Goal: Task Accomplishment & Management: Use online tool/utility

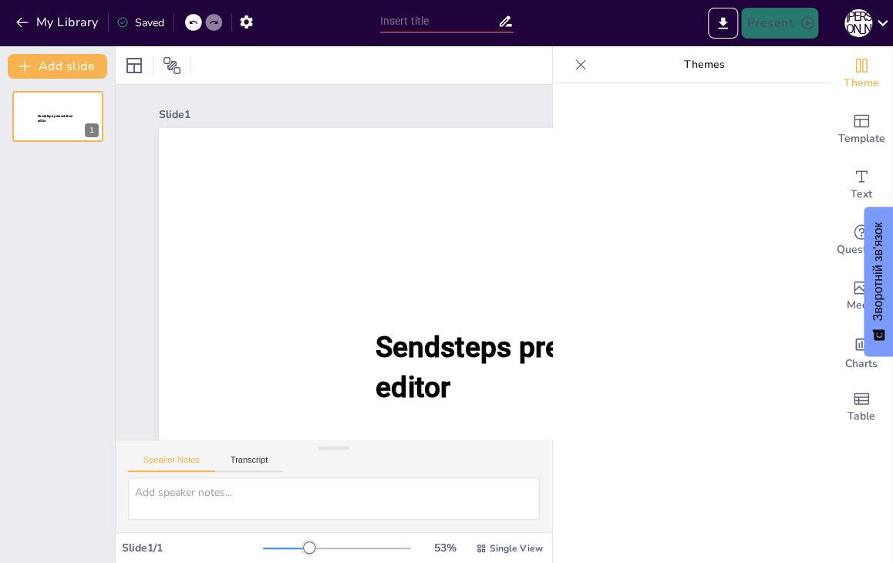
type input "Педрада №1"
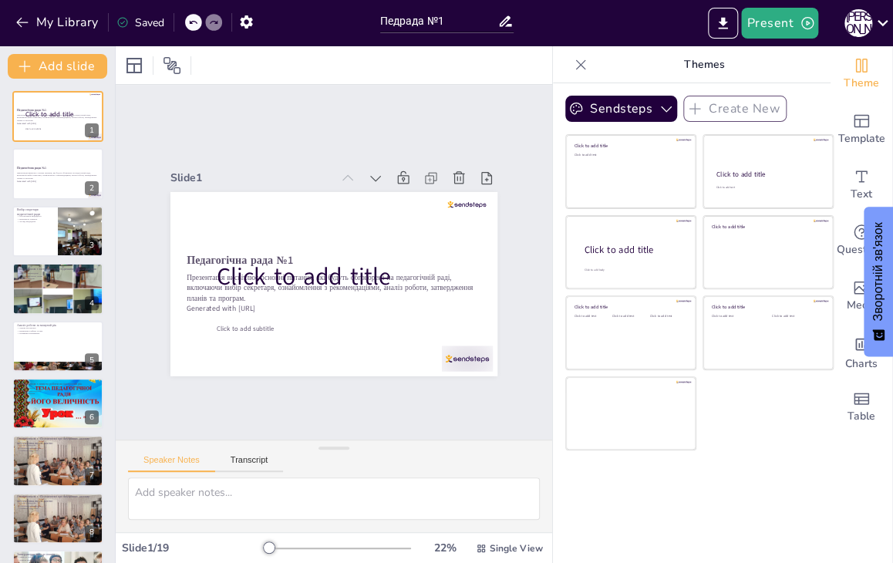
checkbox input "true"
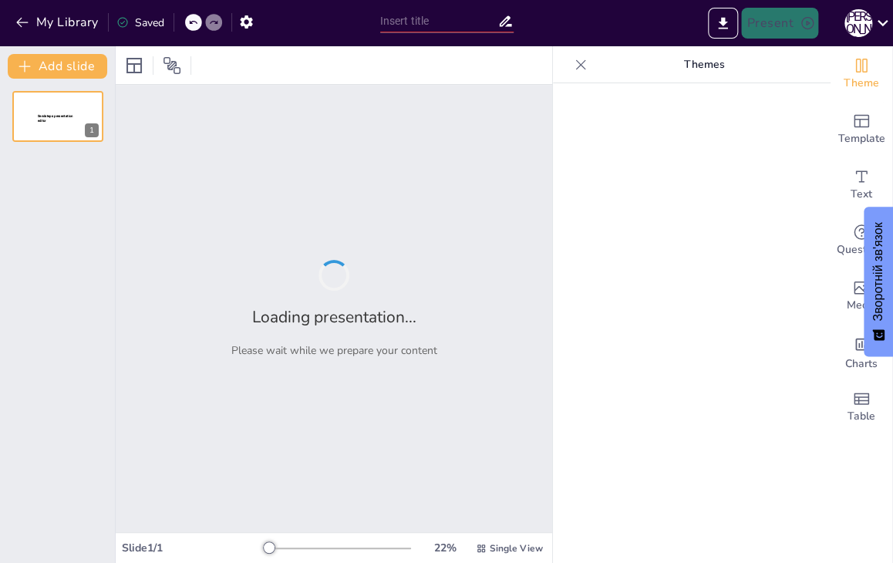
type input "Державний стандарт дошкільної освіти: ключові аспекти та вимоги"
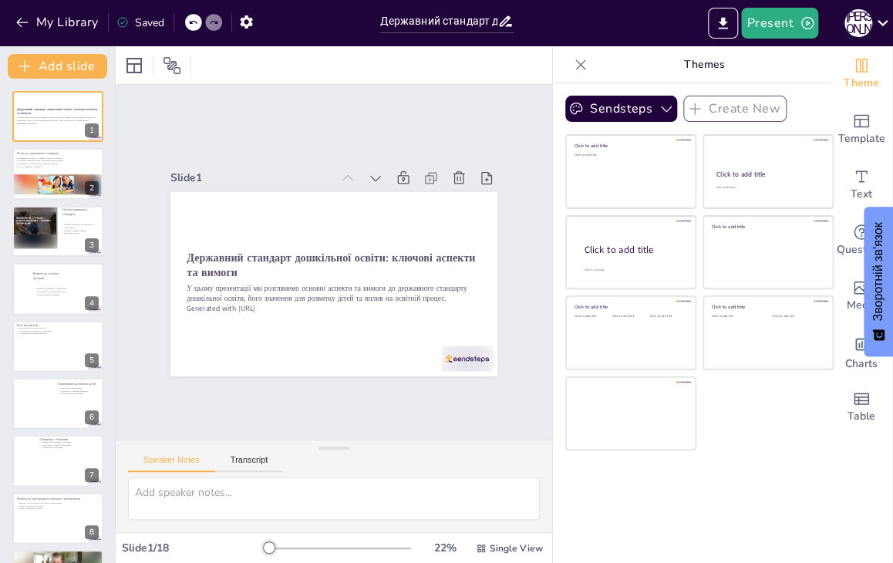
checkbox input "true"
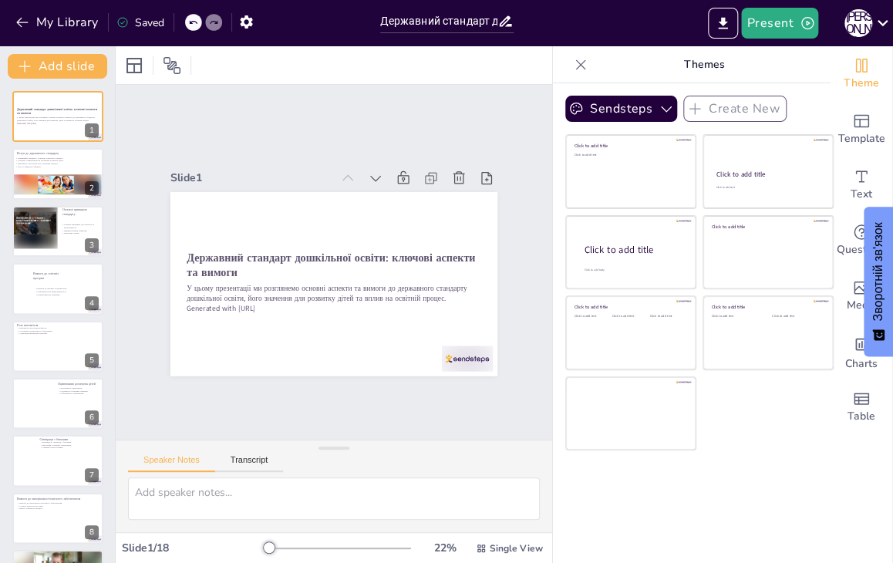
checkbox input "true"
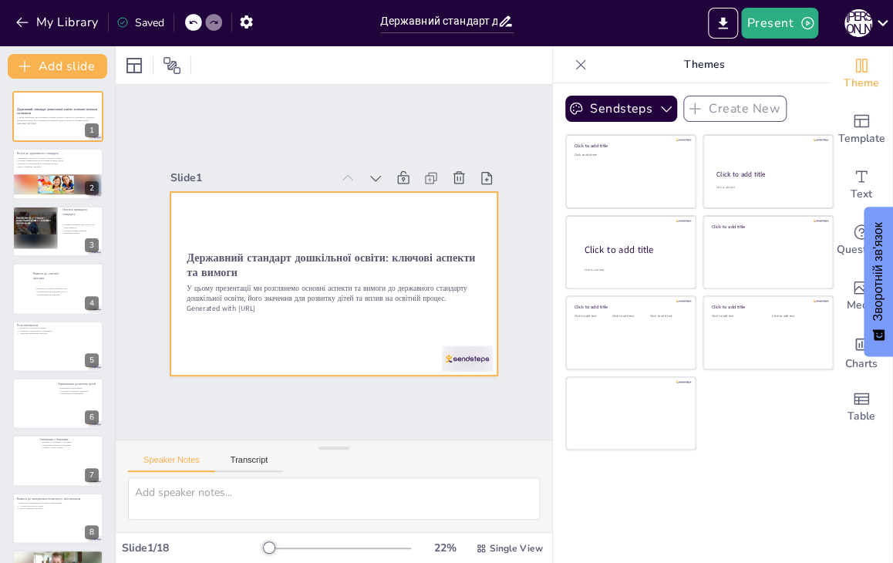
checkbox input "true"
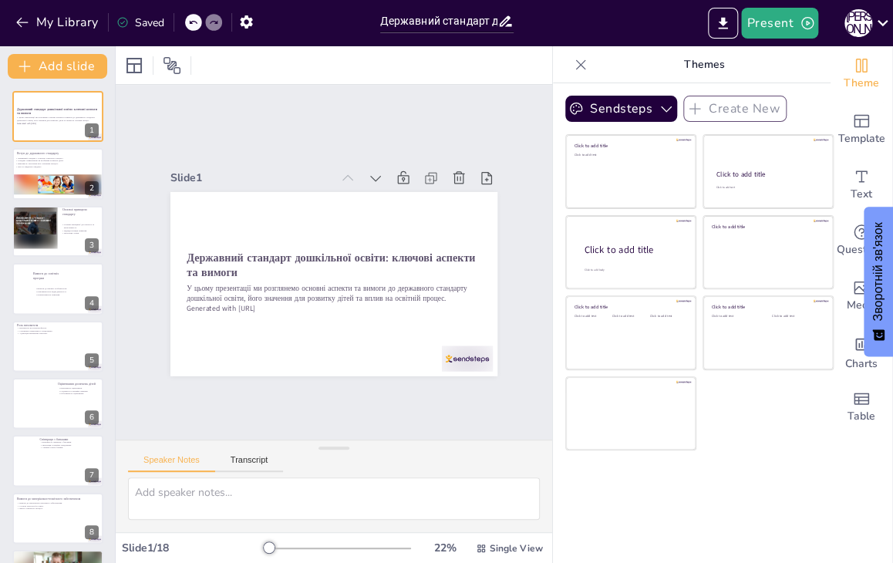
click at [573, 62] on icon at bounding box center [580, 64] width 15 height 15
checkbox input "true"
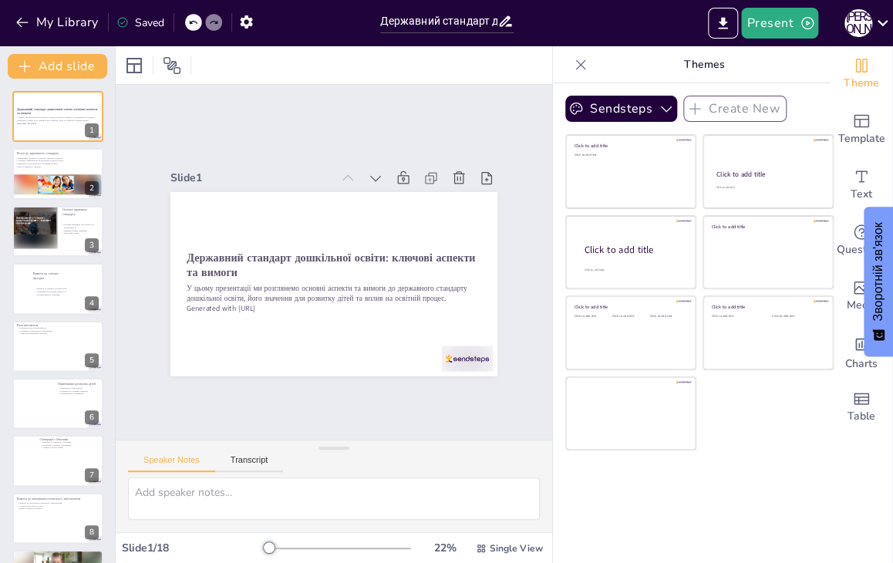
checkbox input "true"
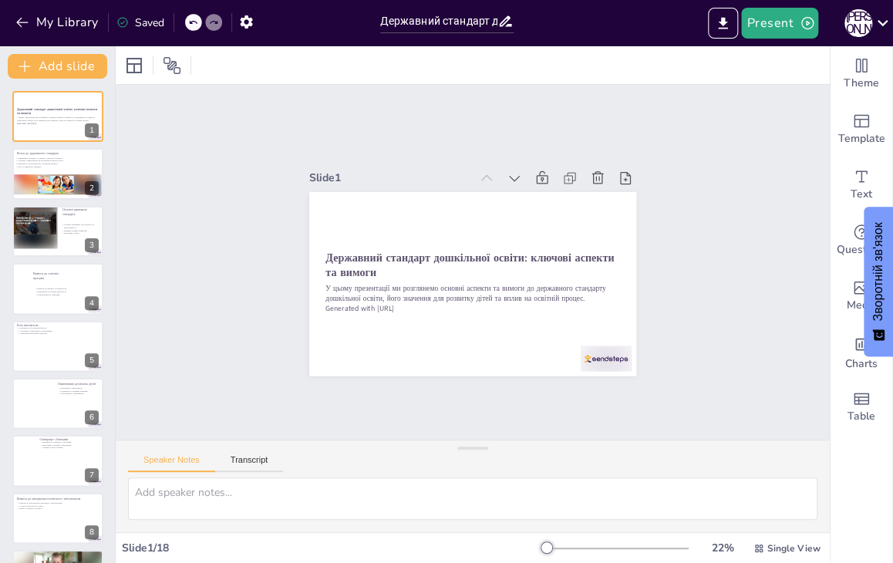
checkbox input "true"
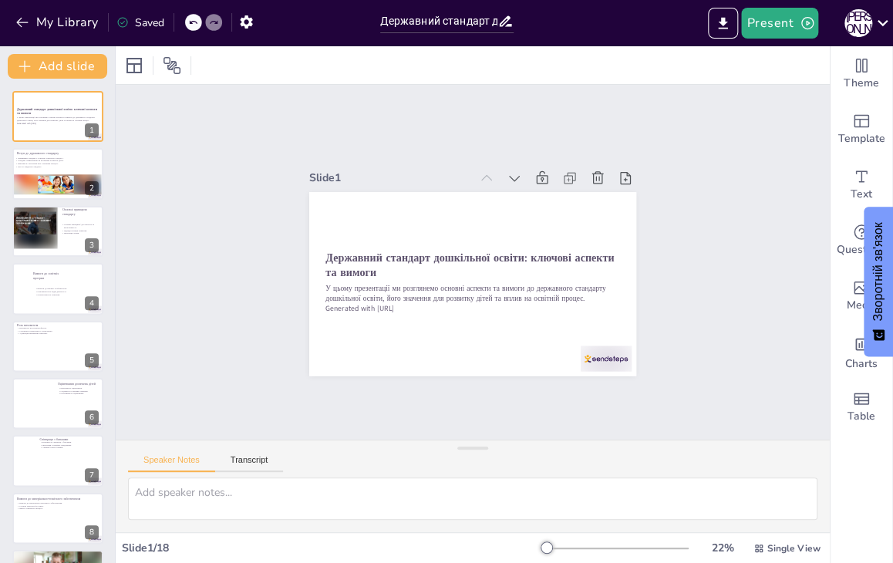
checkbox input "true"
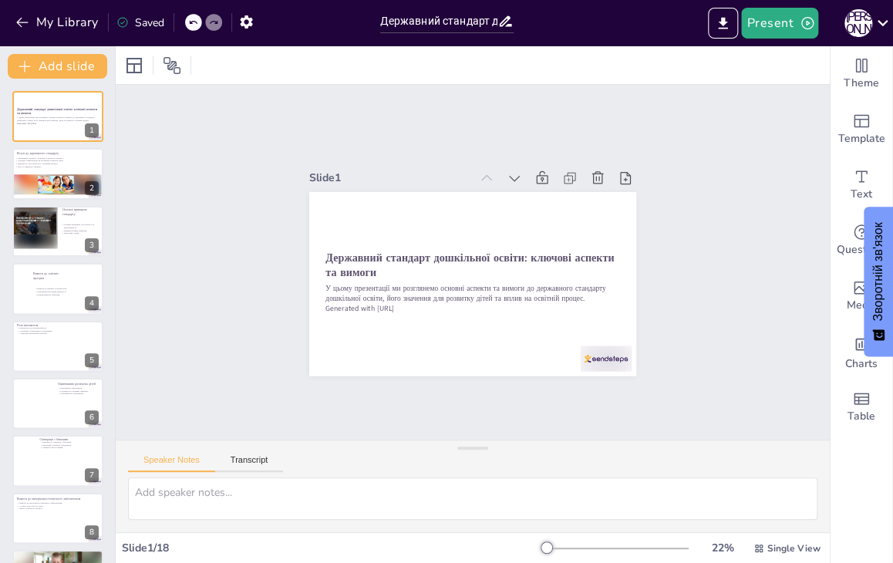
checkbox input "true"
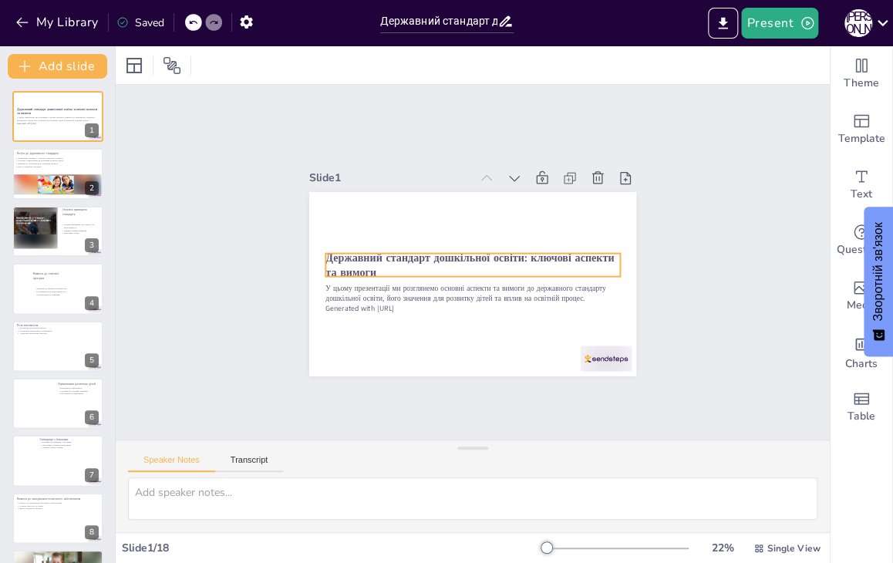
checkbox input "true"
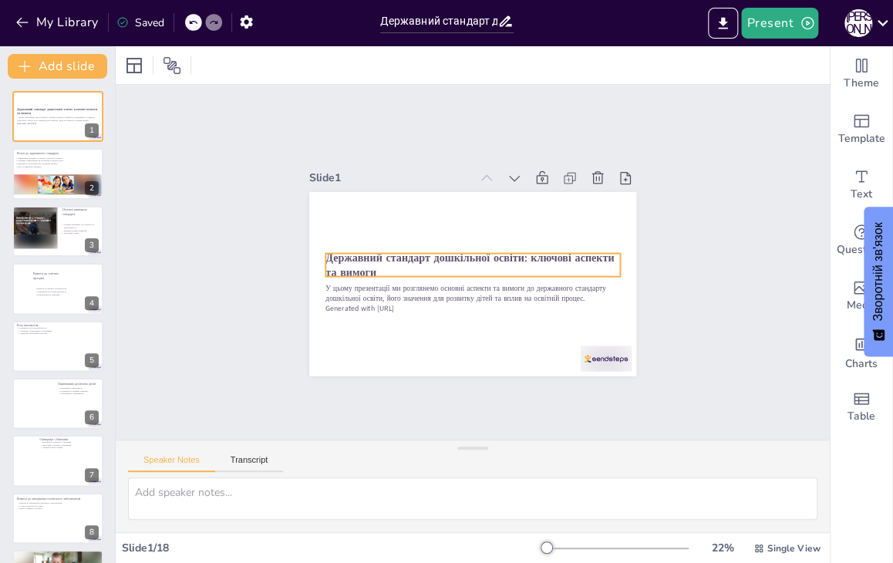
checkbox input "true"
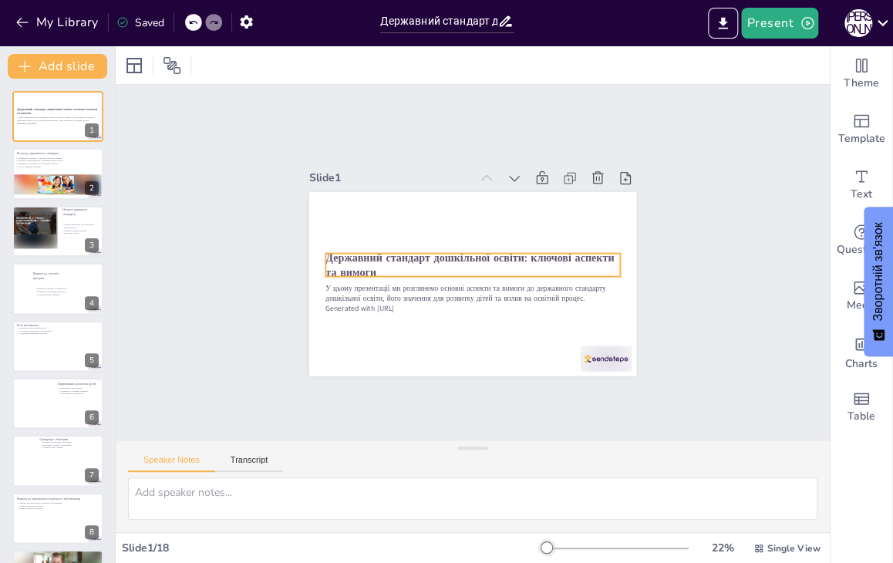
checkbox input "true"
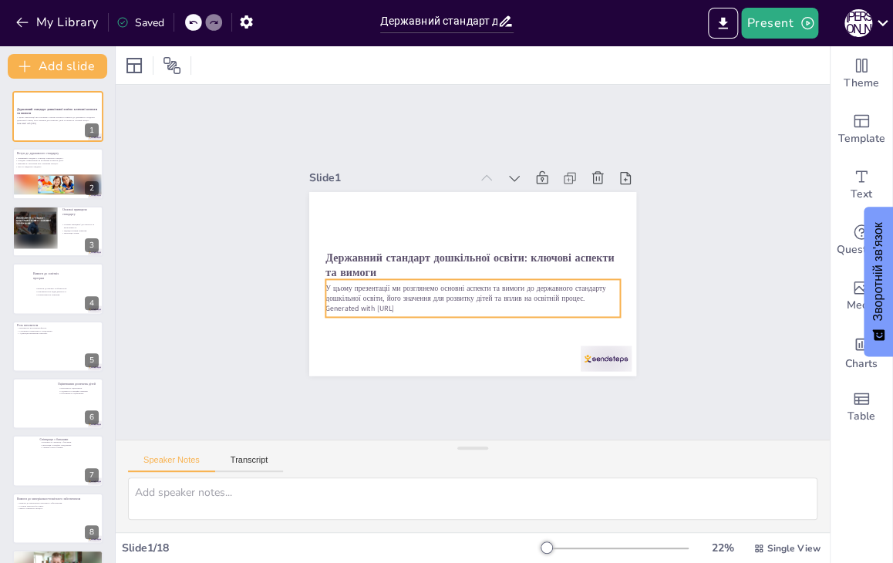
checkbox input "true"
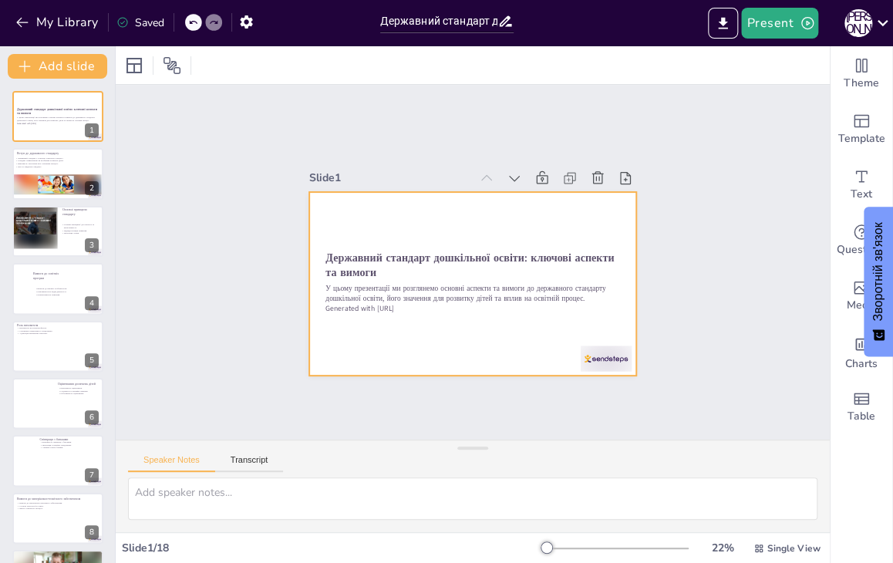
checkbox input "true"
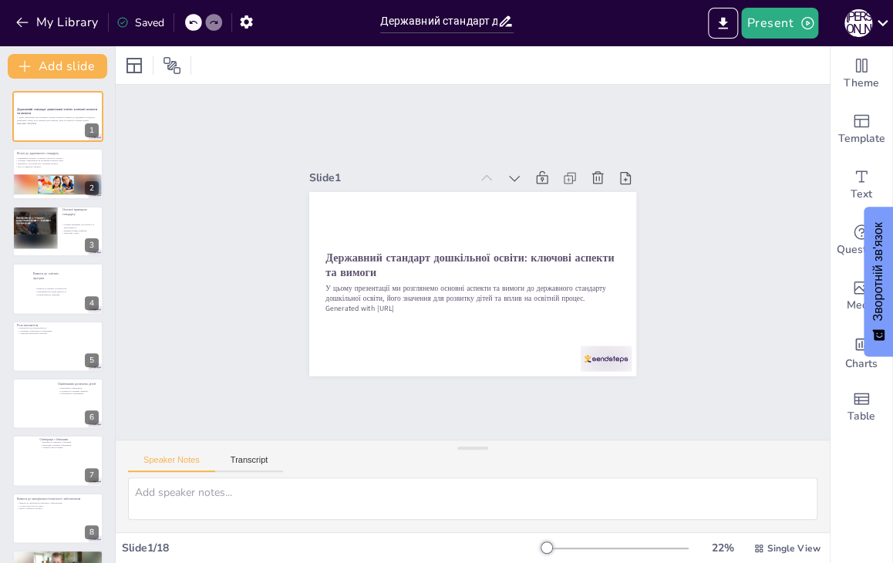
checkbox input "true"
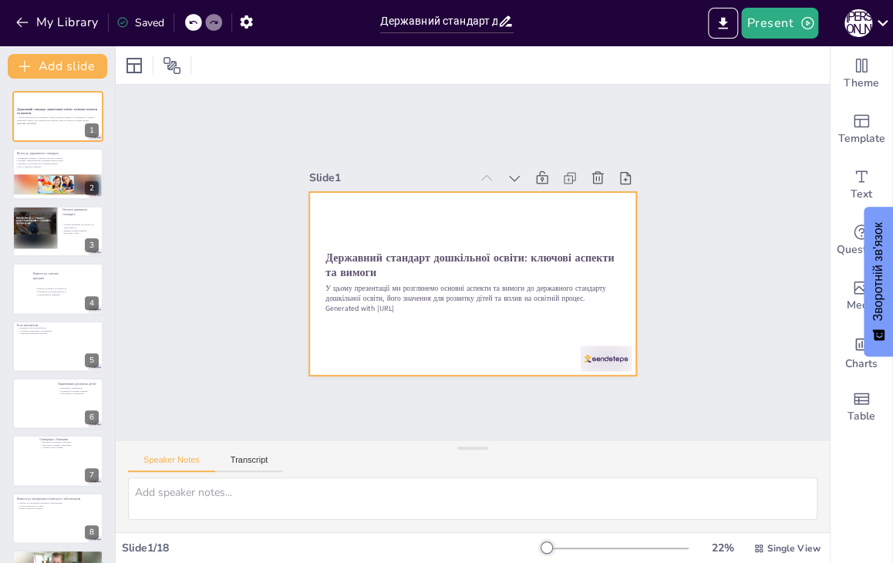
checkbox input "true"
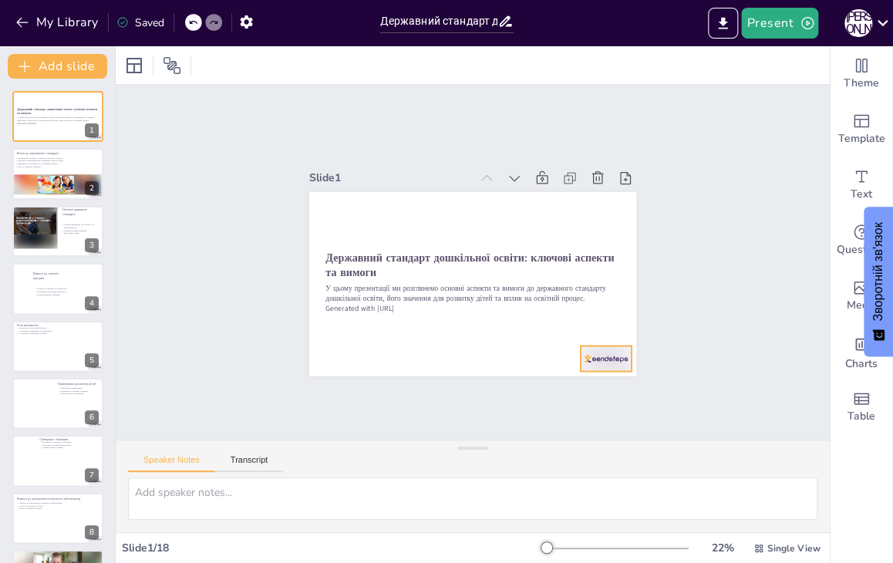
checkbox input "true"
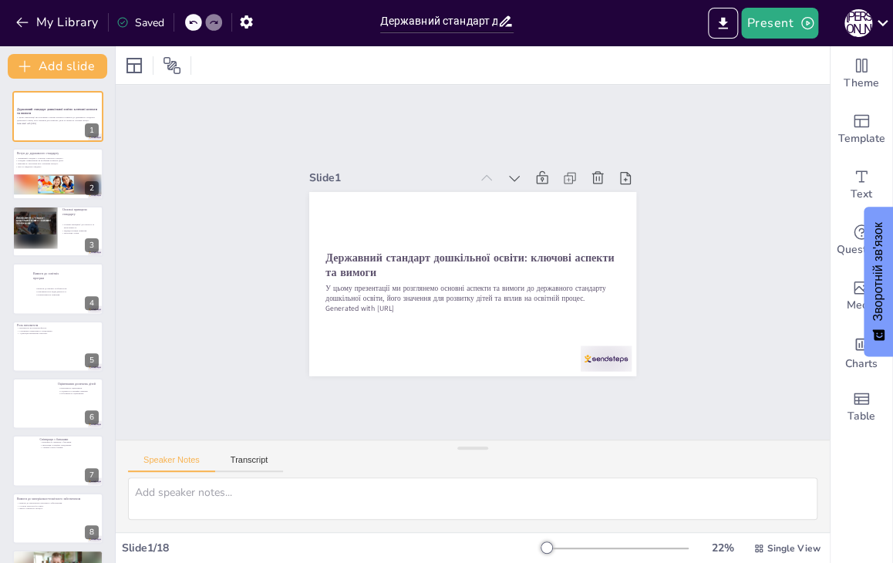
checkbox input "true"
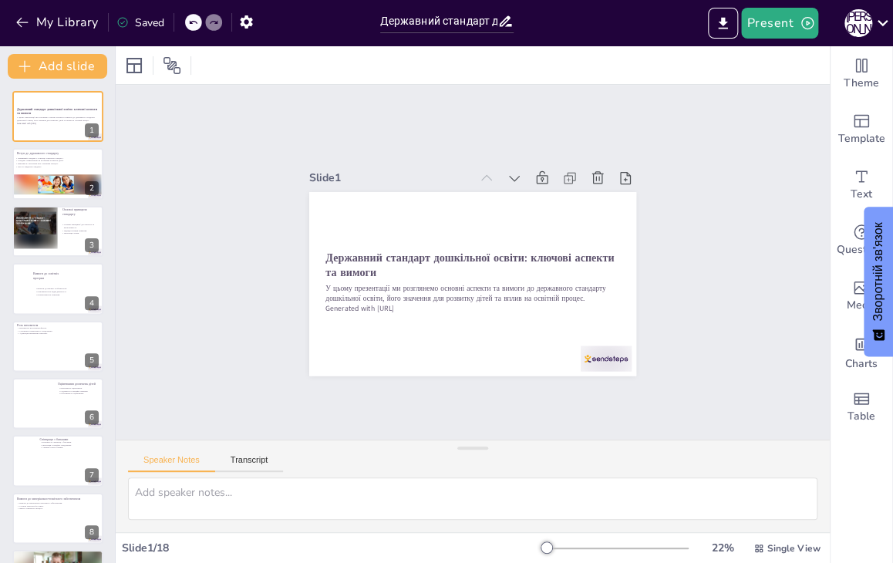
checkbox input "true"
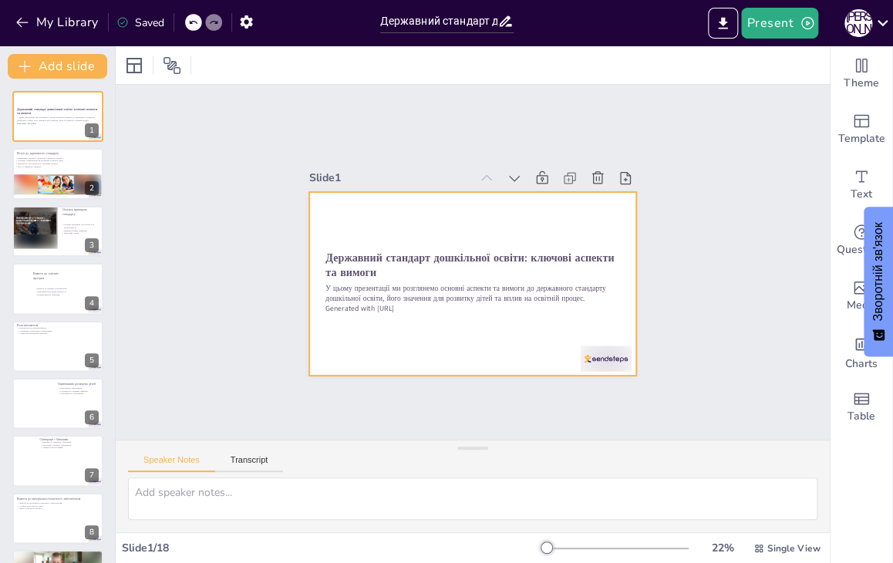
checkbox input "true"
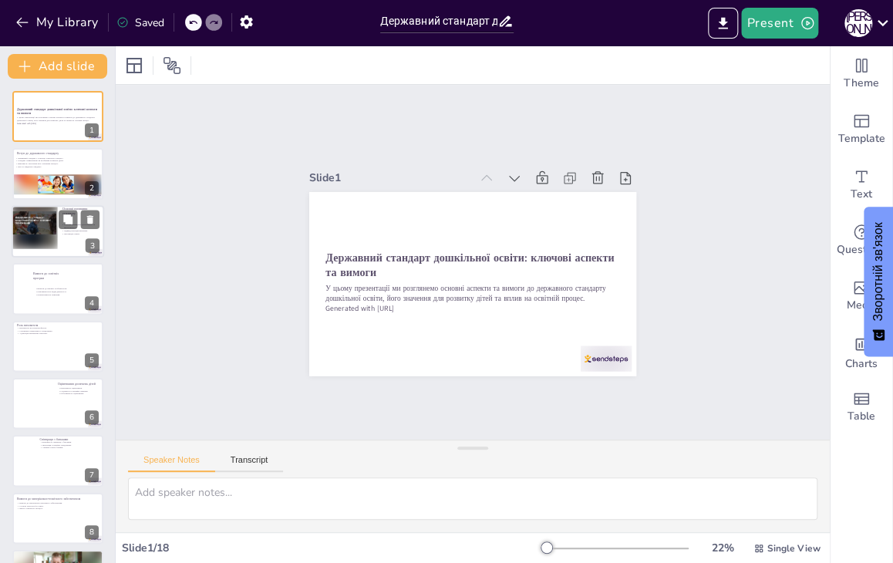
checkbox input "true"
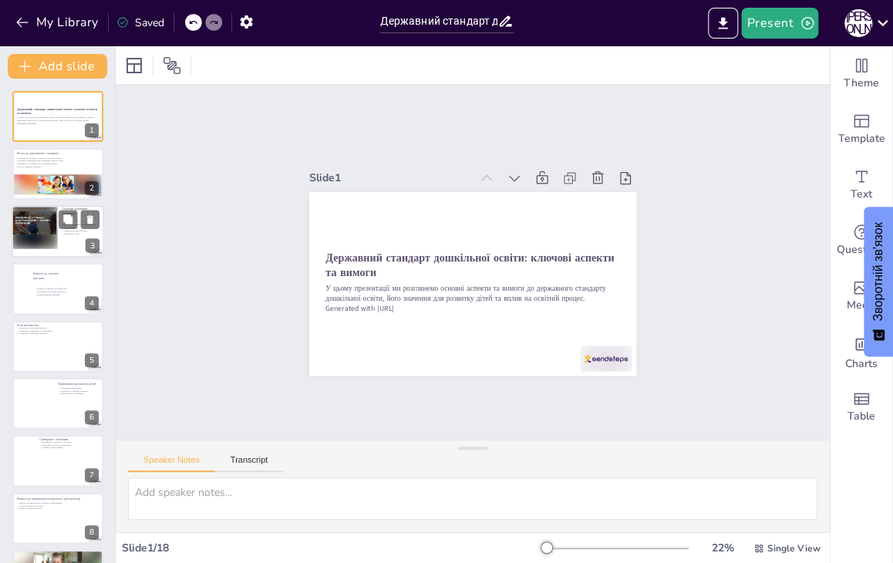
checkbox input "true"
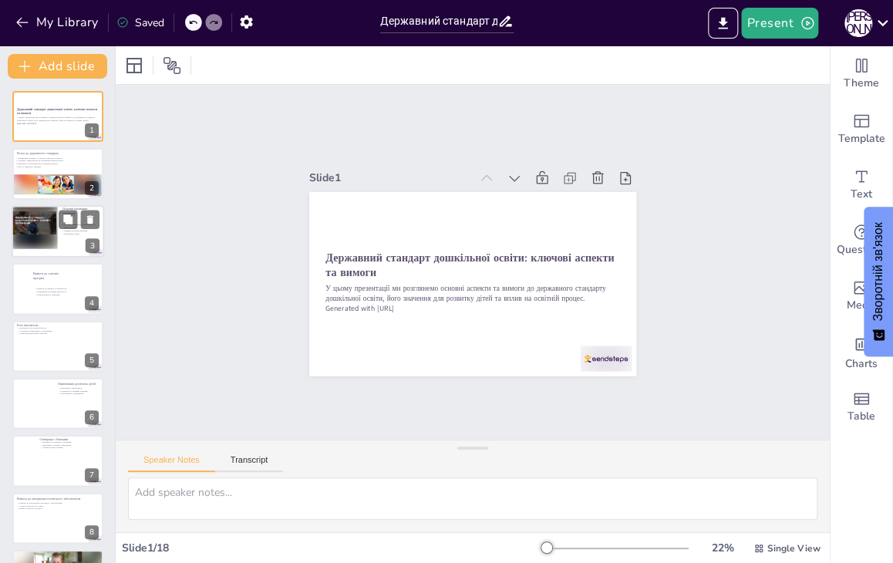
checkbox input "true"
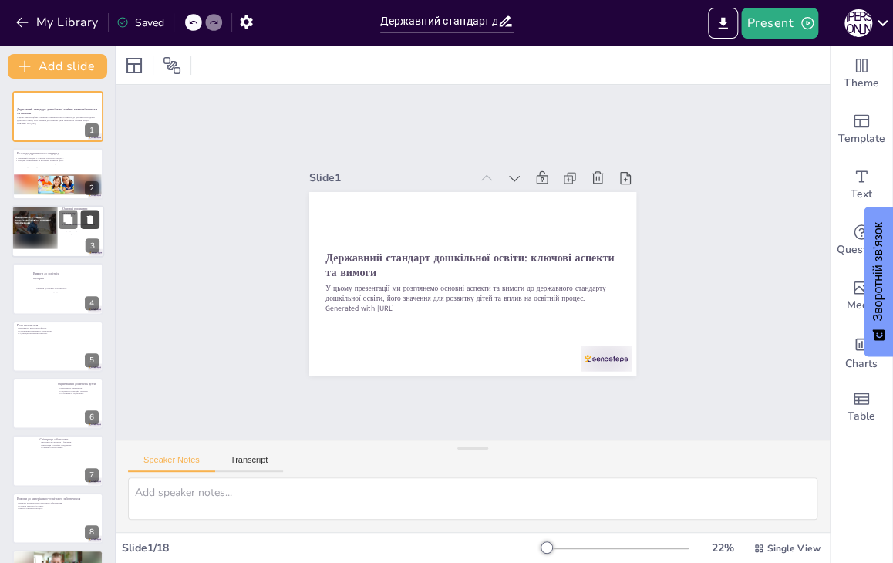
checkbox input "true"
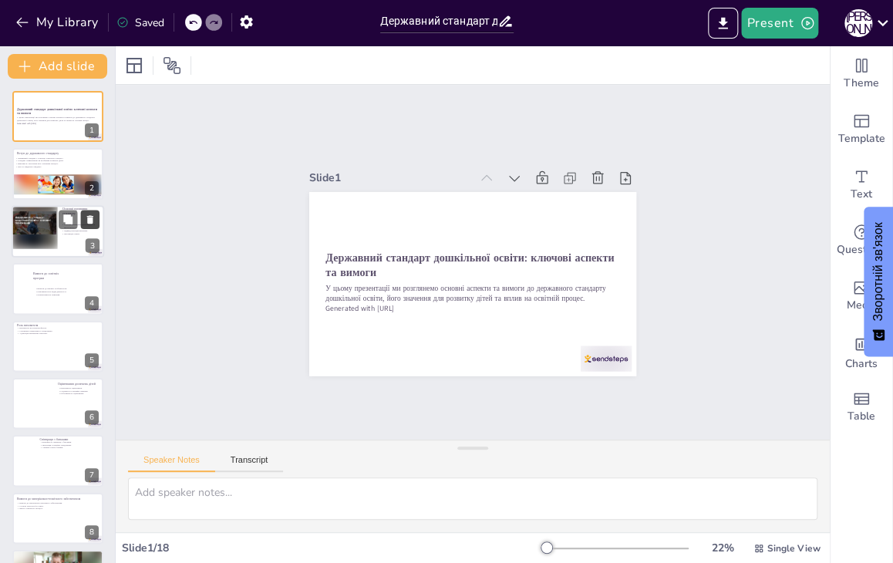
checkbox input "true"
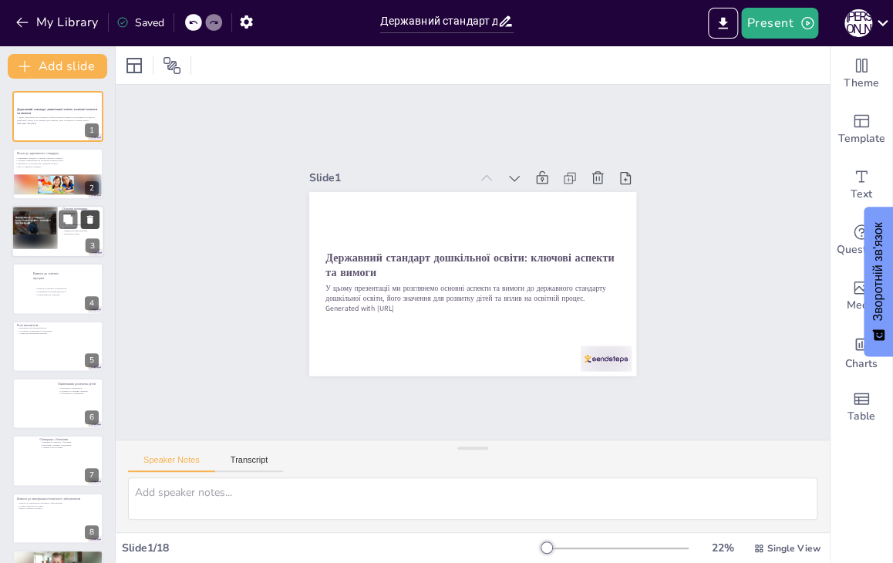
checkbox input "true"
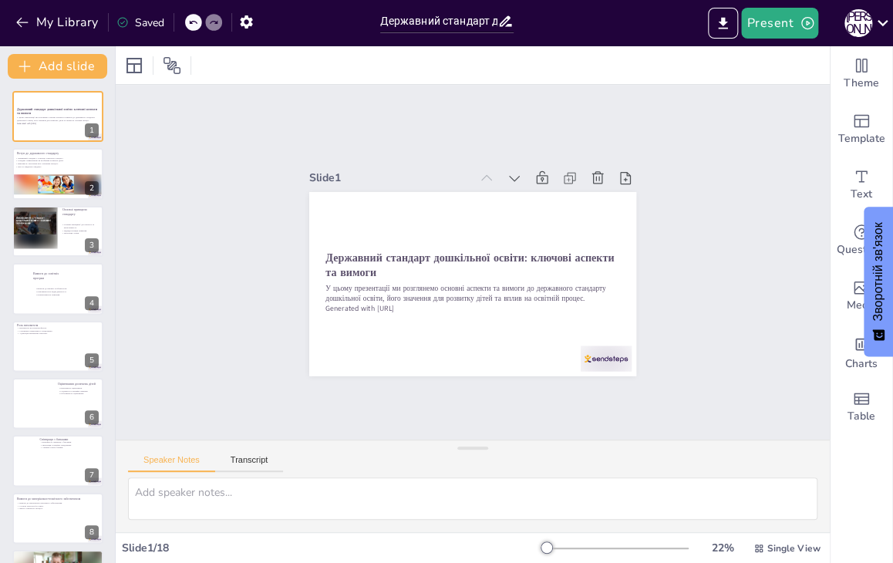
checkbox input "true"
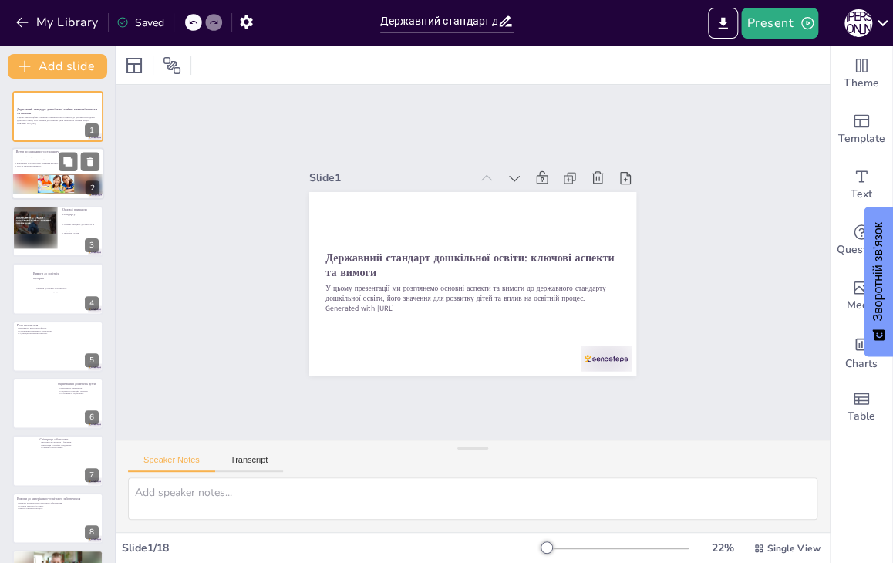
checkbox input "true"
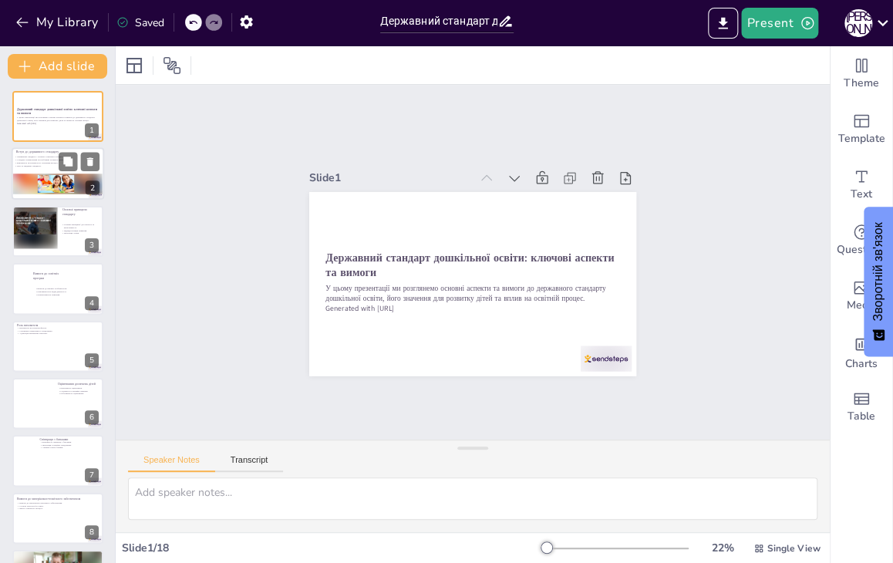
checkbox input "true"
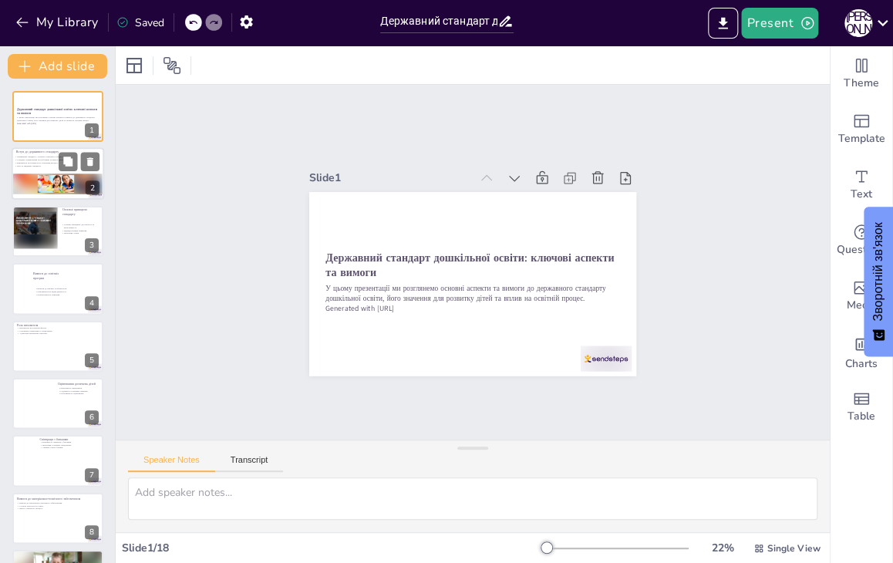
checkbox input "true"
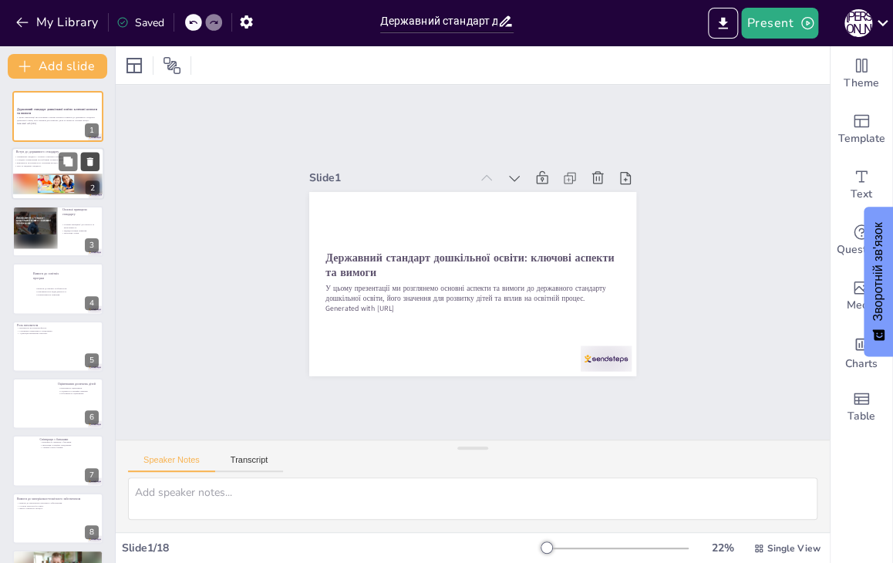
checkbox input "true"
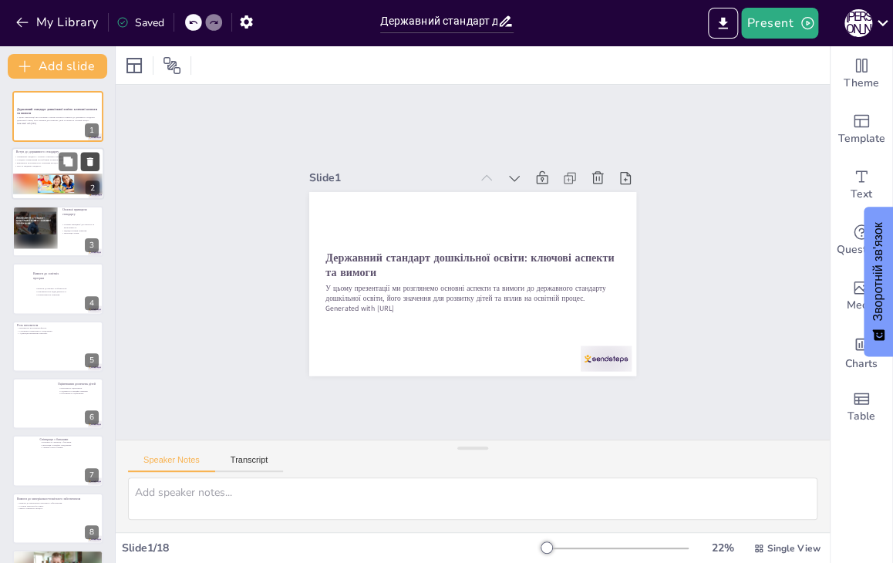
checkbox input "true"
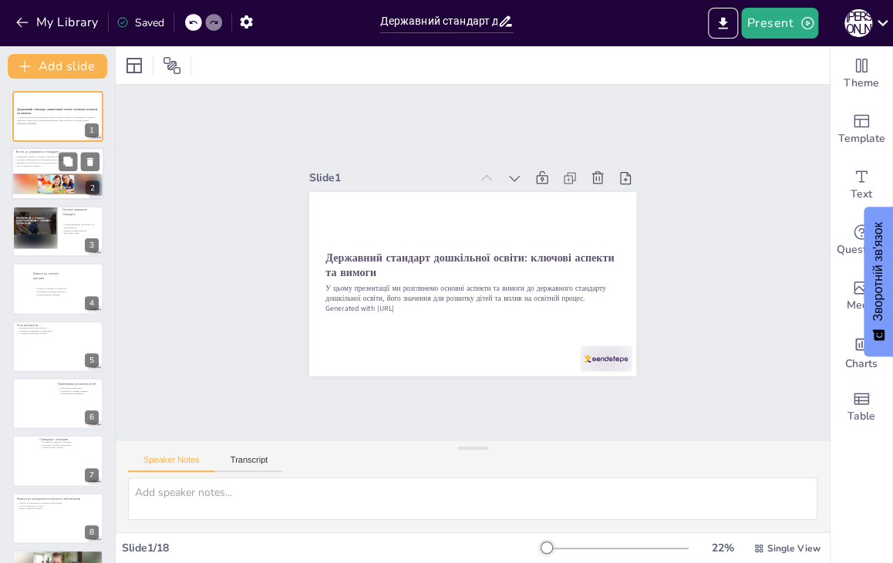
checkbox input "true"
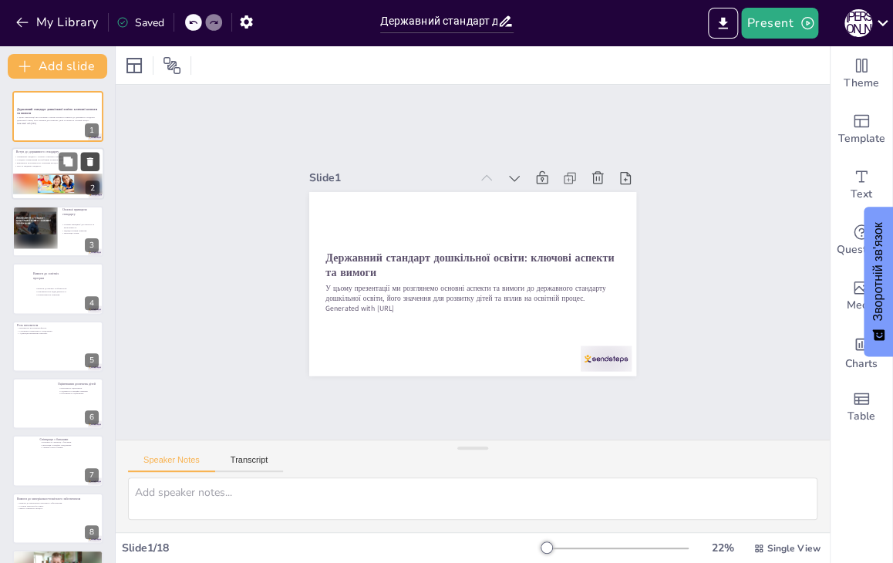
checkbox input "true"
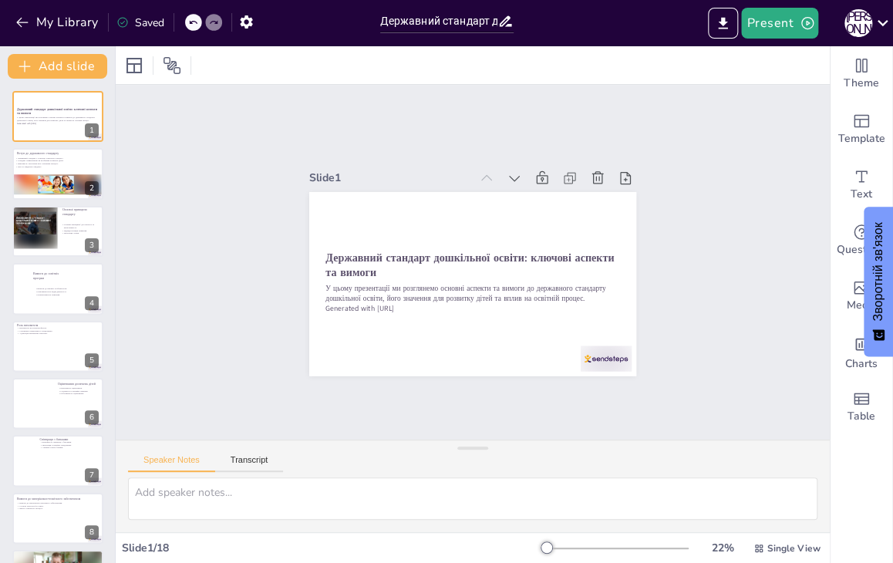
checkbox input "true"
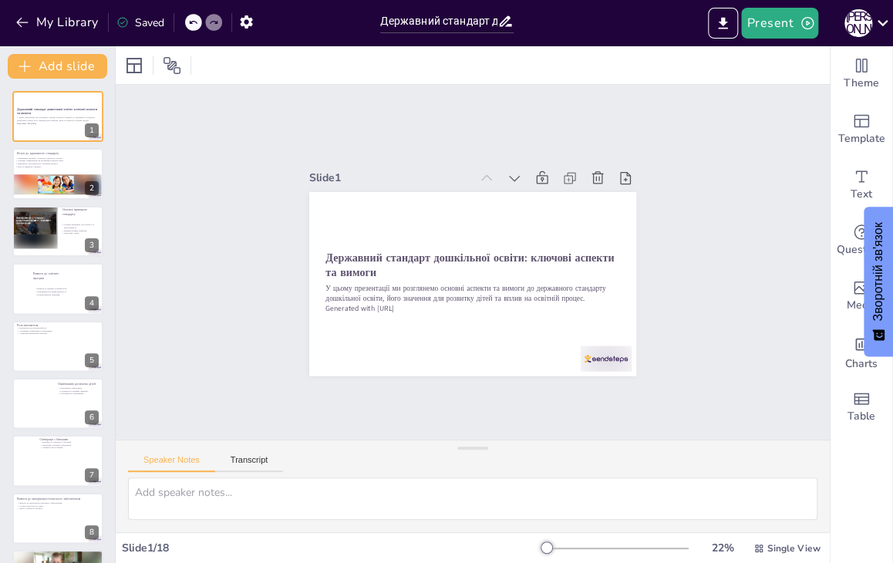
checkbox input "true"
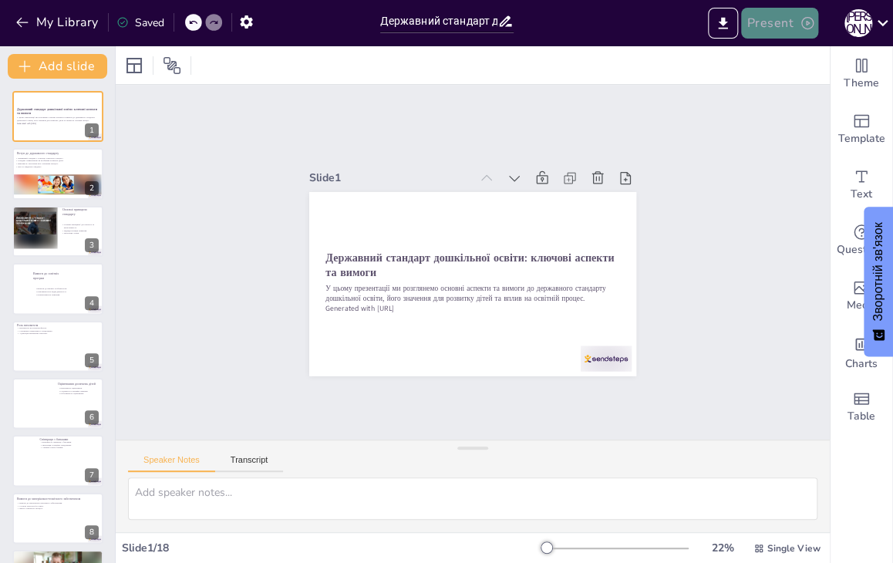
click at [780, 25] on button "Present" at bounding box center [779, 23] width 77 height 31
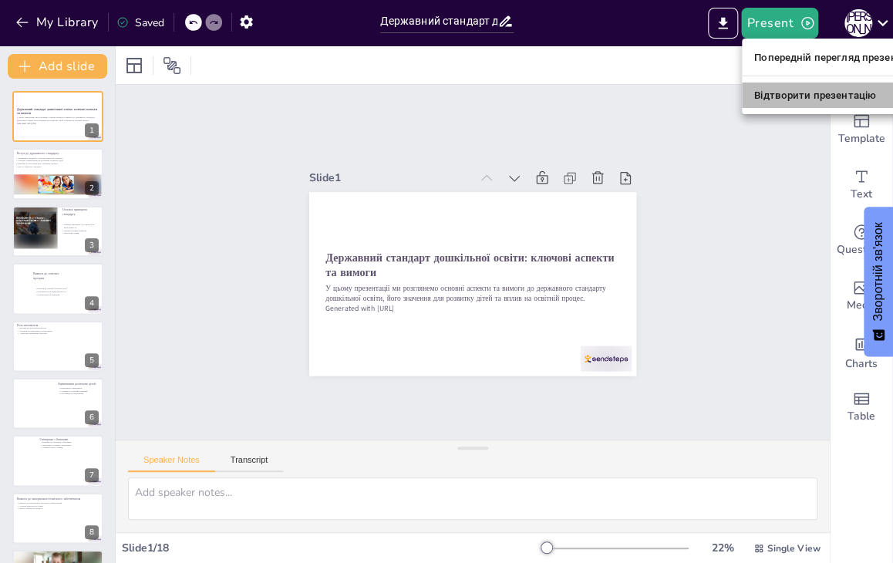
click at [771, 94] on font "Відтворити презентацію" at bounding box center [815, 95] width 122 height 12
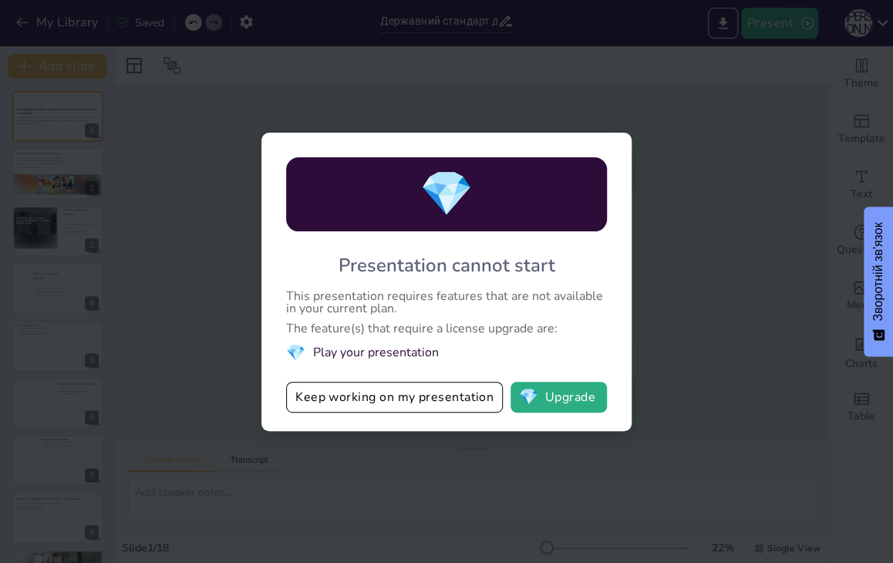
click at [796, 188] on div "💎 Presentation cannot start This presentation requires features that are not av…" at bounding box center [446, 281] width 893 height 563
click at [583, 399] on button "💎 Upgrade" at bounding box center [559, 397] width 96 height 31
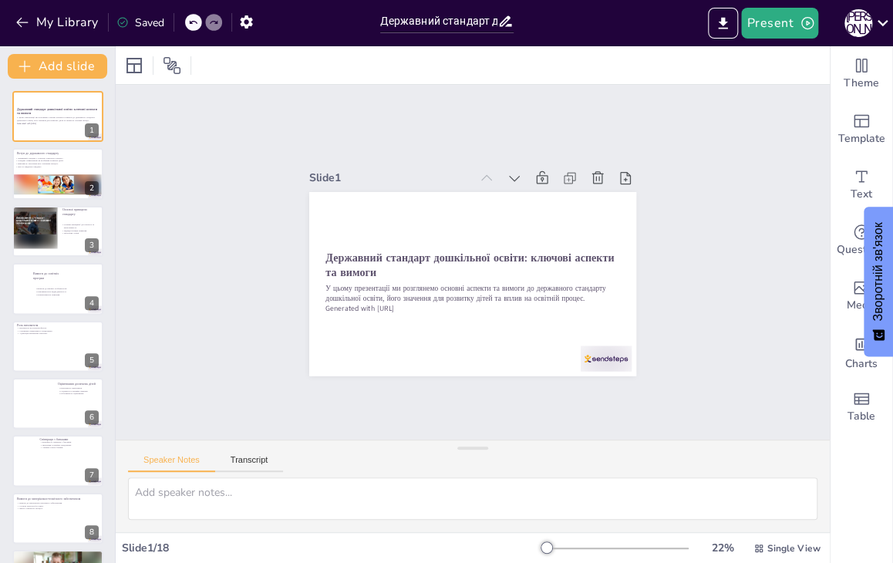
checkbox input "true"
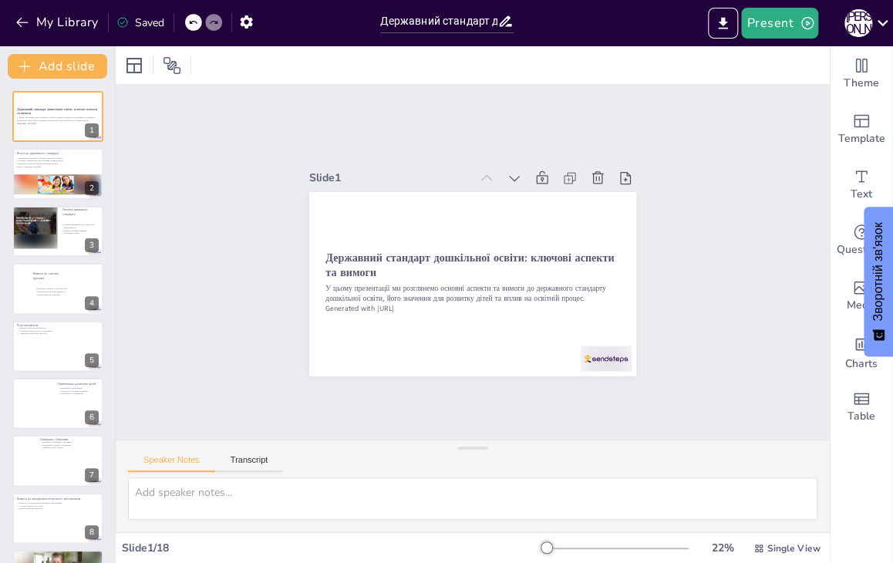
checkbox input "true"
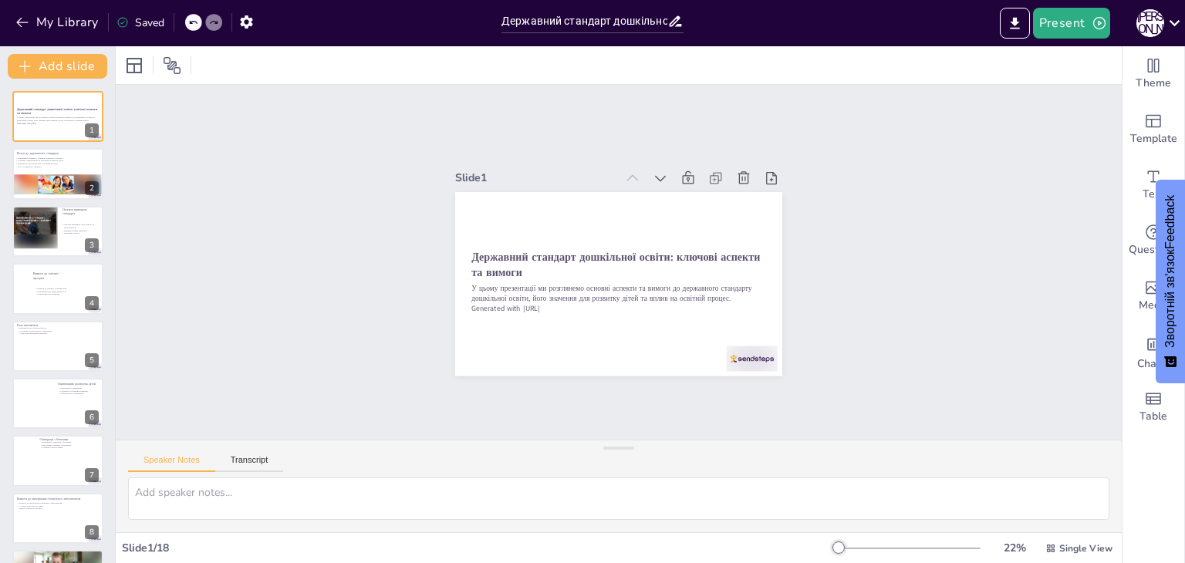
checkbox input "true"
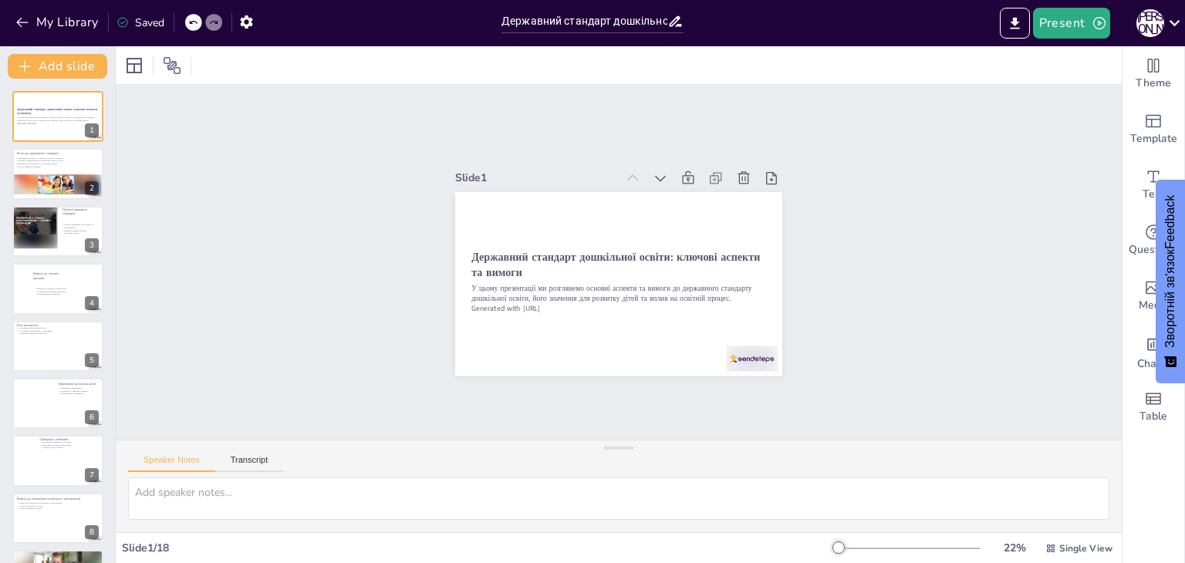
checkbox input "true"
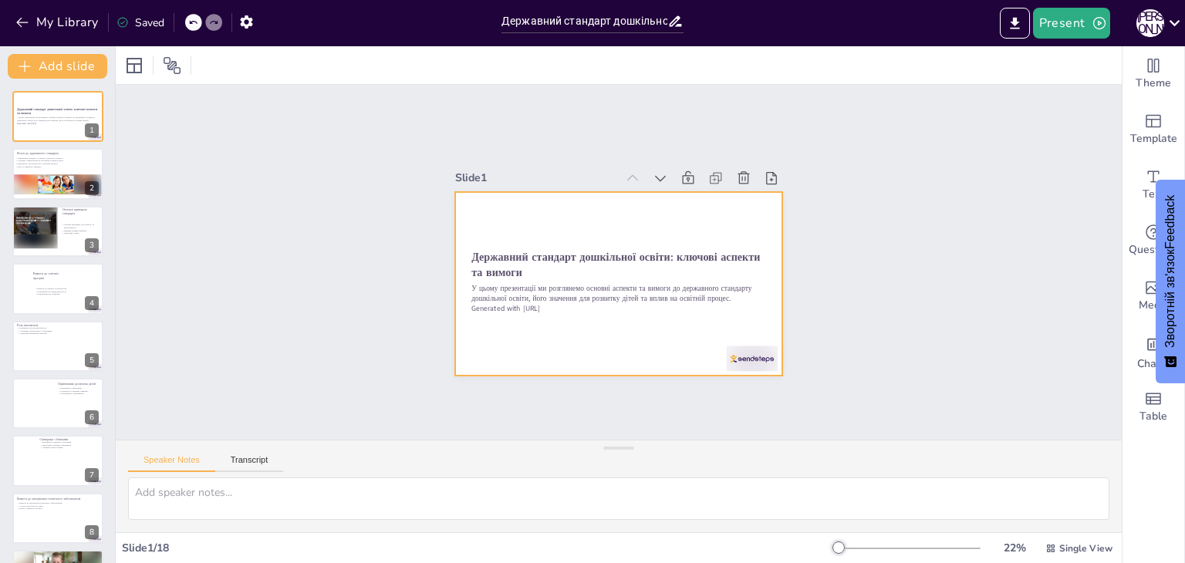
checkbox input "true"
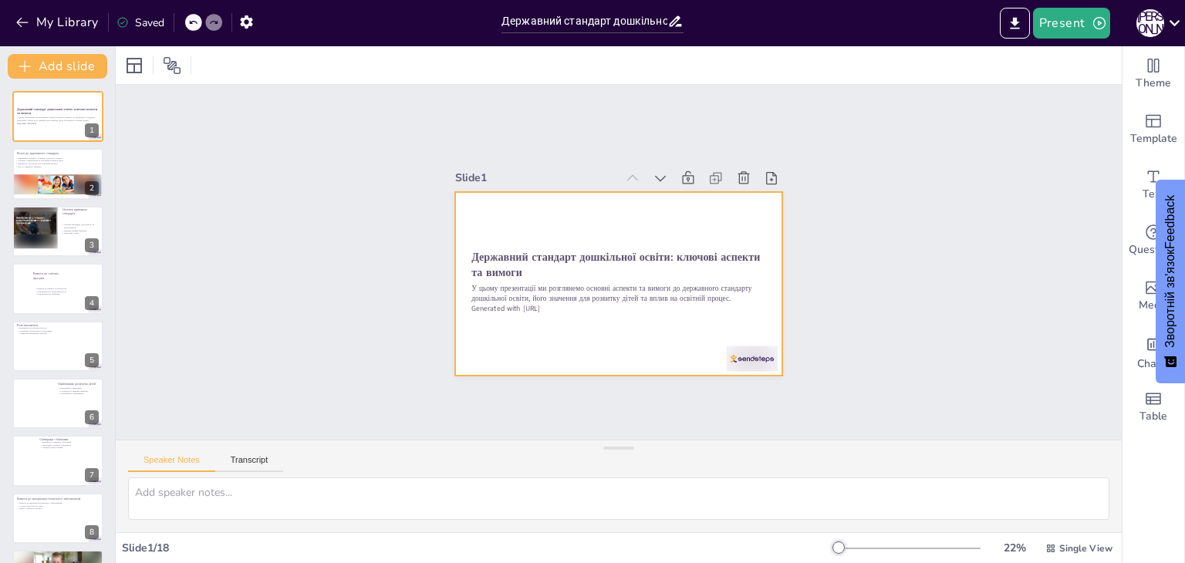
checkbox input "true"
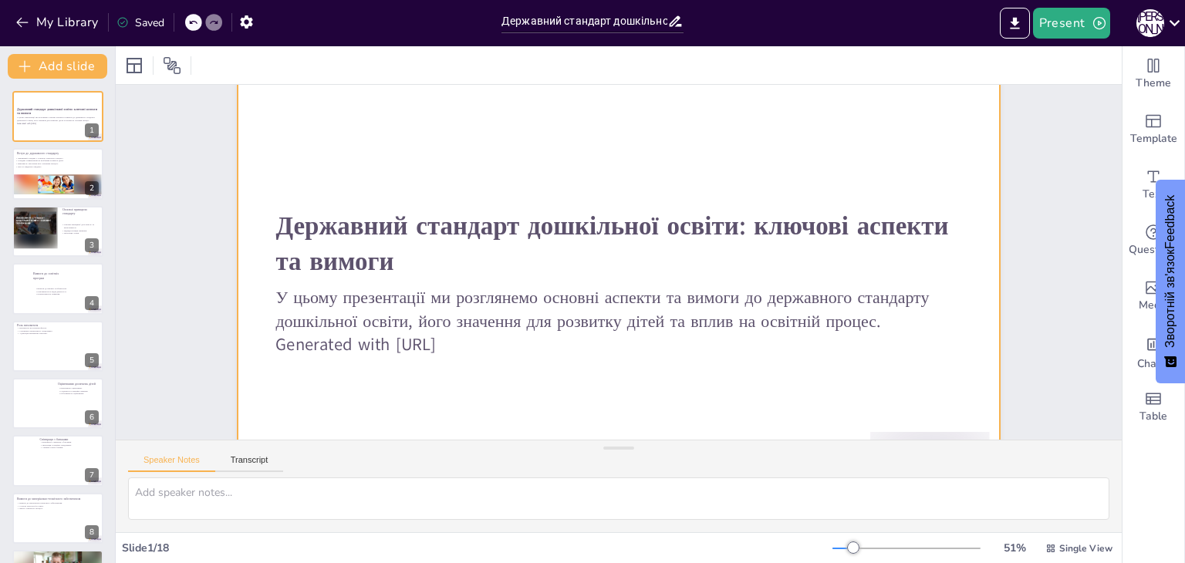
scroll to position [77, 0]
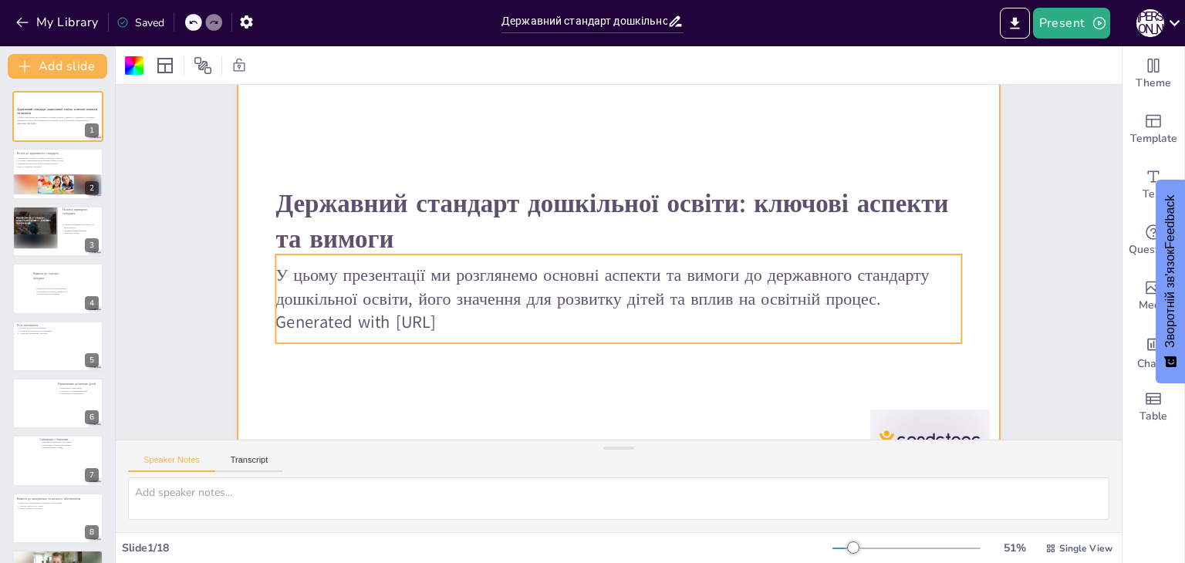
click at [325, 279] on p "У цьому презентації ми розглянемо основні аспекти та вимоги до державного станд…" at bounding box center [618, 287] width 686 height 48
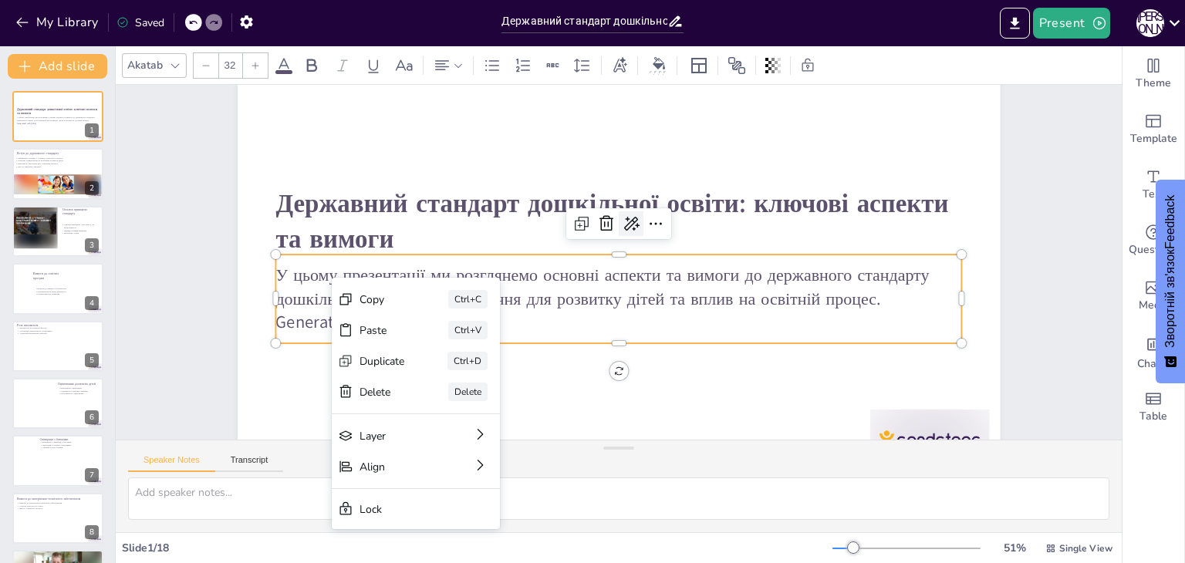
click at [622, 221] on icon at bounding box center [631, 223] width 19 height 19
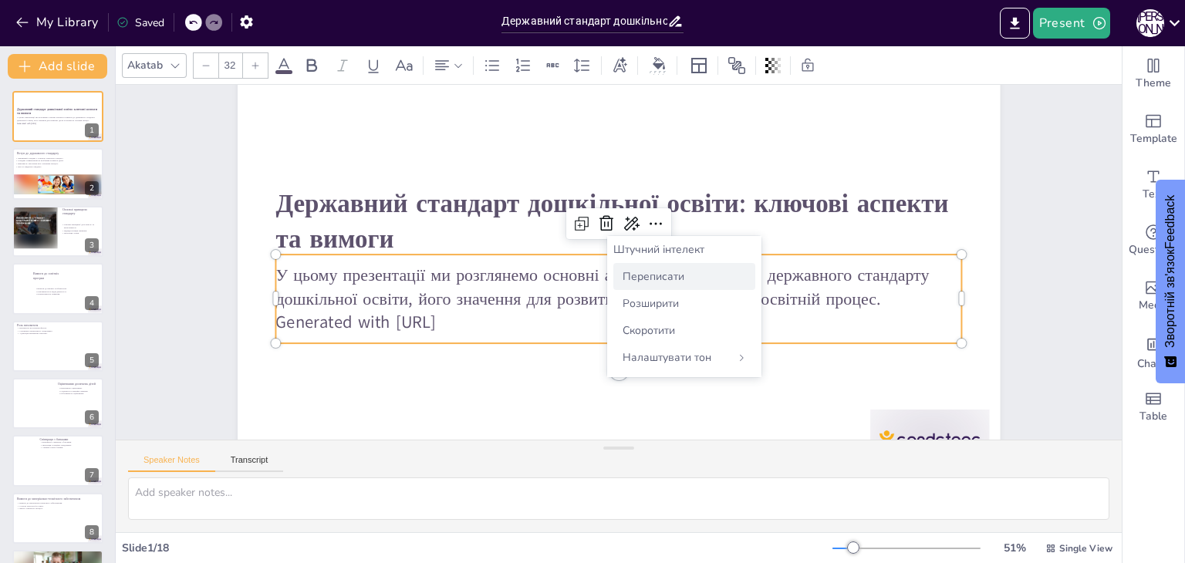
click at [646, 282] on font "Переписати" at bounding box center [653, 276] width 62 height 15
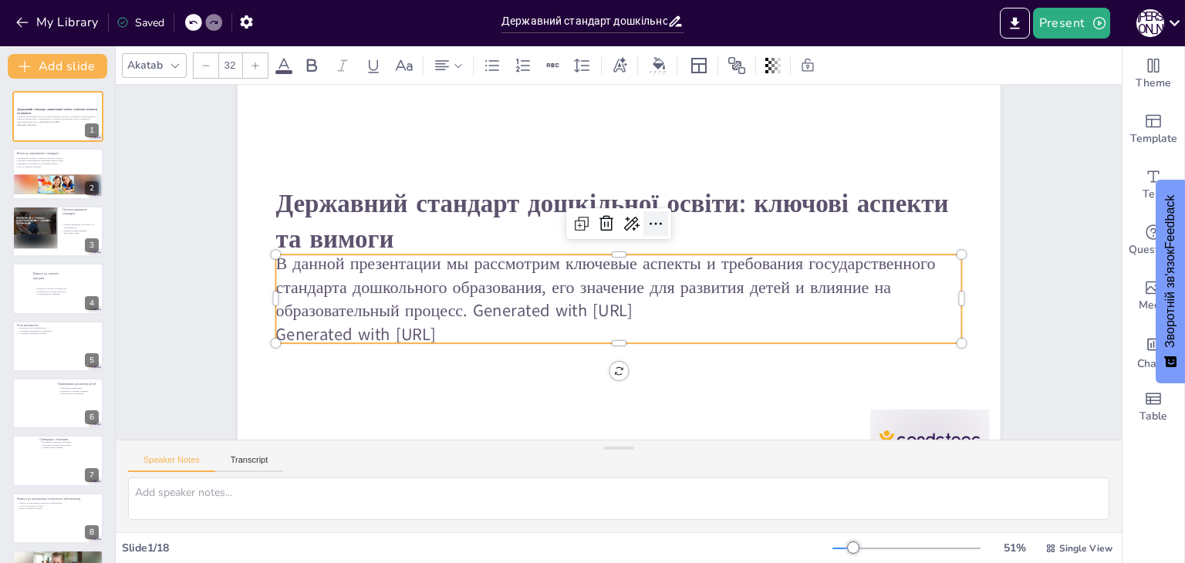
click at [649, 224] on icon at bounding box center [659, 228] width 20 height 20
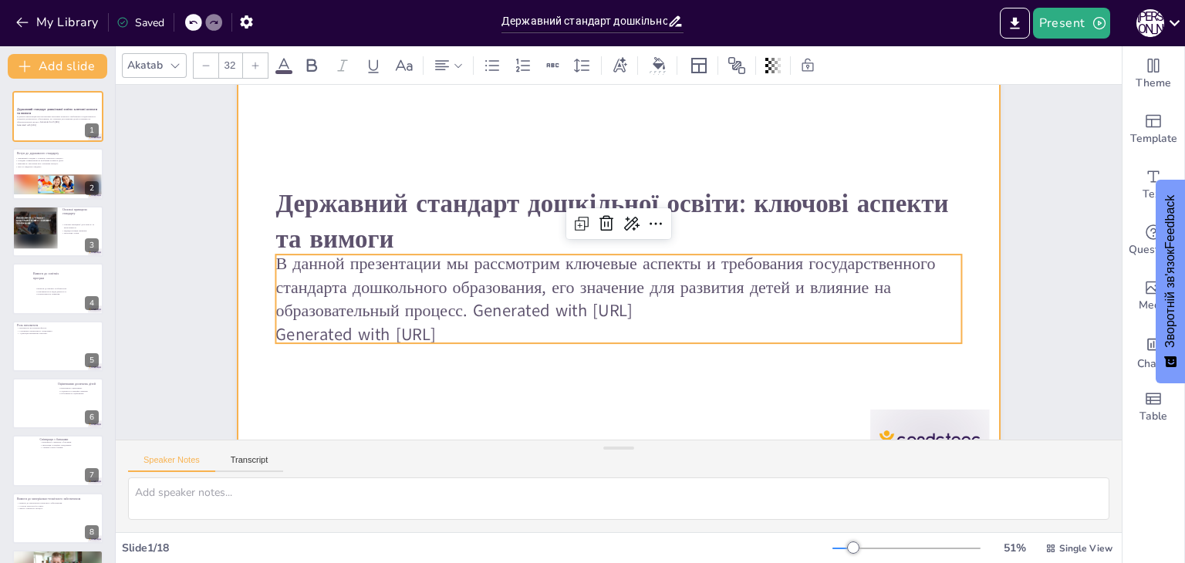
click at [500, 398] on div at bounding box center [618, 265] width 803 height 507
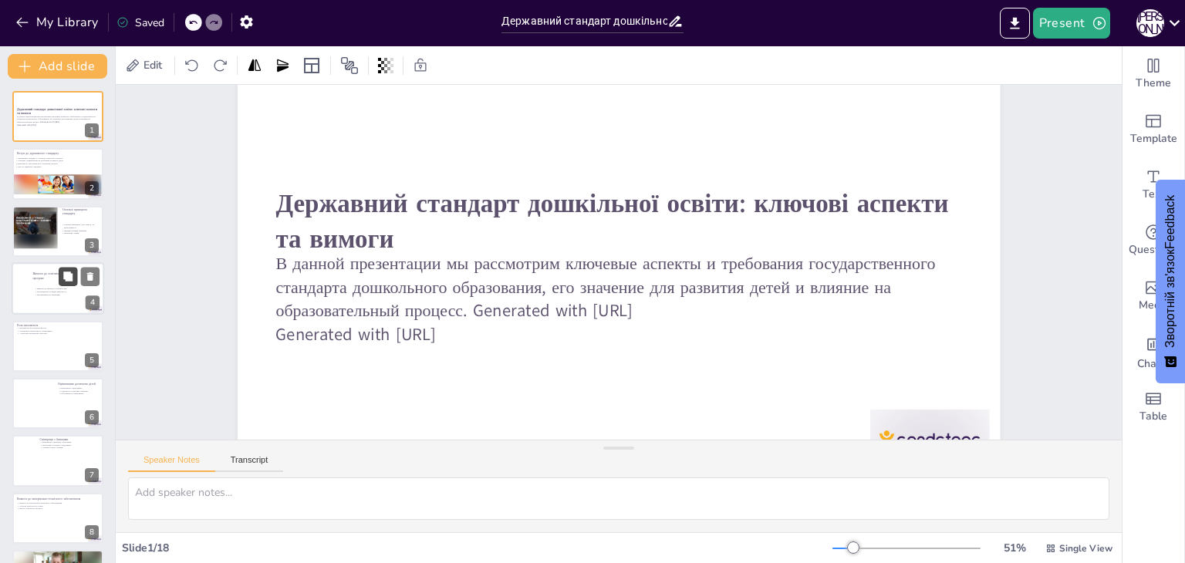
click at [77, 283] on button at bounding box center [68, 277] width 19 height 19
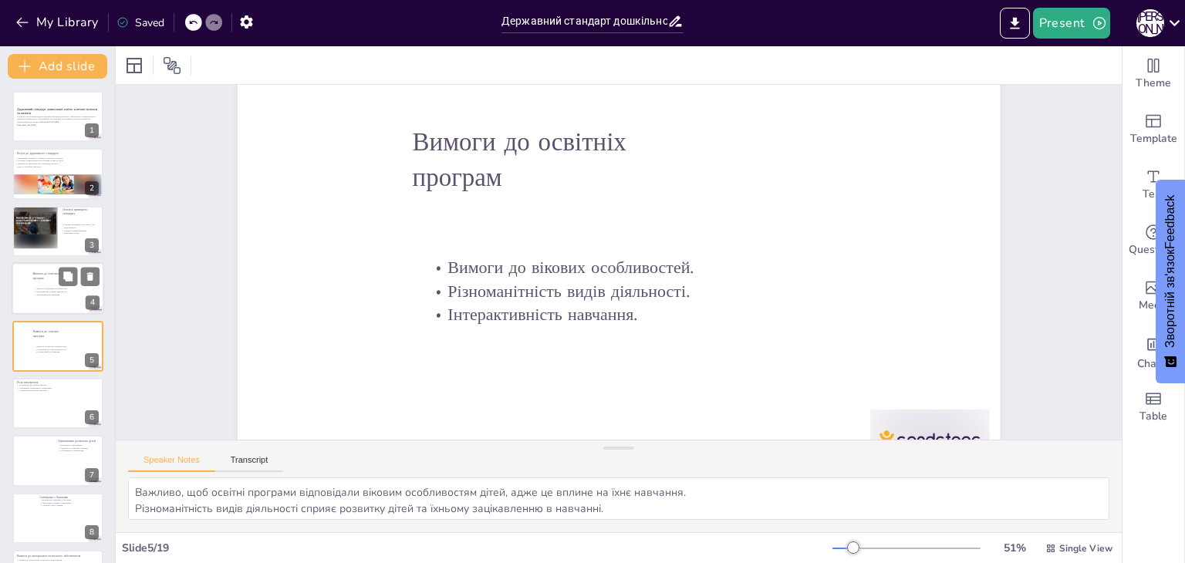
scroll to position [80, 0]
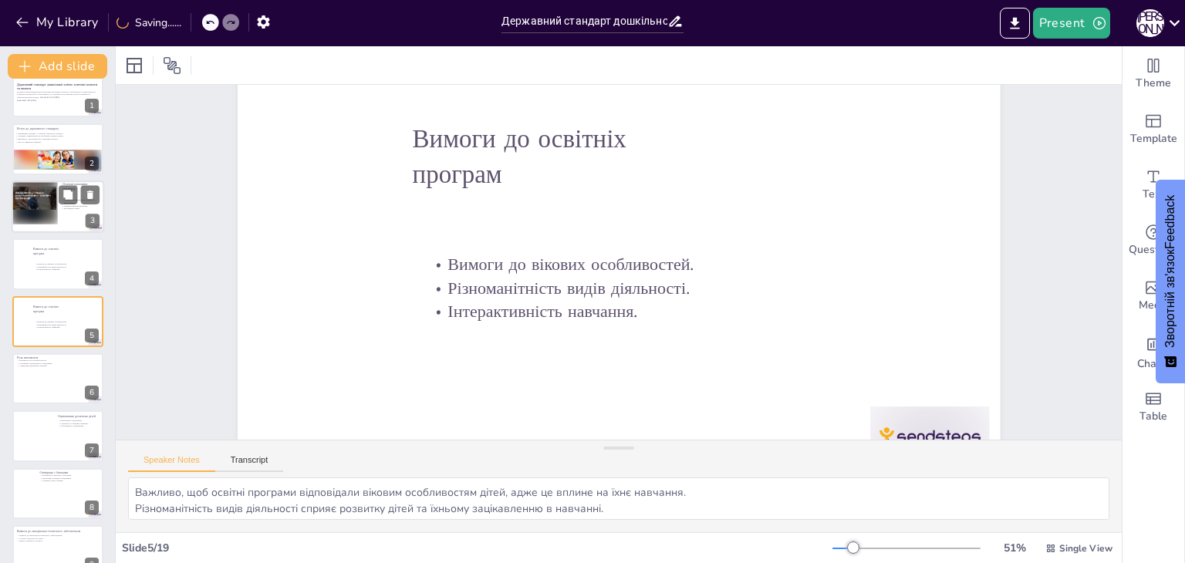
click at [102, 207] on div at bounding box center [58, 206] width 93 height 52
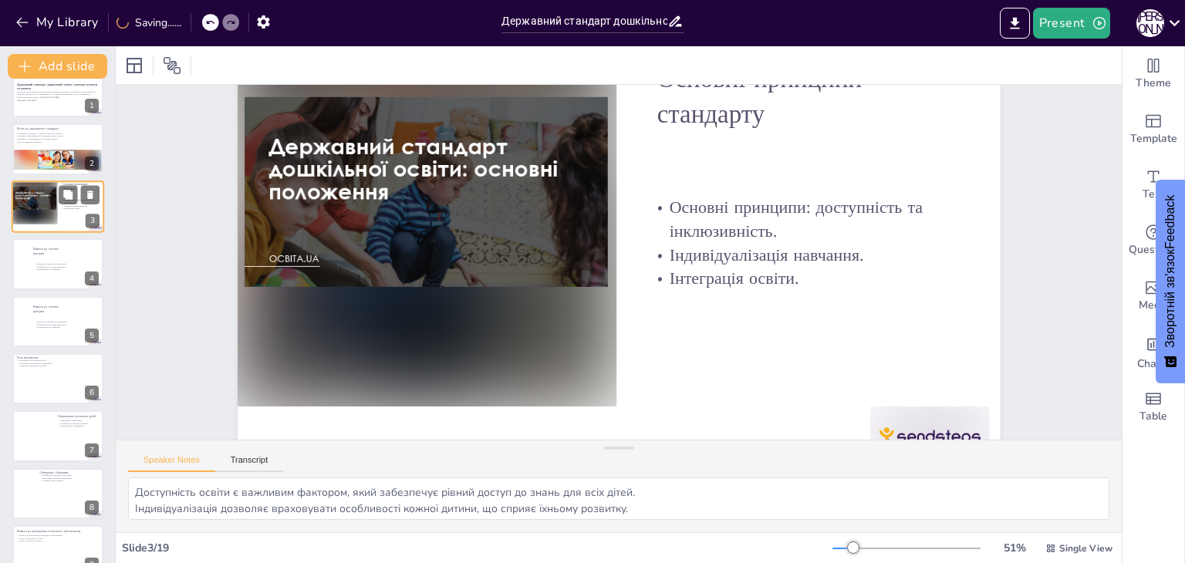
scroll to position [0, 0]
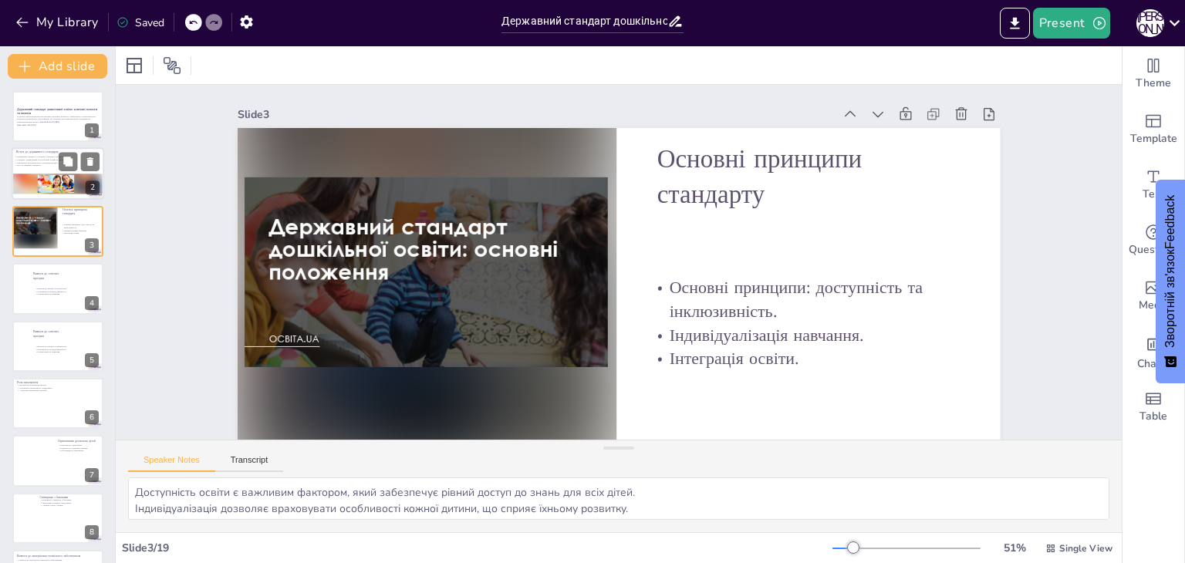
click at [52, 169] on div at bounding box center [58, 174] width 93 height 52
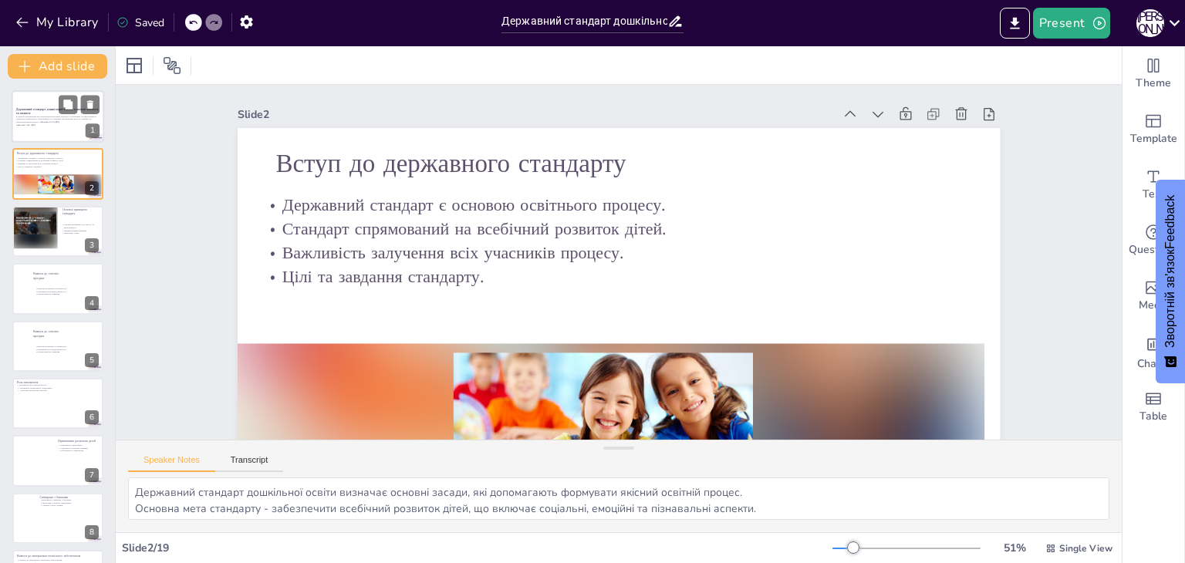
click at [80, 90] on div "Державний стандарт дошкільної освіти: ключові аспекти та вимоги В данной презен…" at bounding box center [58, 90] width 93 height 0
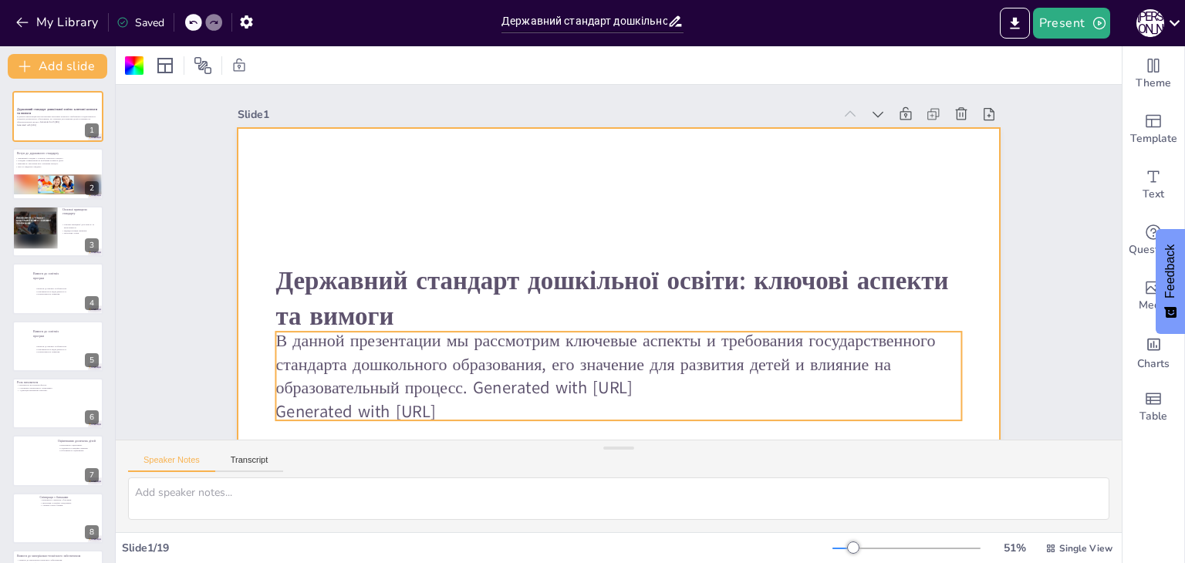
click at [713, 355] on p "В данной презентации мы рассмотрим ключевые аспекты и требования государственно…" at bounding box center [618, 364] width 686 height 71
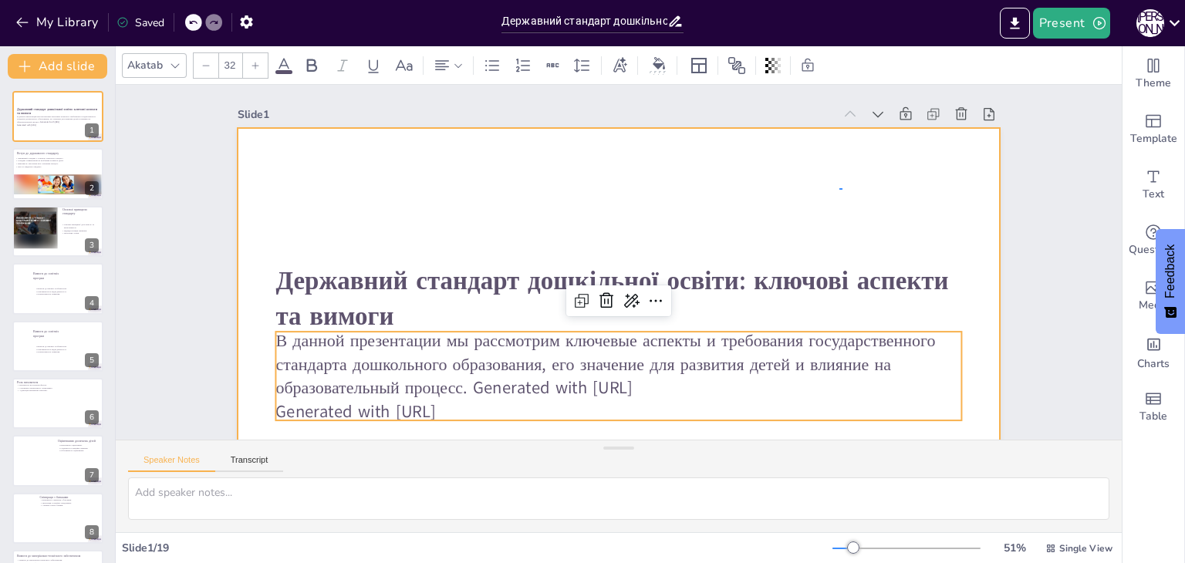
click at [842, 188] on div at bounding box center [619, 342] width 762 height 429
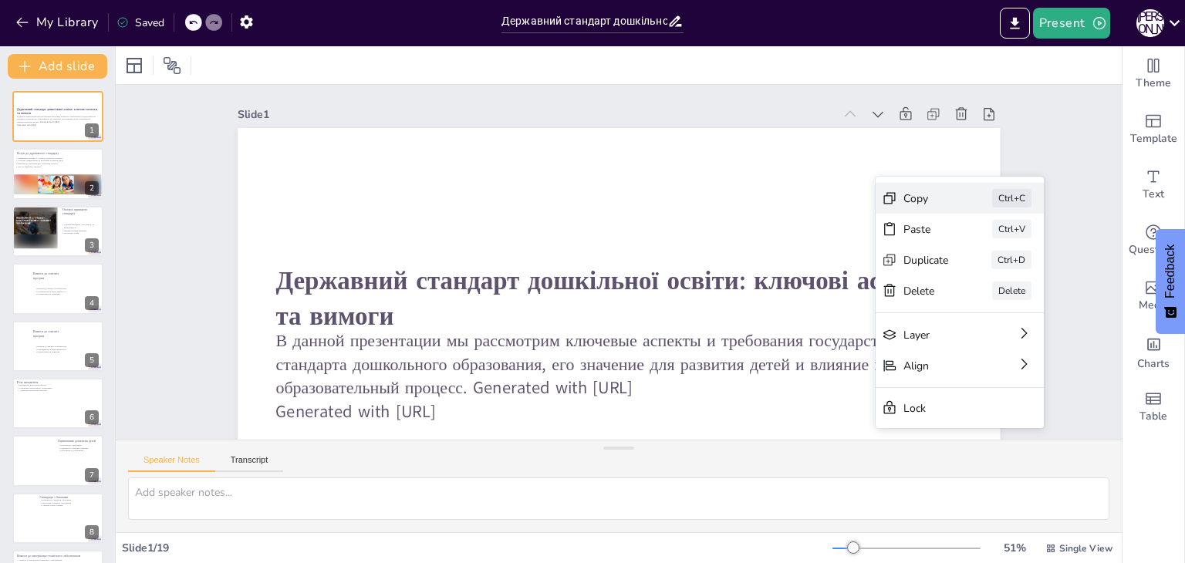
click at [892, 318] on div "Copy" at bounding box center [1036, 327] width 47 height 19
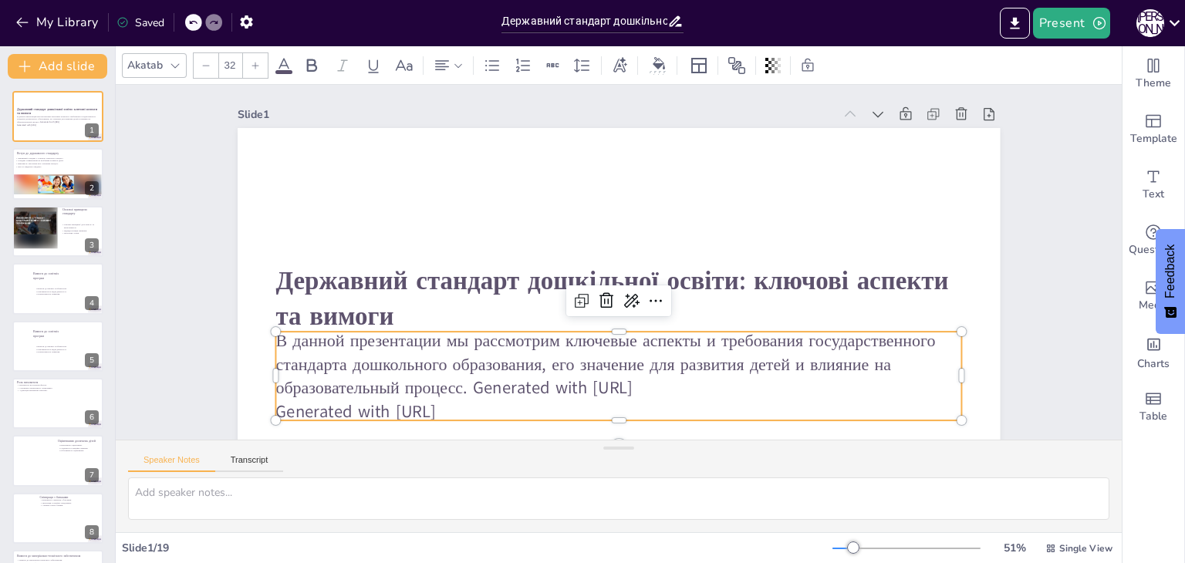
click at [626, 392] on p "В данной презентации мы рассмотрим ключевые аспекты и требования государственно…" at bounding box center [618, 364] width 686 height 71
click at [648, 303] on icon at bounding box center [652, 305] width 12 height 4
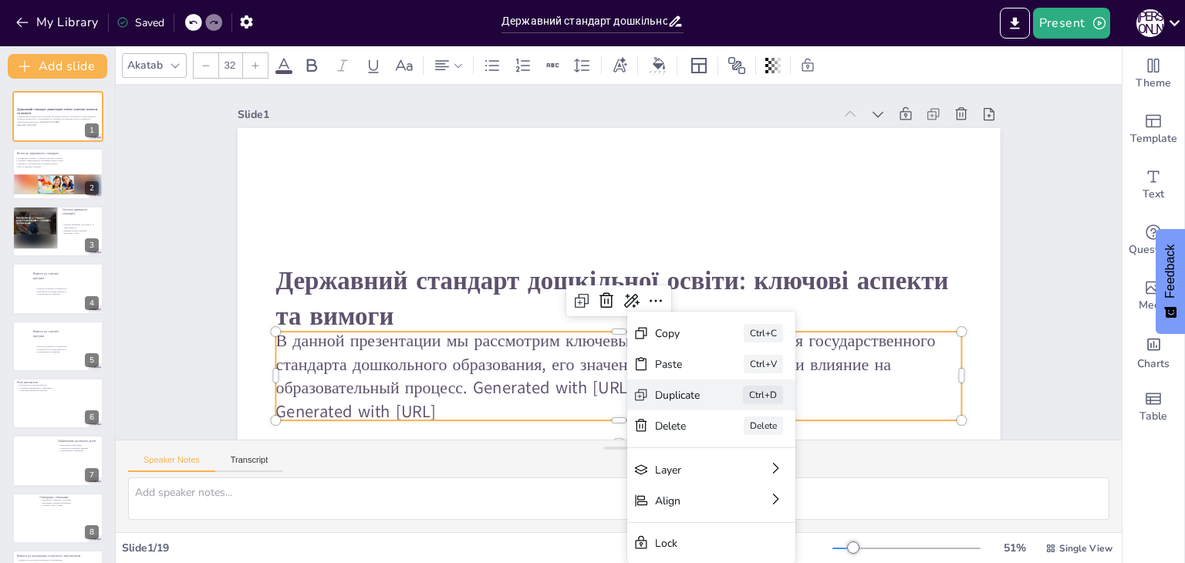
click at [720, 499] on div "Duplicate" at bounding box center [743, 511] width 47 height 24
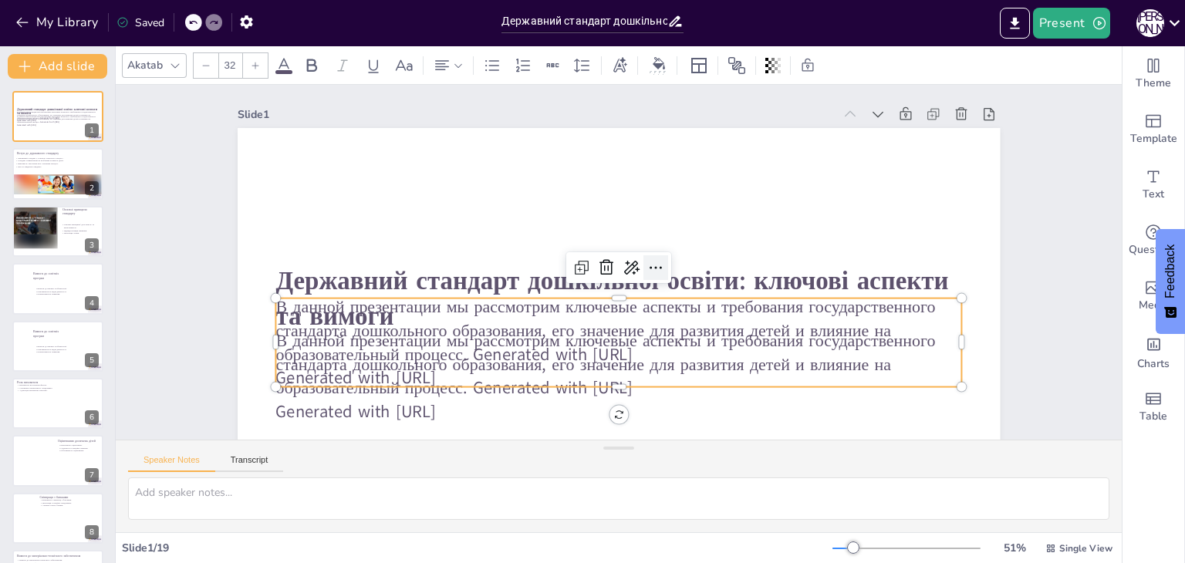
click at [645, 263] on icon at bounding box center [655, 271] width 20 height 20
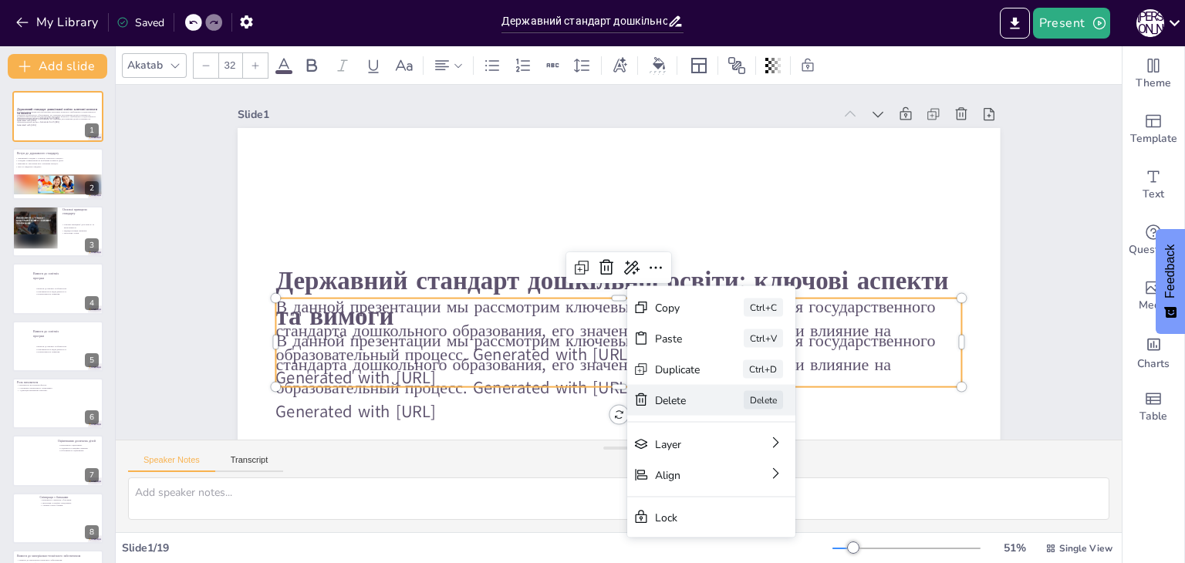
click at [771, 477] on div "Delete" at bounding box center [794, 484] width 46 height 15
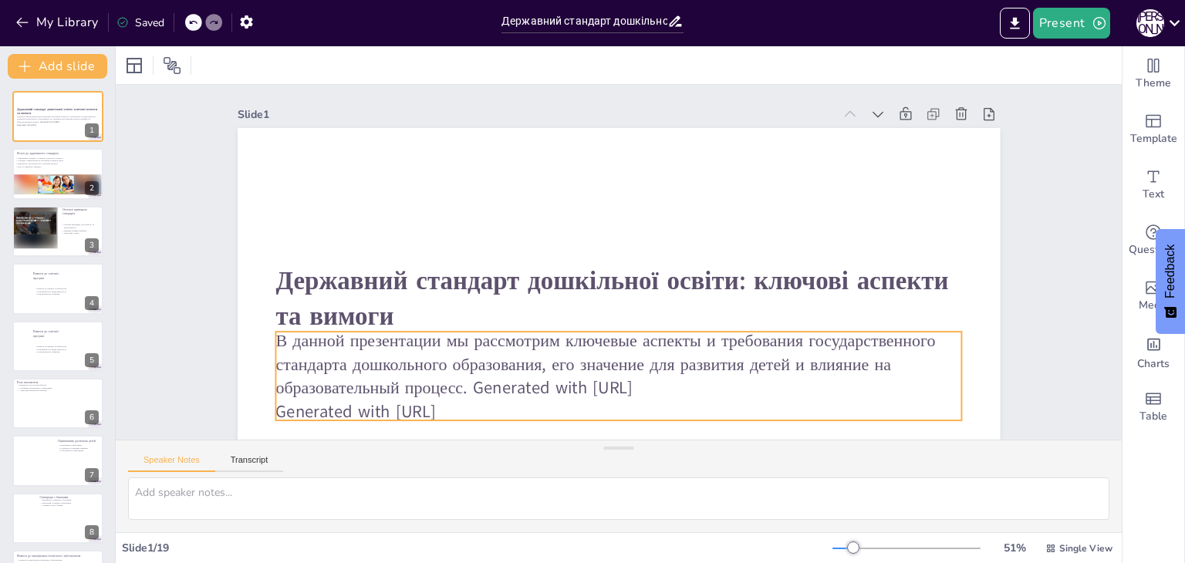
click at [673, 399] on p "В данной презентации мы рассмотрим ключевые аспекты и требования государственно…" at bounding box center [618, 364] width 686 height 71
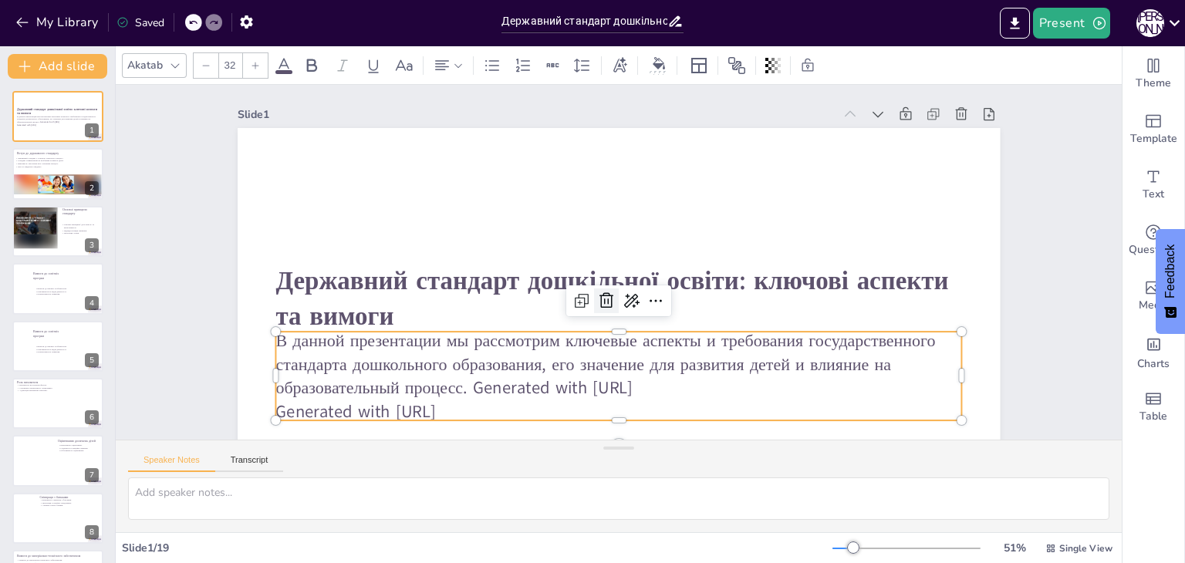
click at [595, 296] on icon at bounding box center [602, 299] width 20 height 20
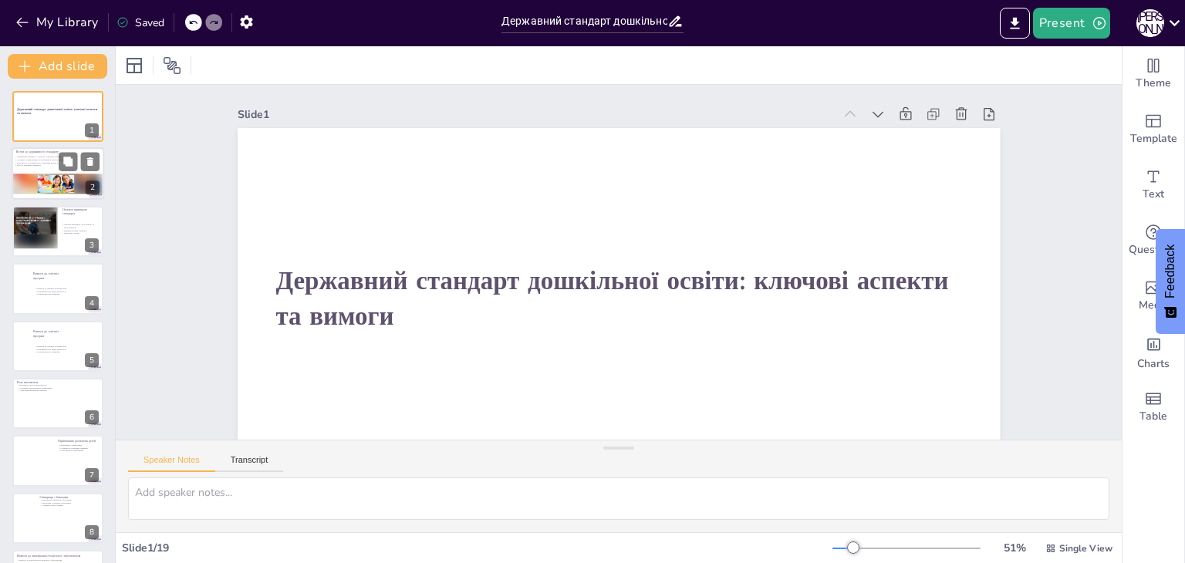
click at [43, 164] on p "Цілі та завдання стандарту." at bounding box center [55, 165] width 83 height 3
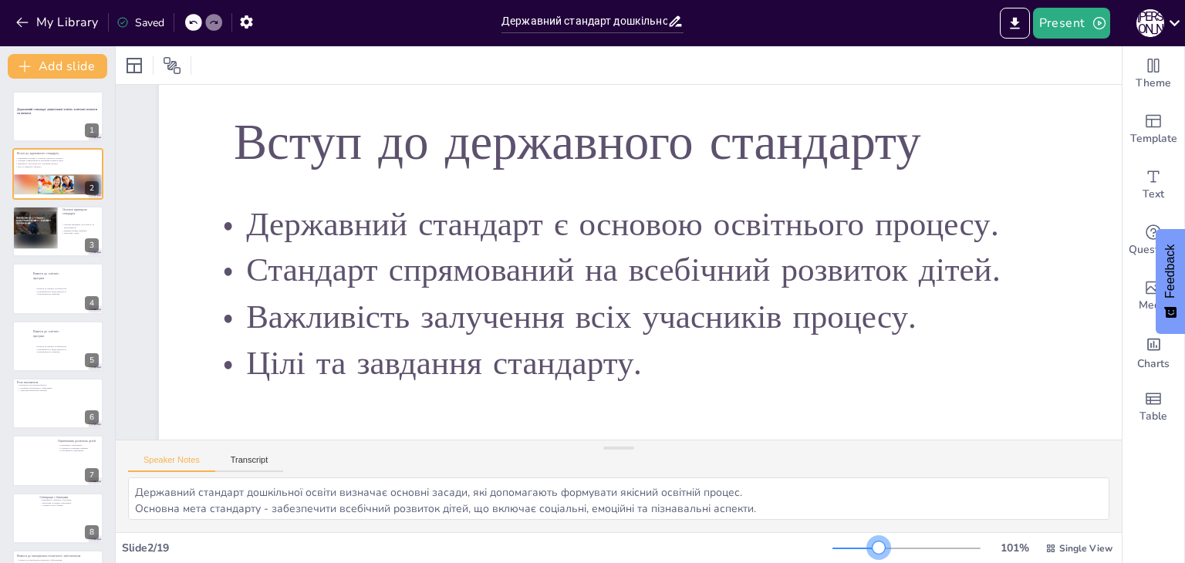
click at [868, 547] on div at bounding box center [906, 548] width 148 height 12
click at [71, 226] on button at bounding box center [68, 219] width 19 height 19
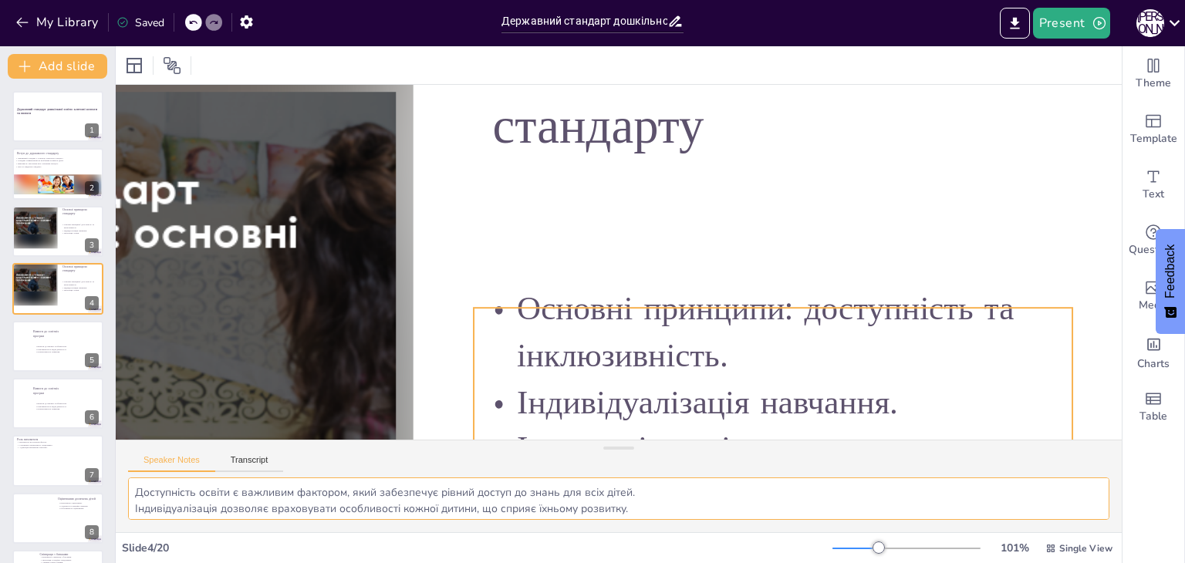
scroll to position [210, 489]
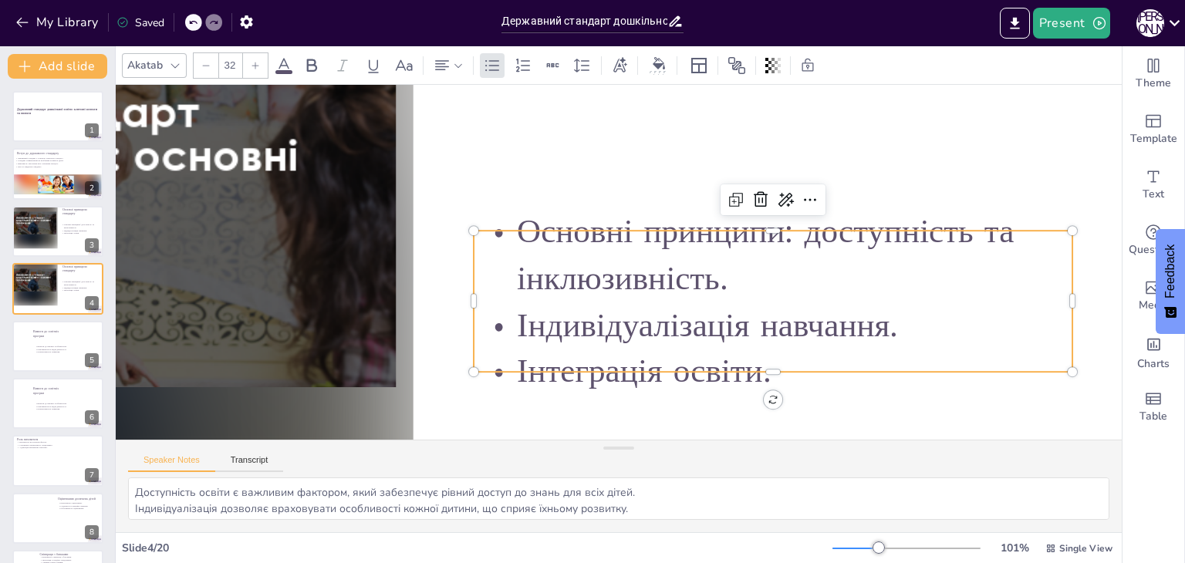
click at [892, 291] on p "Основні принципи: доступність та інклюзивність." at bounding box center [771, 286] width 605 height 215
click at [92, 275] on icon at bounding box center [90, 276] width 6 height 8
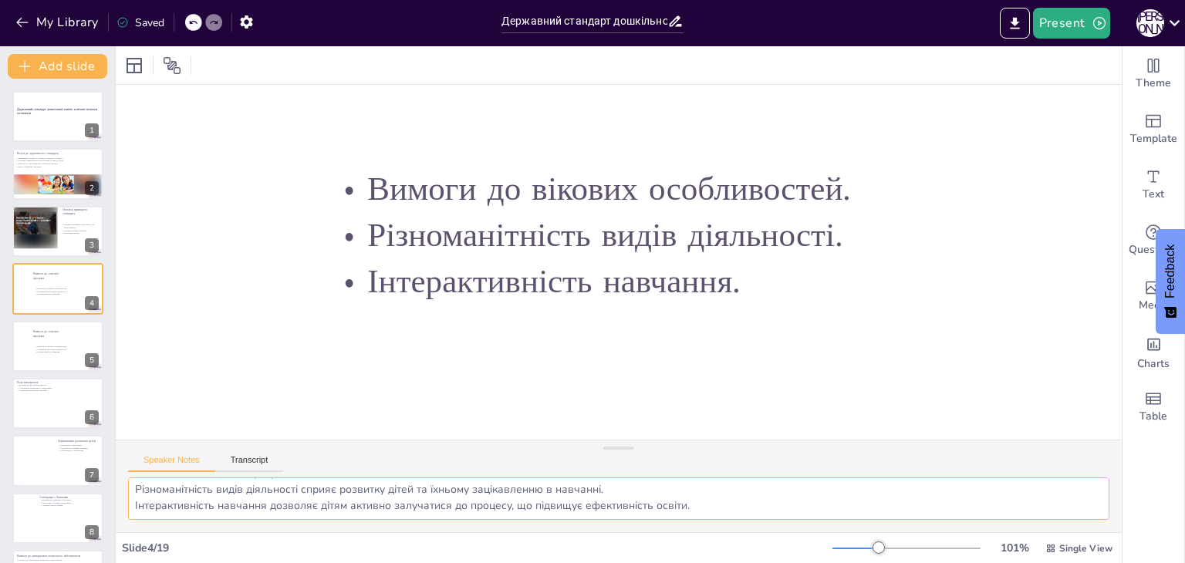
scroll to position [0, 0]
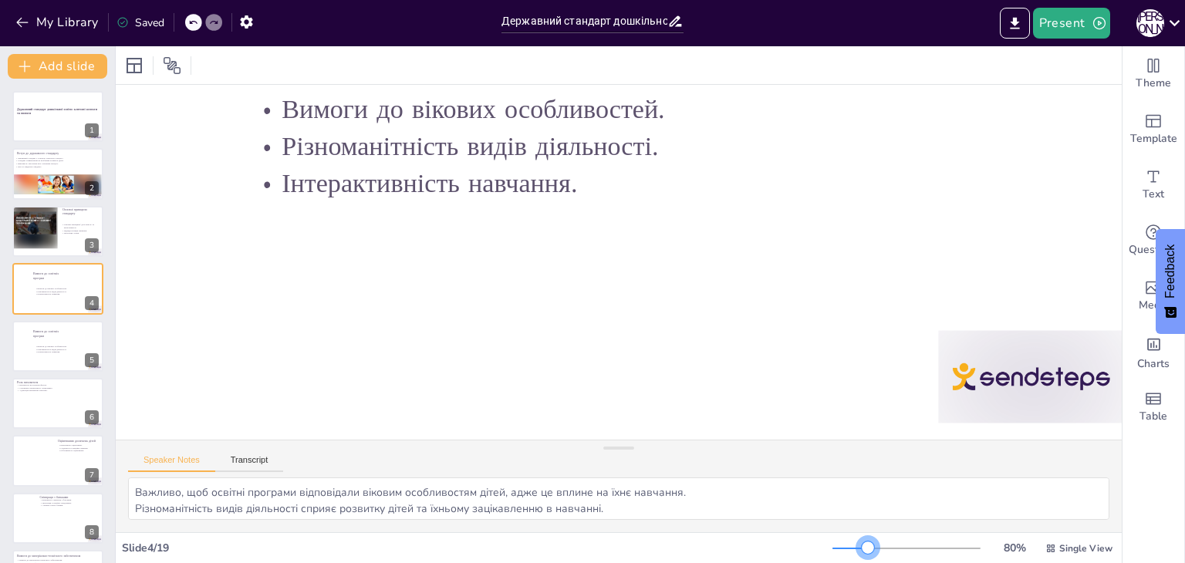
drag, startPoint x: 867, startPoint y: 548, endPoint x: 858, endPoint y: 545, distance: 9.8
click at [862, 545] on div at bounding box center [868, 547] width 12 height 12
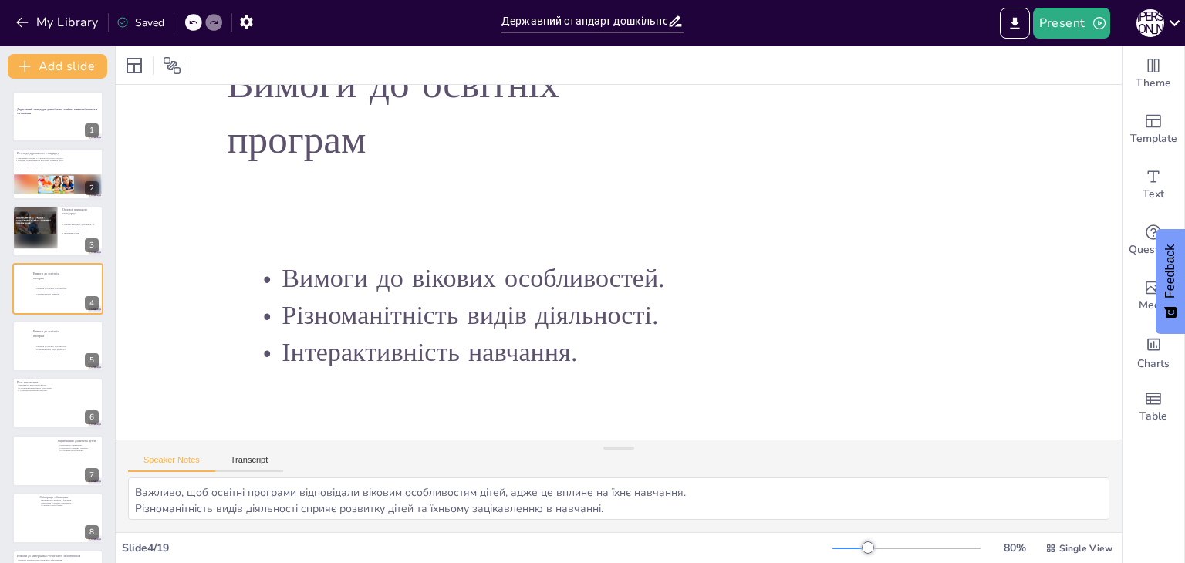
scroll to position [210, 204]
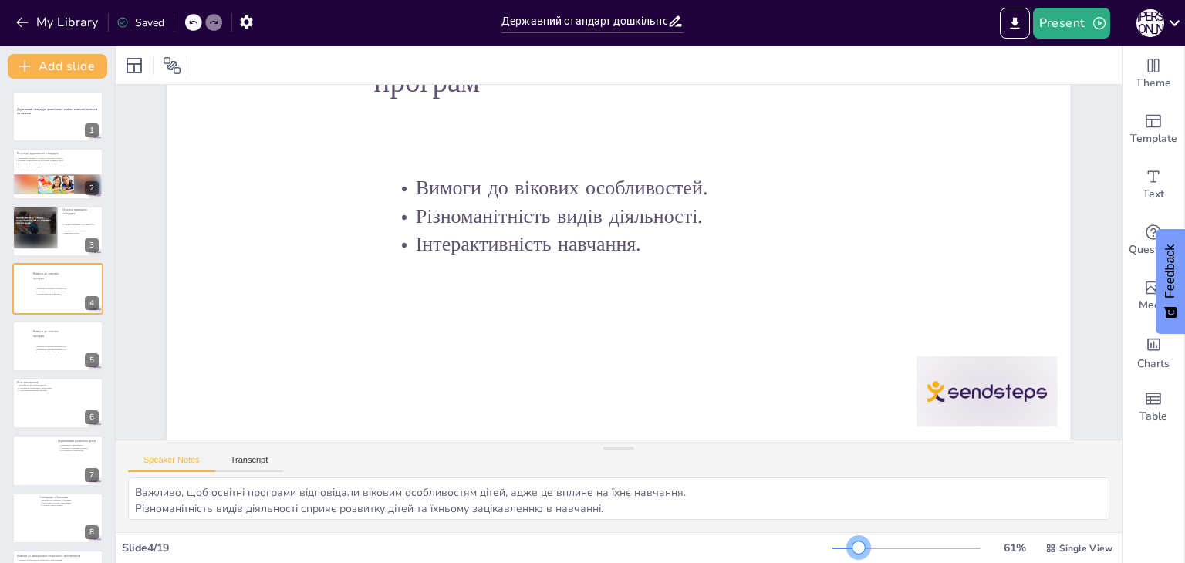
click at [852, 545] on div at bounding box center [858, 547] width 12 height 12
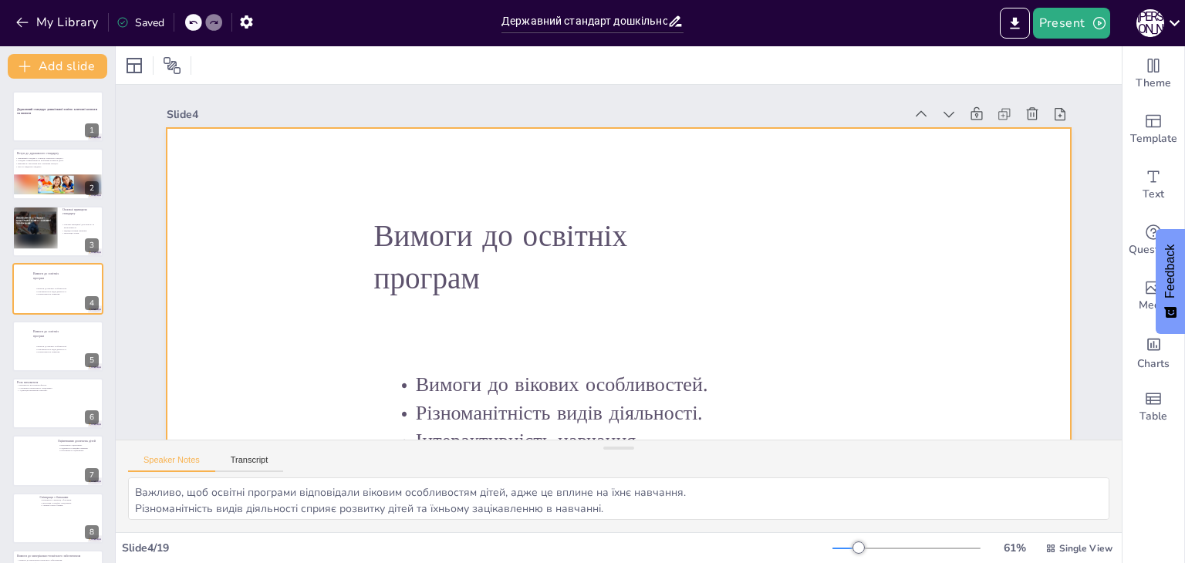
scroll to position [77, 6]
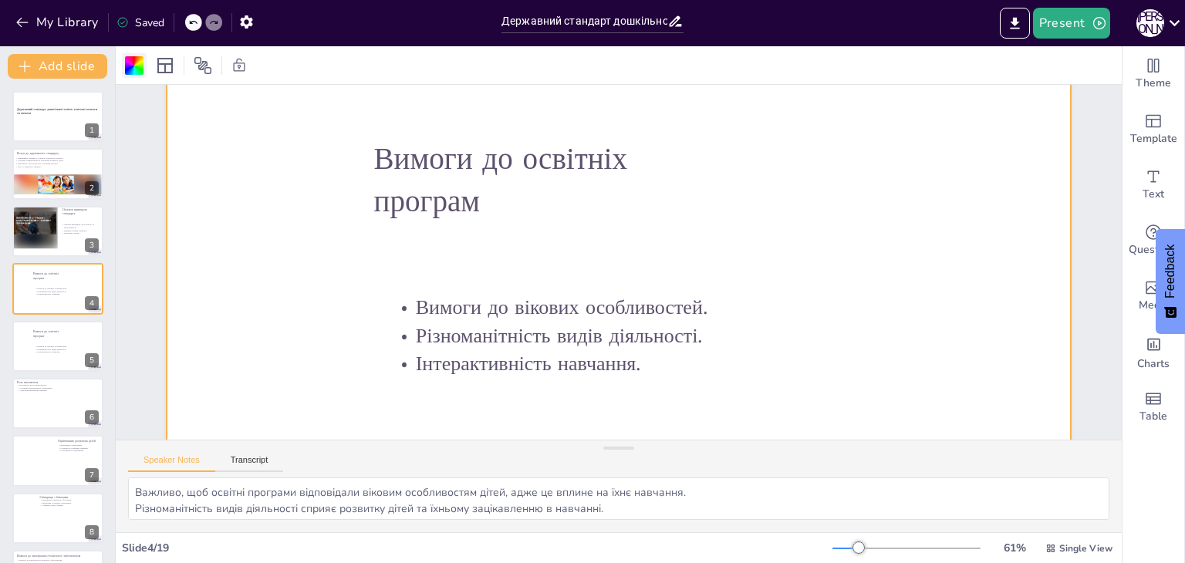
click at [137, 58] on div at bounding box center [134, 65] width 19 height 19
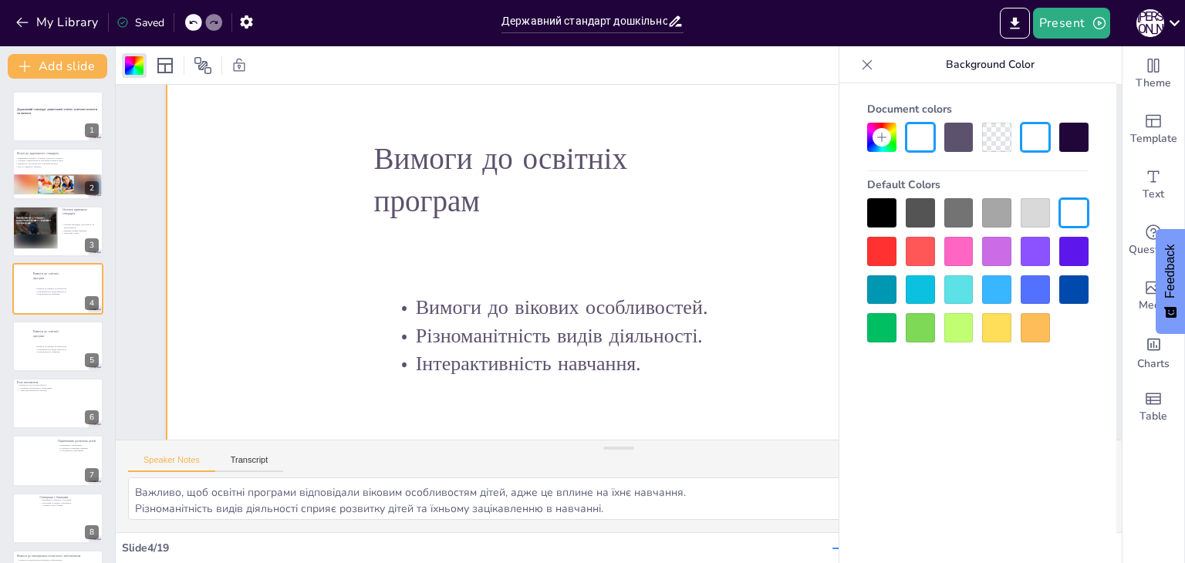
click at [892, 331] on div at bounding box center [958, 327] width 29 height 29
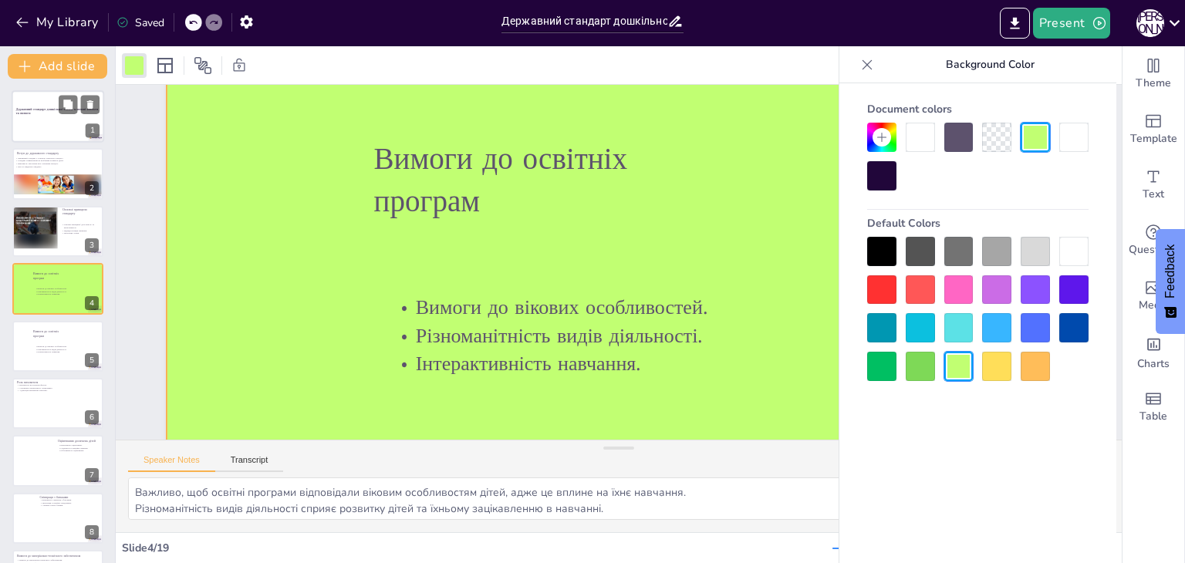
click at [72, 118] on div at bounding box center [58, 116] width 93 height 52
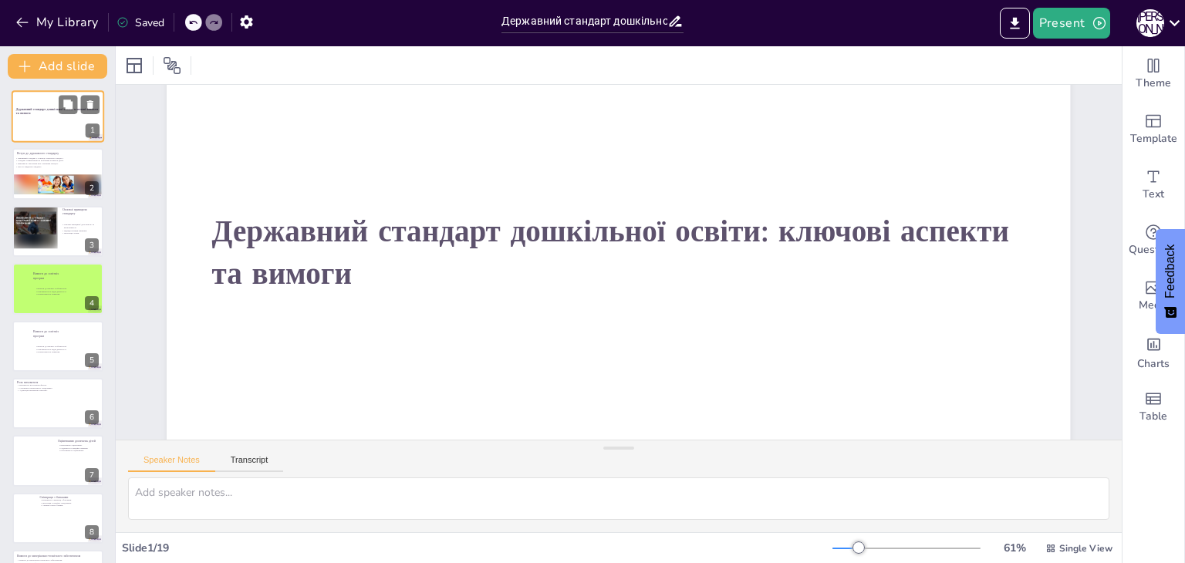
scroll to position [0, 6]
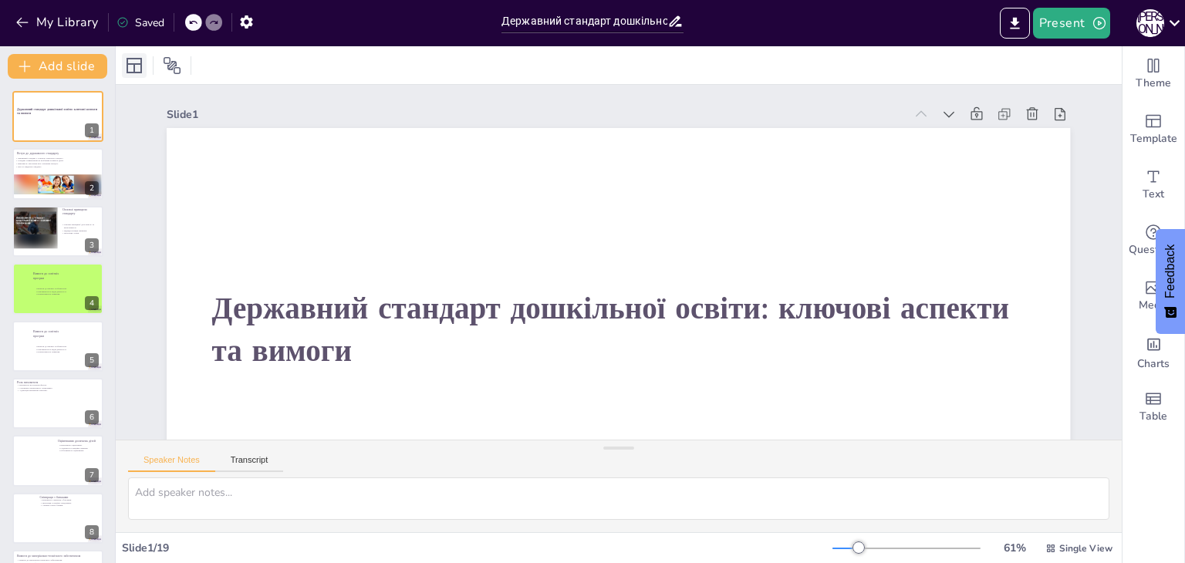
click at [133, 56] on icon at bounding box center [134, 65] width 19 height 19
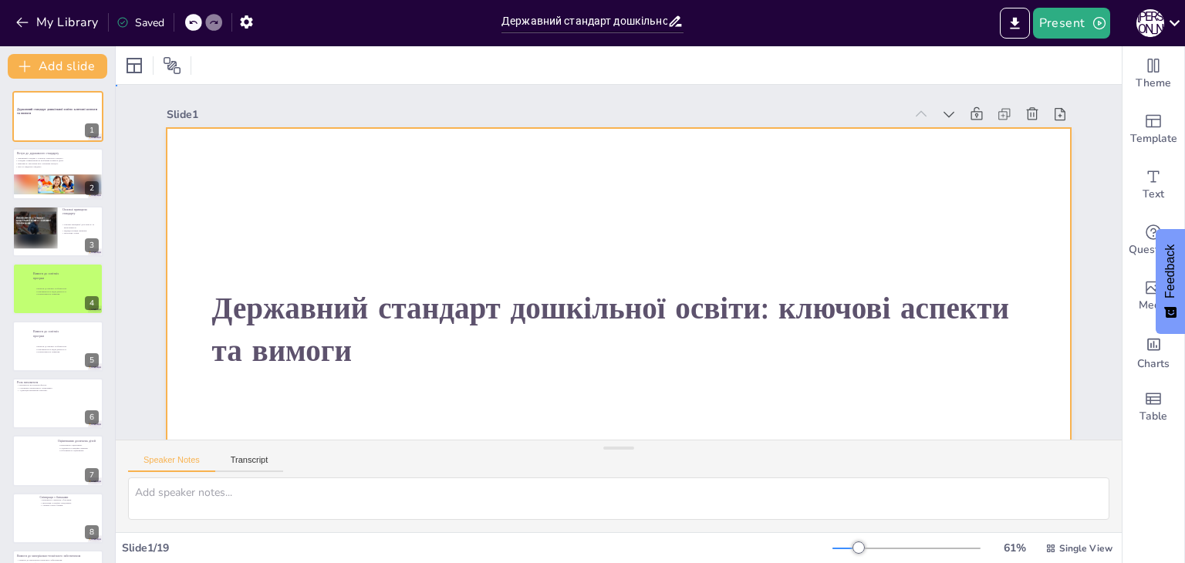
click at [565, 204] on div at bounding box center [606, 381] width 952 height 599
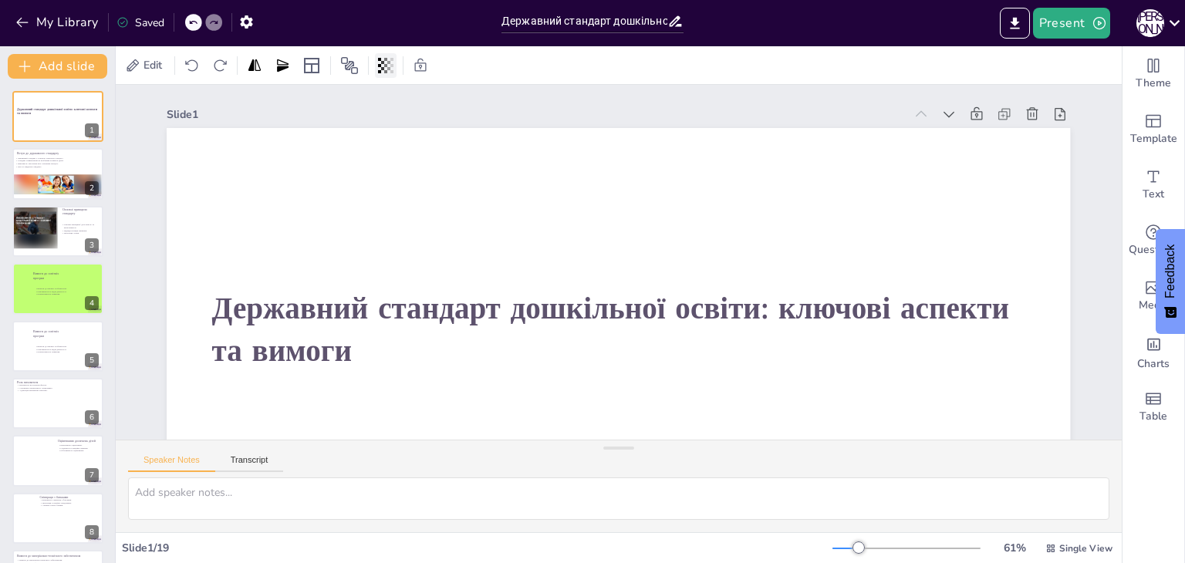
click at [386, 62] on icon at bounding box center [385, 65] width 15 height 15
click at [386, 127] on div at bounding box center [384, 126] width 12 height 12
click at [376, 126] on div at bounding box center [326, 127] width 99 height 2
click at [370, 126] on div at bounding box center [326, 127] width 99 height 2
click at [370, 126] on div at bounding box center [369, 126] width 12 height 12
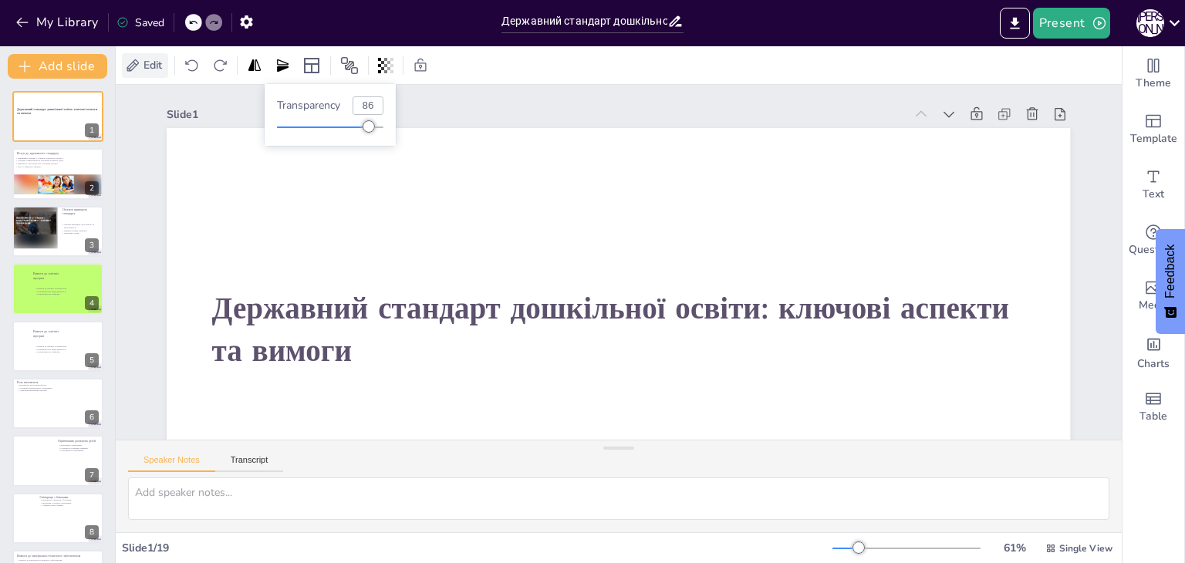
click at [142, 62] on span "Edit" at bounding box center [152, 65] width 25 height 15
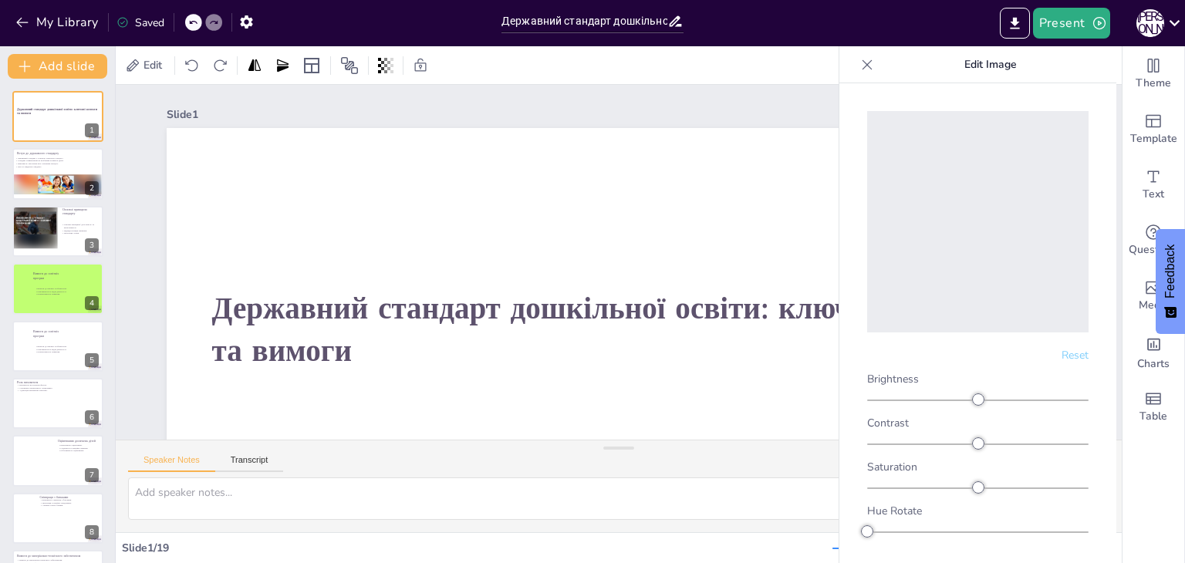
click at [157, 23] on div "Saved" at bounding box center [140, 22] width 48 height 15
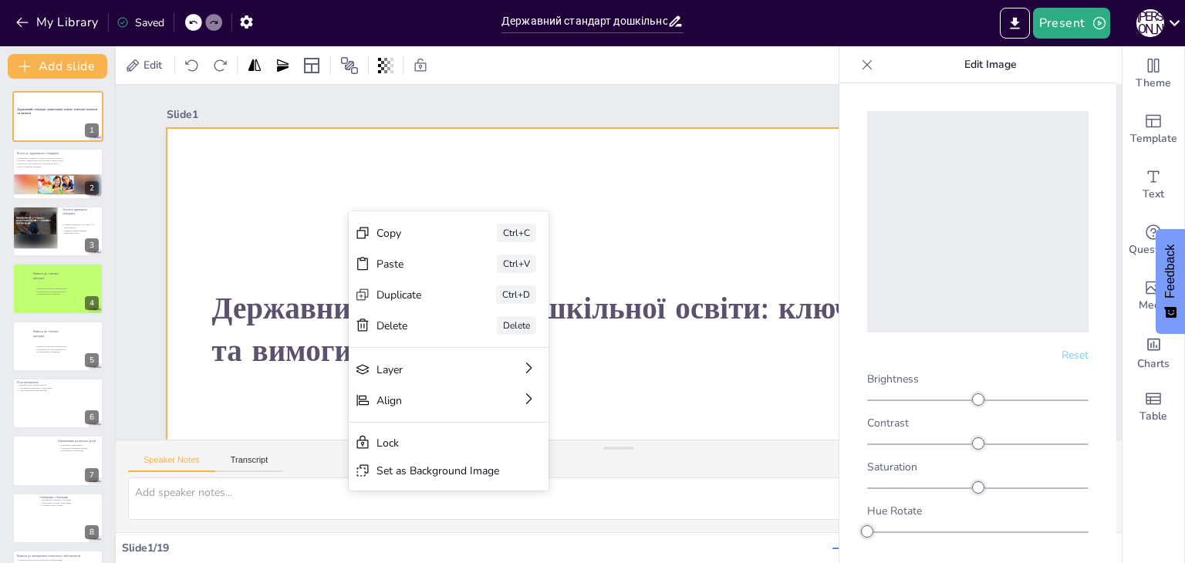
click at [240, 201] on div at bounding box center [606, 382] width 952 height 600
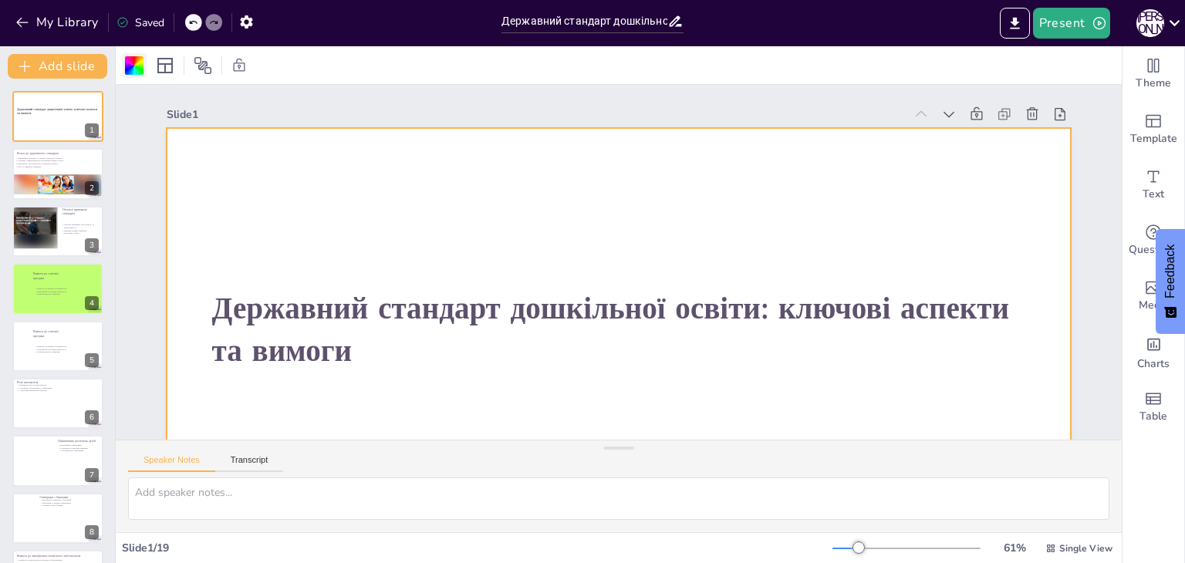
click at [137, 62] on div at bounding box center [134, 65] width 19 height 19
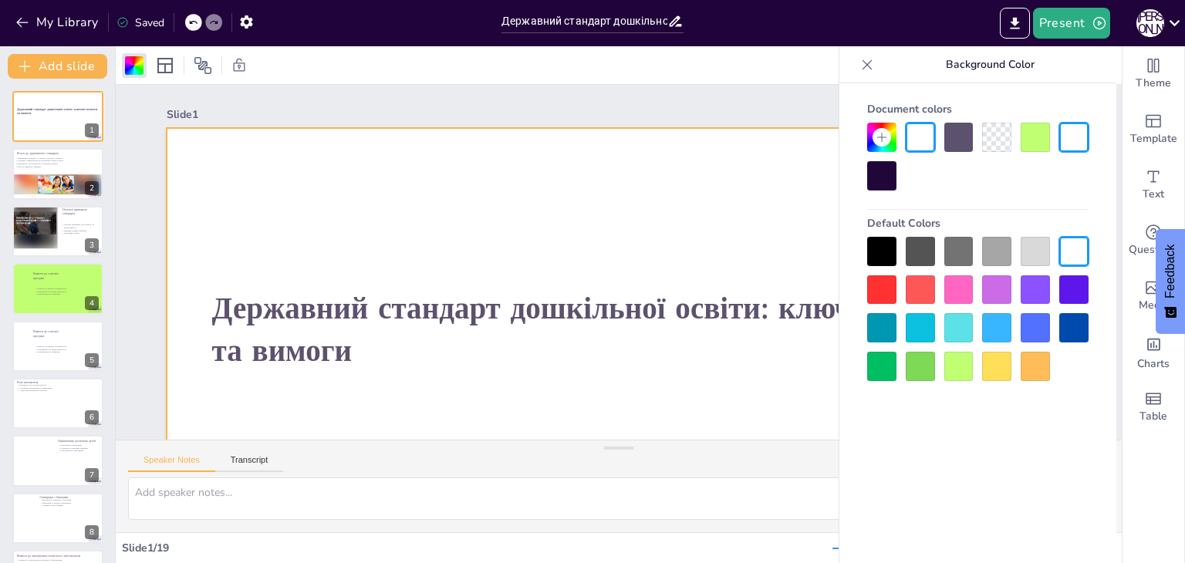
click at [875, 373] on div at bounding box center [881, 366] width 29 height 29
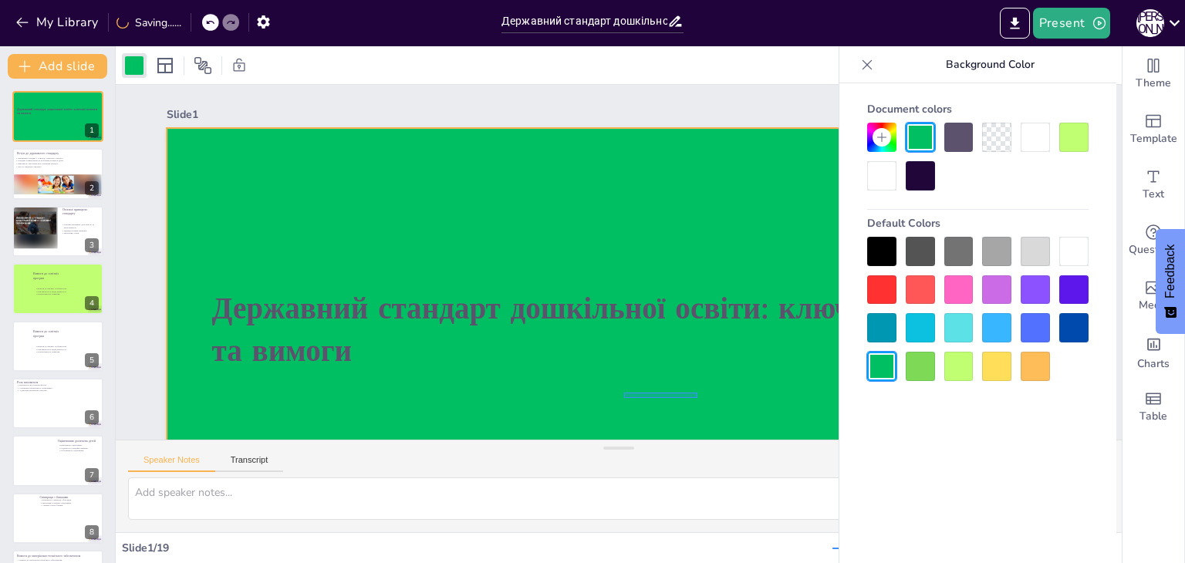
drag, startPoint x: 690, startPoint y: 393, endPoint x: 617, endPoint y: 398, distance: 73.5
click at [617, 398] on div at bounding box center [606, 381] width 952 height 599
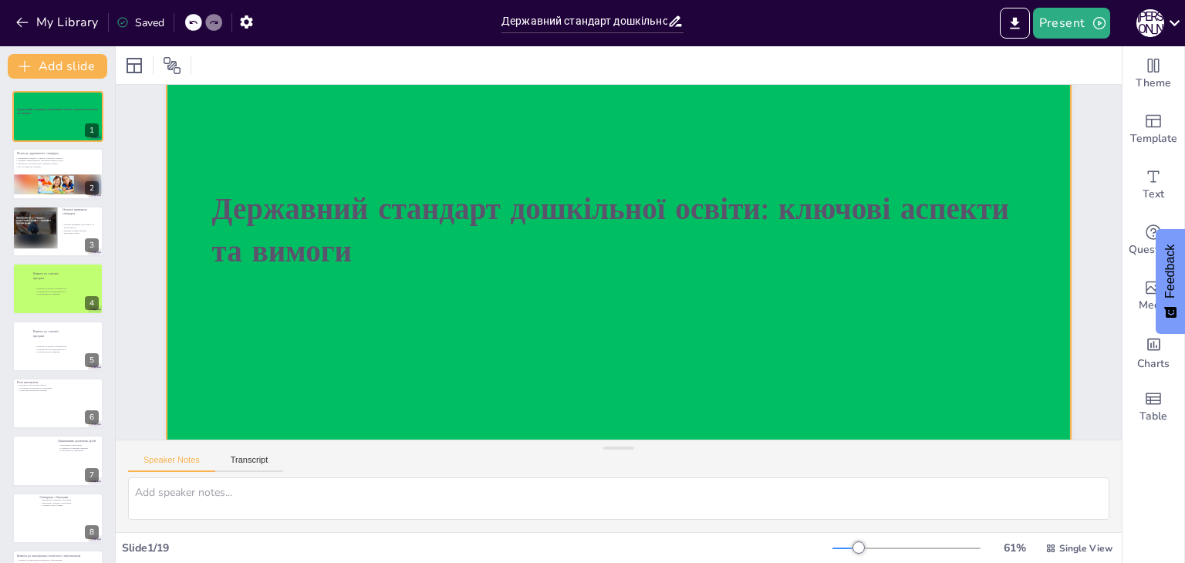
scroll to position [77, 6]
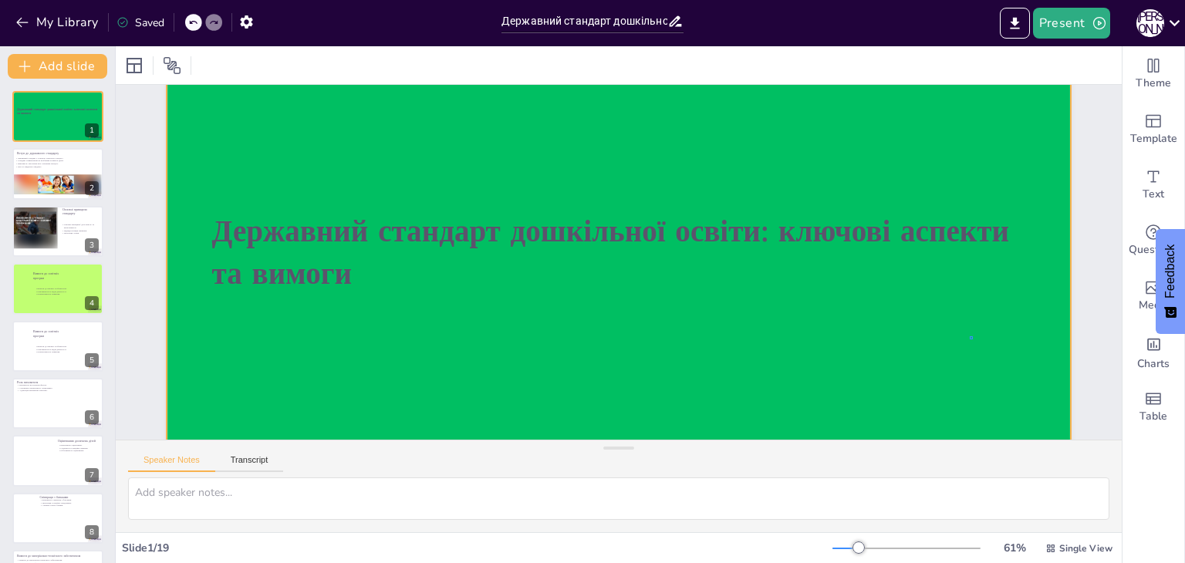
click at [892, 339] on div at bounding box center [614, 305] width 952 height 600
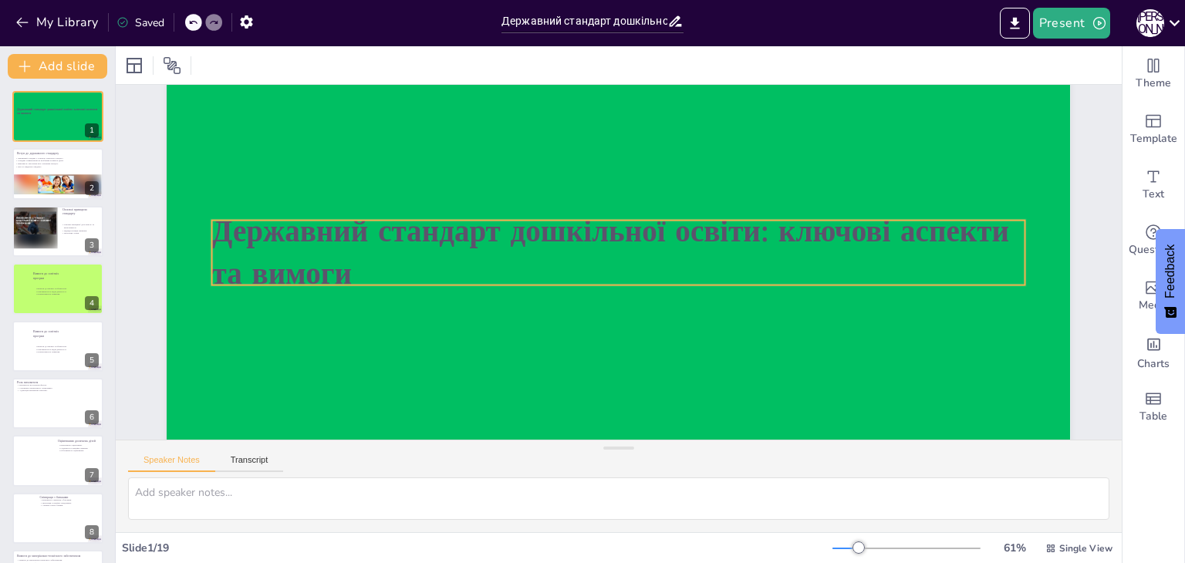
scroll to position [0, 6]
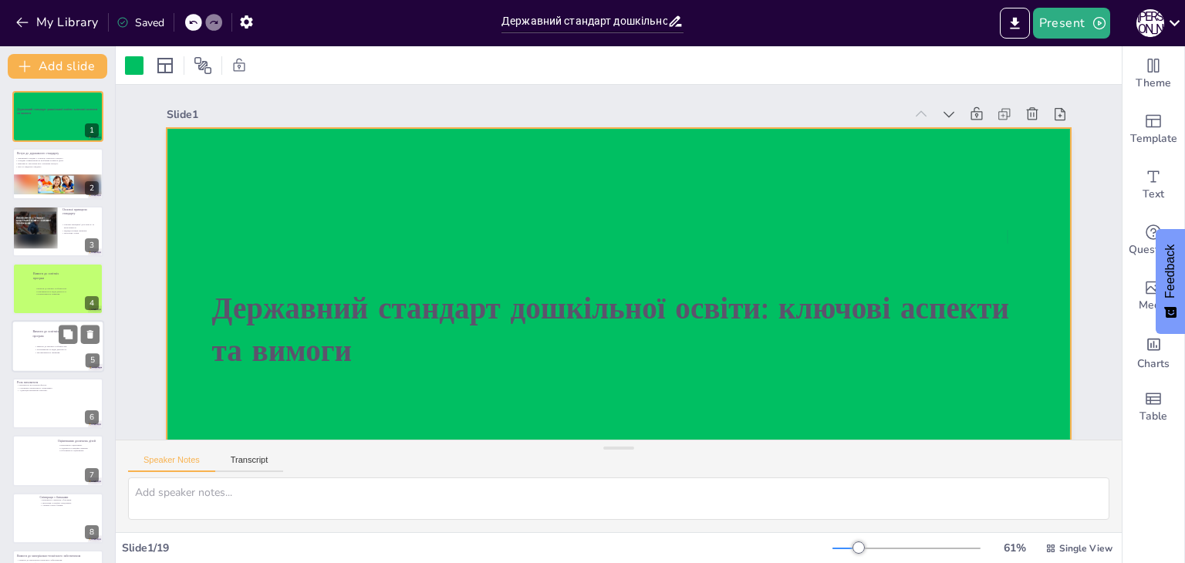
click at [53, 340] on div at bounding box center [58, 346] width 93 height 52
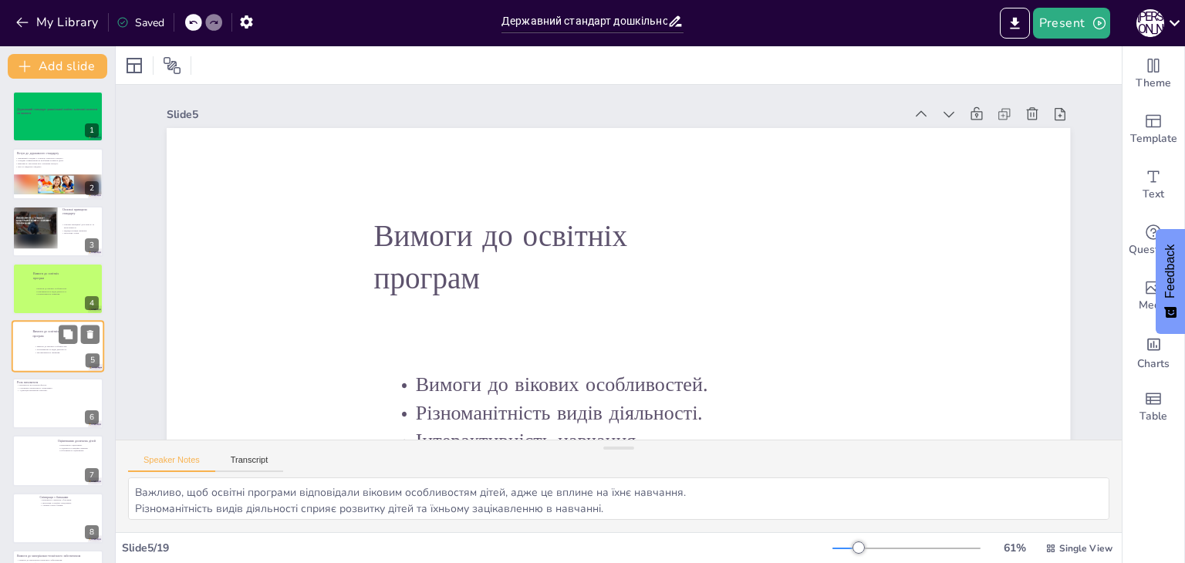
scroll to position [25, 0]
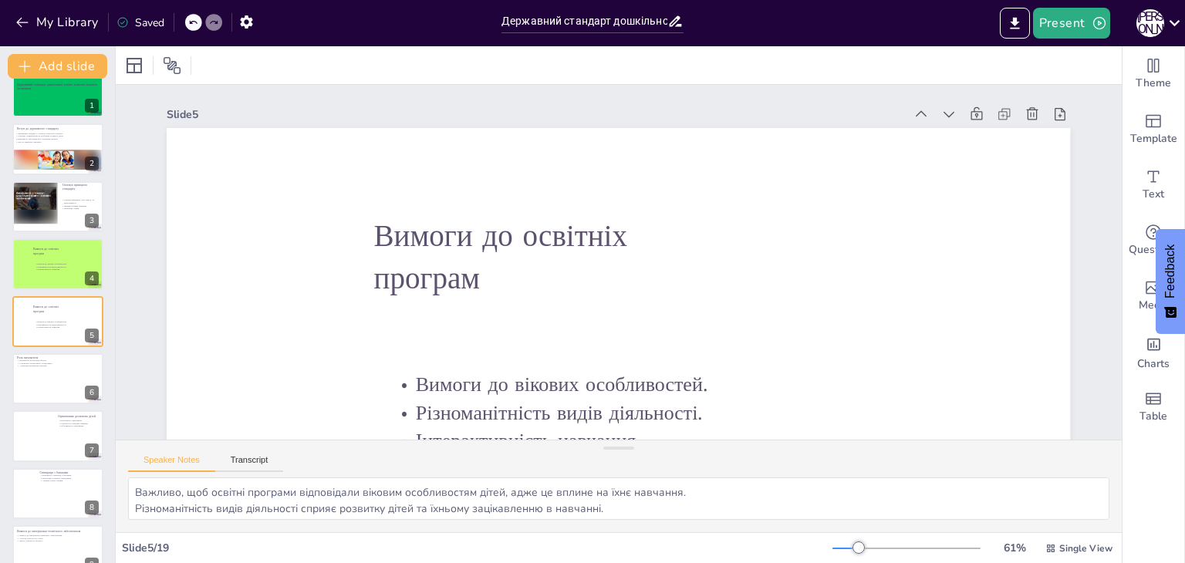
click at [122, 22] on icon at bounding box center [122, 23] width 10 height 10
click at [126, 62] on icon at bounding box center [134, 65] width 19 height 19
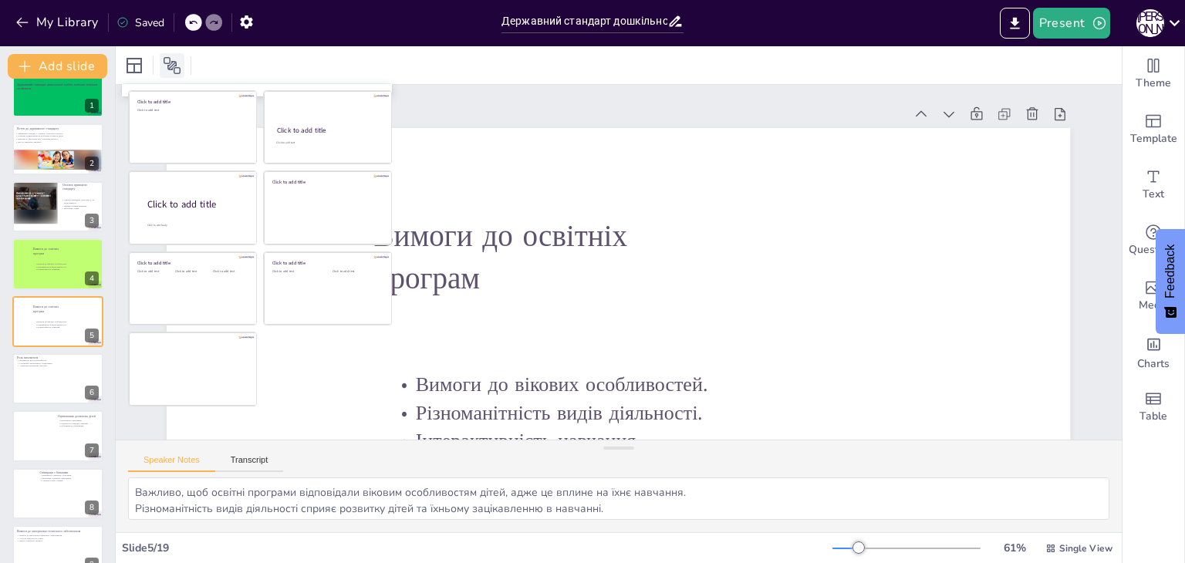
click at [173, 62] on icon at bounding box center [172, 65] width 19 height 19
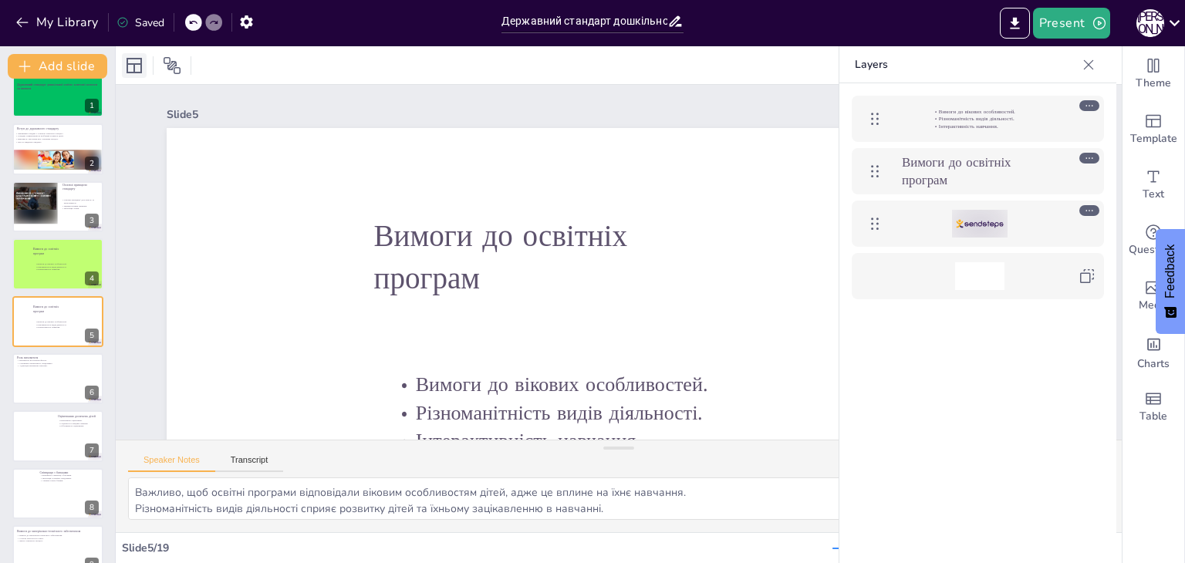
click at [135, 62] on icon at bounding box center [134, 65] width 19 height 19
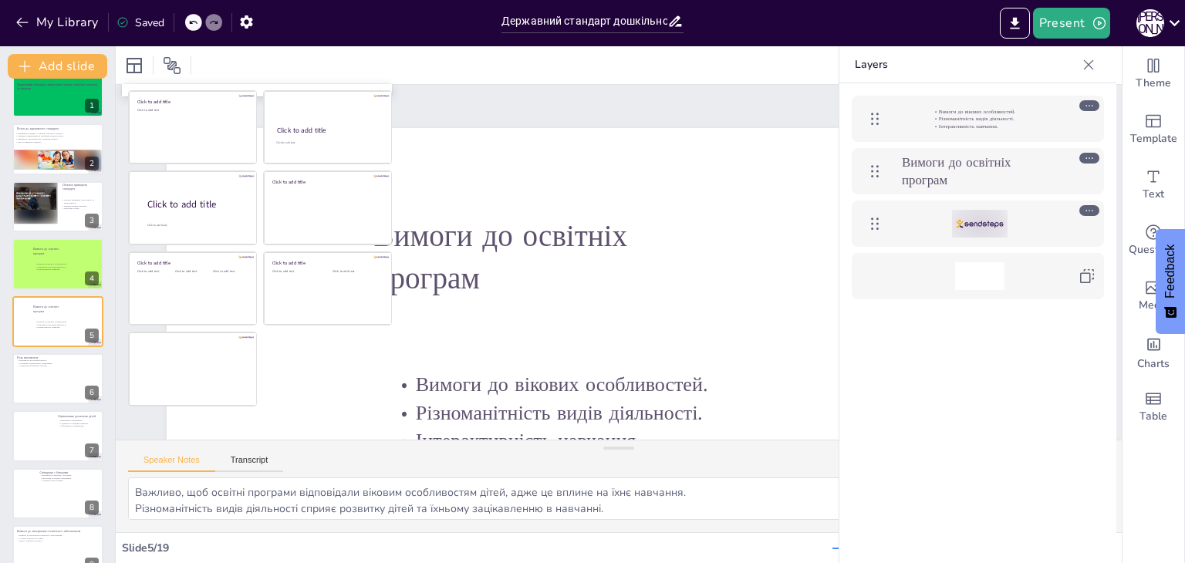
click at [124, 17] on icon at bounding box center [122, 22] width 12 height 12
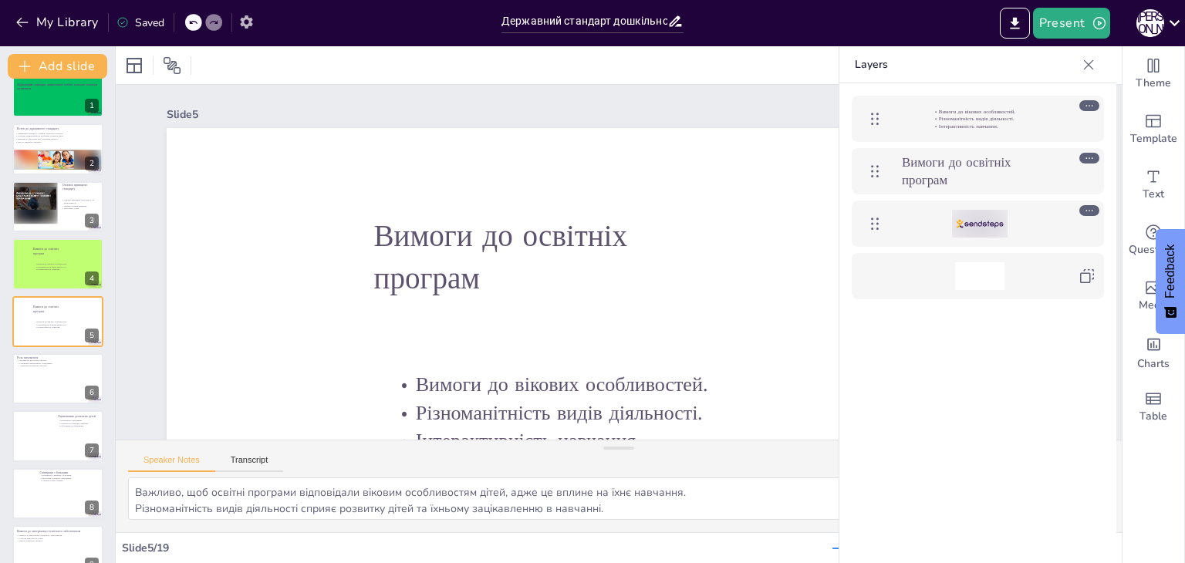
click at [253, 16] on icon "button" at bounding box center [246, 22] width 16 height 16
click at [247, 19] on icon "button" at bounding box center [246, 22] width 16 height 16
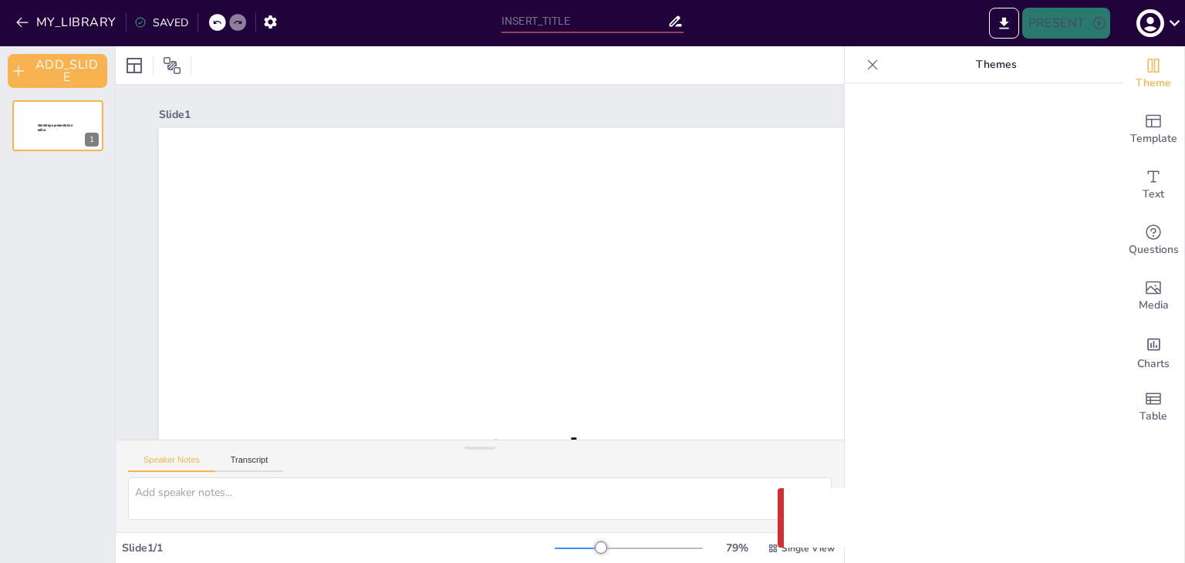
type input "Державний стандарт дошкільної освіти: ключові аспекти та вимоги"
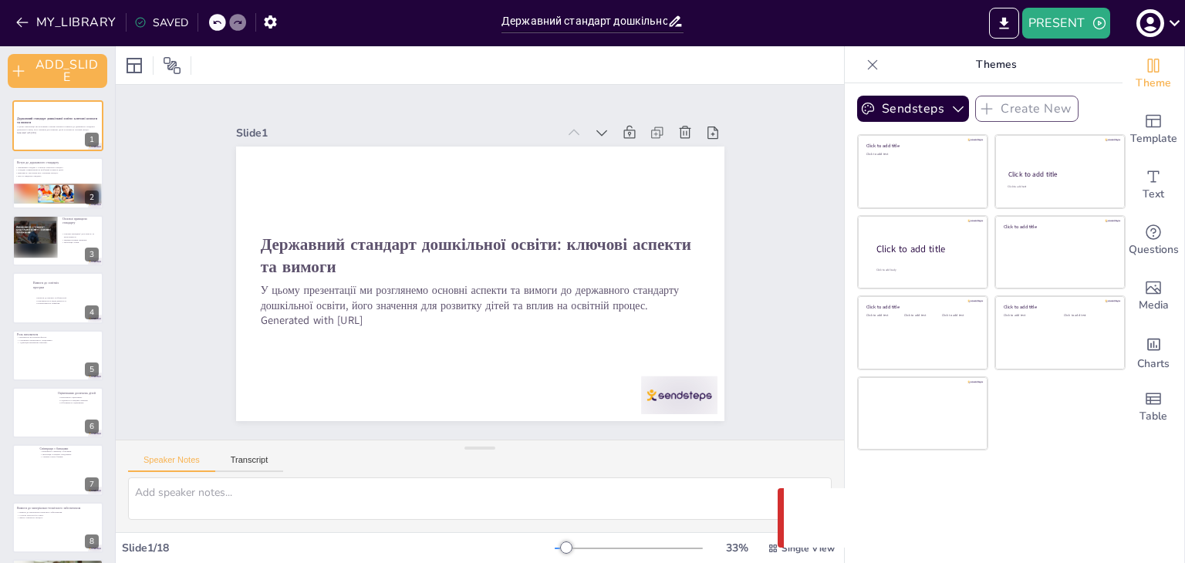
checkbox input "true"
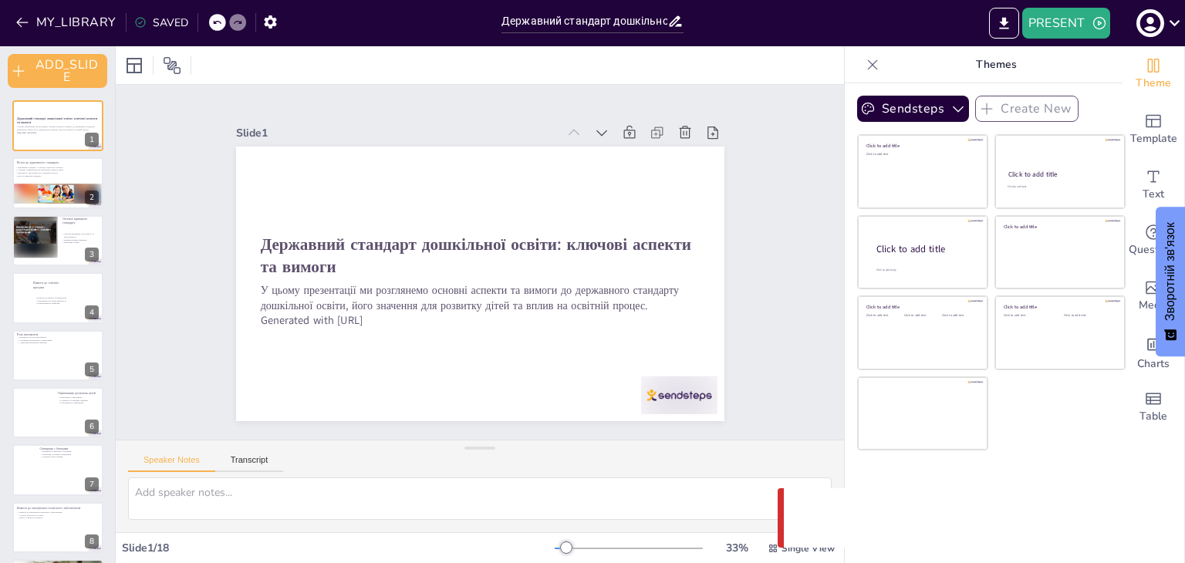
checkbox input "true"
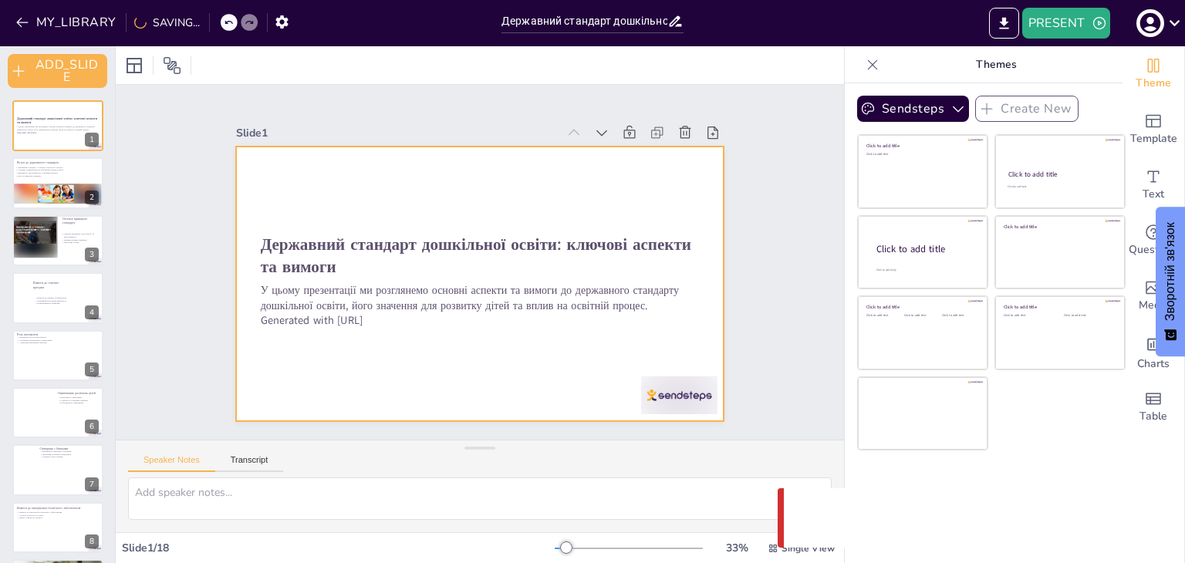
checkbox input "true"
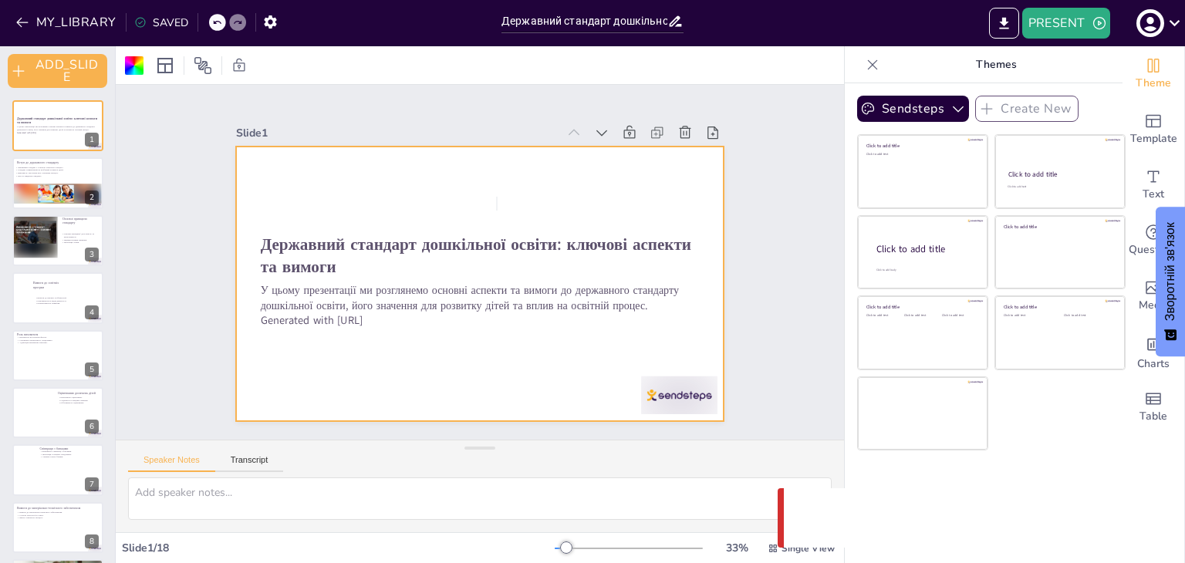
checkbox input "true"
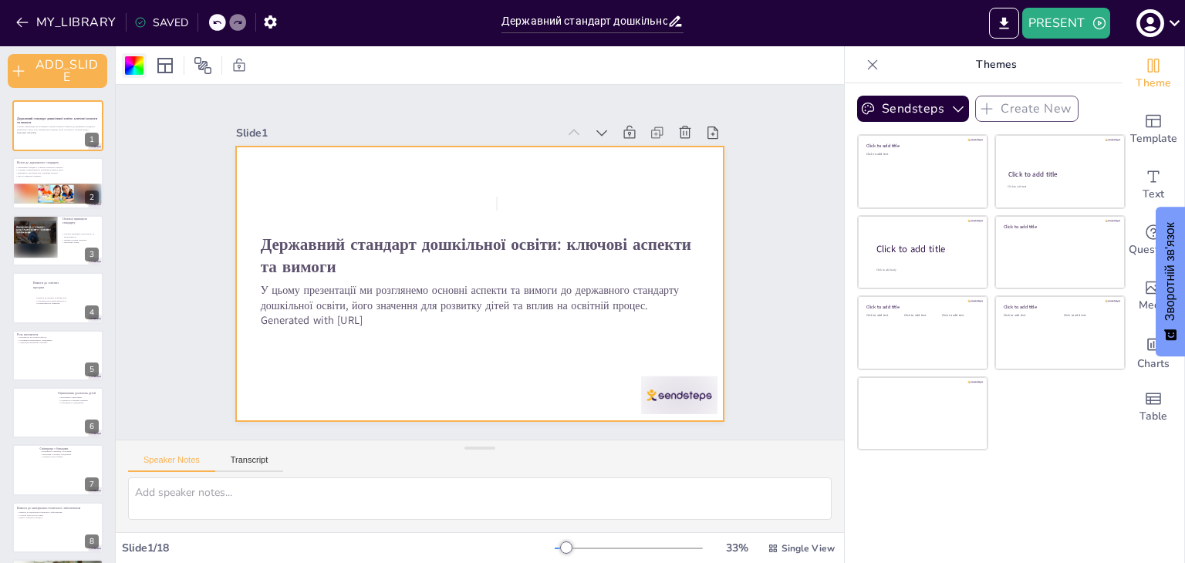
checkbox input "true"
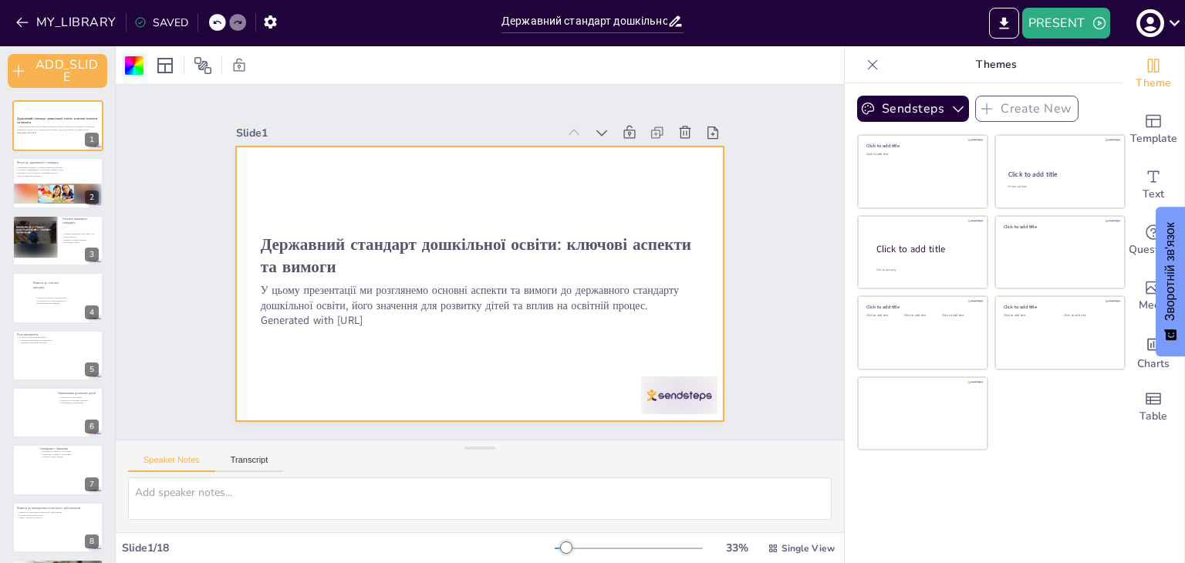
click at [136, 64] on div at bounding box center [134, 65] width 19 height 19
checkbox input "true"
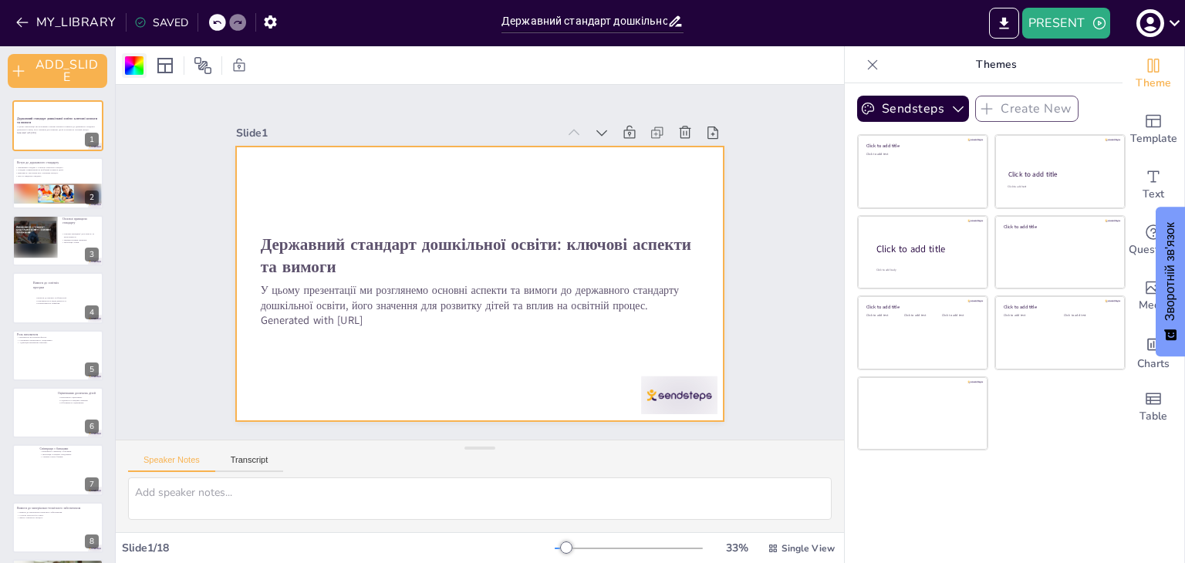
checkbox input "true"
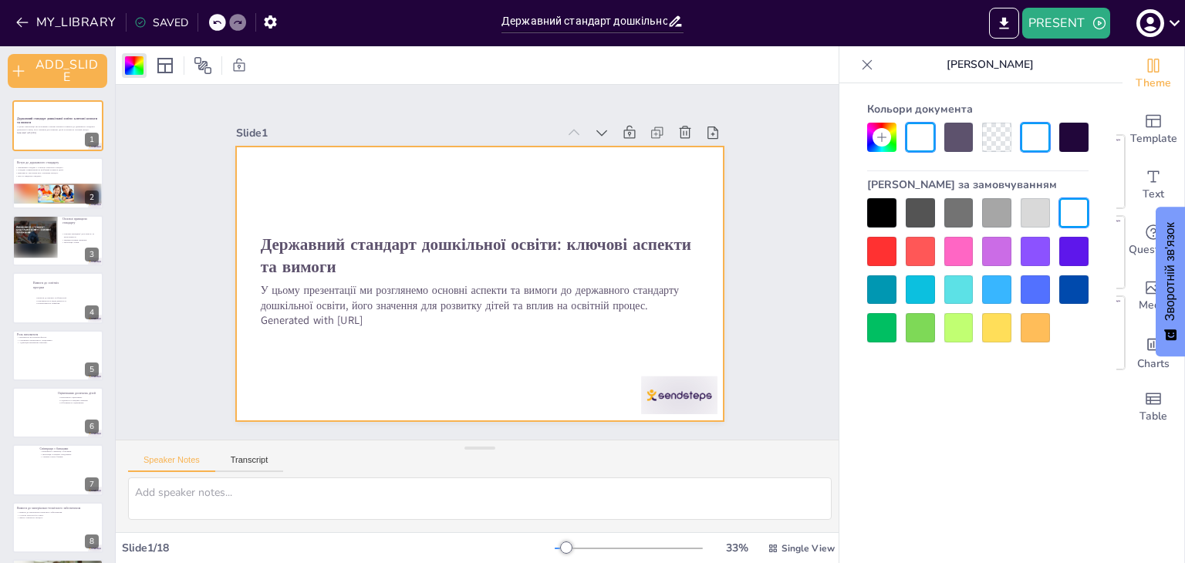
checkbox input "true"
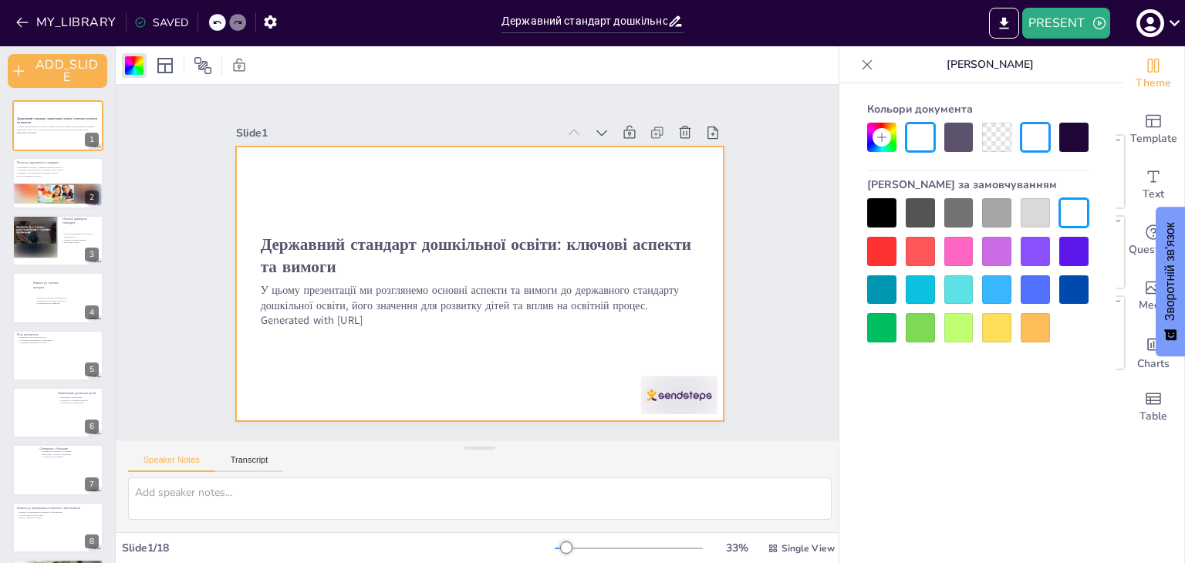
checkbox input "true"
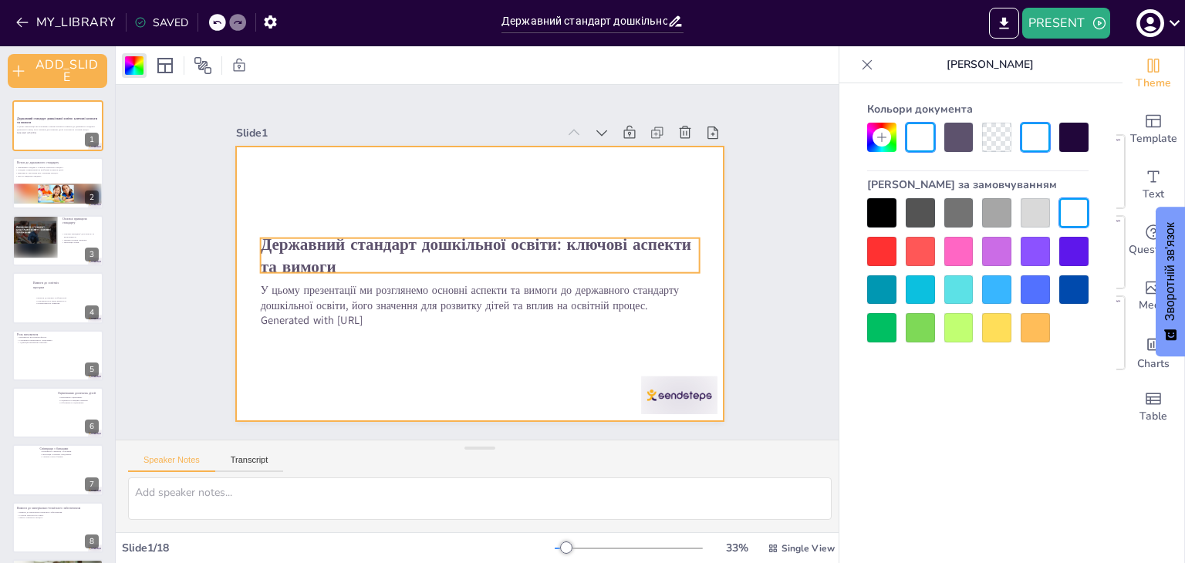
checkbox input "true"
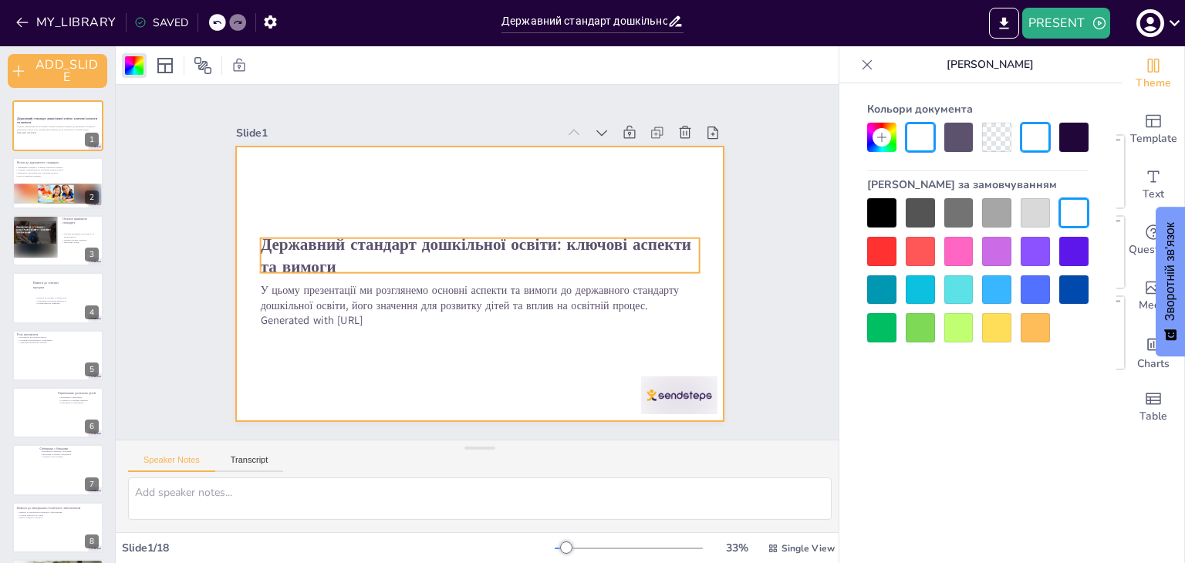
checkbox input "true"
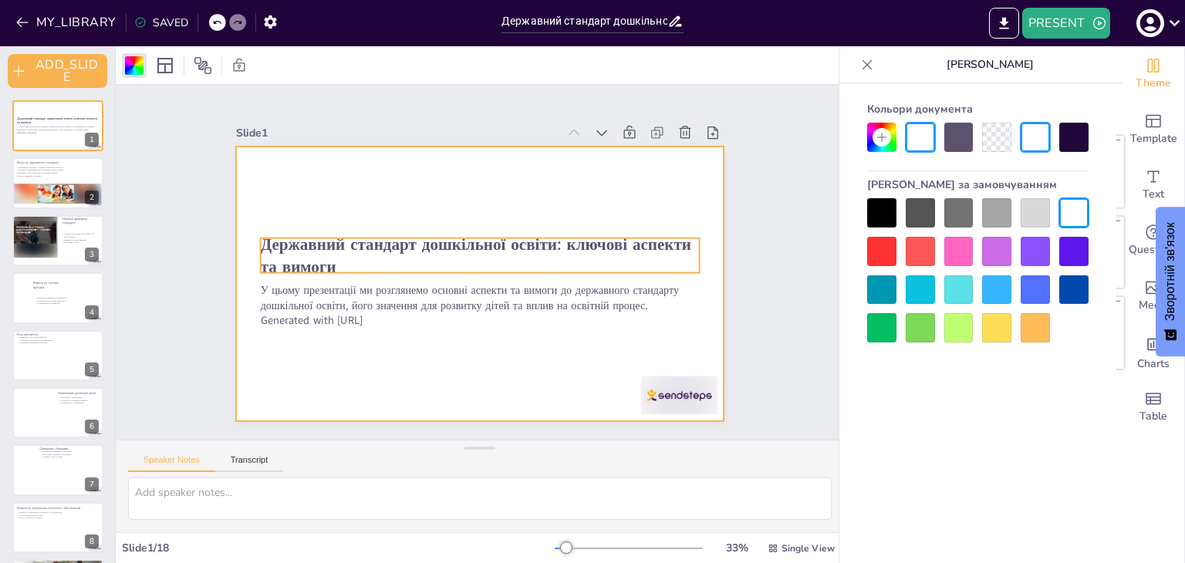
checkbox input "true"
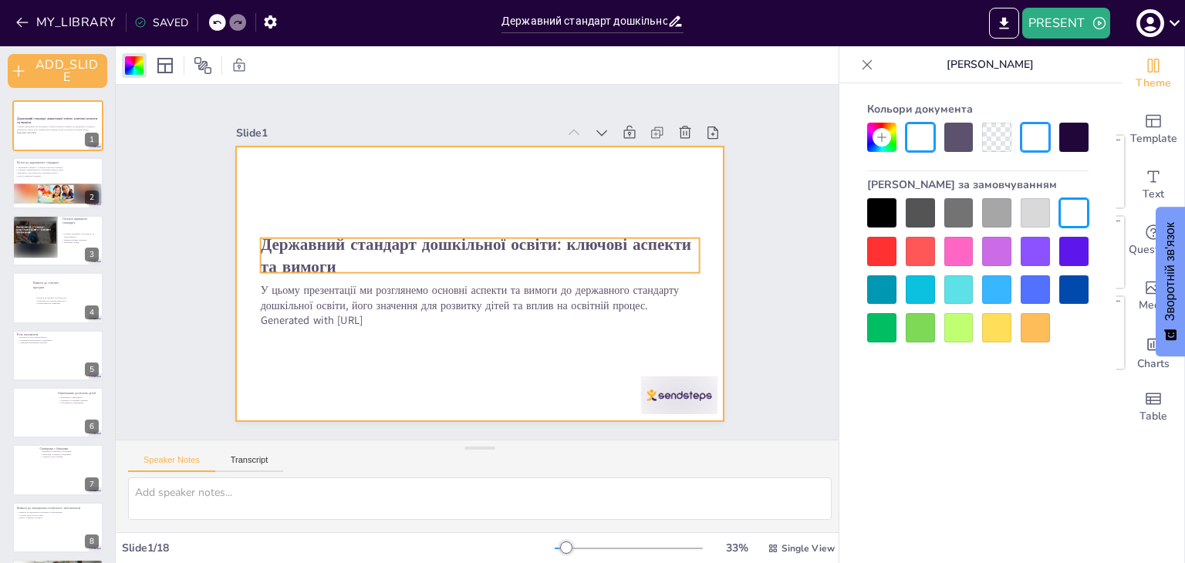
checkbox input "true"
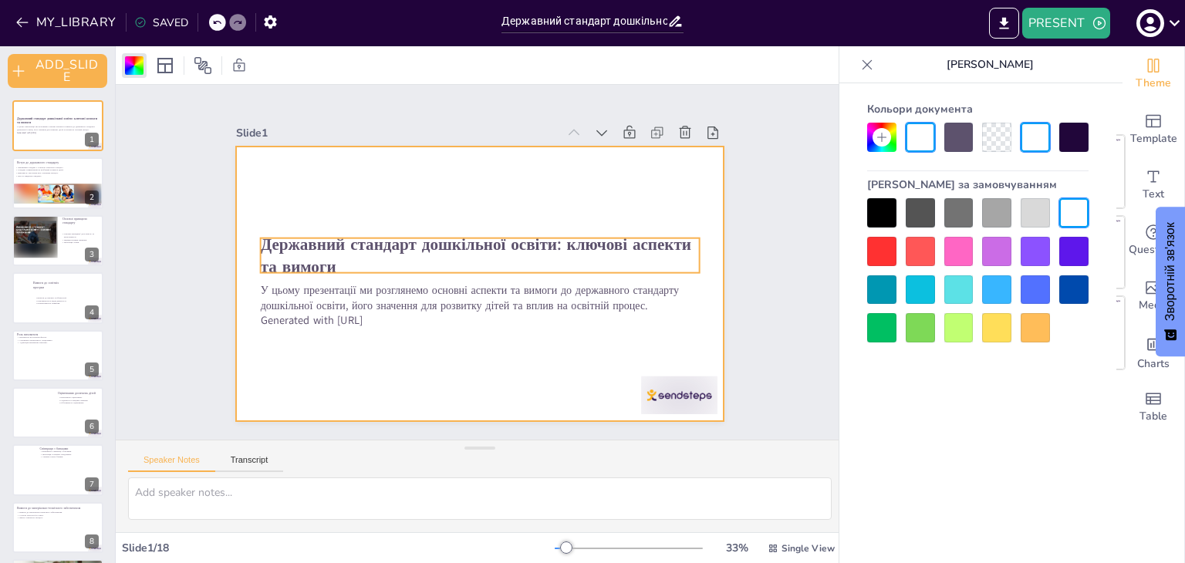
checkbox input "true"
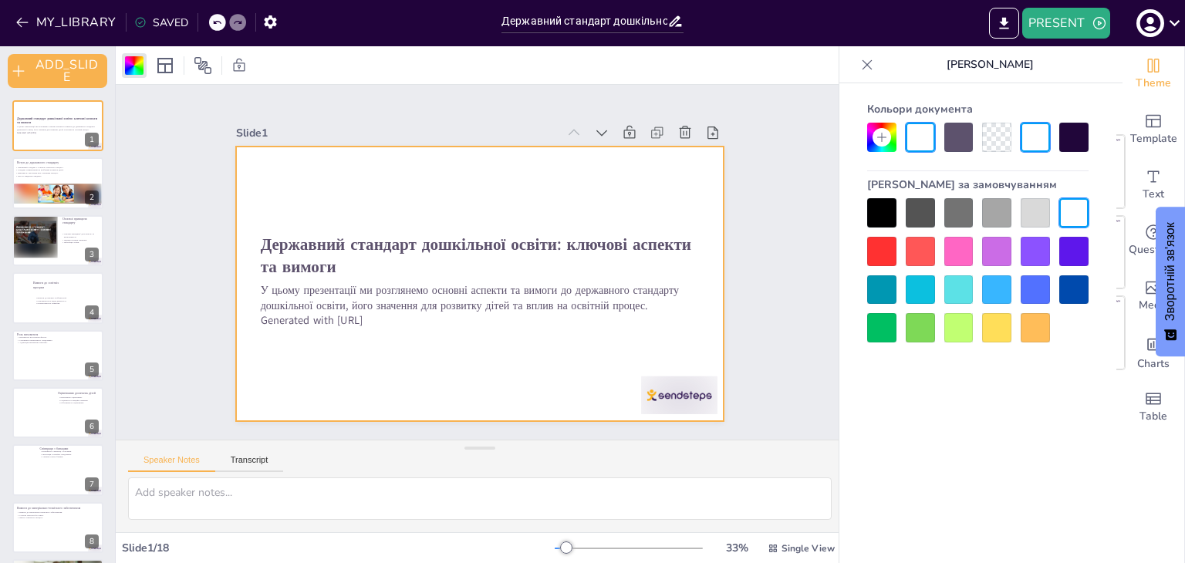
click at [958, 287] on div at bounding box center [958, 289] width 29 height 29
checkbox input "true"
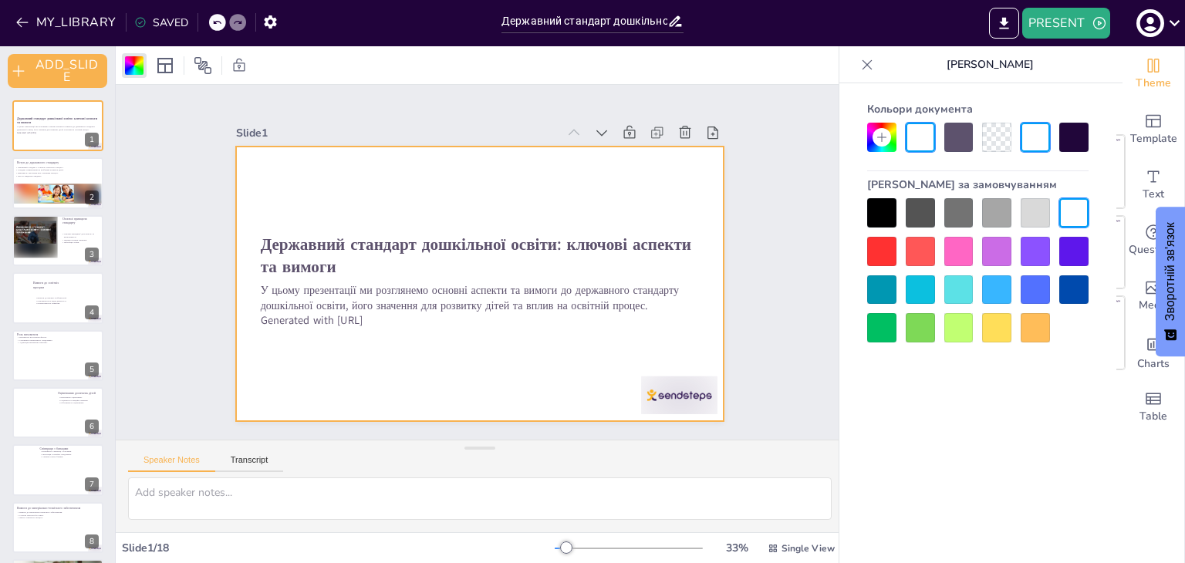
checkbox input "true"
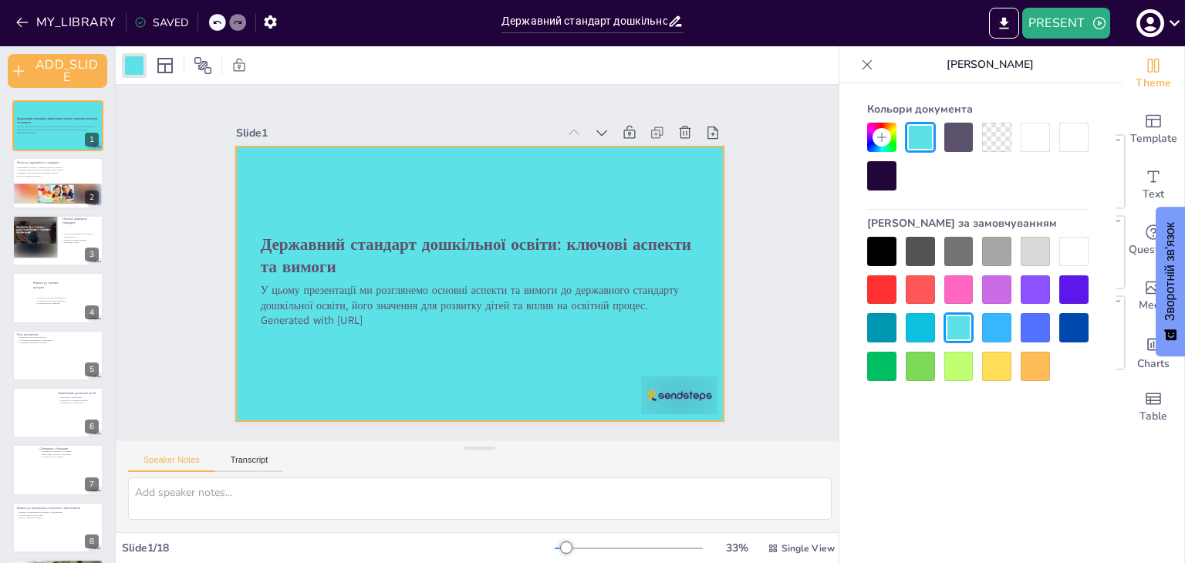
checkbox input "true"
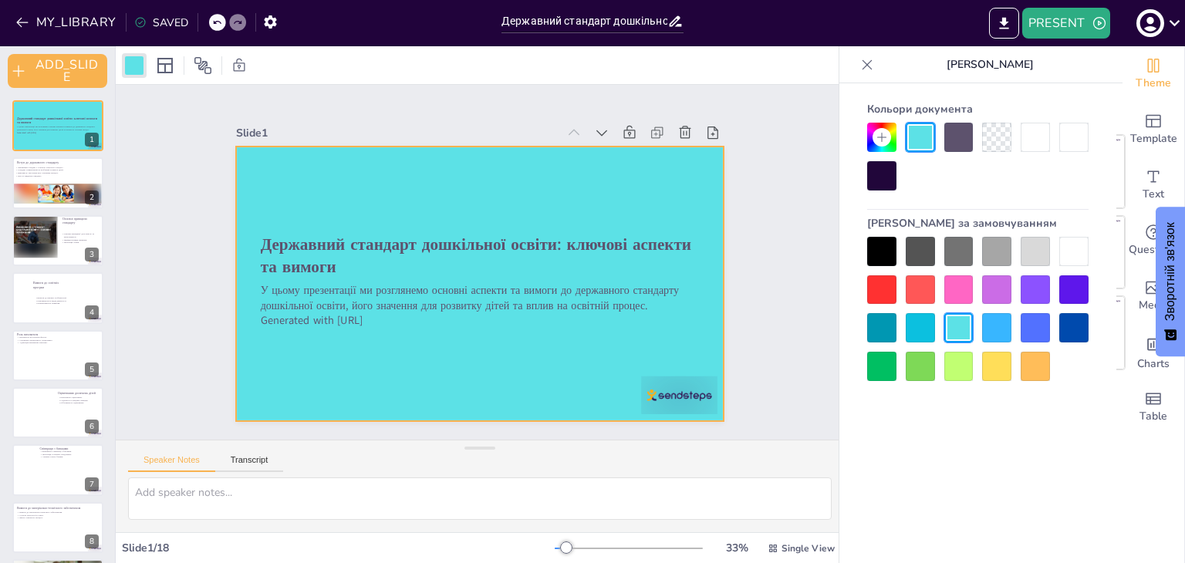
checkbox input "true"
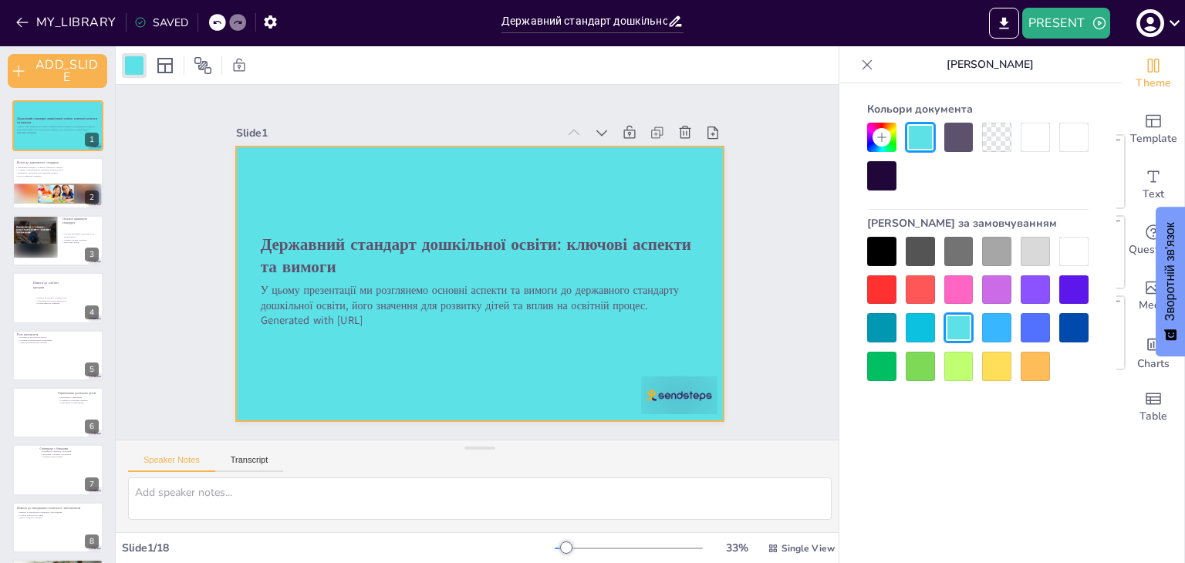
checkbox input "true"
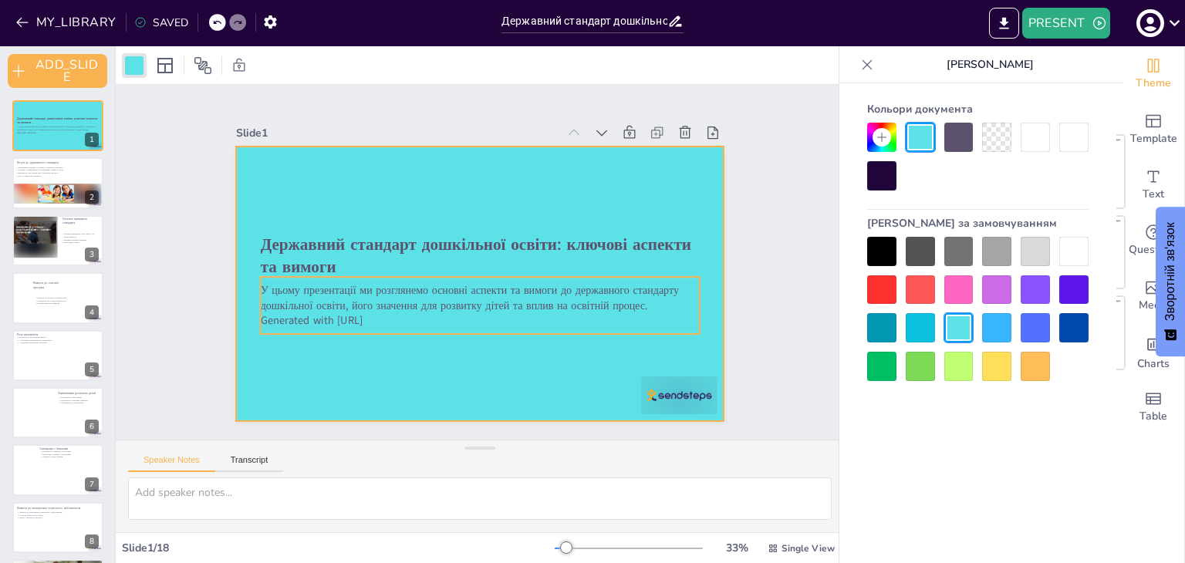
checkbox input "true"
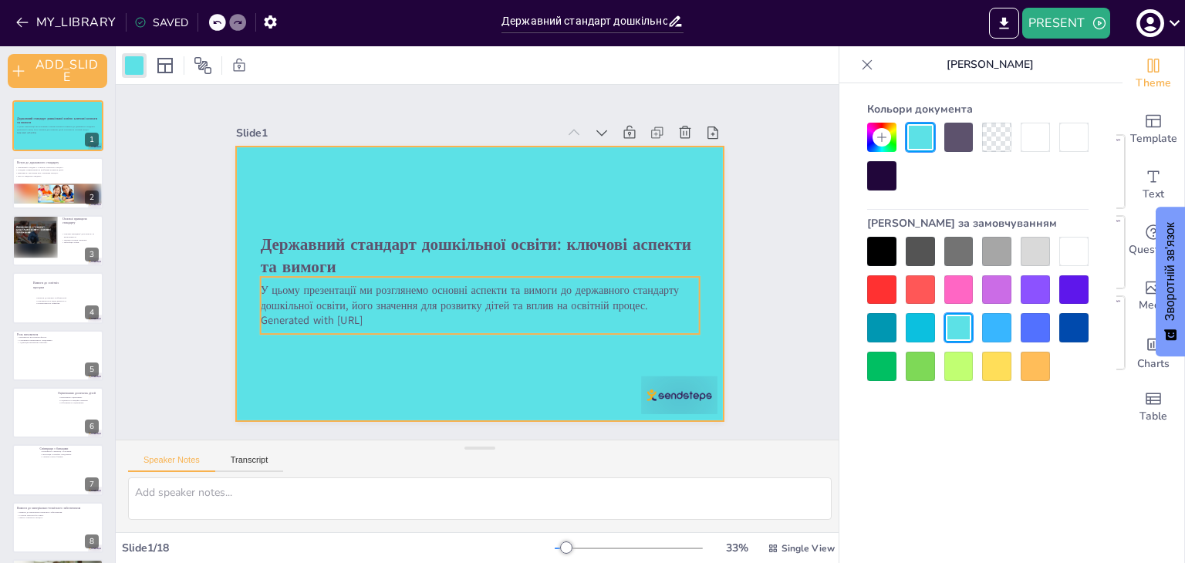
checkbox input "true"
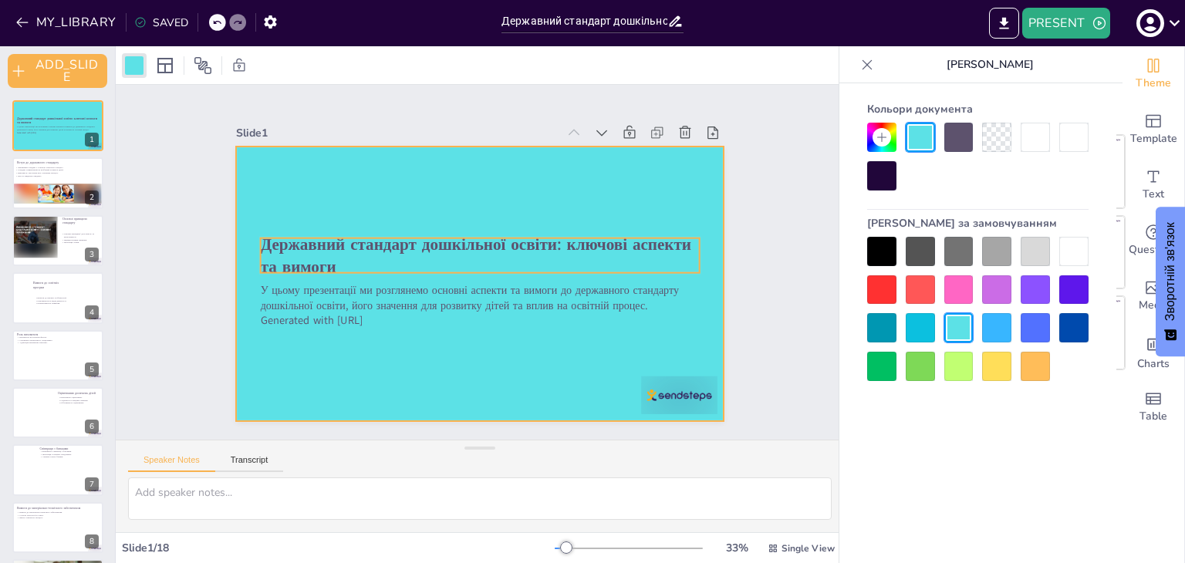
checkbox input "true"
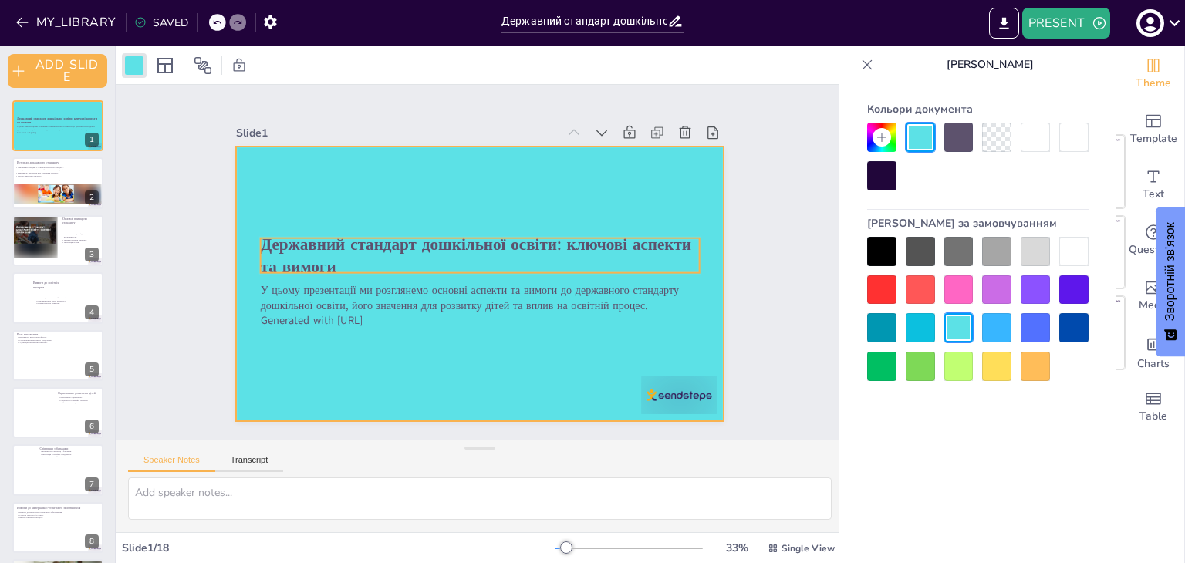
checkbox input "true"
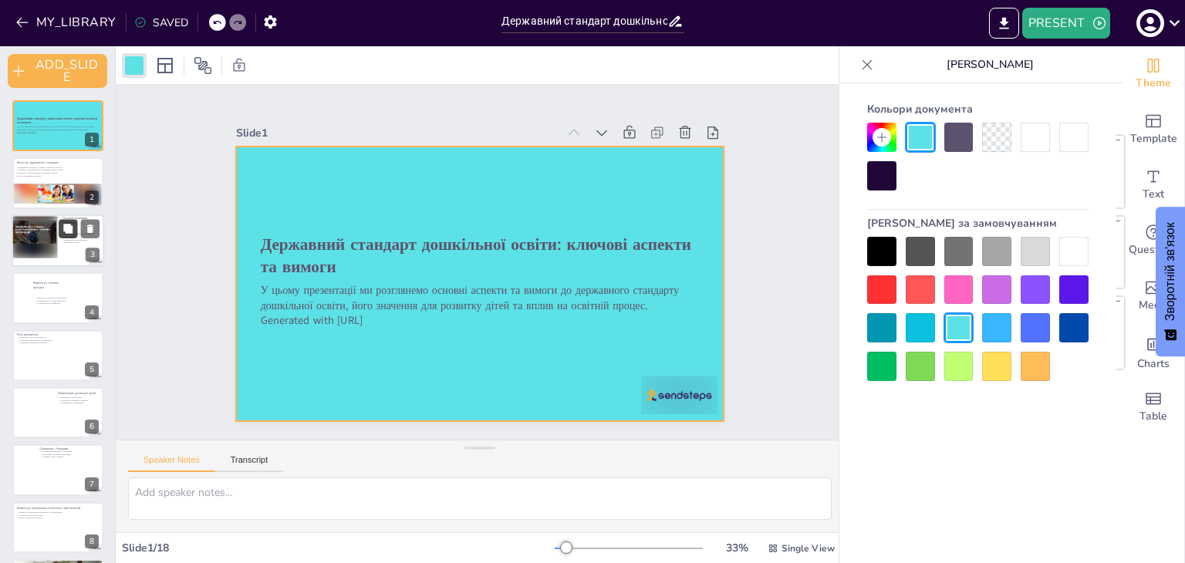
checkbox input "true"
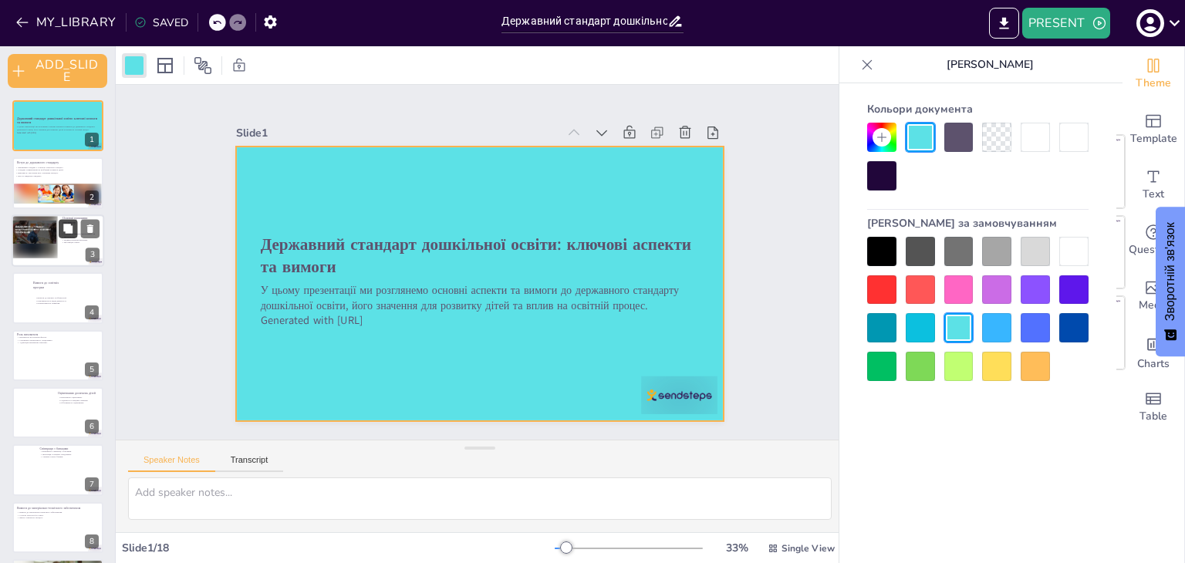
checkbox input "true"
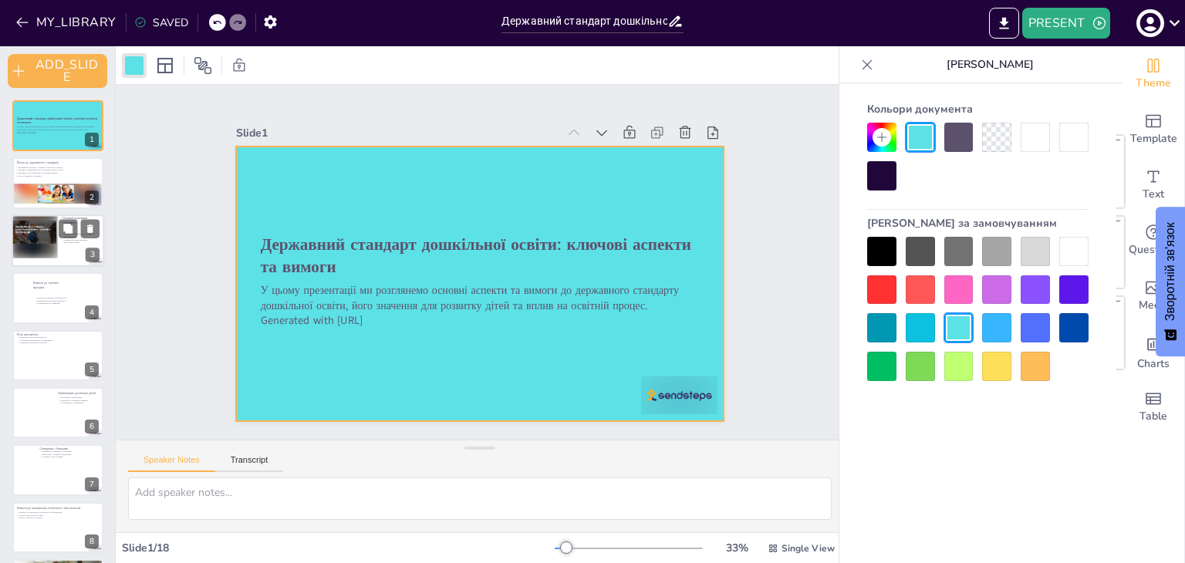
checkbox input "true"
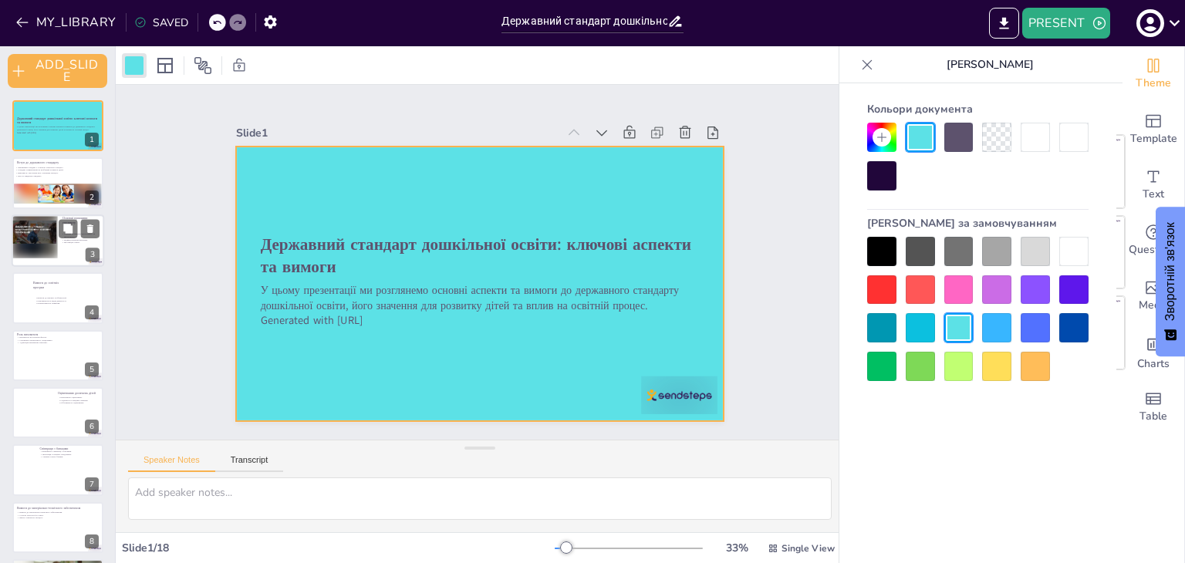
checkbox input "true"
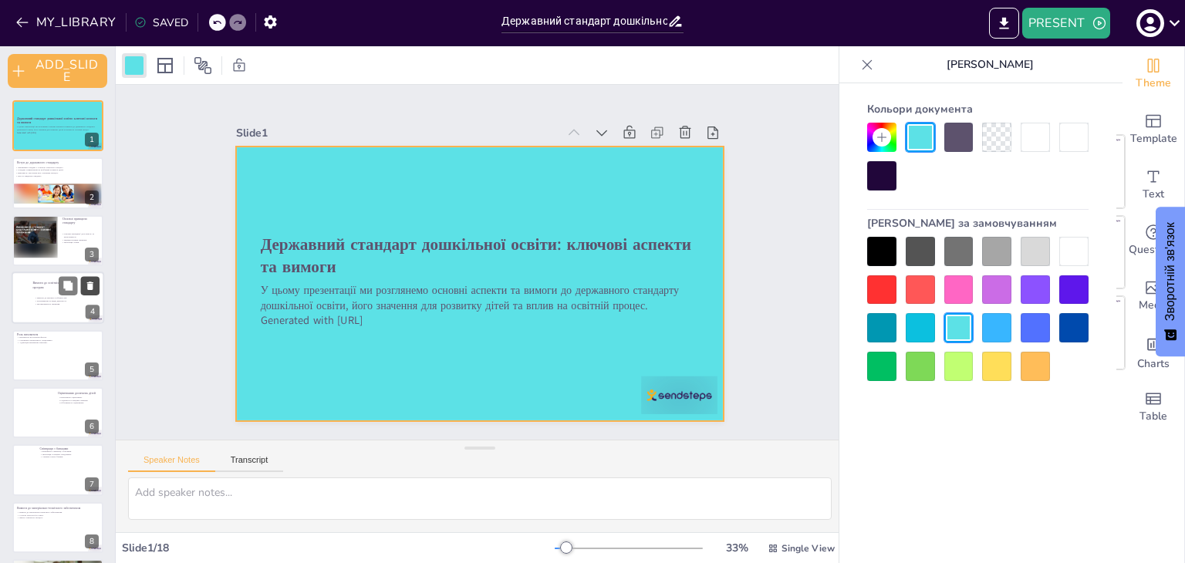
checkbox input "true"
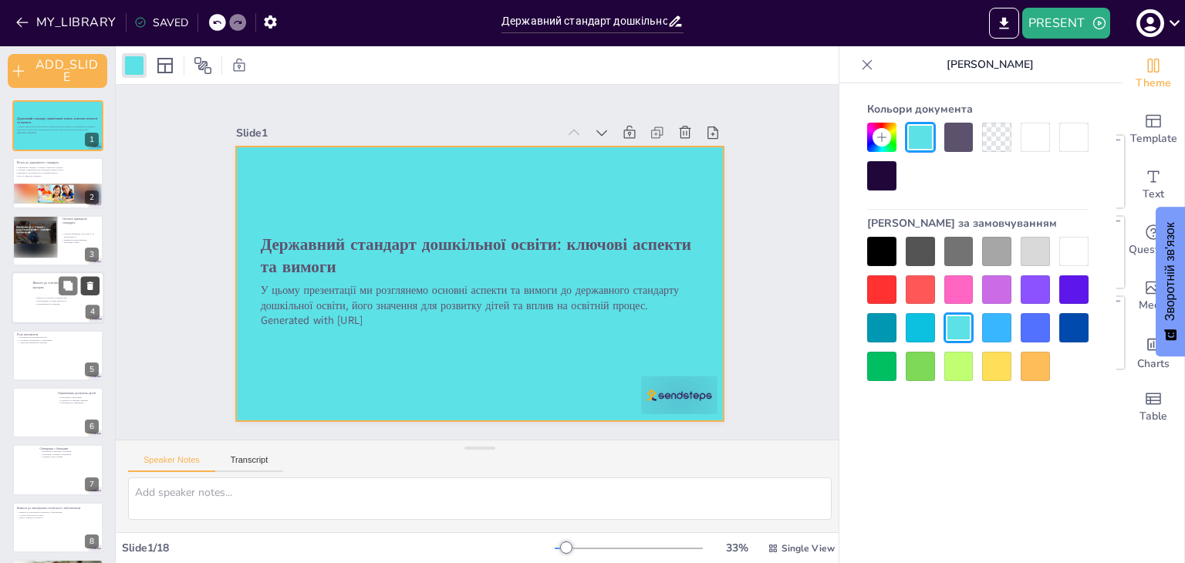
checkbox input "true"
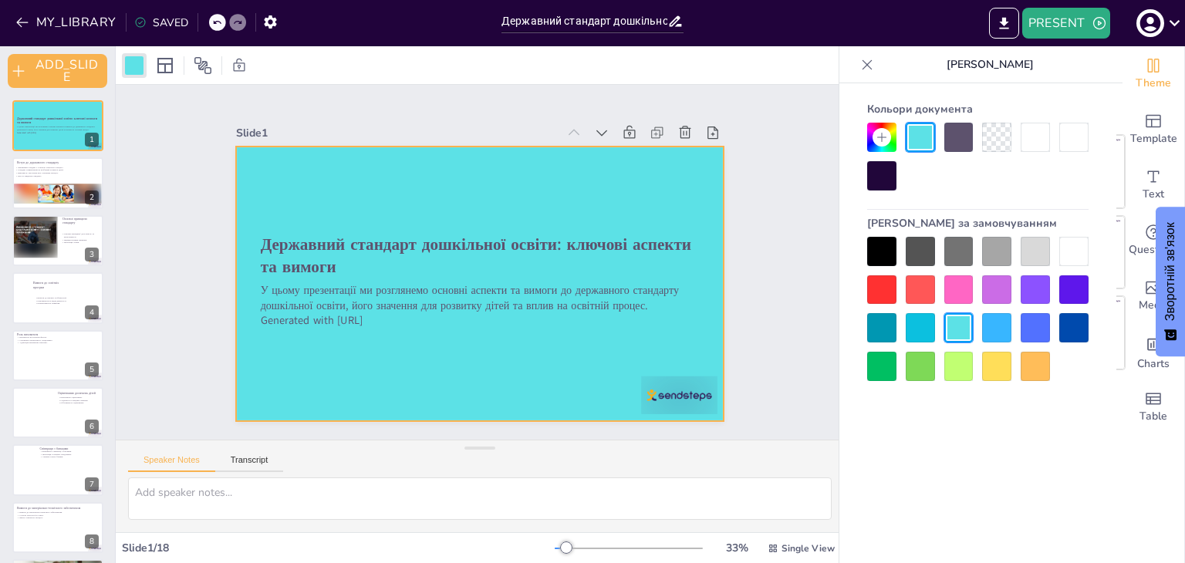
checkbox input "true"
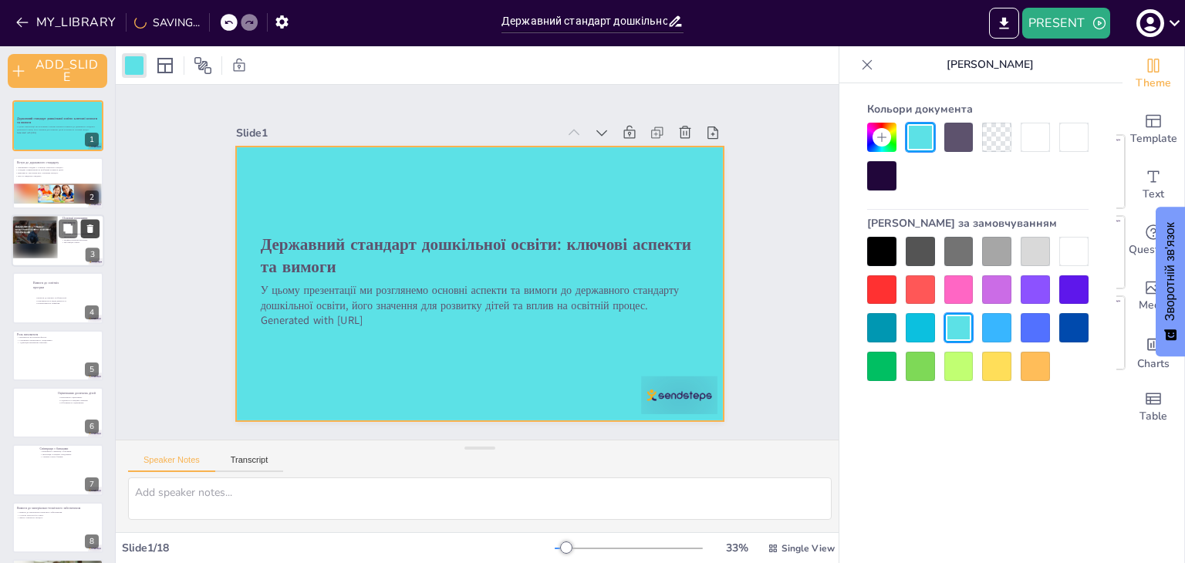
checkbox input "true"
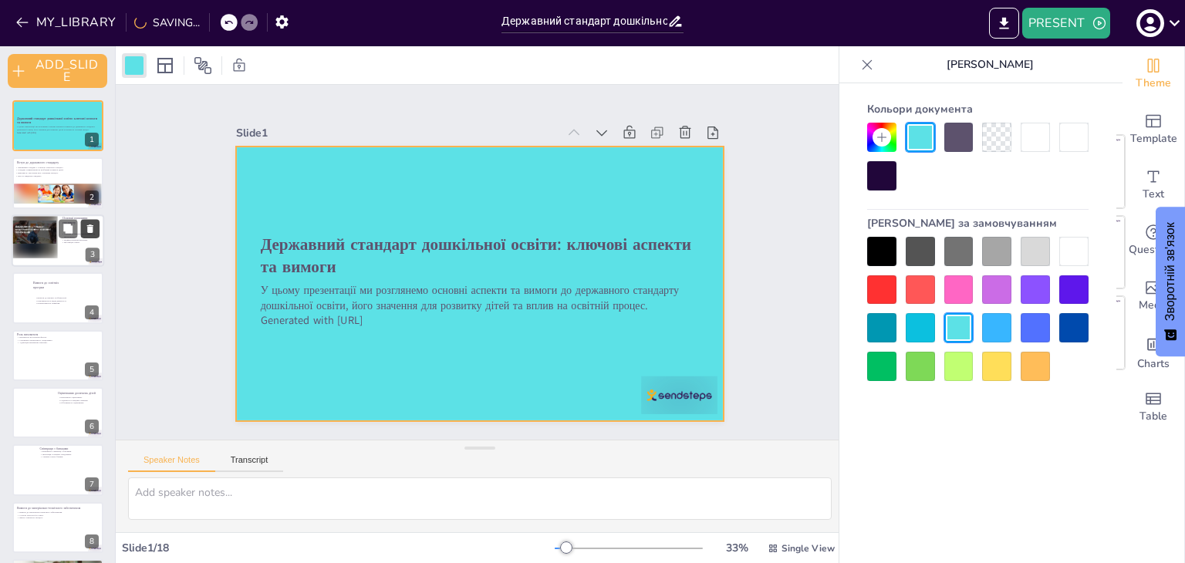
checkbox input "true"
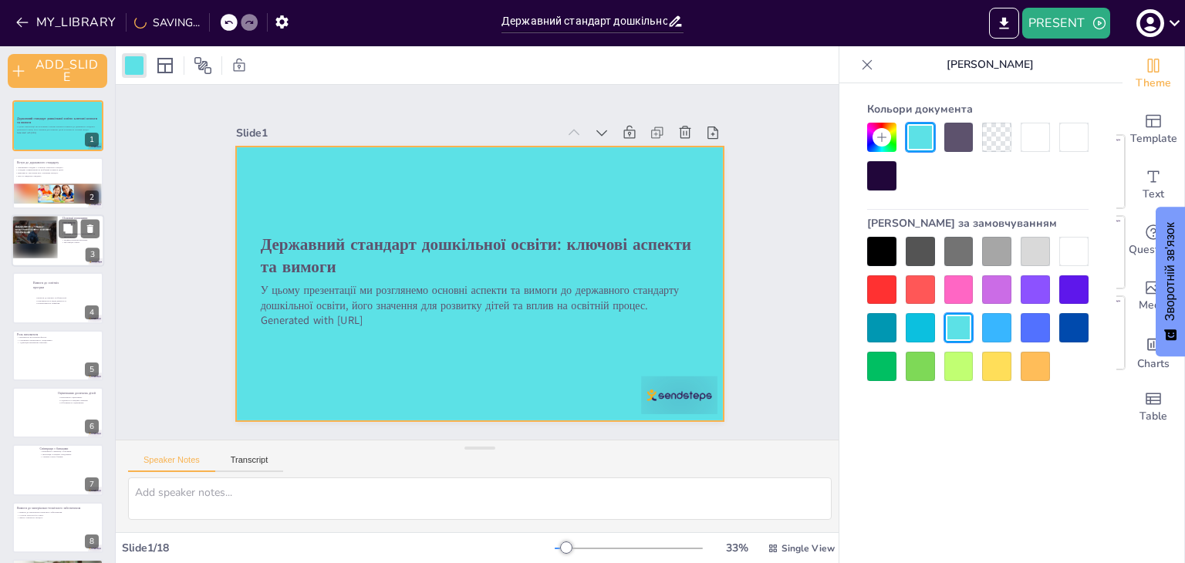
checkbox input "true"
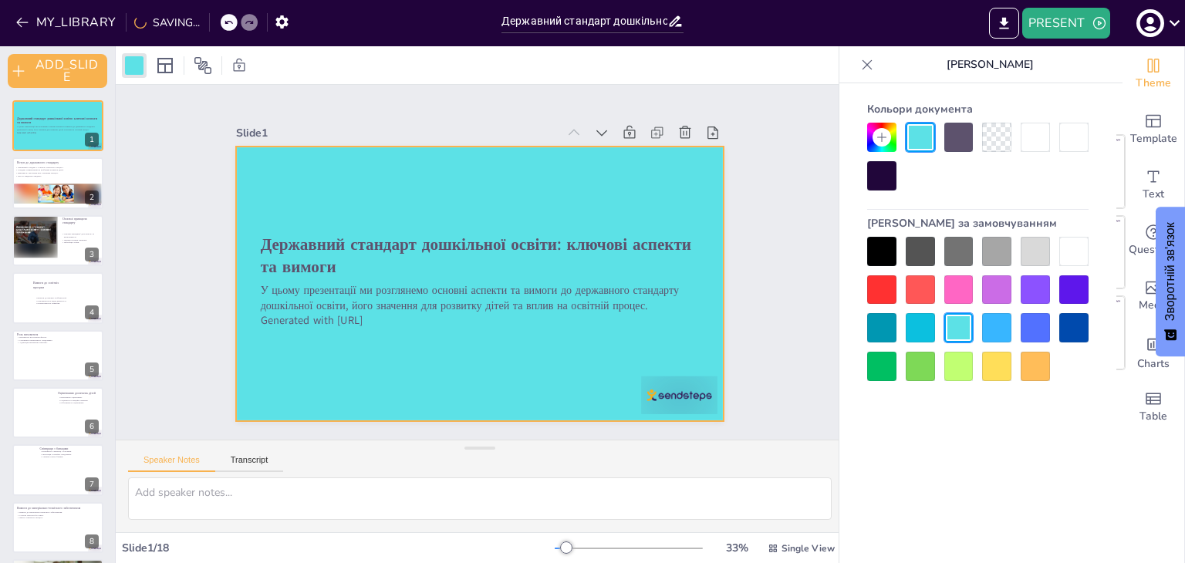
checkbox input "true"
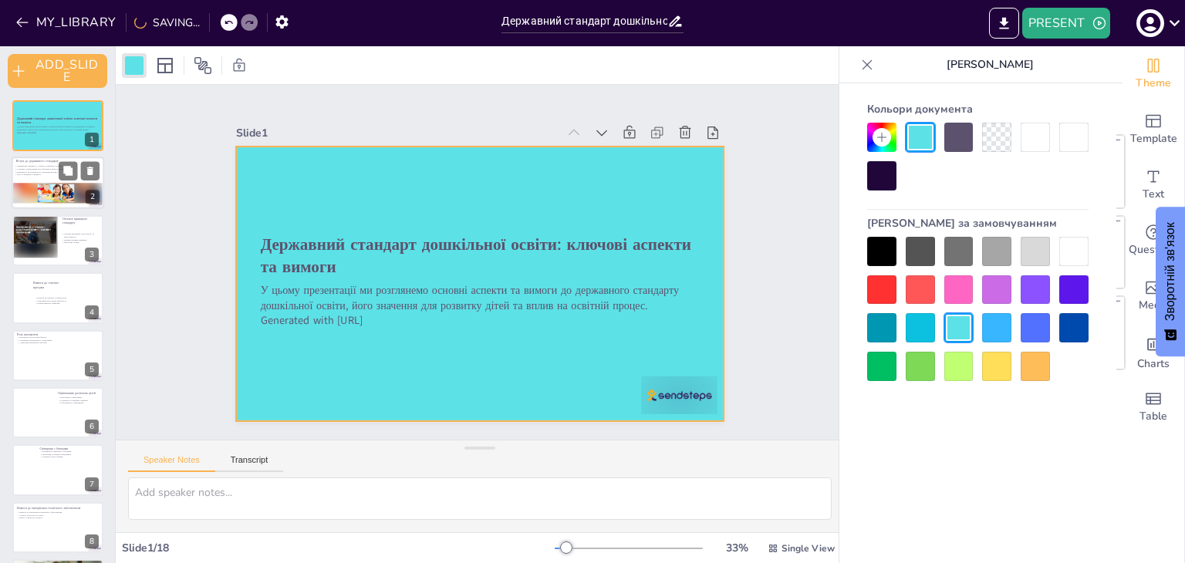
checkbox input "true"
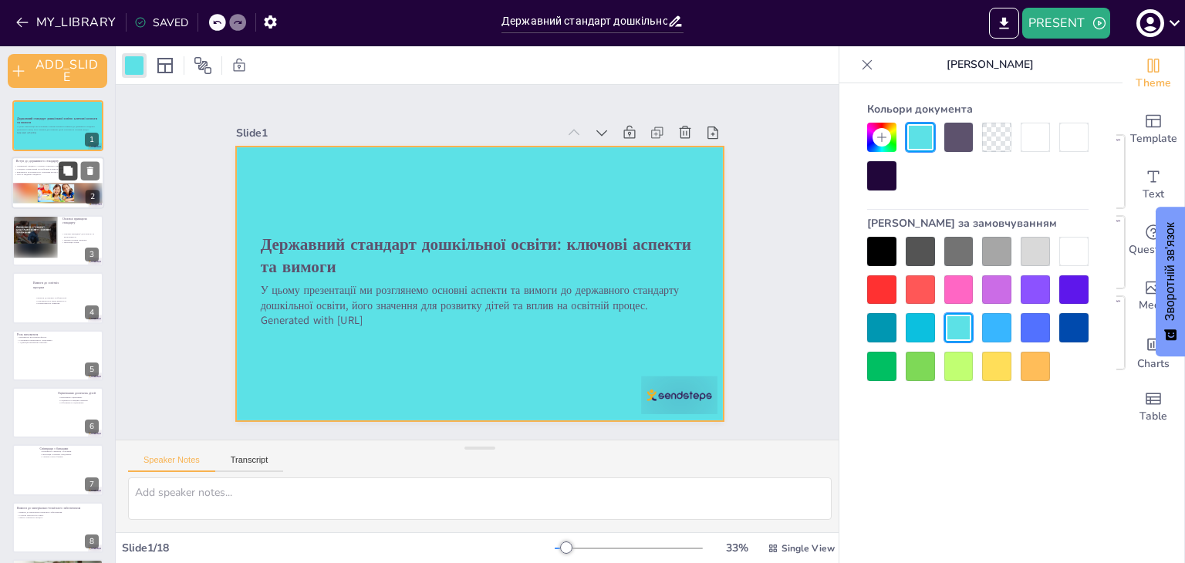
checkbox input "true"
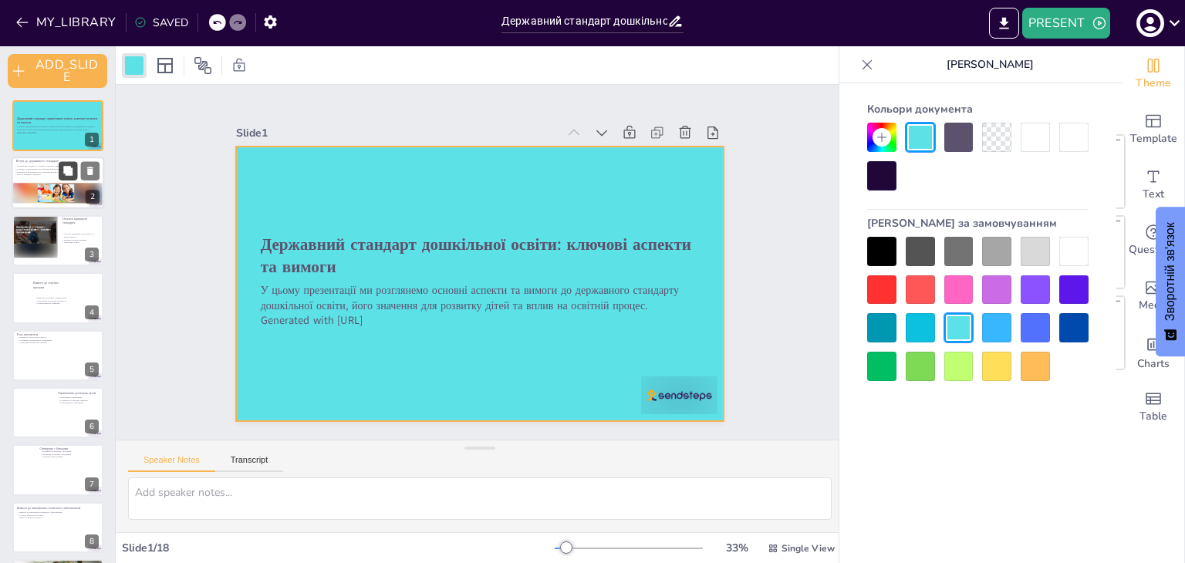
checkbox input "true"
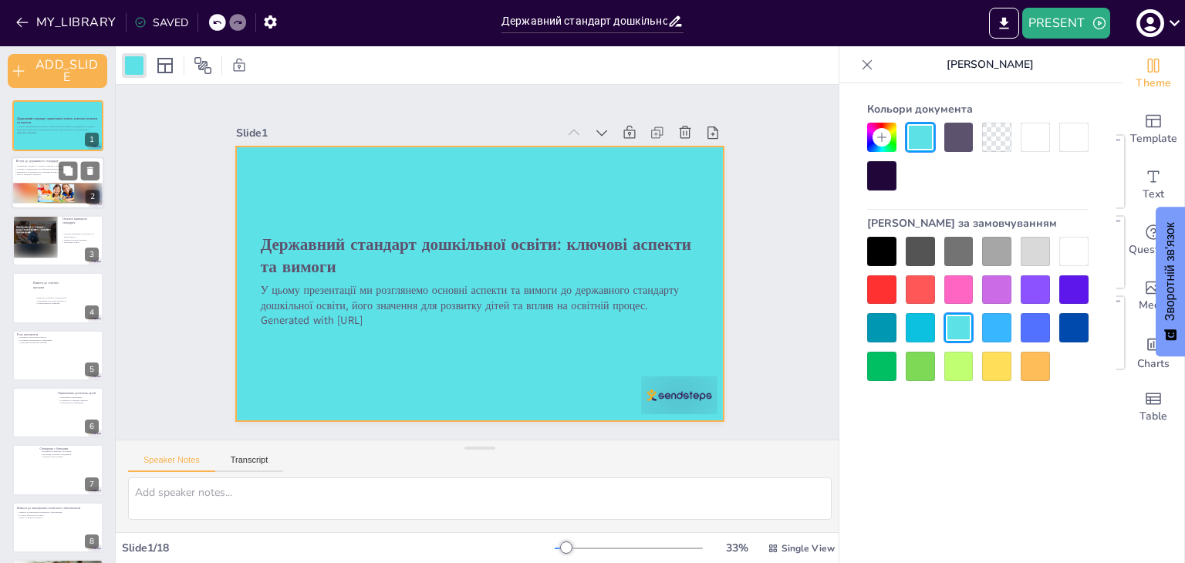
checkbox input "true"
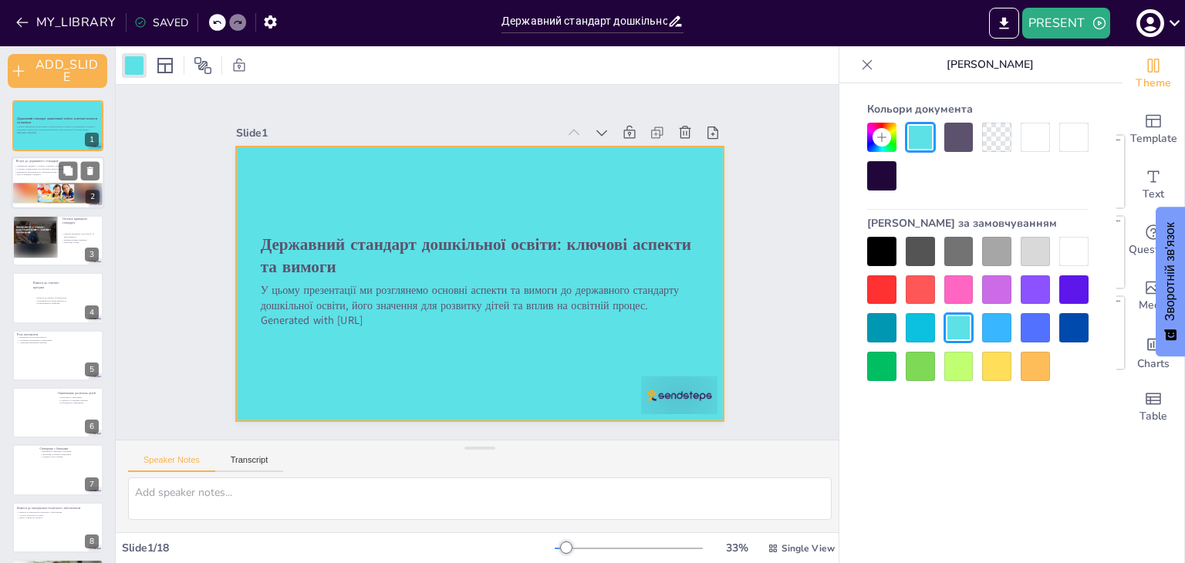
checkbox input "true"
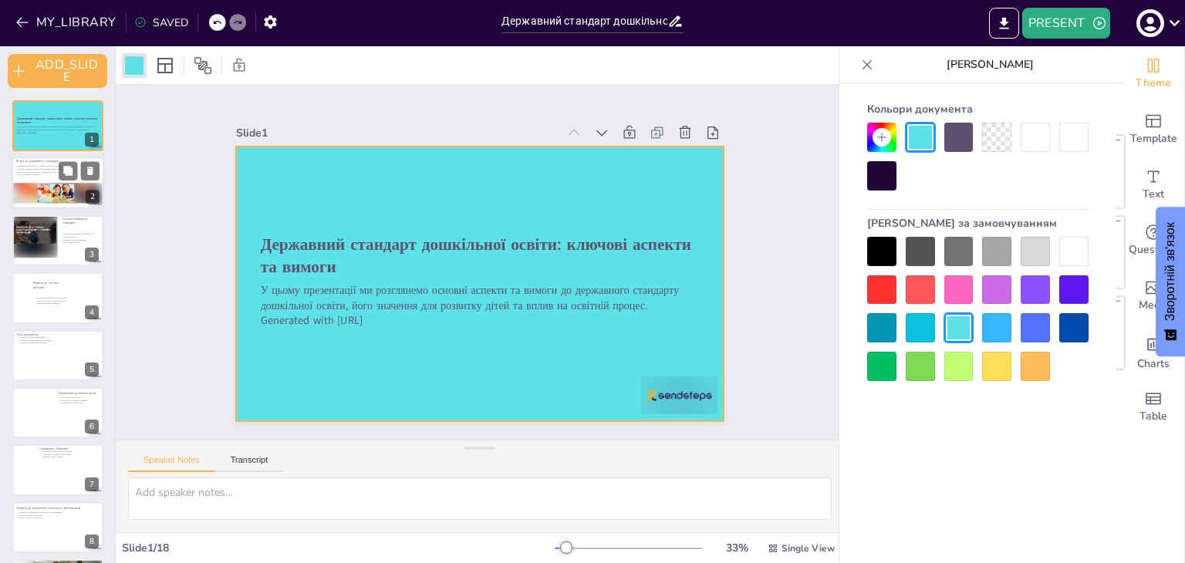
checkbox input "true"
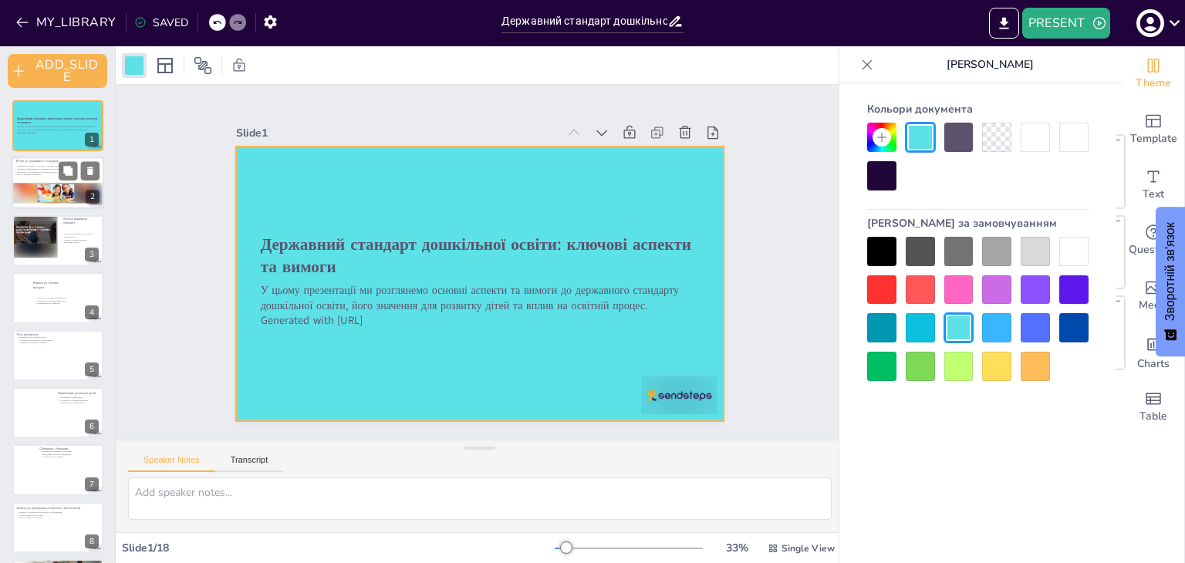
checkbox input "true"
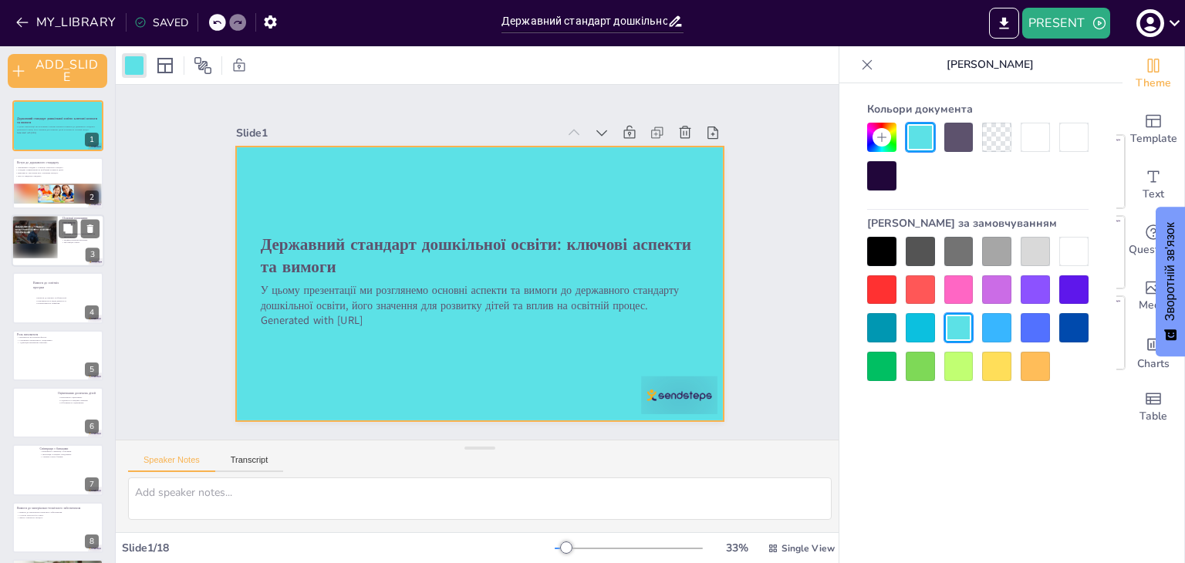
checkbox input "true"
click at [62, 302] on p "Інтерактивність навчання." at bounding box center [53, 303] width 37 height 3
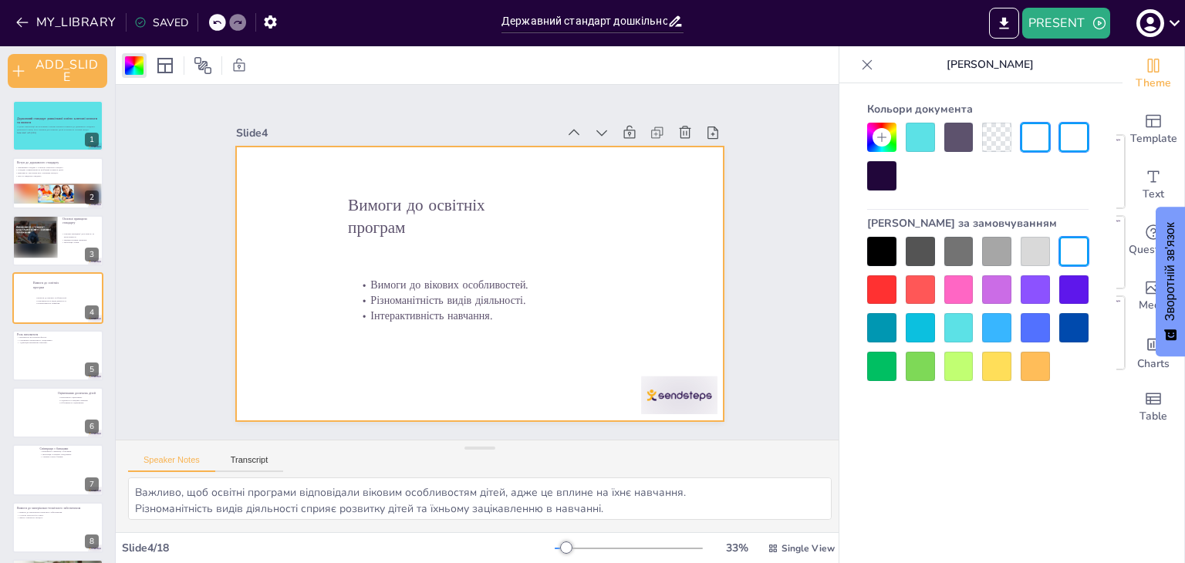
click at [919, 369] on div at bounding box center [919, 366] width 29 height 29
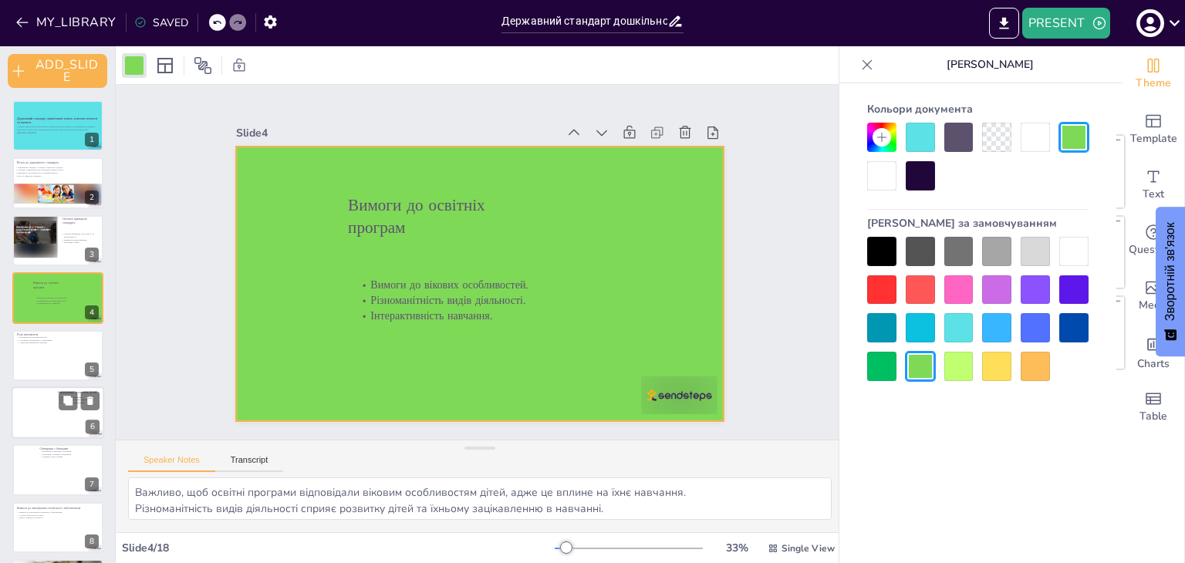
drag, startPoint x: 59, startPoint y: 366, endPoint x: 43, endPoint y: 364, distance: 16.4
click at [43, 364] on div at bounding box center [57, 355] width 91 height 51
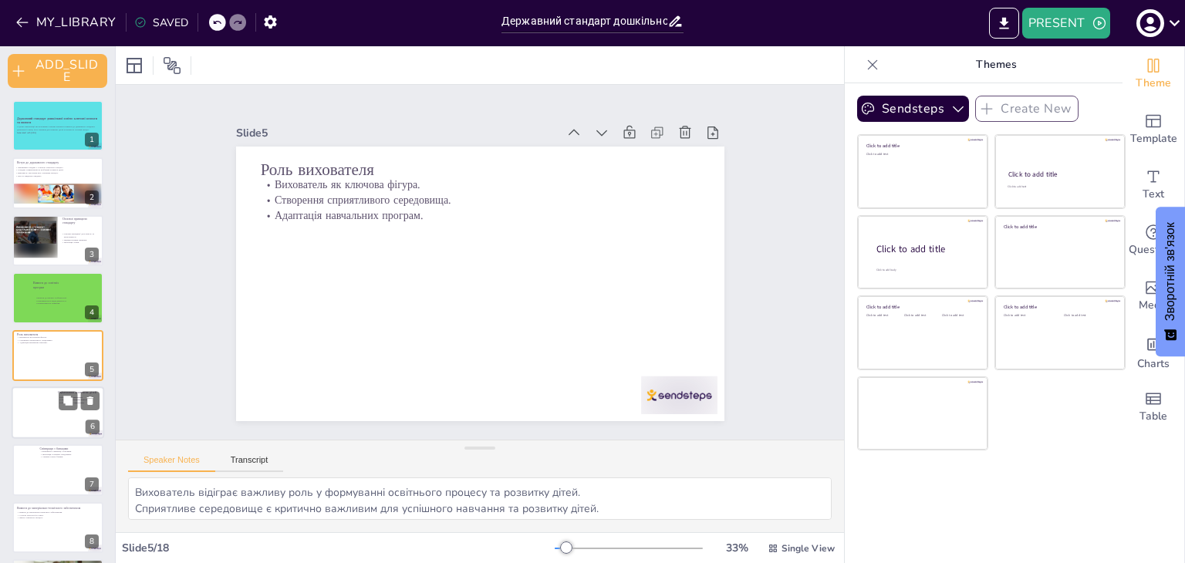
scroll to position [30, 0]
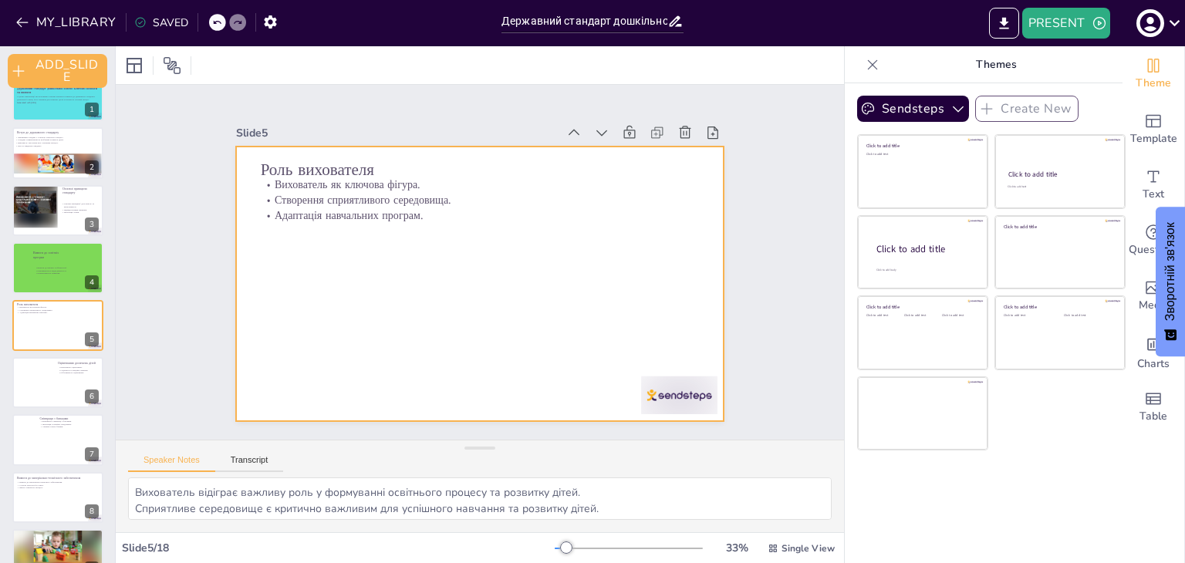
drag, startPoint x: 55, startPoint y: 334, endPoint x: 758, endPoint y: 266, distance: 706.7
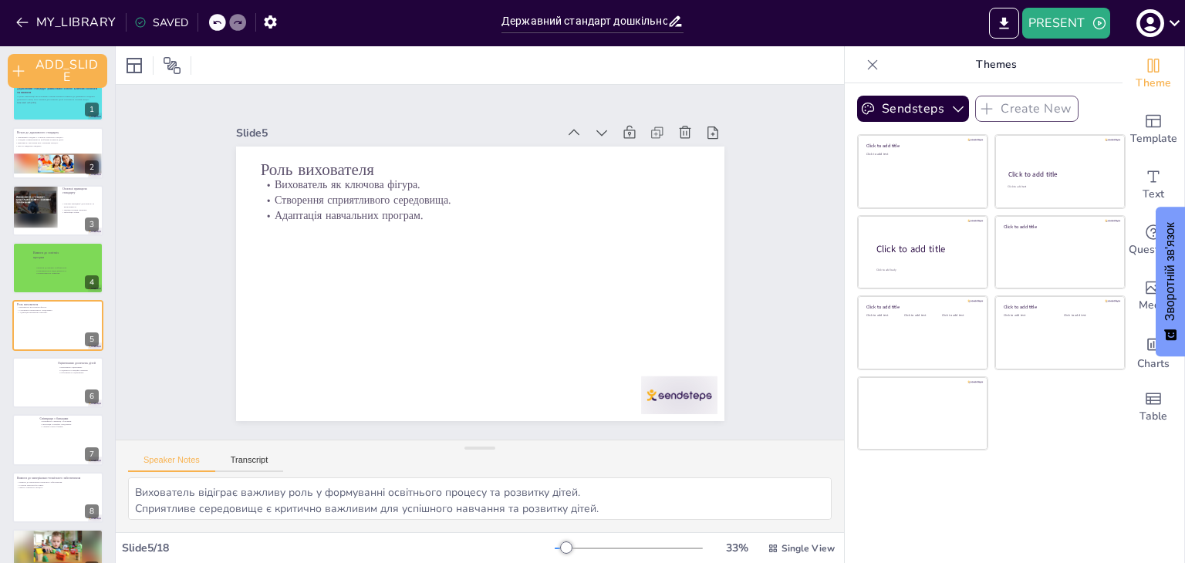
drag, startPoint x: 758, startPoint y: 266, endPoint x: 611, endPoint y: 284, distance: 148.4
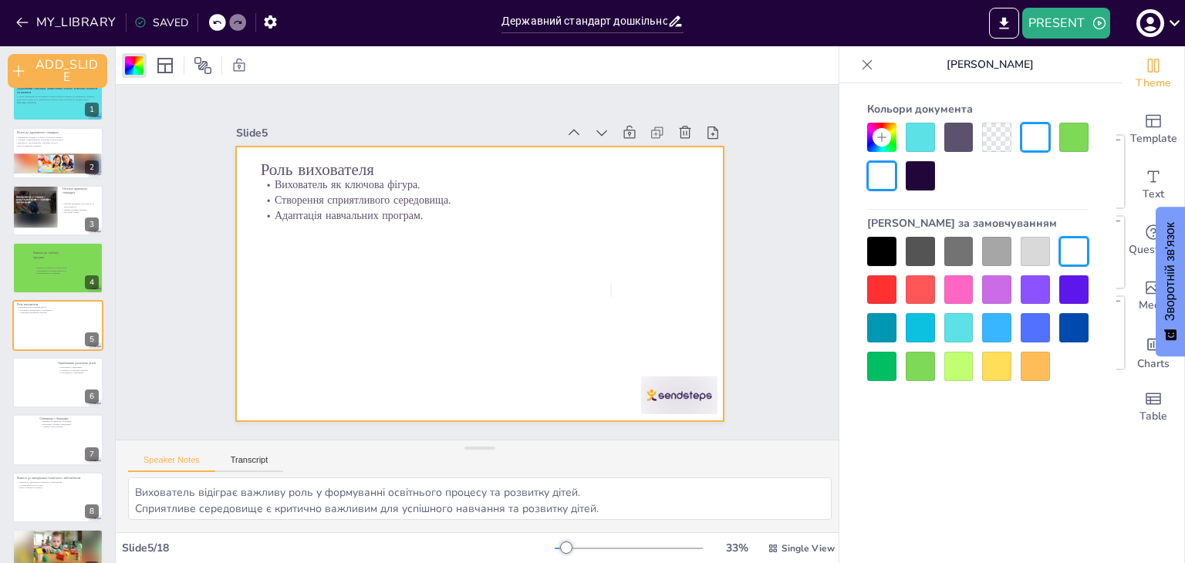
click at [957, 334] on div at bounding box center [958, 327] width 29 height 29
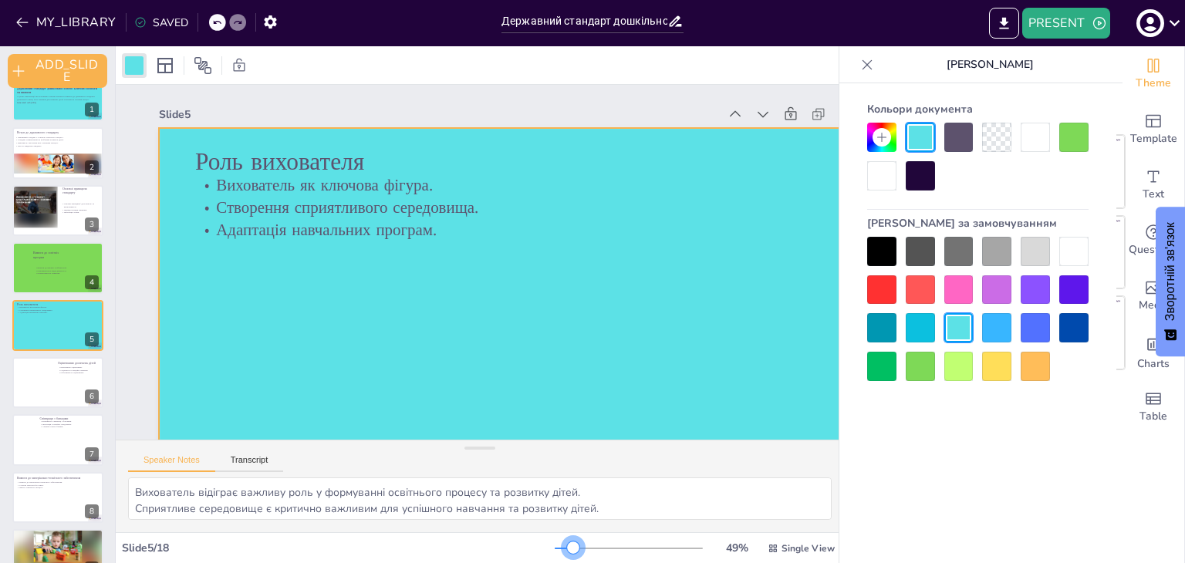
drag, startPoint x: 553, startPoint y: 548, endPoint x: 568, endPoint y: 548, distance: 14.7
click at [568, 548] on div at bounding box center [573, 547] width 12 height 12
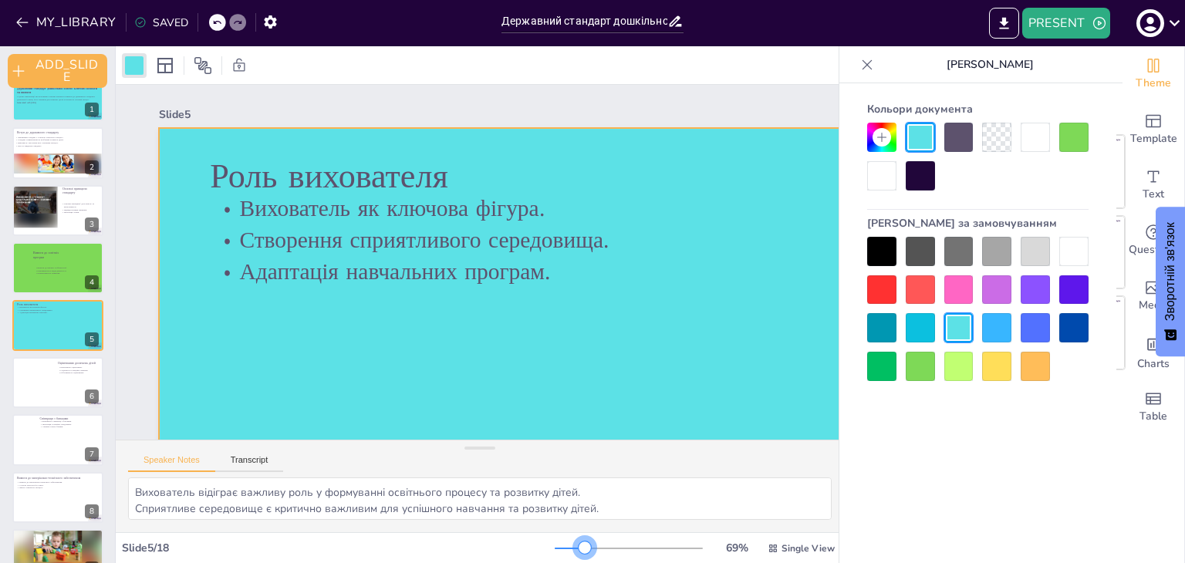
click at [578, 551] on div at bounding box center [584, 547] width 12 height 12
click at [70, 383] on div at bounding box center [58, 382] width 93 height 52
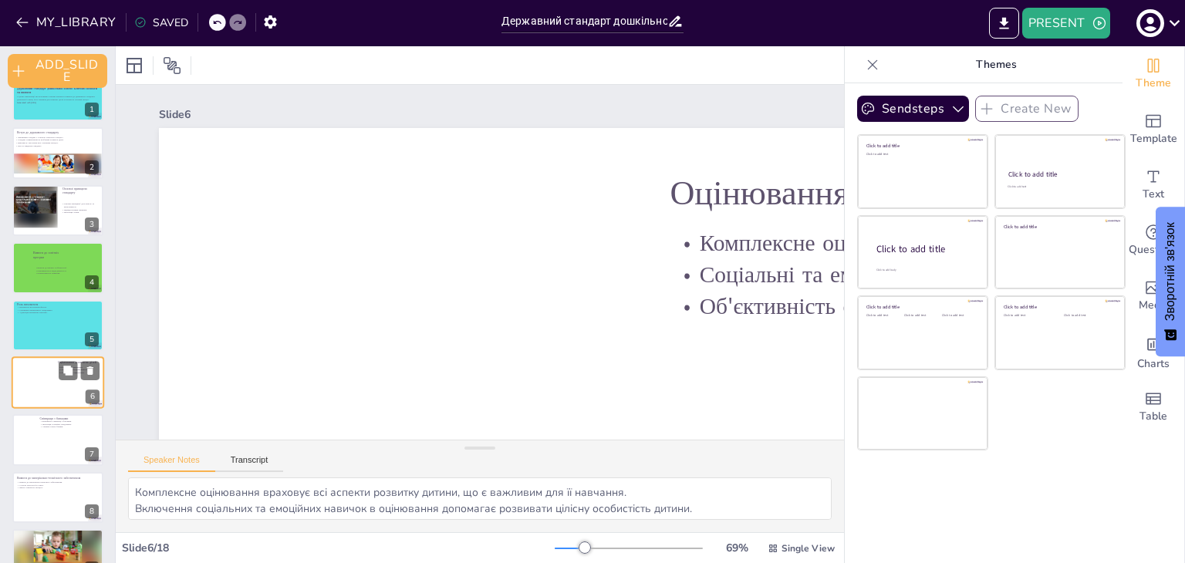
scroll to position [87, 0]
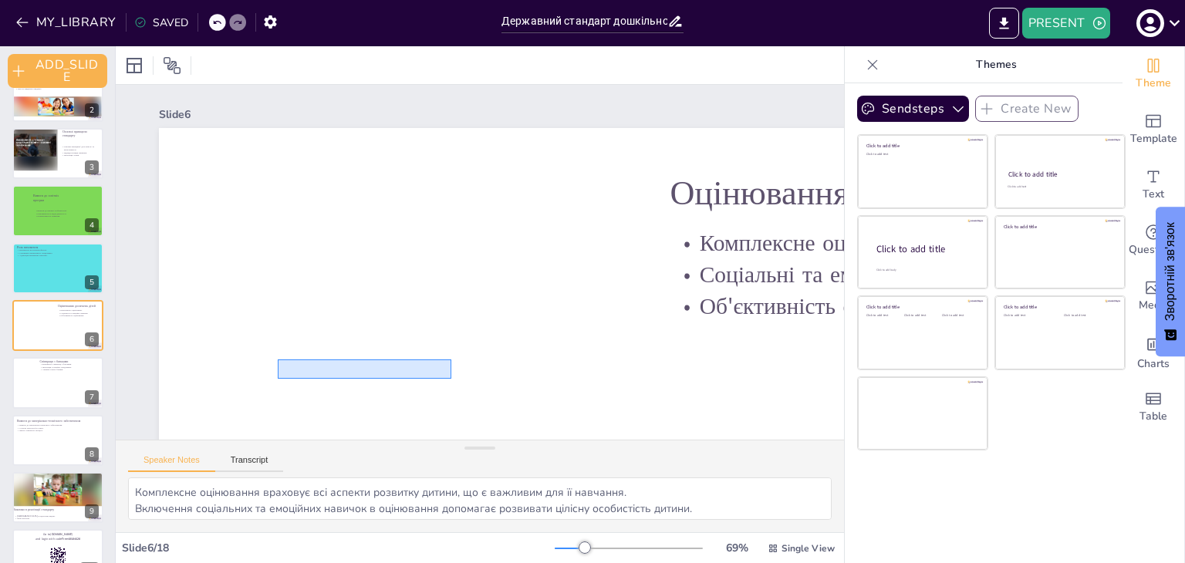
drag, startPoint x: 451, startPoint y: 379, endPoint x: 278, endPoint y: 359, distance: 174.6
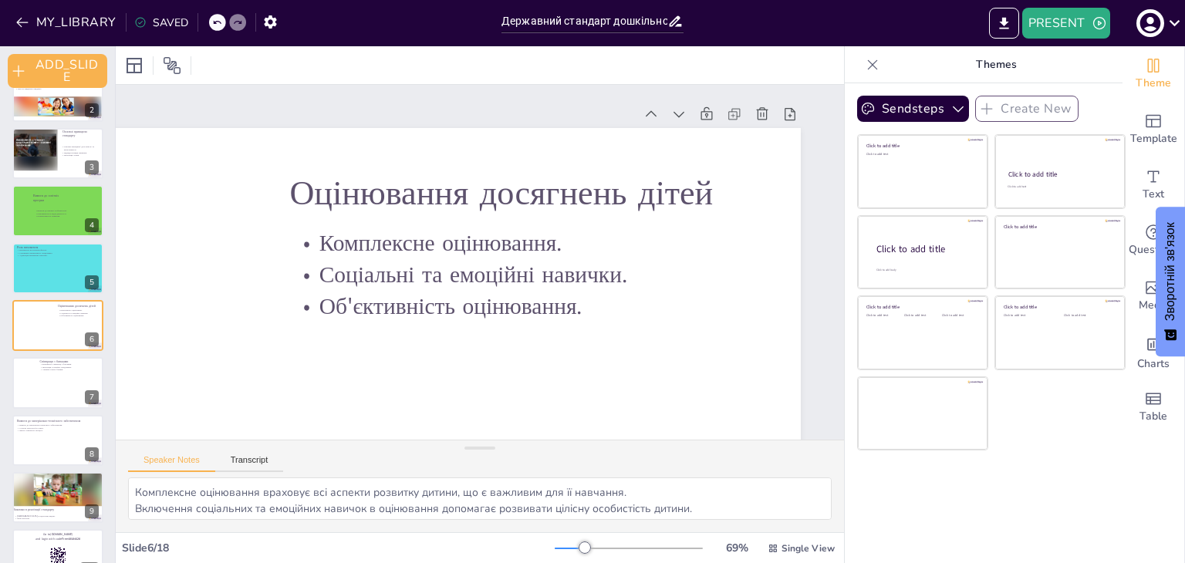
scroll to position [0, 392]
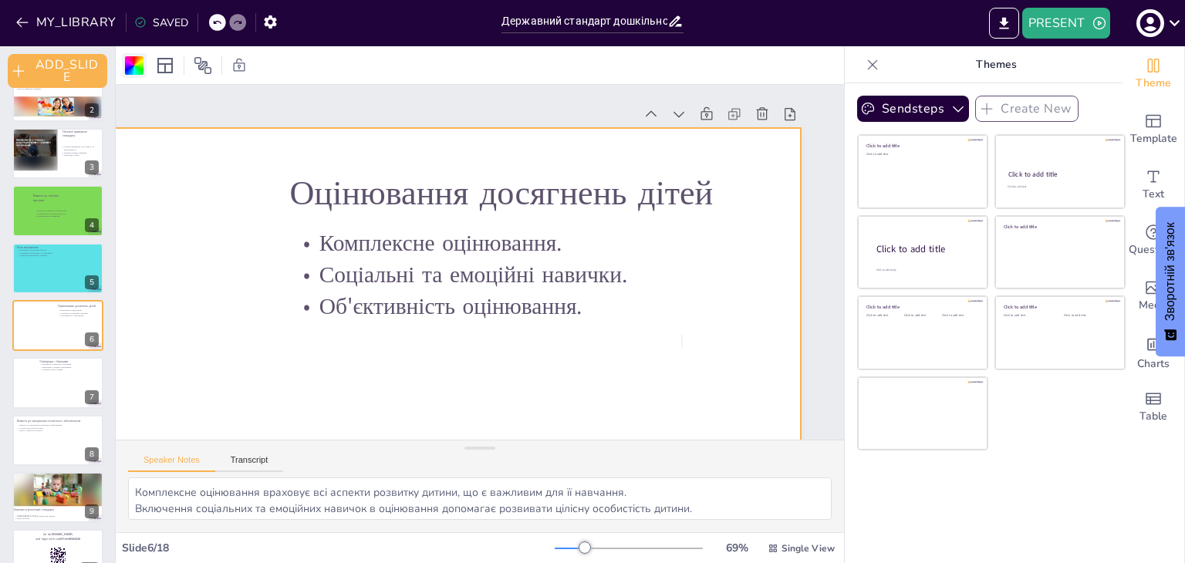
click at [140, 62] on div at bounding box center [134, 65] width 19 height 19
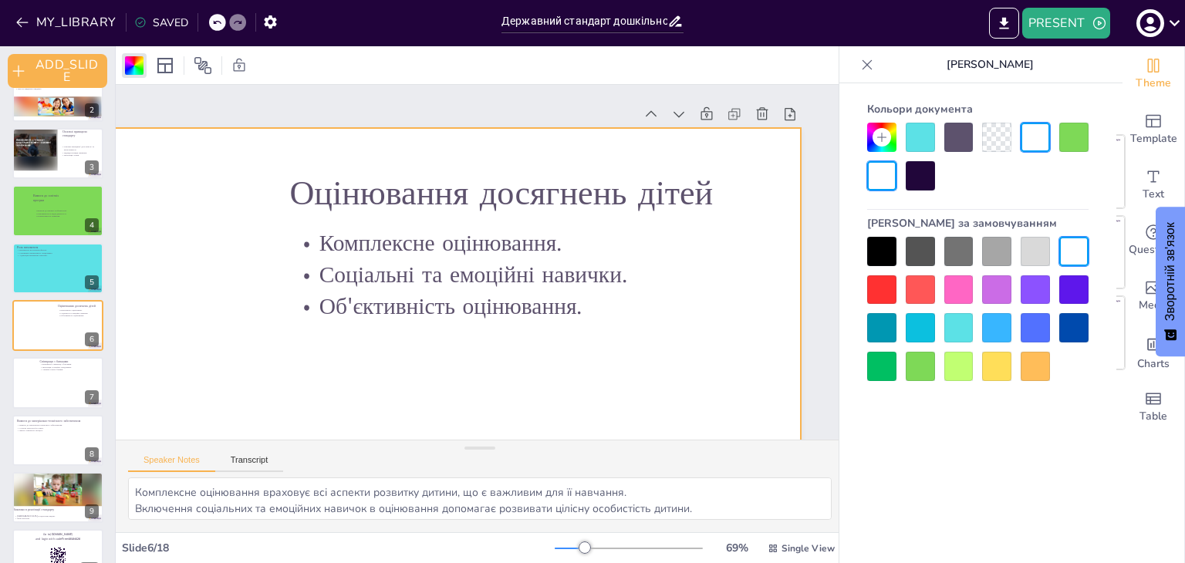
click at [1000, 371] on div at bounding box center [996, 366] width 29 height 29
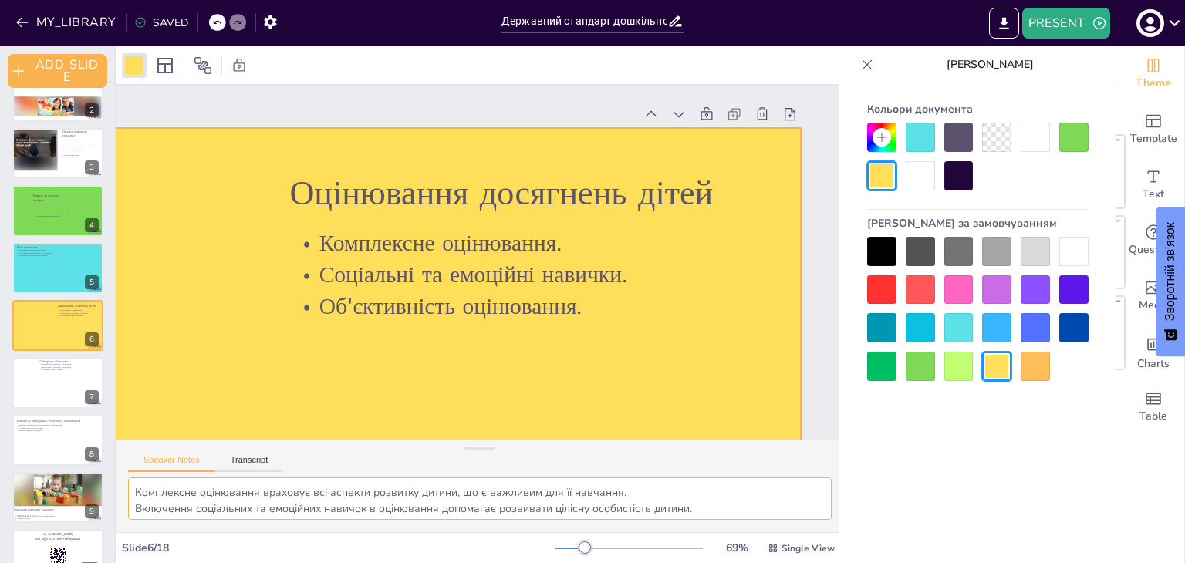
scroll to position [19, 0]
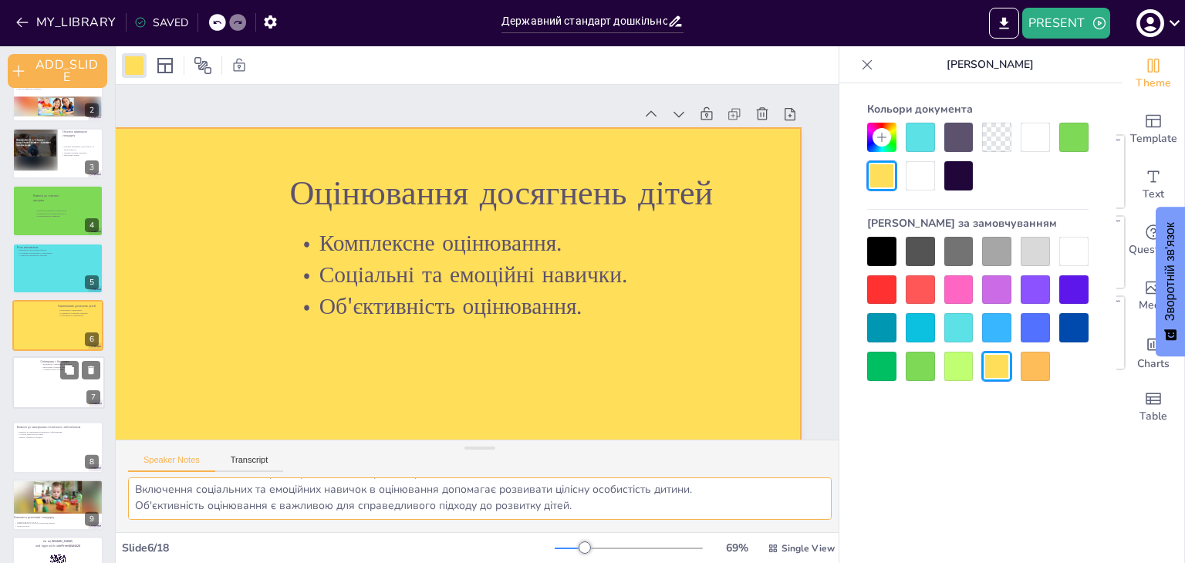
click at [56, 383] on div at bounding box center [58, 382] width 91 height 51
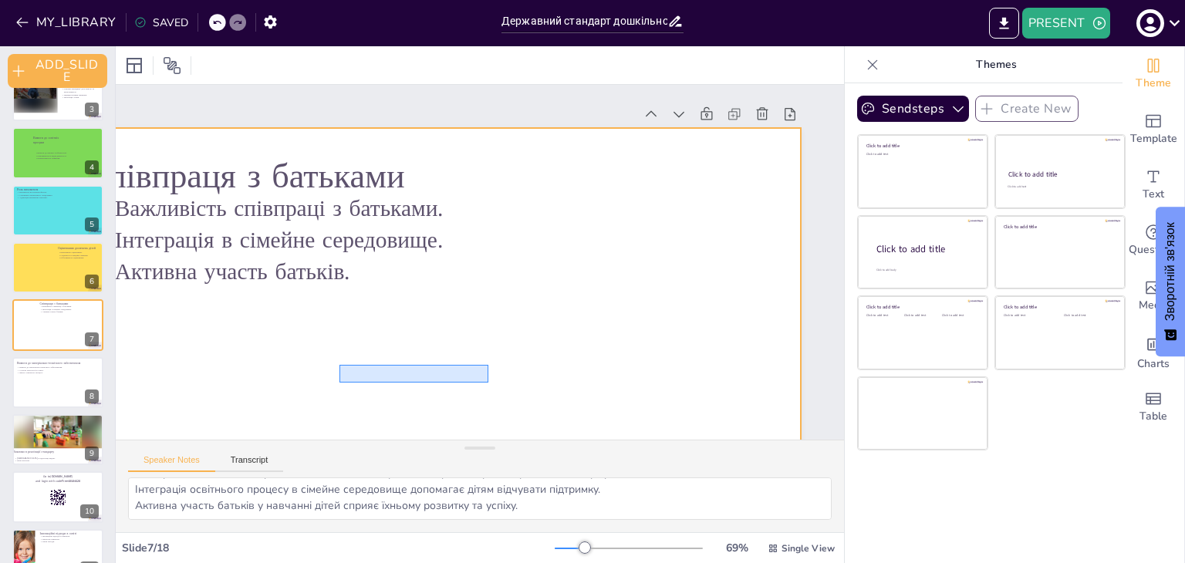
drag, startPoint x: 327, startPoint y: 365, endPoint x: 478, endPoint y: 383, distance: 152.2
click at [478, 383] on div at bounding box center [290, 415] width 1022 height 575
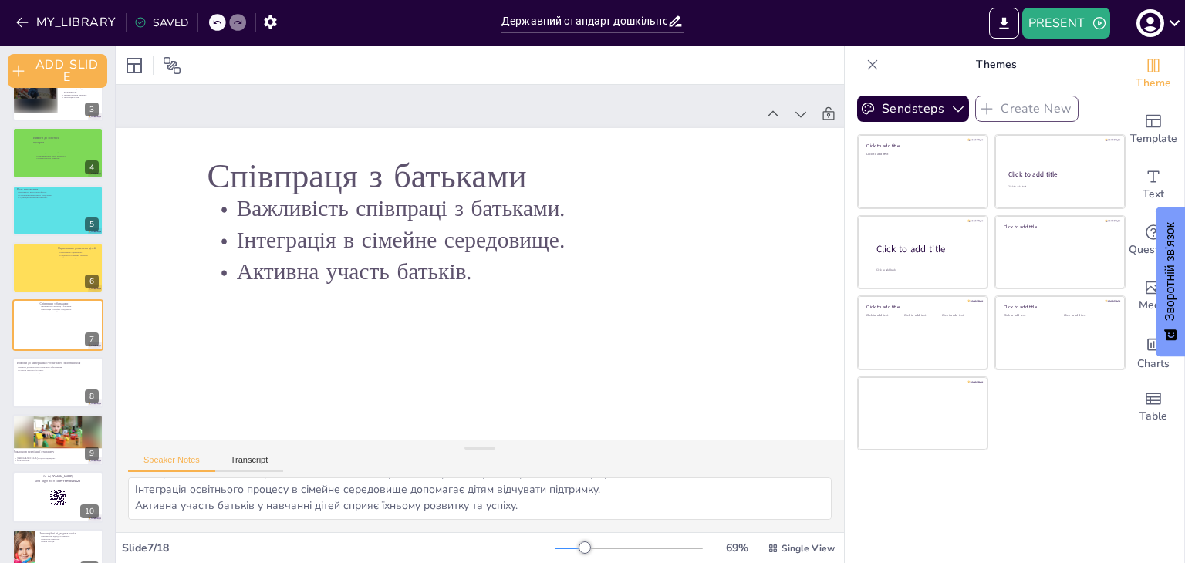
scroll to position [0, 257]
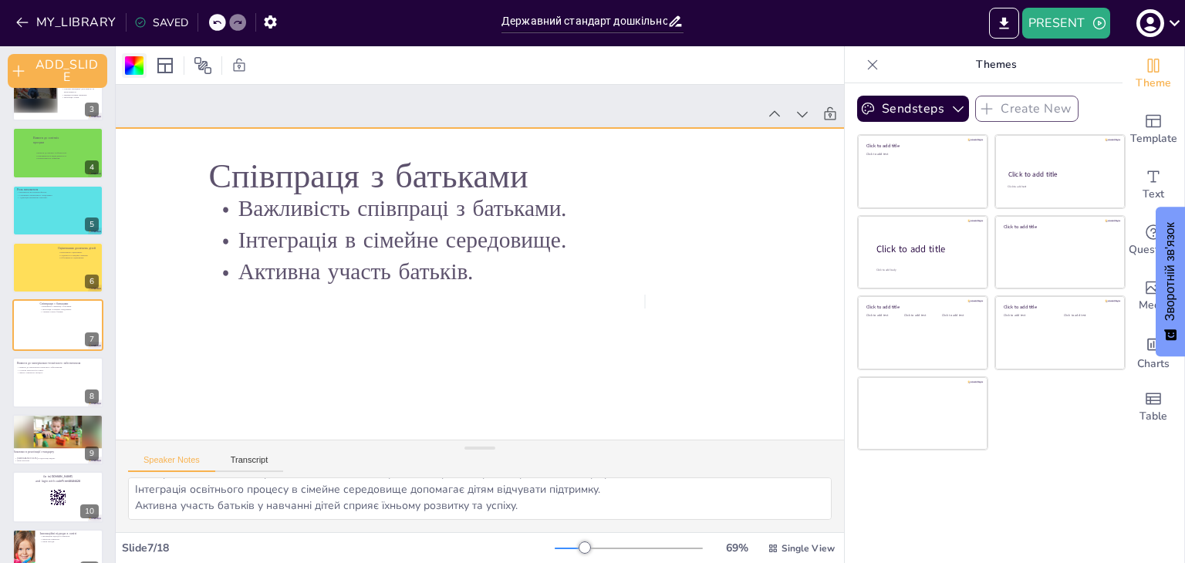
click at [137, 66] on div at bounding box center [134, 65] width 19 height 19
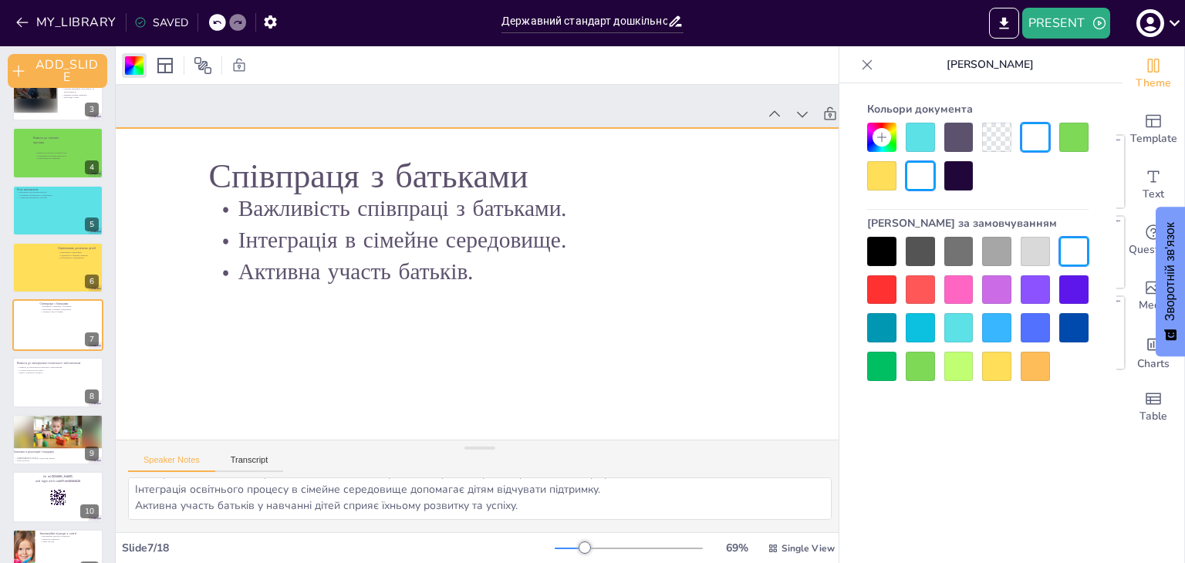
click at [1037, 248] on div at bounding box center [1034, 251] width 29 height 29
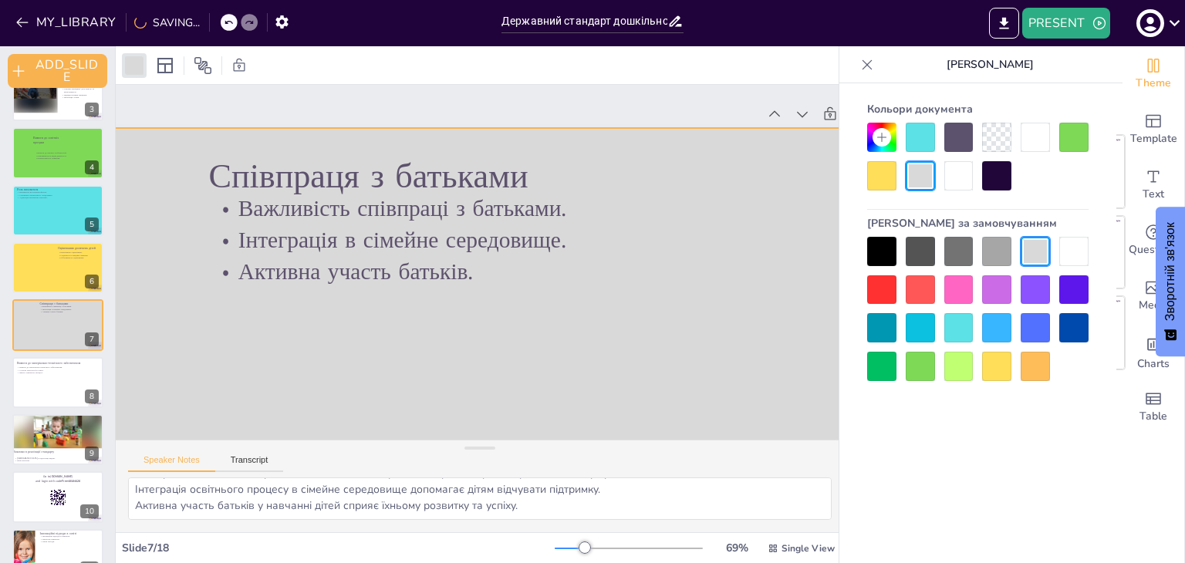
click at [503, 374] on div at bounding box center [413, 415] width 1022 height 575
click at [865, 63] on icon at bounding box center [867, 64] width 10 height 10
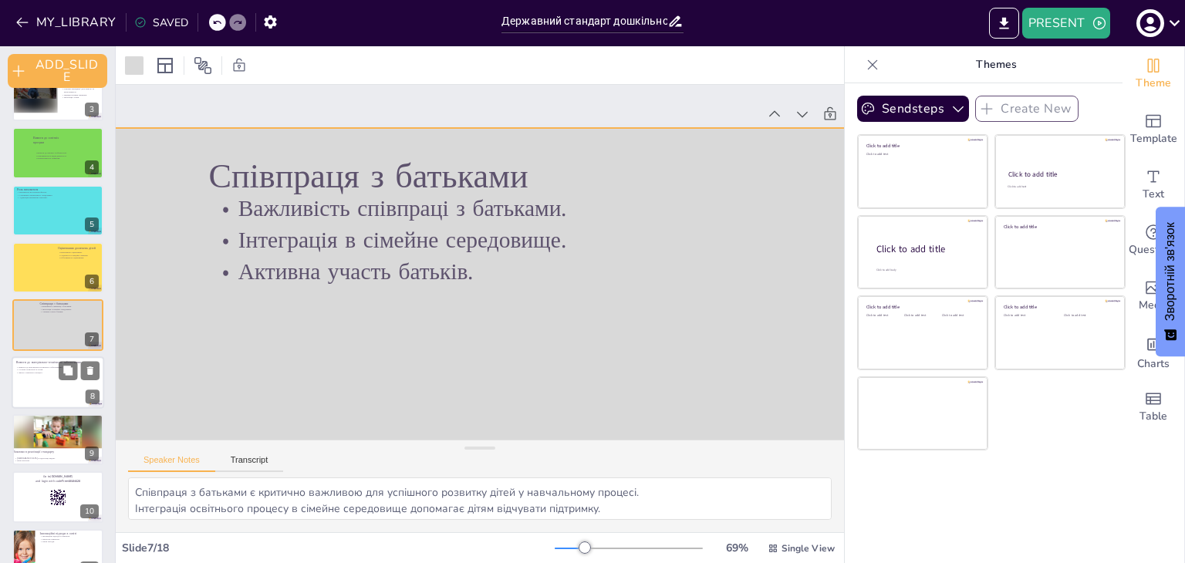
click at [67, 389] on div at bounding box center [58, 382] width 93 height 52
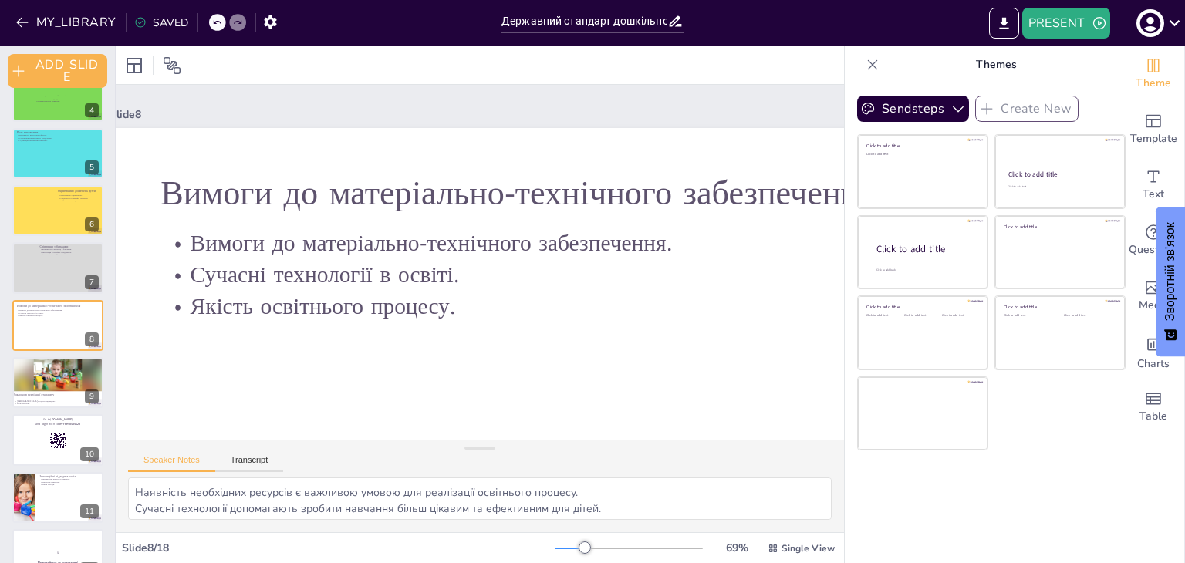
scroll to position [0, 29]
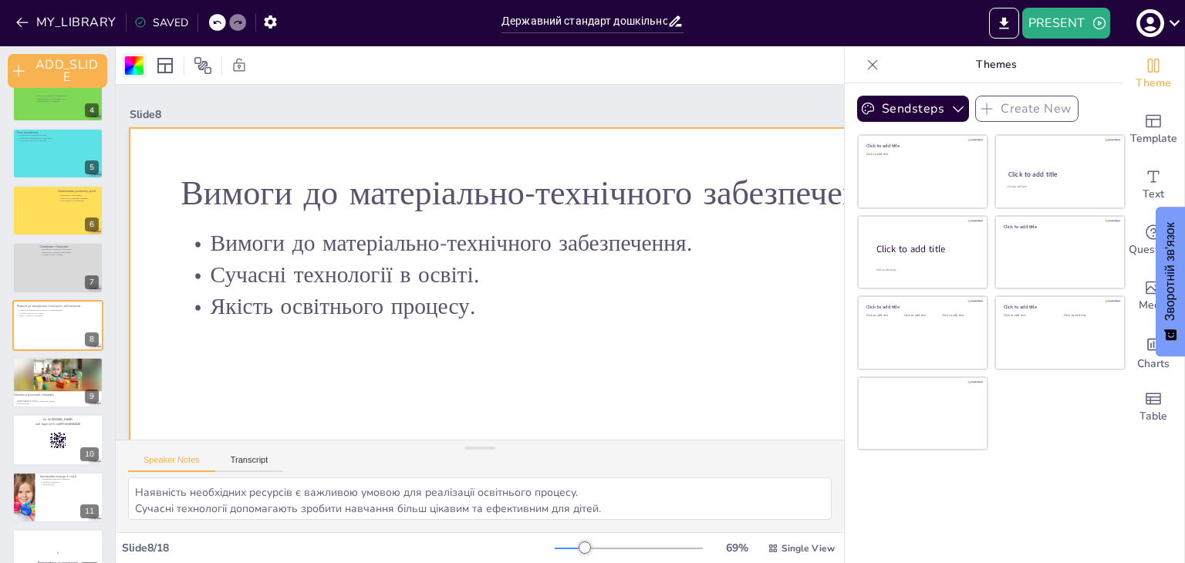
click at [131, 66] on div at bounding box center [134, 65] width 19 height 19
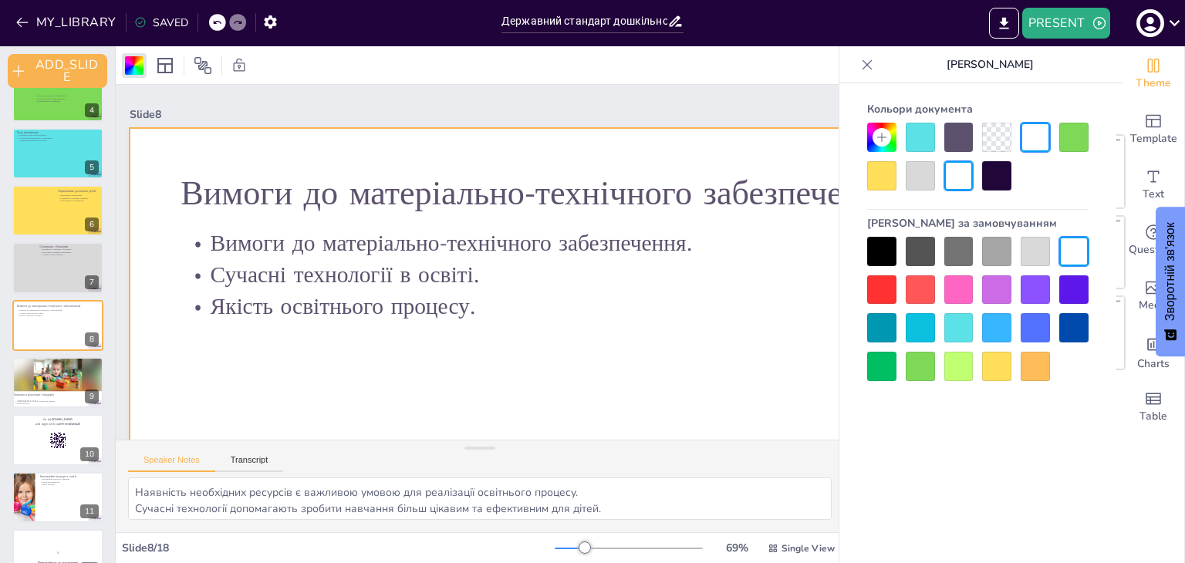
click at [994, 331] on div at bounding box center [996, 327] width 29 height 29
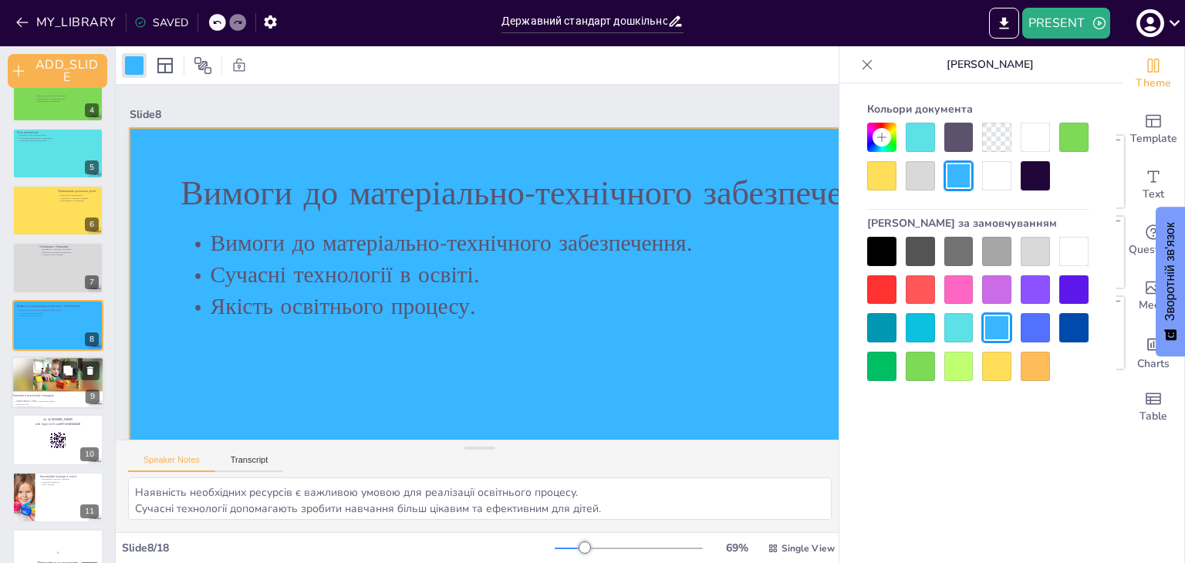
click at [66, 383] on div at bounding box center [58, 373] width 93 height 35
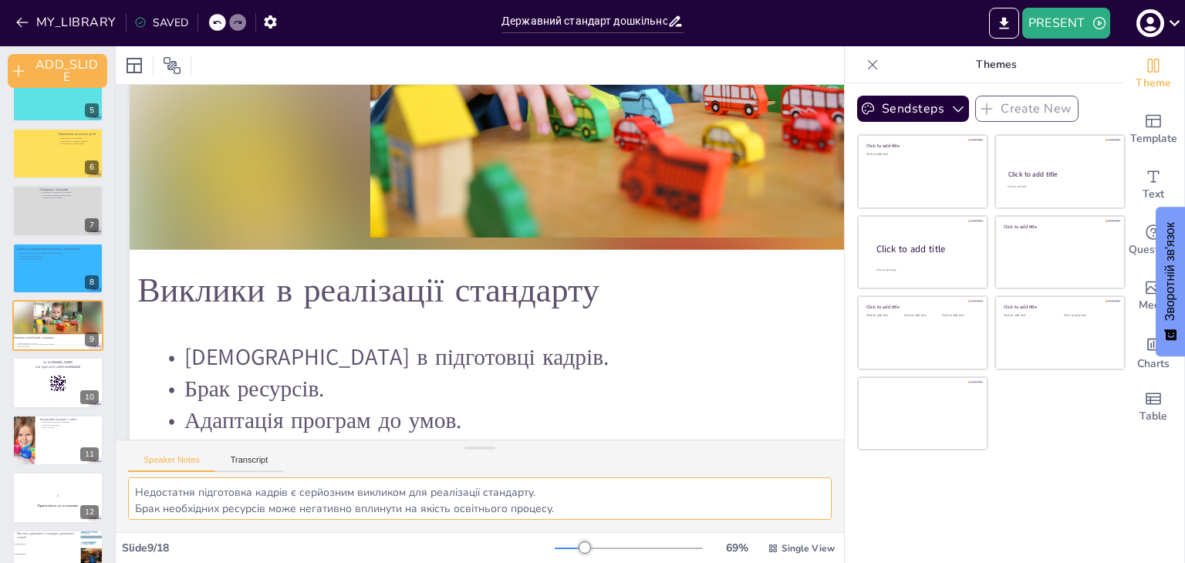
scroll to position [19, 0]
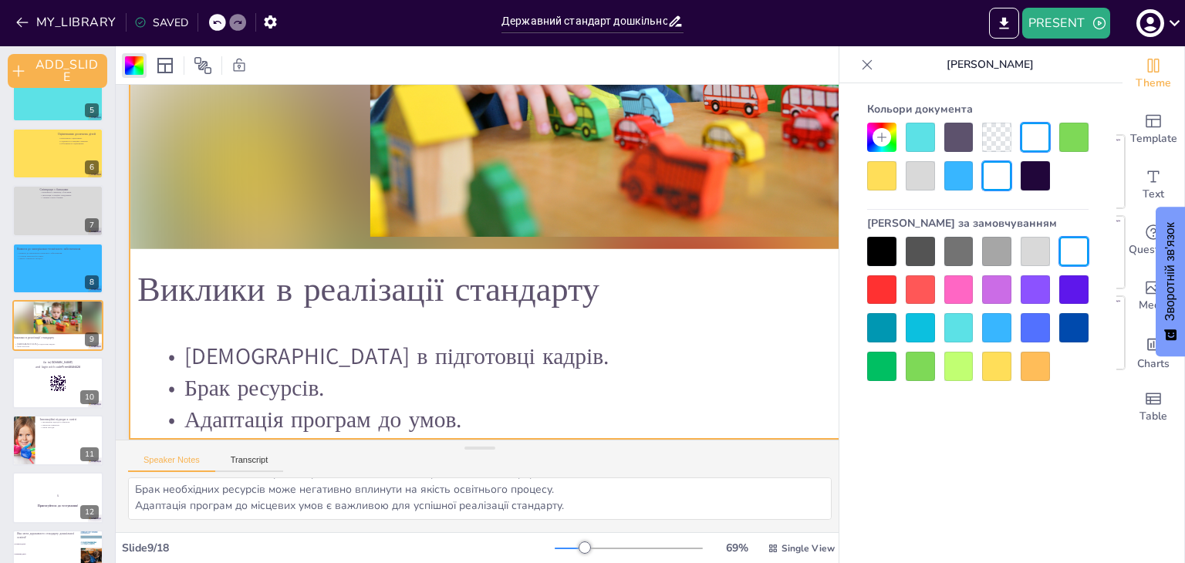
click at [959, 291] on div at bounding box center [958, 289] width 29 height 29
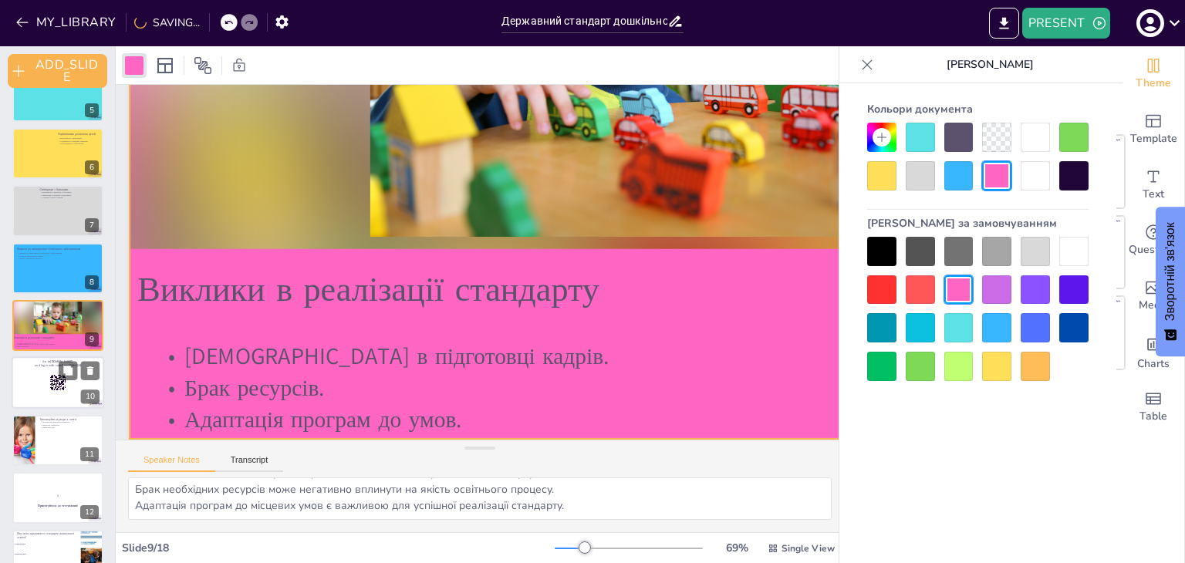
click at [56, 393] on div at bounding box center [58, 383] width 93 height 52
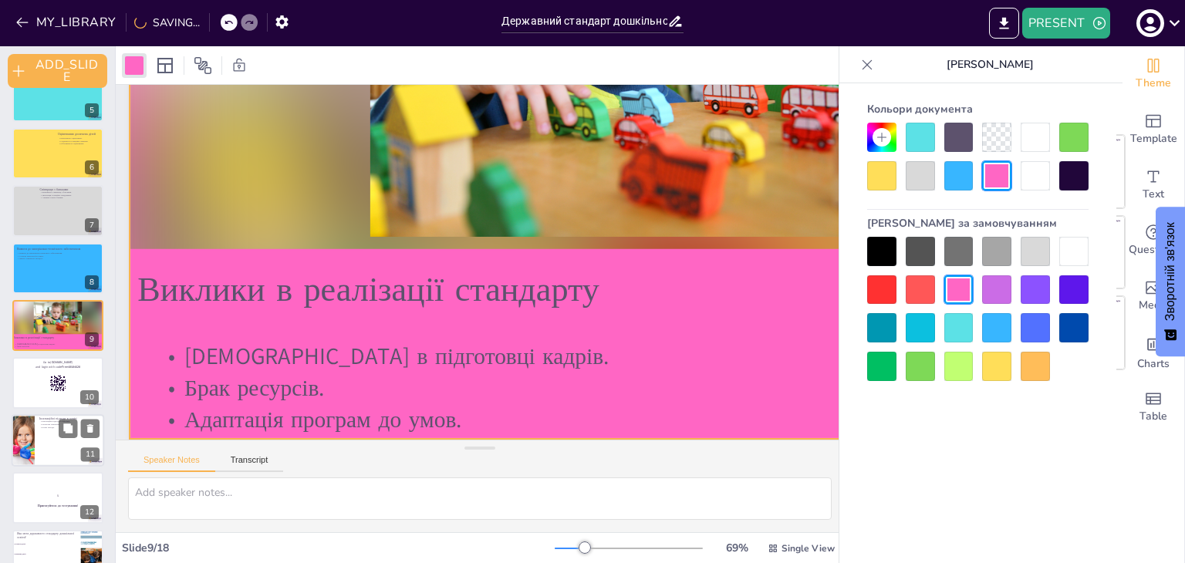
scroll to position [0, 0]
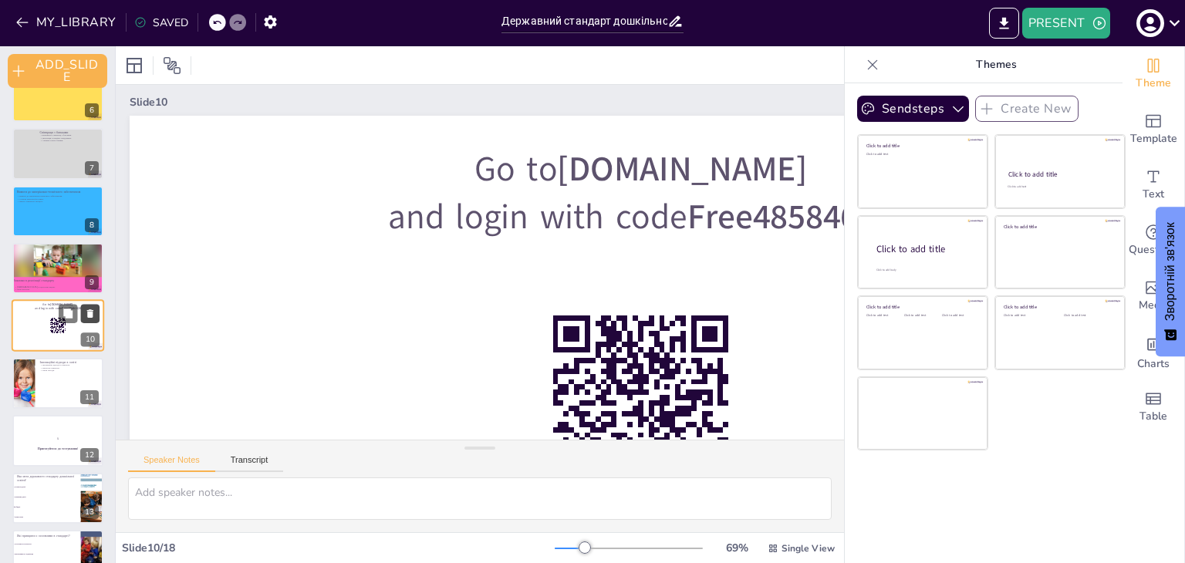
click at [91, 310] on icon at bounding box center [90, 314] width 11 height 11
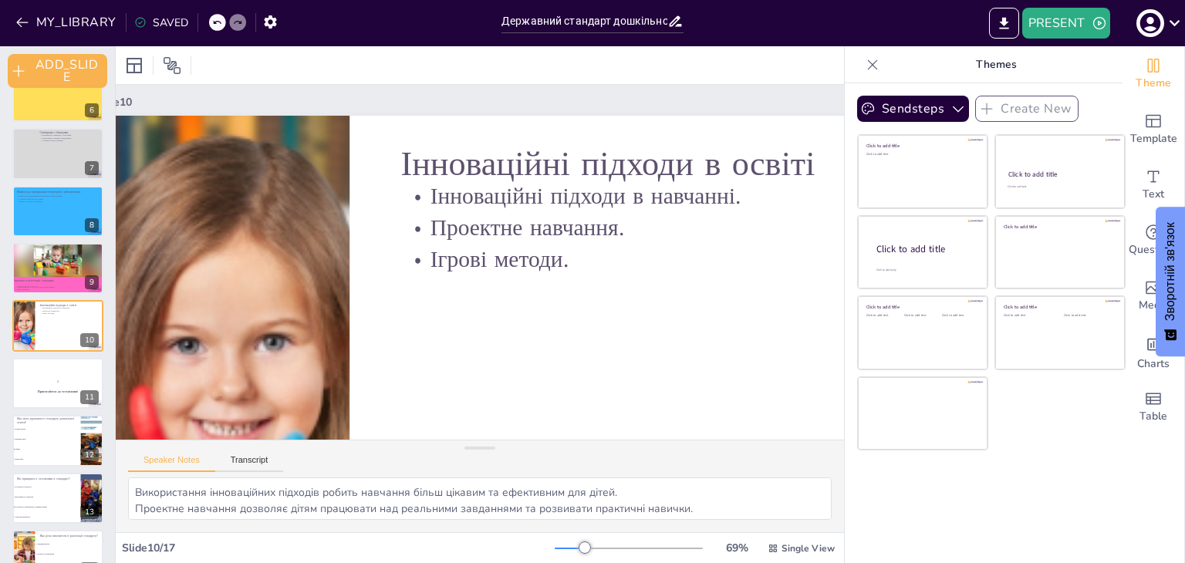
scroll to position [12, 77]
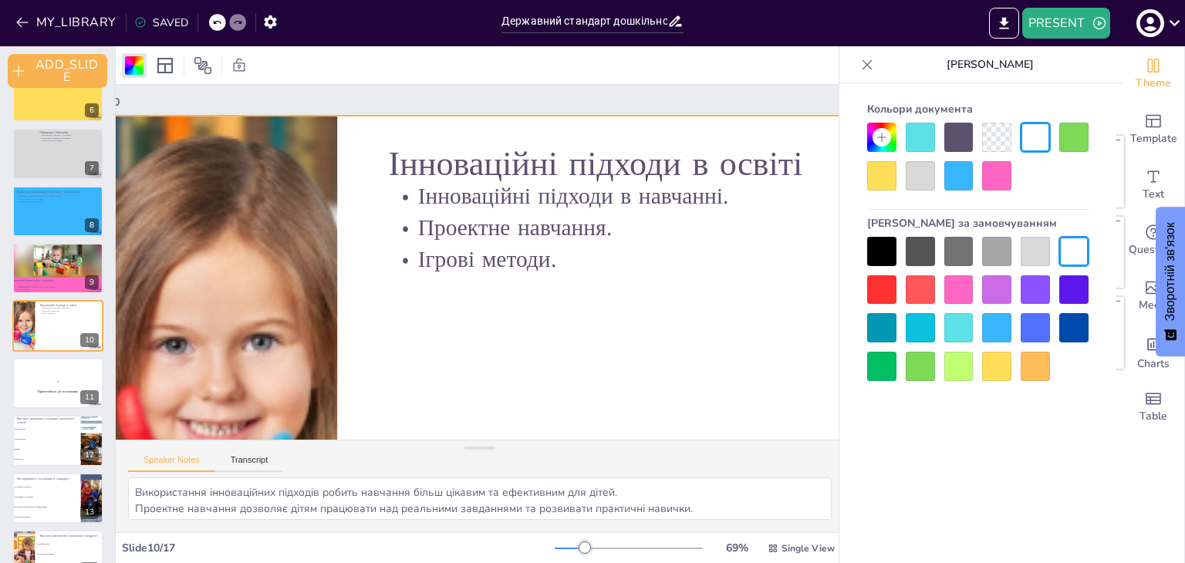
click at [963, 371] on div at bounding box center [958, 366] width 29 height 29
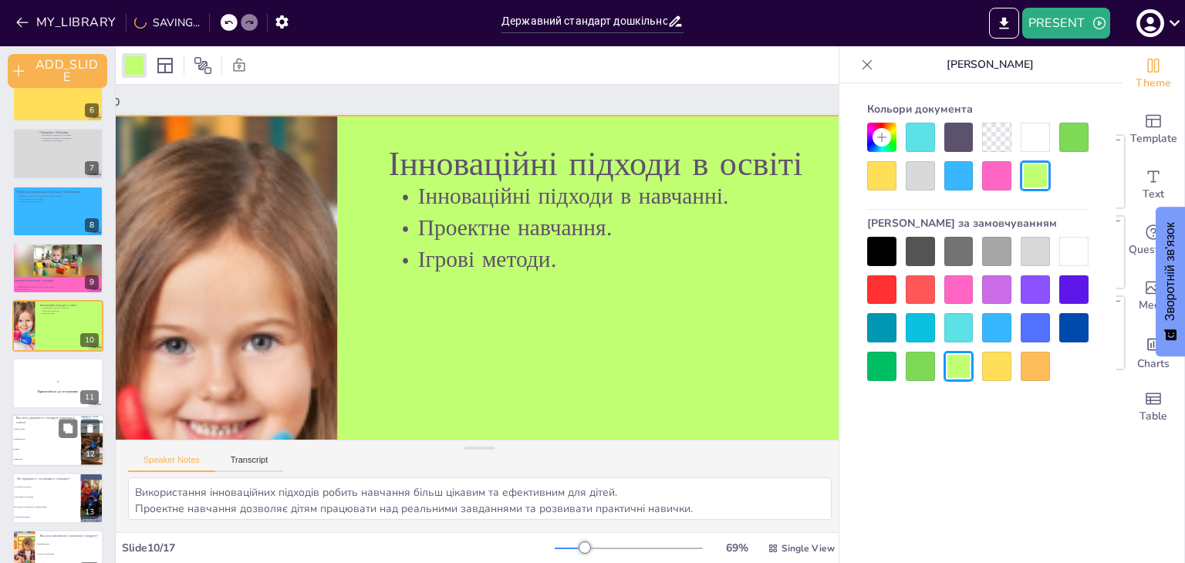
click at [71, 389] on strong "Приготуйтеся до тестування!" at bounding box center [58, 391] width 41 height 4
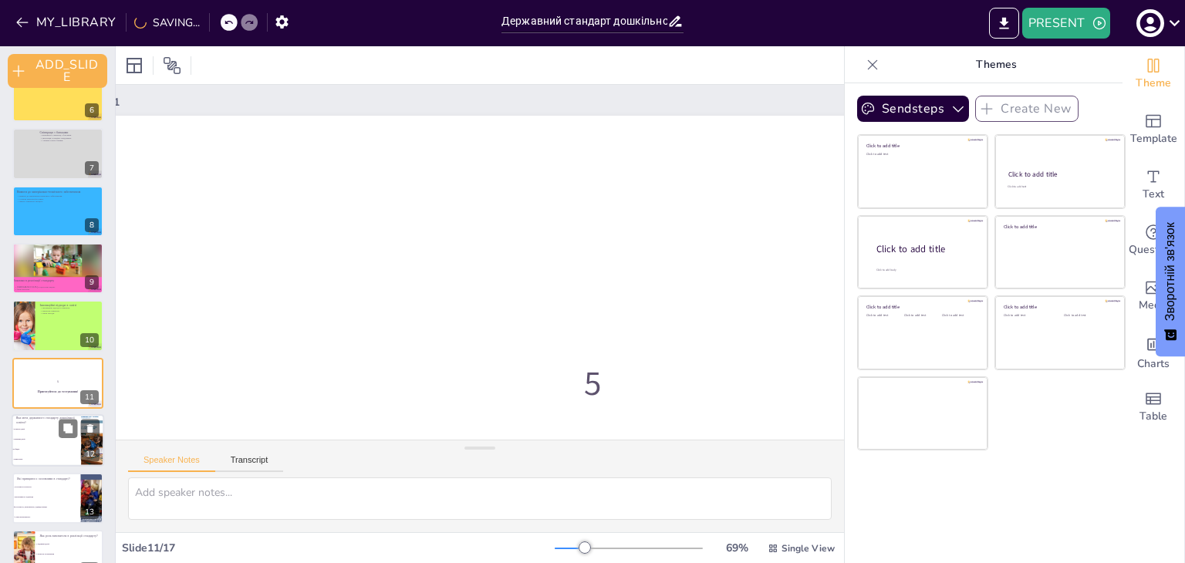
scroll to position [0, 77]
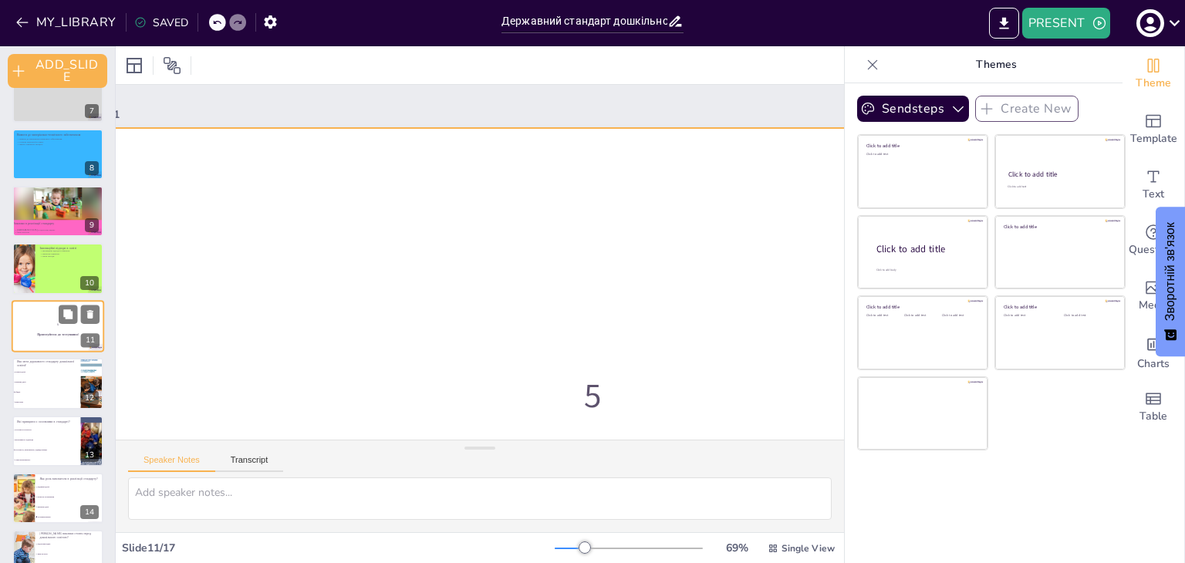
click at [43, 312] on div at bounding box center [58, 326] width 93 height 52
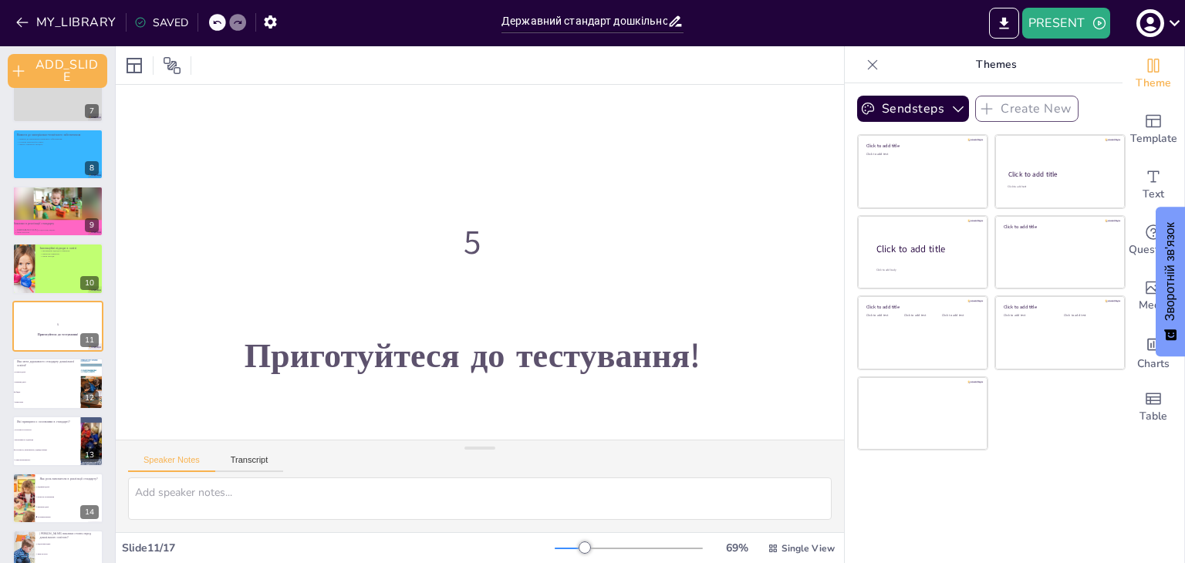
scroll to position [153, 221]
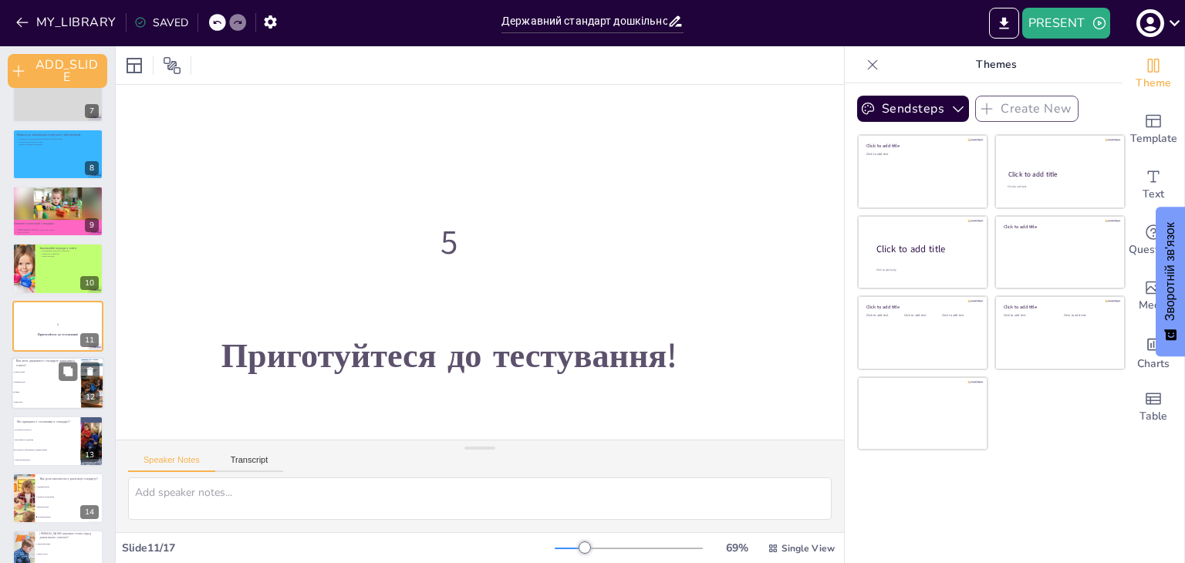
click at [68, 389] on li "Обидва" at bounding box center [46, 393] width 69 height 10
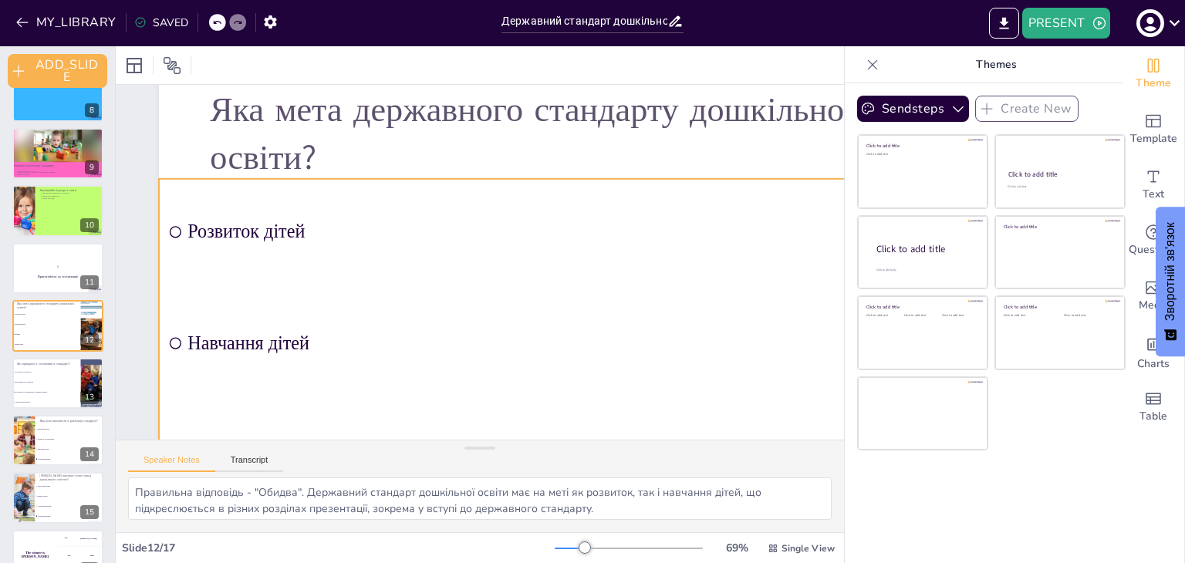
scroll to position [43, 0]
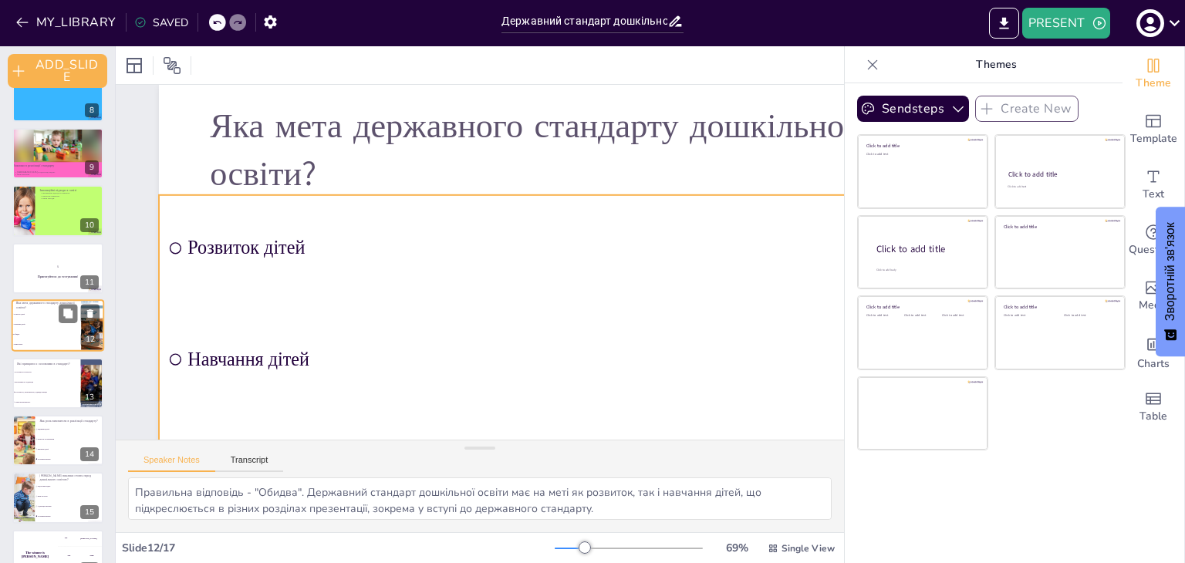
drag, startPoint x: 49, startPoint y: 331, endPoint x: 49, endPoint y: 349, distance: 18.5
click at [49, 349] on ul "Розвиток дітей Навчання дітей [PERSON_NAME] мети" at bounding box center [46, 329] width 69 height 40
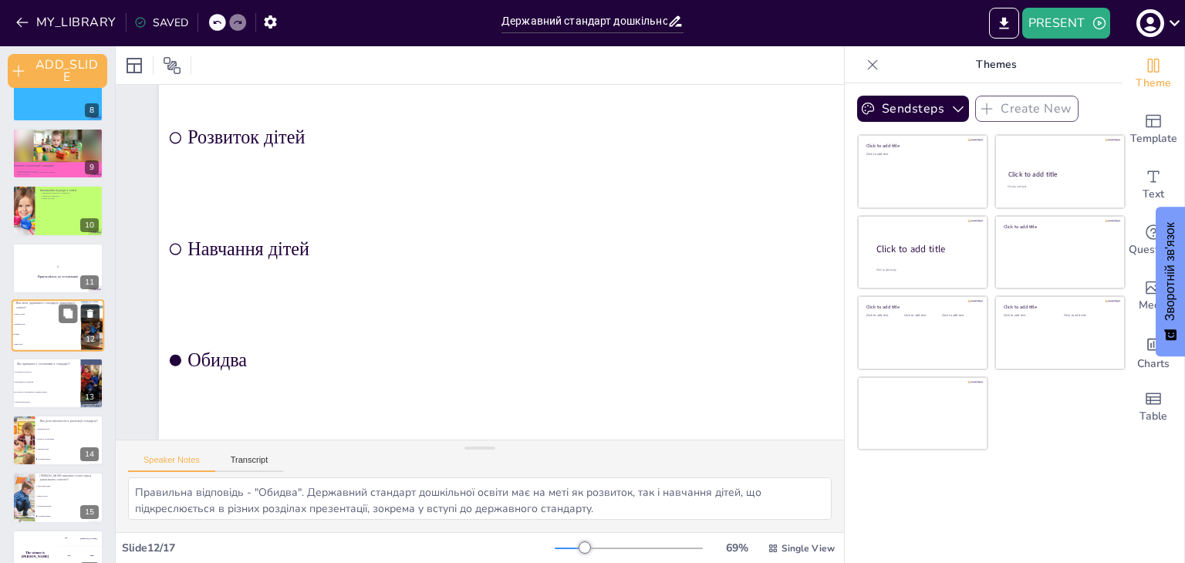
click at [89, 311] on icon at bounding box center [90, 313] width 6 height 8
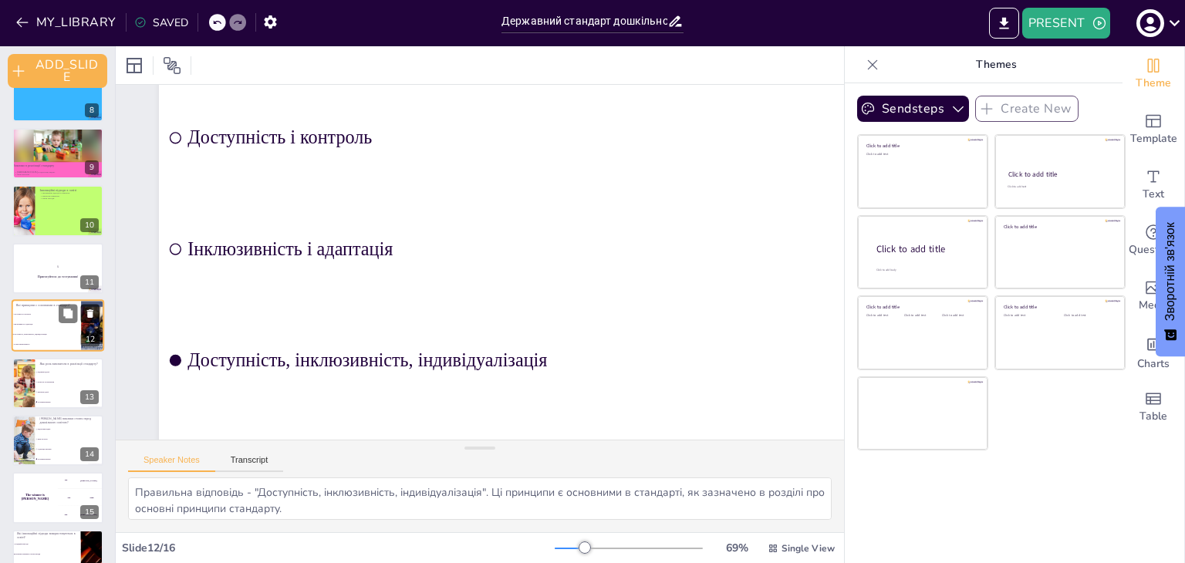
click at [89, 309] on icon at bounding box center [90, 314] width 11 height 11
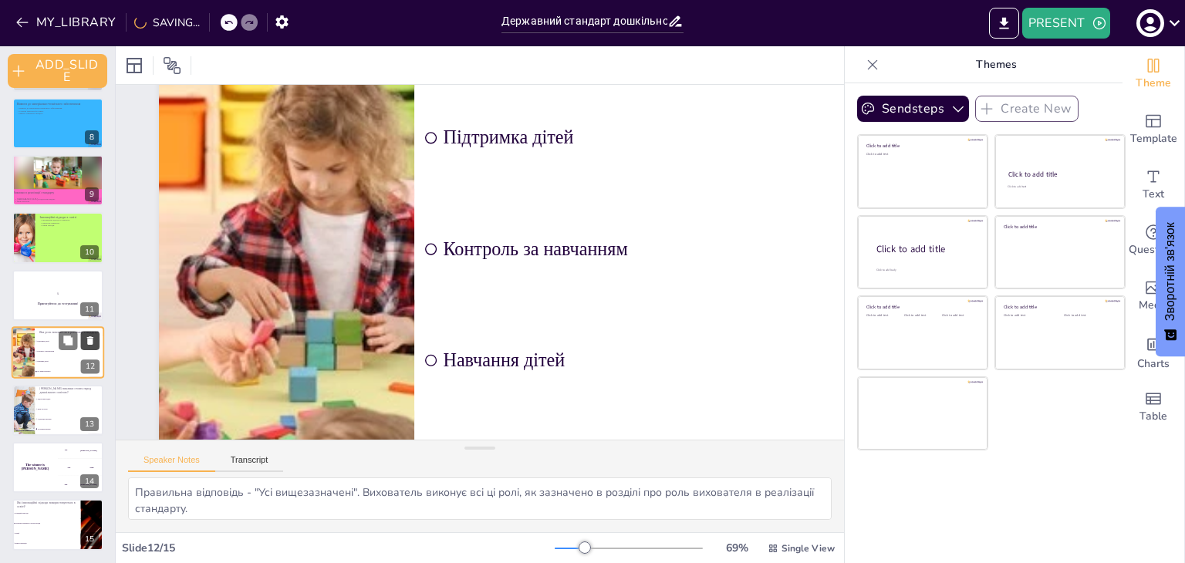
scroll to position [404, 0]
click at [49, 470] on div "The winner is [PERSON_NAME]" at bounding box center [35, 467] width 46 height 52
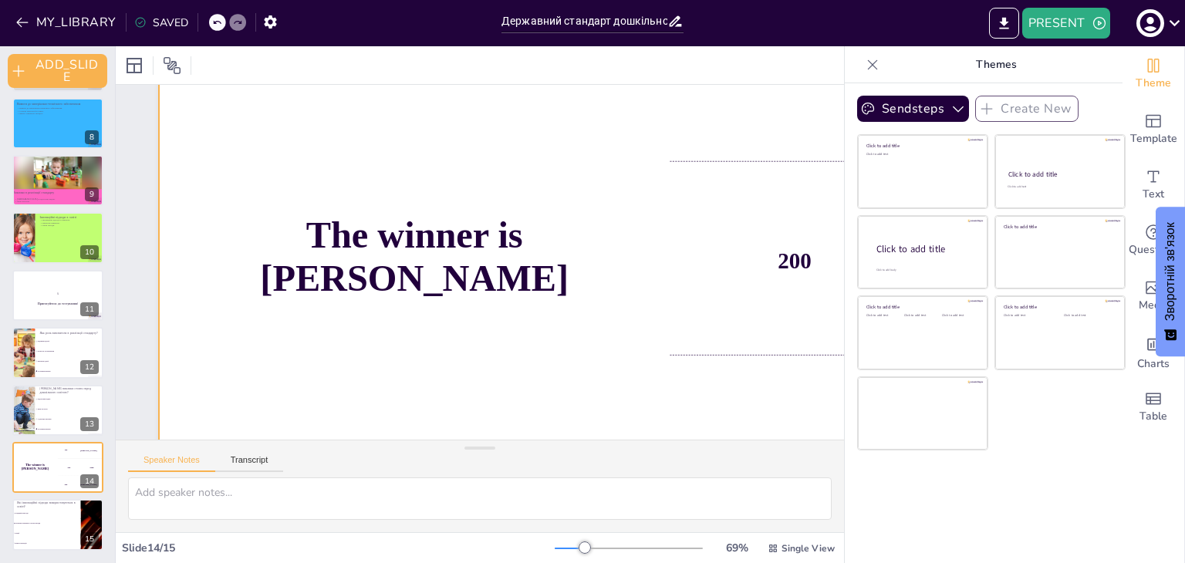
scroll to position [231, 0]
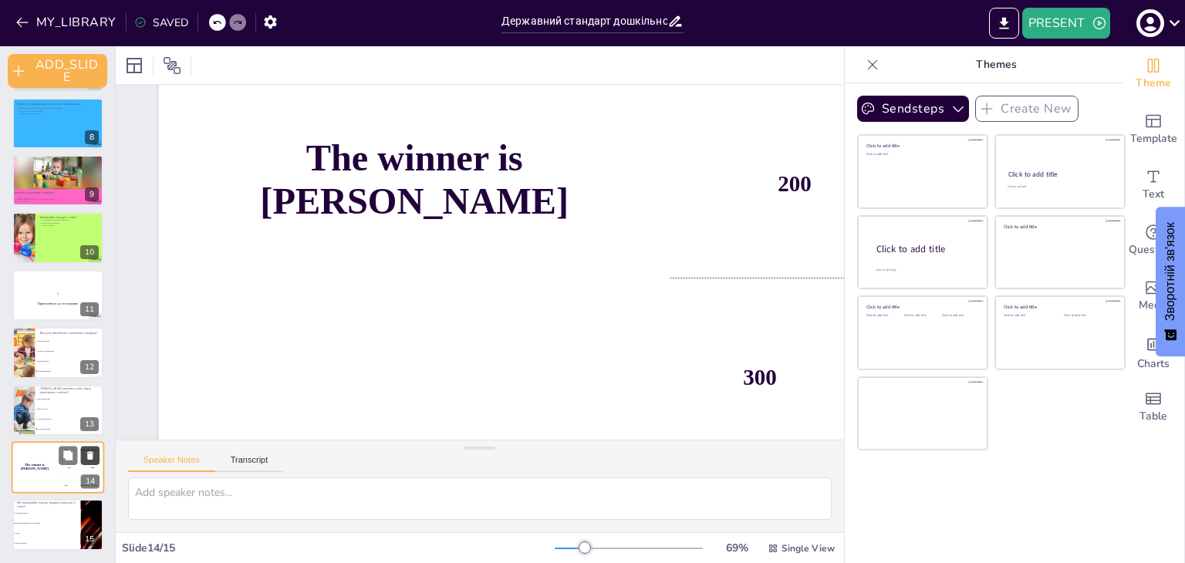
click at [91, 453] on icon at bounding box center [90, 455] width 6 height 8
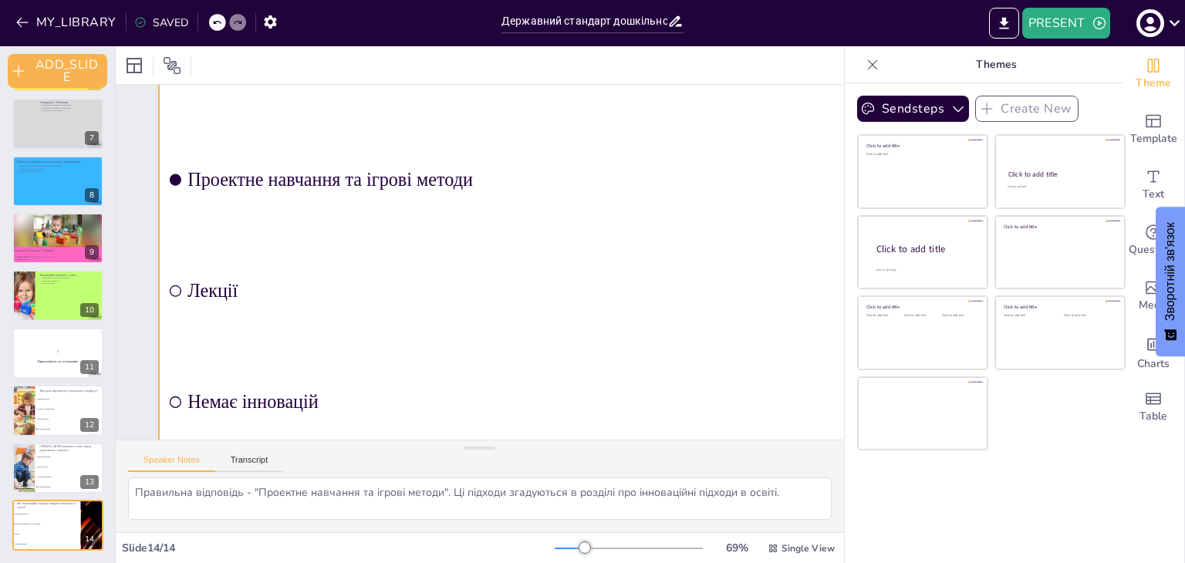
scroll to position [197, 0]
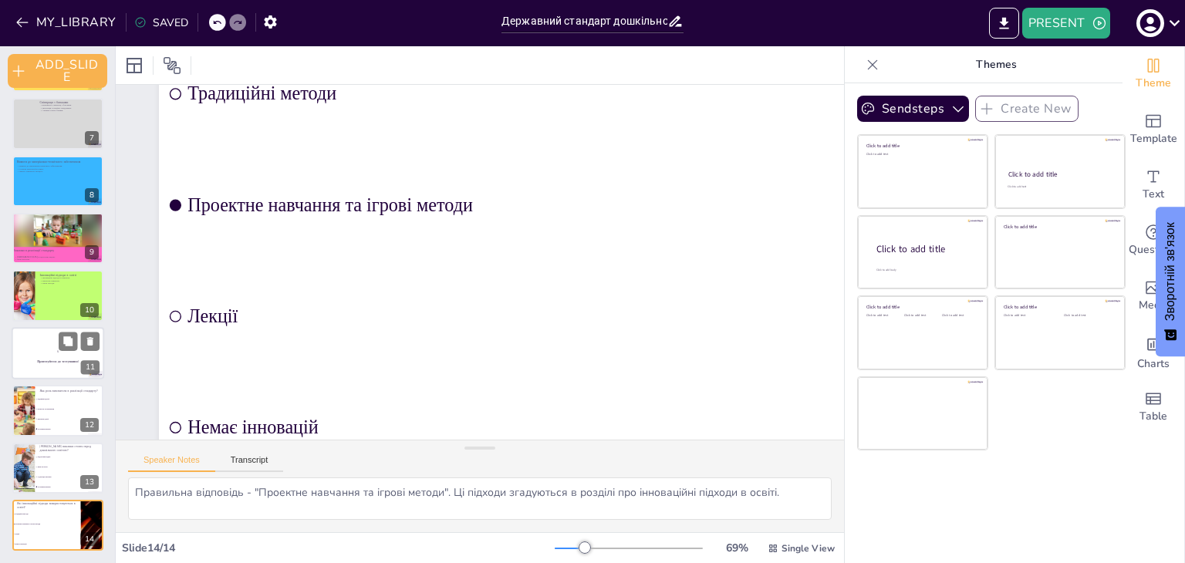
click at [64, 359] on strong "Приготуйтеся до тестування!" at bounding box center [58, 361] width 42 height 4
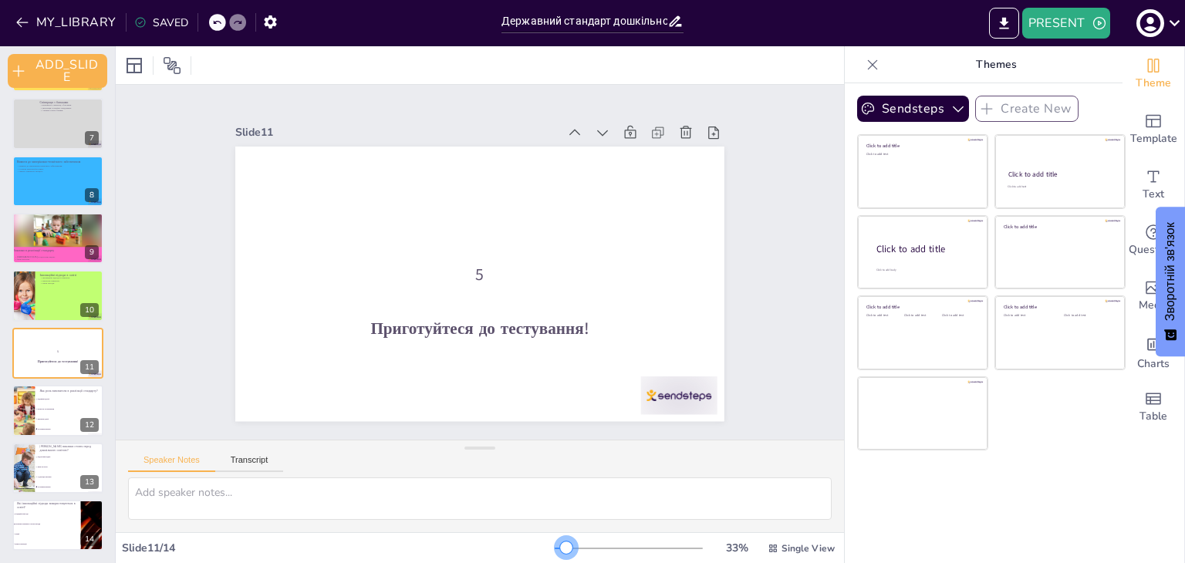
scroll to position [0, 0]
click at [556, 548] on div at bounding box center [561, 549] width 12 height 2
click at [62, 423] on li "Навчання дітей" at bounding box center [69, 420] width 69 height 10
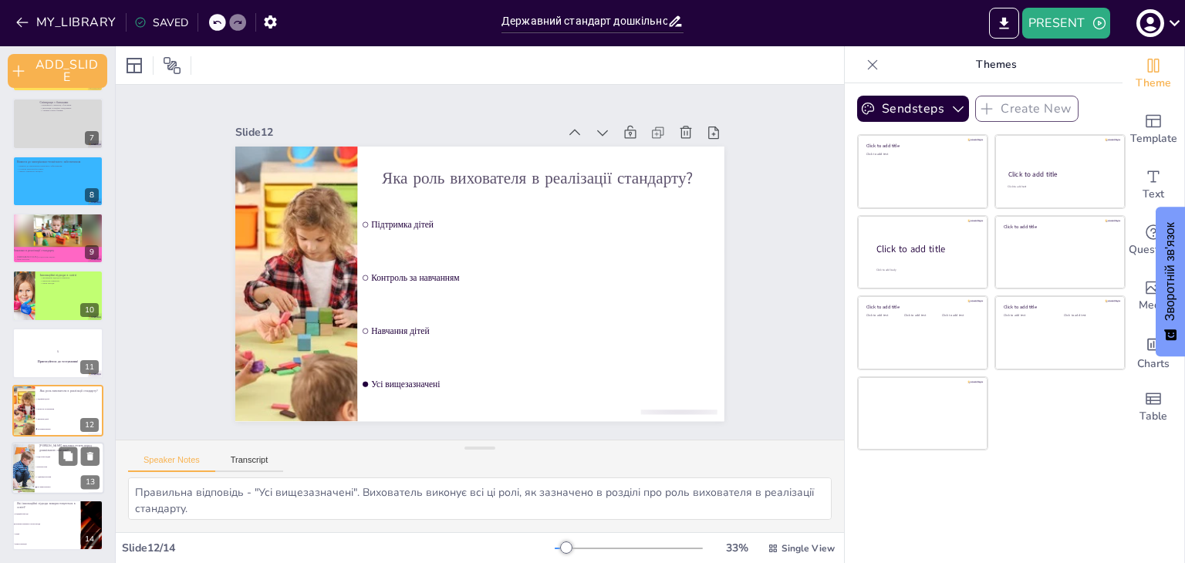
click at [69, 473] on li "Адаптація програм" at bounding box center [69, 477] width 69 height 10
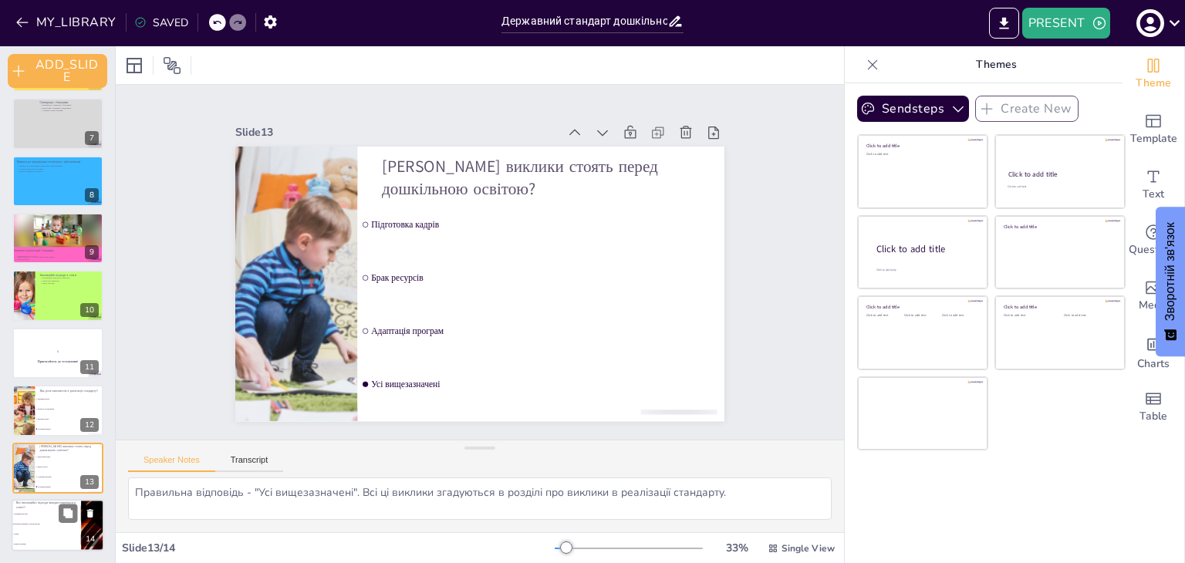
click at [52, 518] on li "Традиційні методи" at bounding box center [46, 514] width 69 height 10
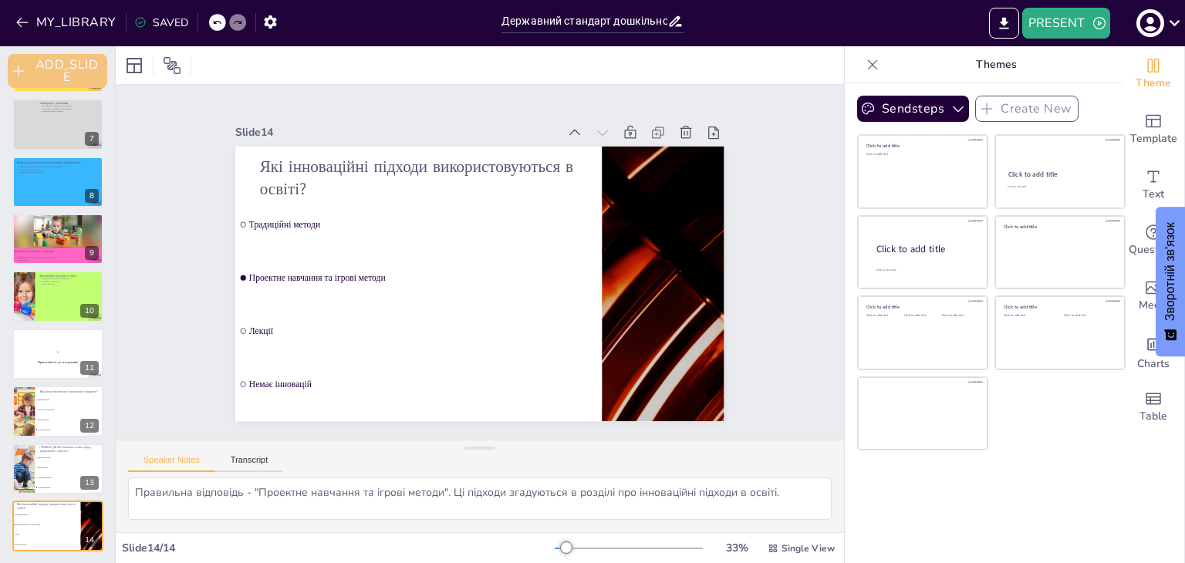
click at [45, 62] on button "ADD_SLIDE" at bounding box center [57, 71] width 99 height 34
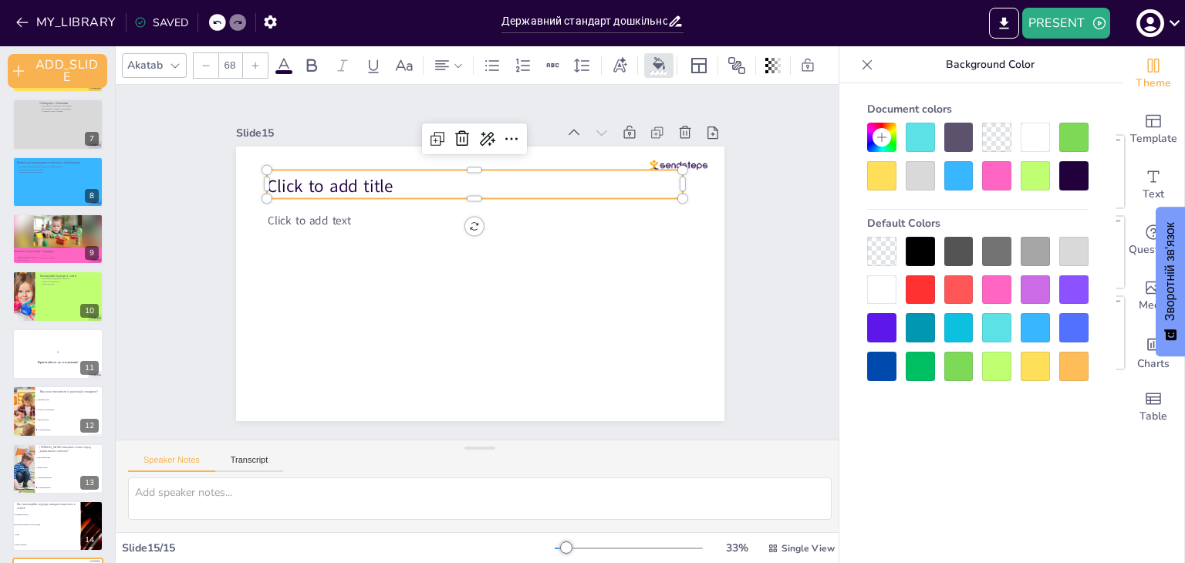
click at [268, 180] on span "Click to add title" at bounding box center [329, 186] width 126 height 24
click at [999, 372] on div at bounding box center [996, 366] width 29 height 29
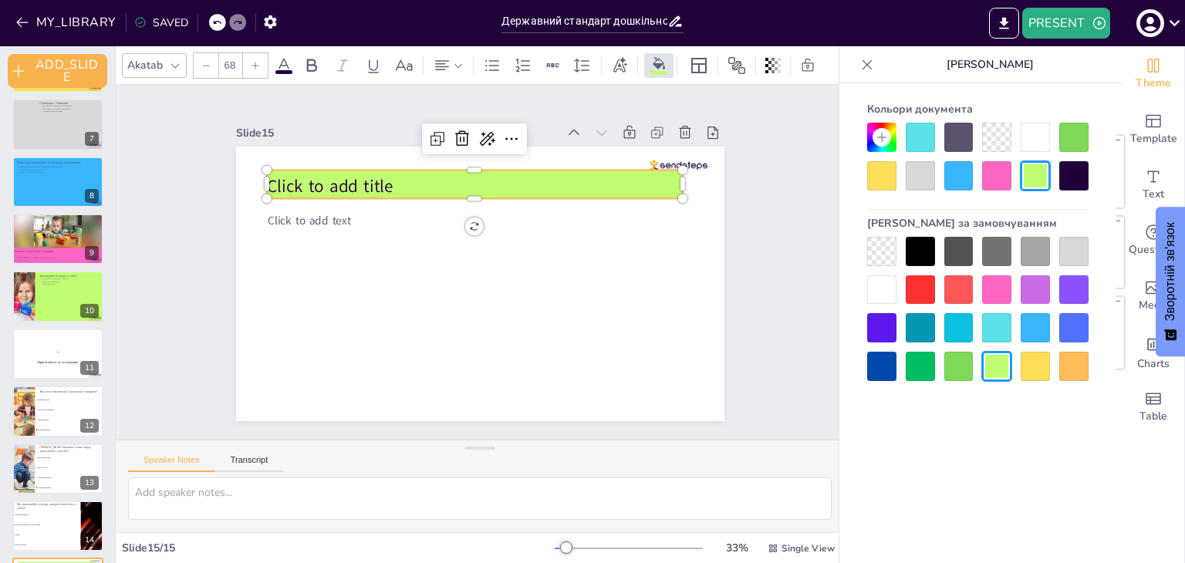
click at [420, 181] on p "Click to add title" at bounding box center [474, 186] width 416 height 24
click at [477, 133] on icon at bounding box center [486, 139] width 19 height 19
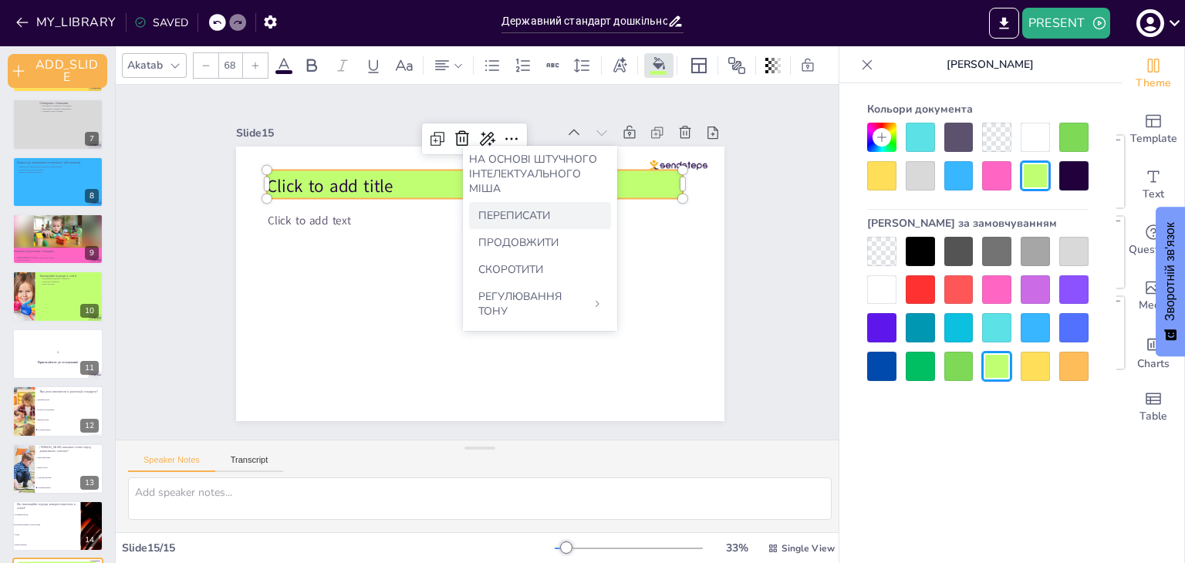
click at [490, 218] on font "ПЕРЕПИСАТИ" at bounding box center [514, 215] width 72 height 15
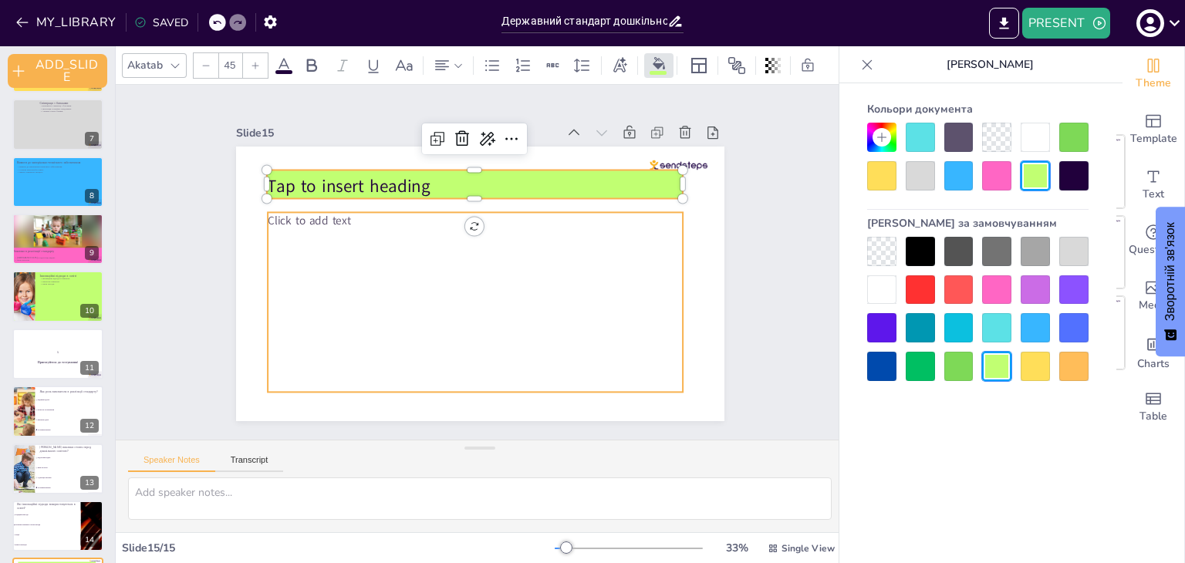
click at [445, 279] on div "Click to add text" at bounding box center [475, 302] width 415 height 180
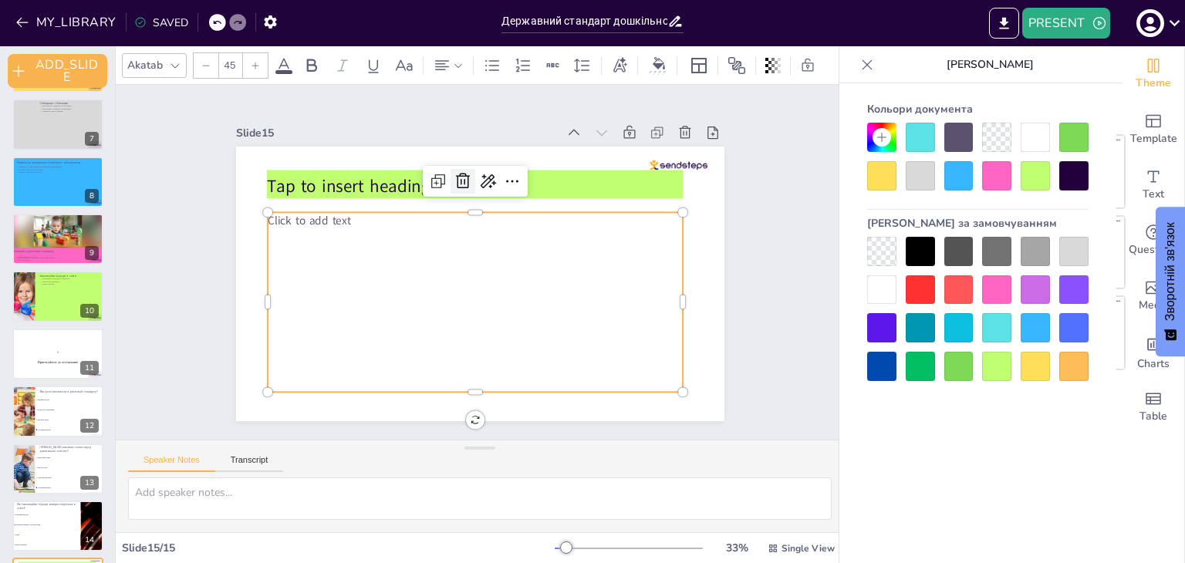
click at [454, 174] on icon at bounding box center [463, 181] width 19 height 19
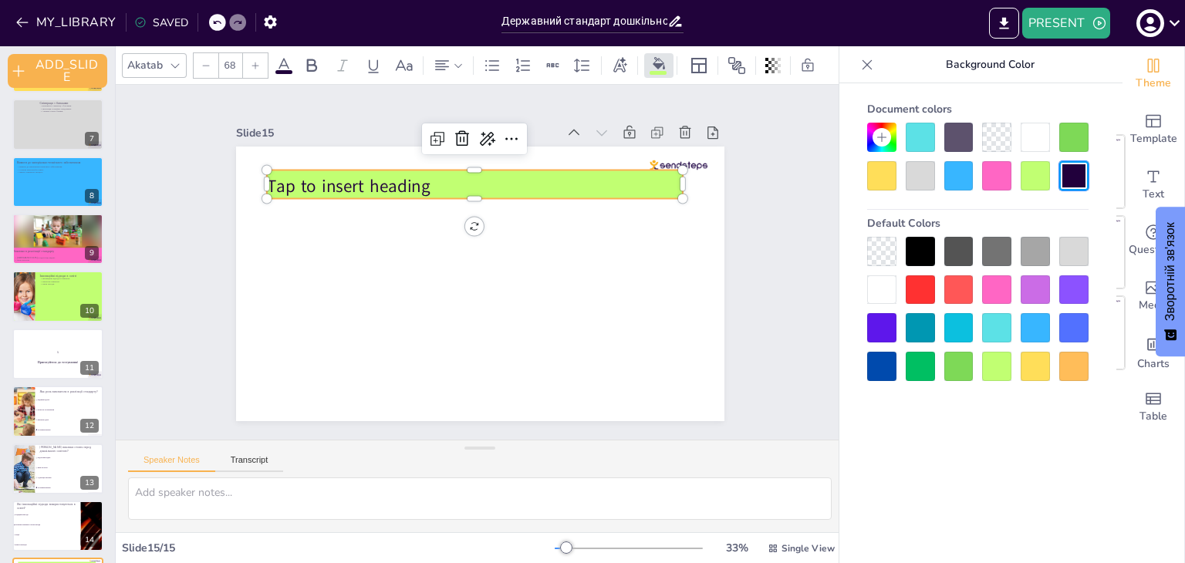
click at [450, 174] on p "Tap to insert heading" at bounding box center [474, 186] width 416 height 24
click at [453, 130] on icon at bounding box center [462, 139] width 19 height 19
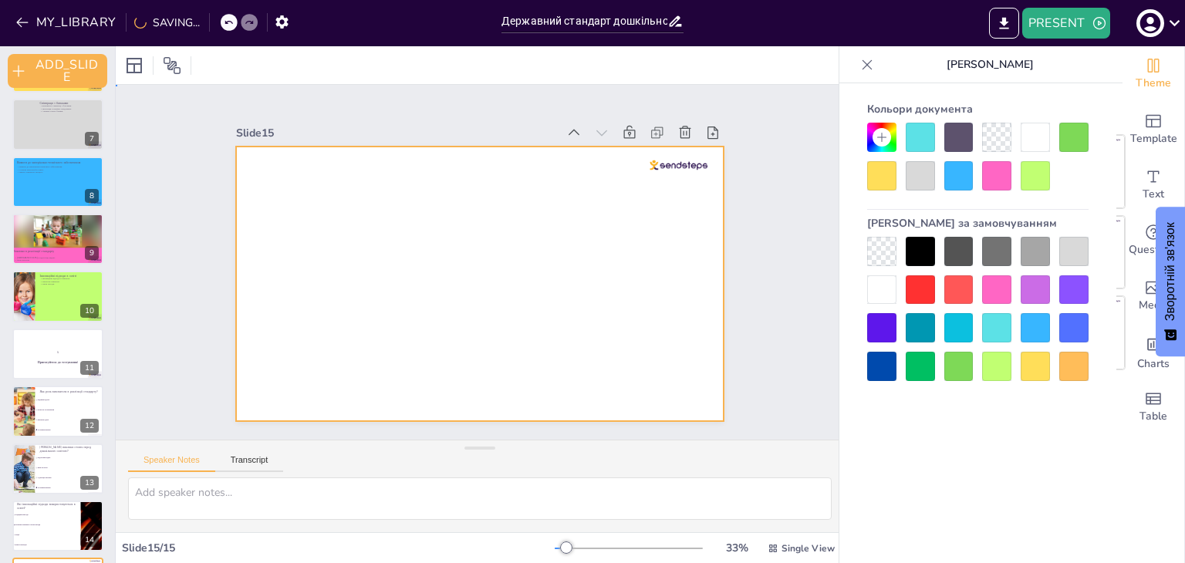
click at [394, 232] on div at bounding box center [480, 284] width 488 height 275
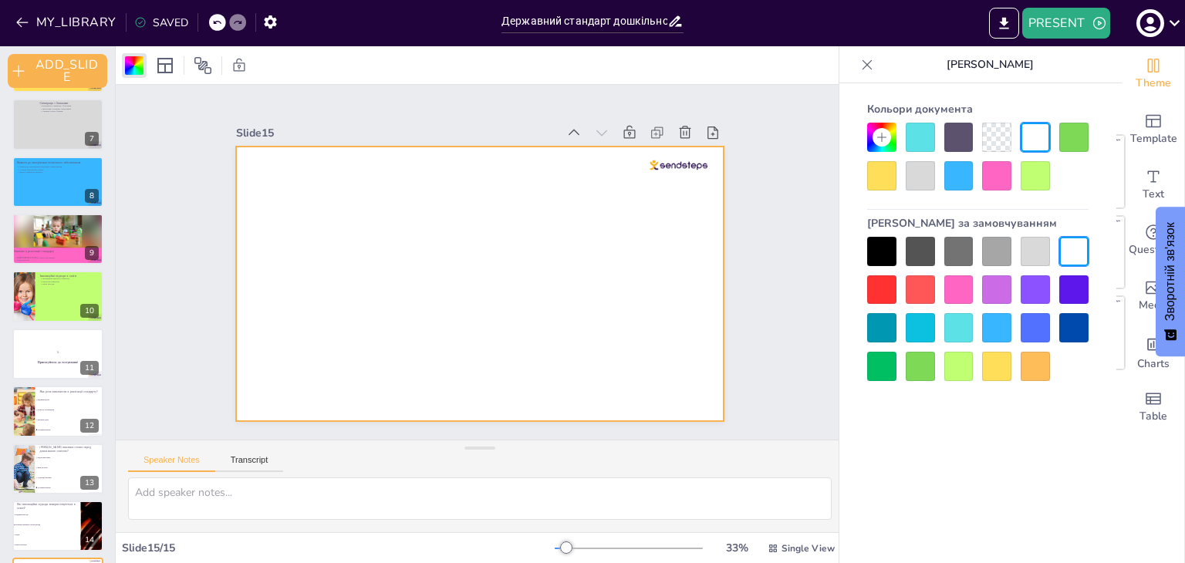
click at [957, 366] on div at bounding box center [958, 366] width 29 height 29
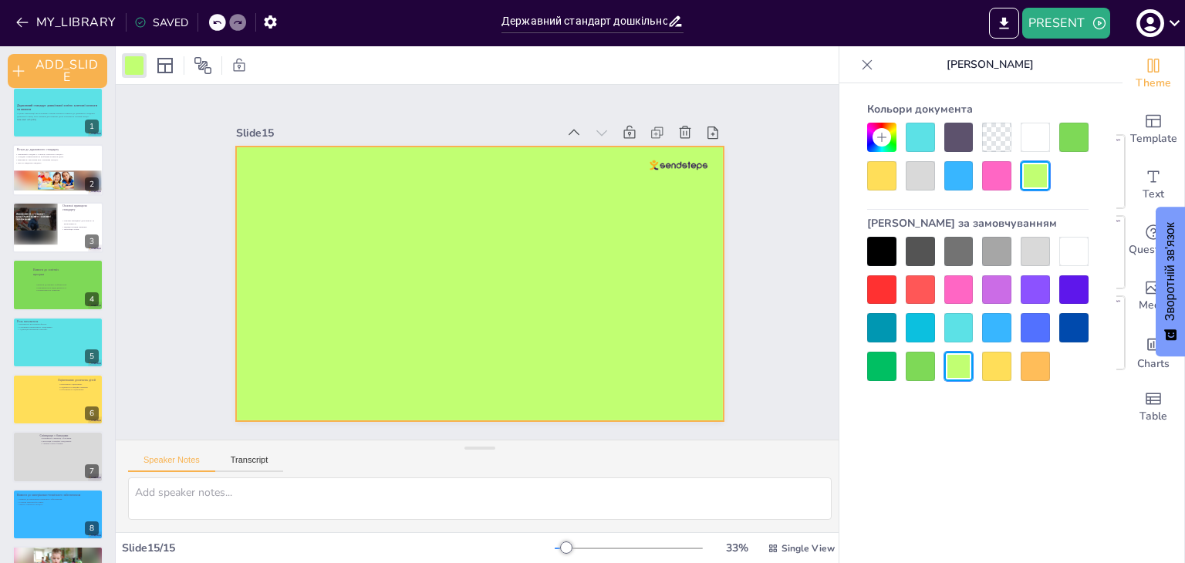
scroll to position [0, 0]
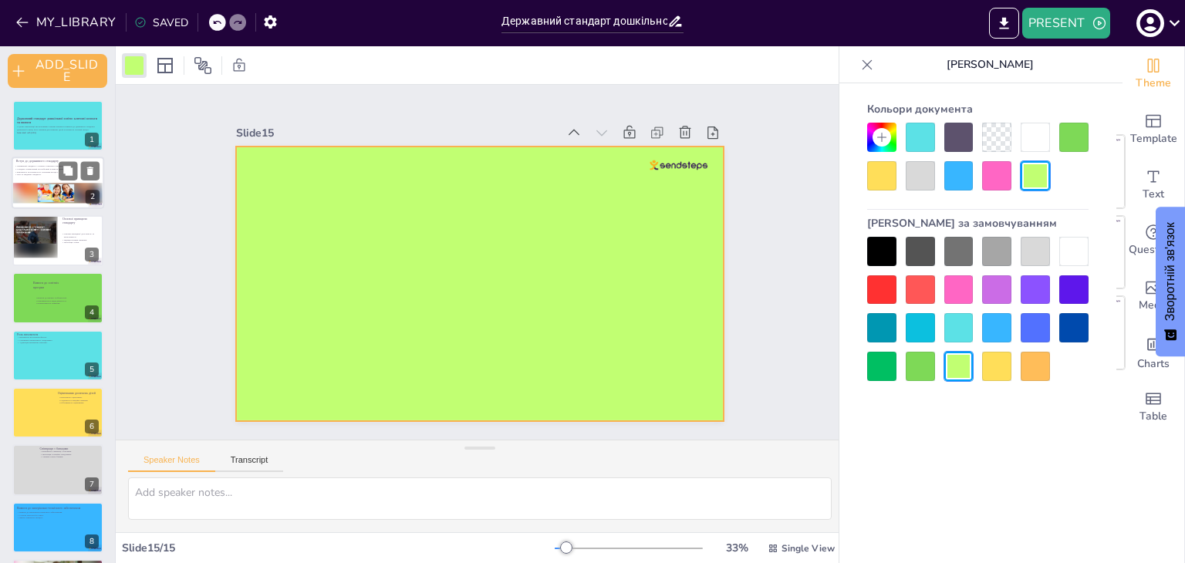
click at [54, 170] on p "Важливість залучення всіх учасників процесу." at bounding box center [55, 171] width 83 height 3
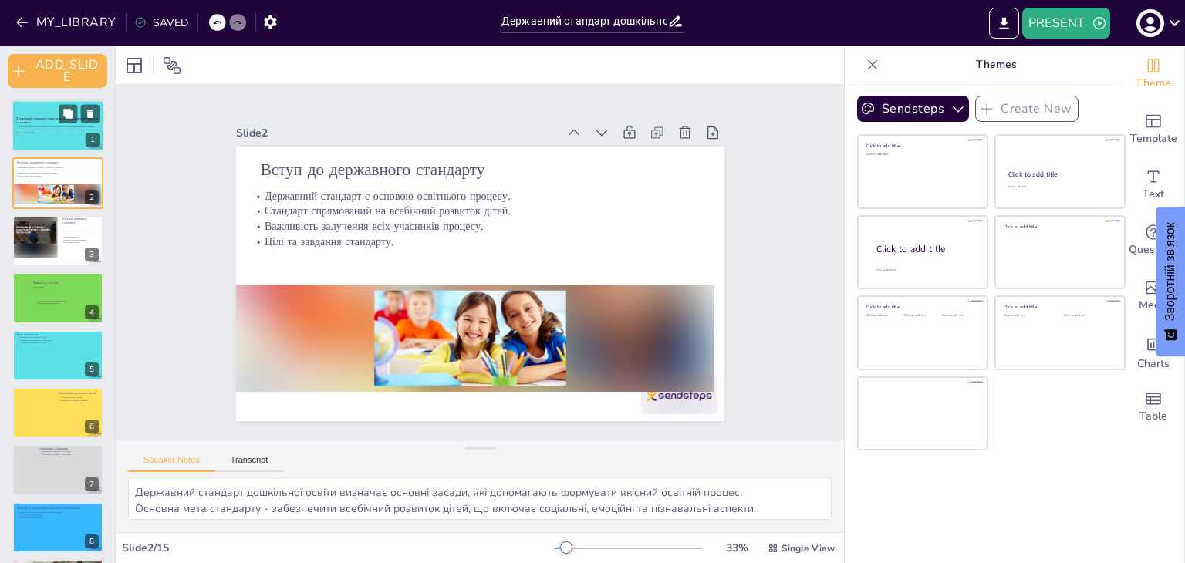
click at [49, 138] on div at bounding box center [58, 125] width 93 height 52
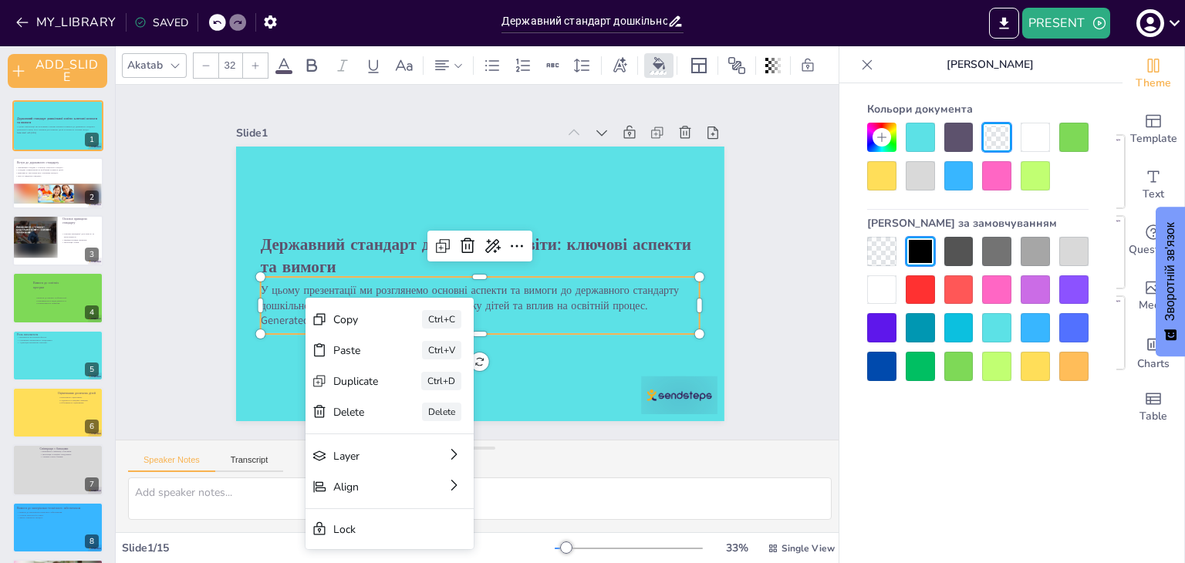
click at [209, 334] on div "Slide 1 Державний стандарт дошкільної освіти: ключові аспекти та вимоги У цьому…" at bounding box center [480, 262] width 575 height 318
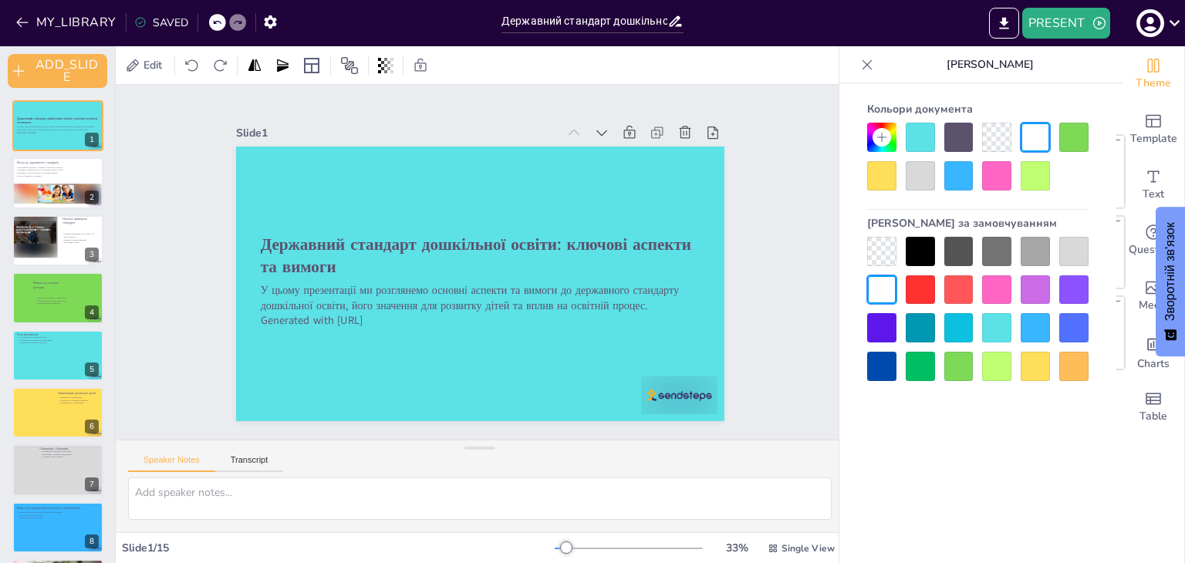
click at [864, 62] on icon at bounding box center [867, 64] width 10 height 10
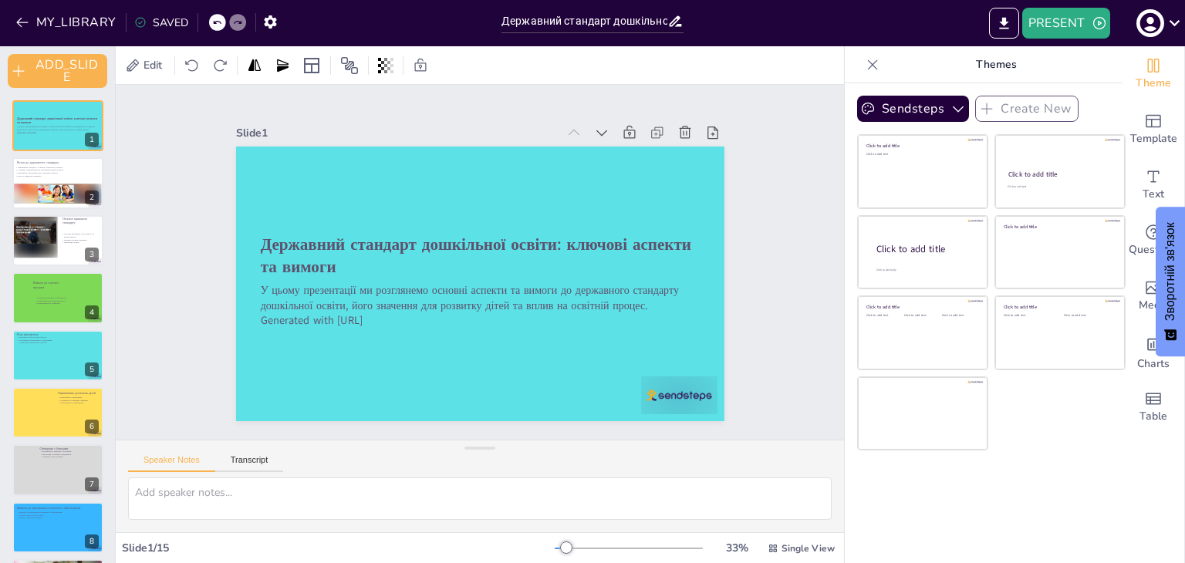
click at [865, 64] on icon at bounding box center [872, 64] width 15 height 15
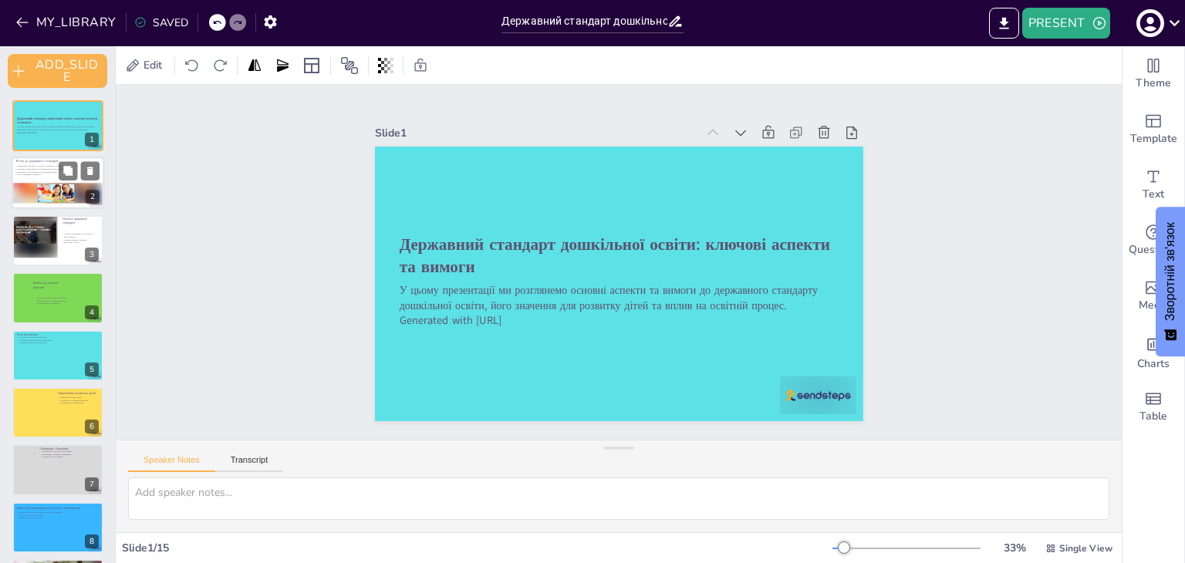
click at [77, 184] on div at bounding box center [55, 194] width 93 height 20
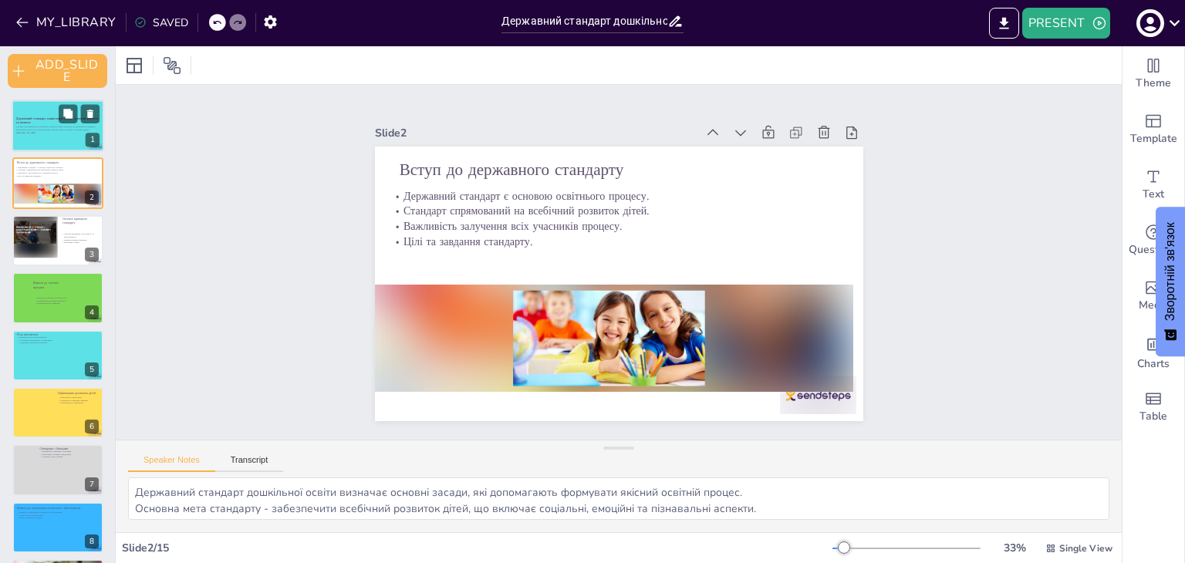
click at [52, 126] on p "У цьому презентації ми розглянемо основні аспекти та вимоги до державного станд…" at bounding box center [57, 128] width 83 height 5
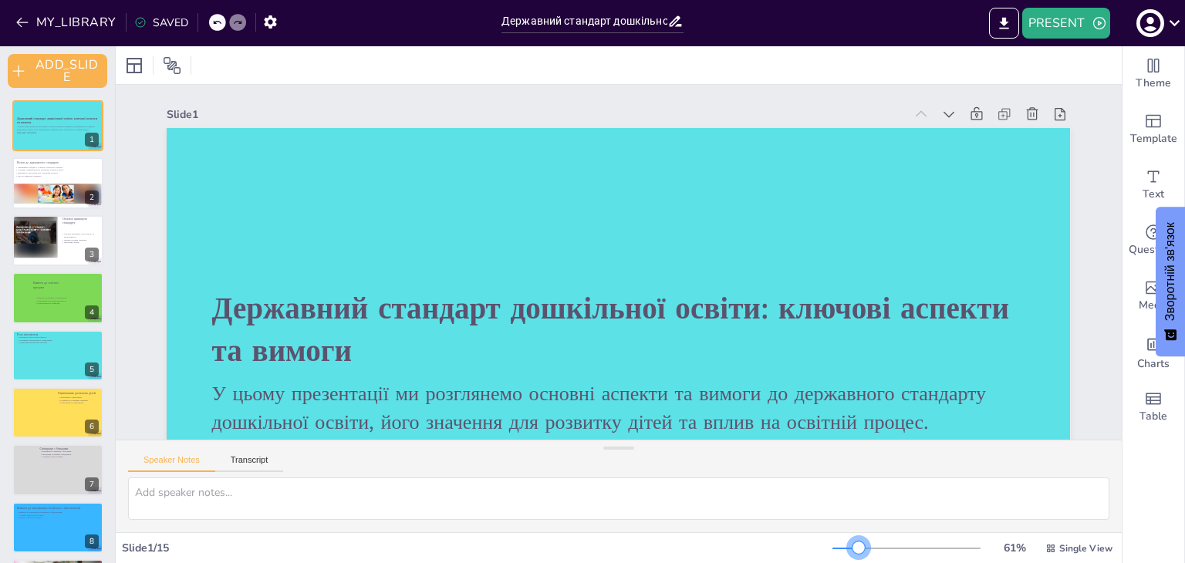
drag, startPoint x: 833, startPoint y: 548, endPoint x: 848, endPoint y: 554, distance: 16.6
click at [848, 554] on div "61 % Single View" at bounding box center [973, 548] width 283 height 25
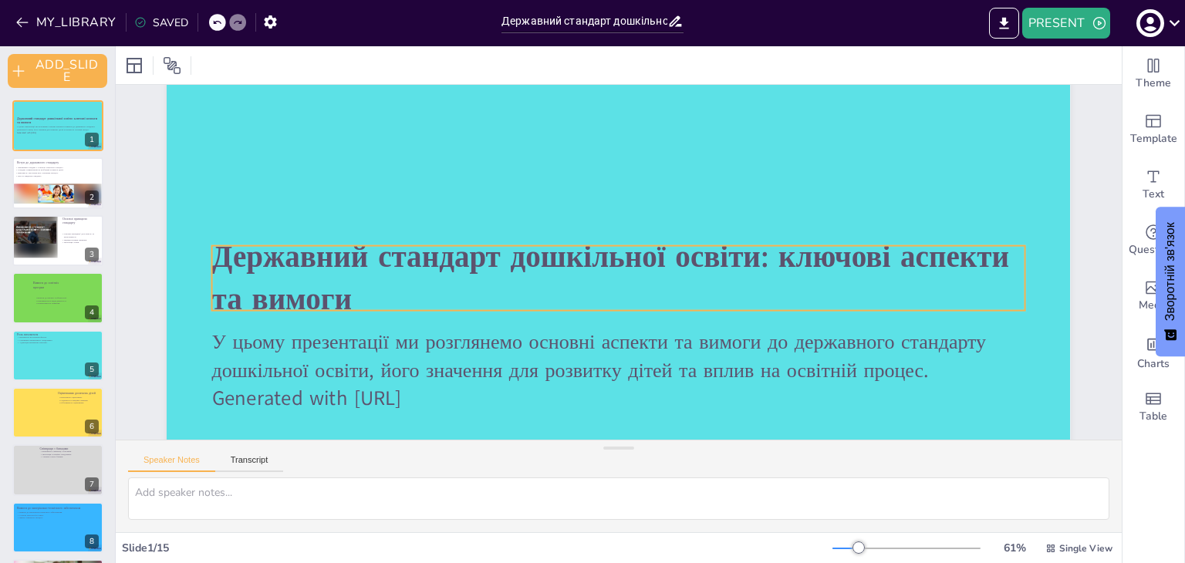
scroll to position [77, 0]
